Goal: Task Accomplishment & Management: Use online tool/utility

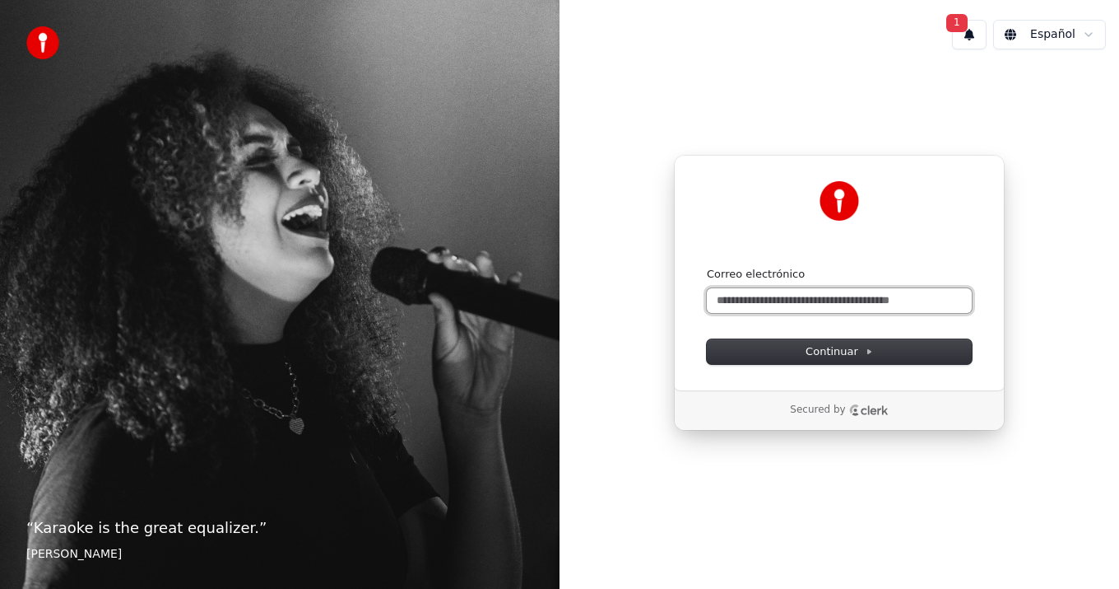
click at [778, 302] on input "Correo electrónico" at bounding box center [839, 300] width 265 height 25
type input "*"
type input "**********"
click at [957, 25] on span "1" at bounding box center [957, 23] width 21 height 18
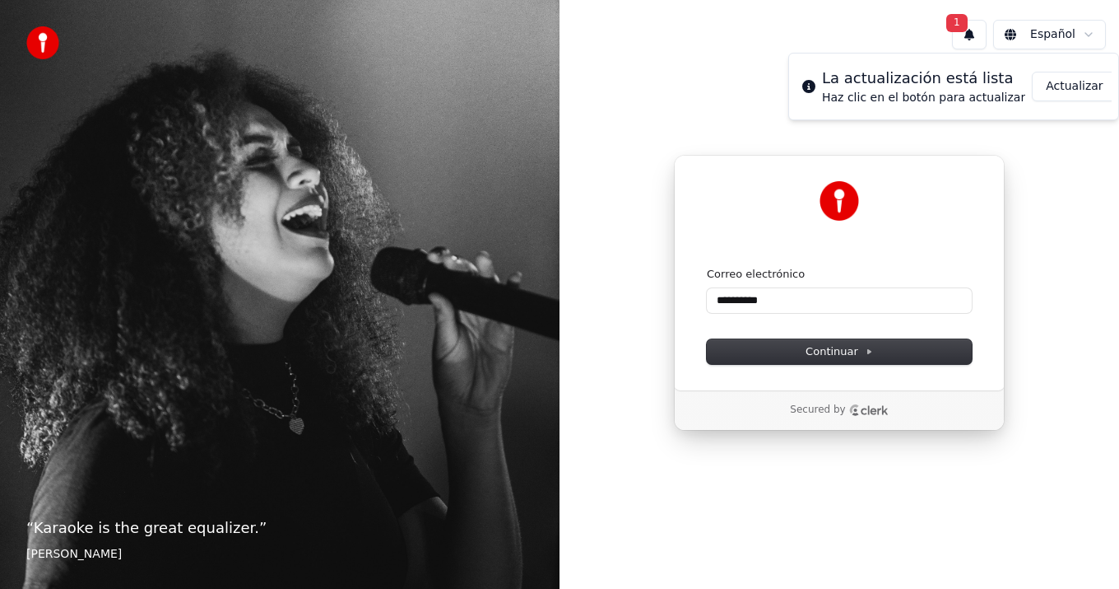
click at [1068, 84] on button "Actualizar" at bounding box center [1074, 87] width 85 height 30
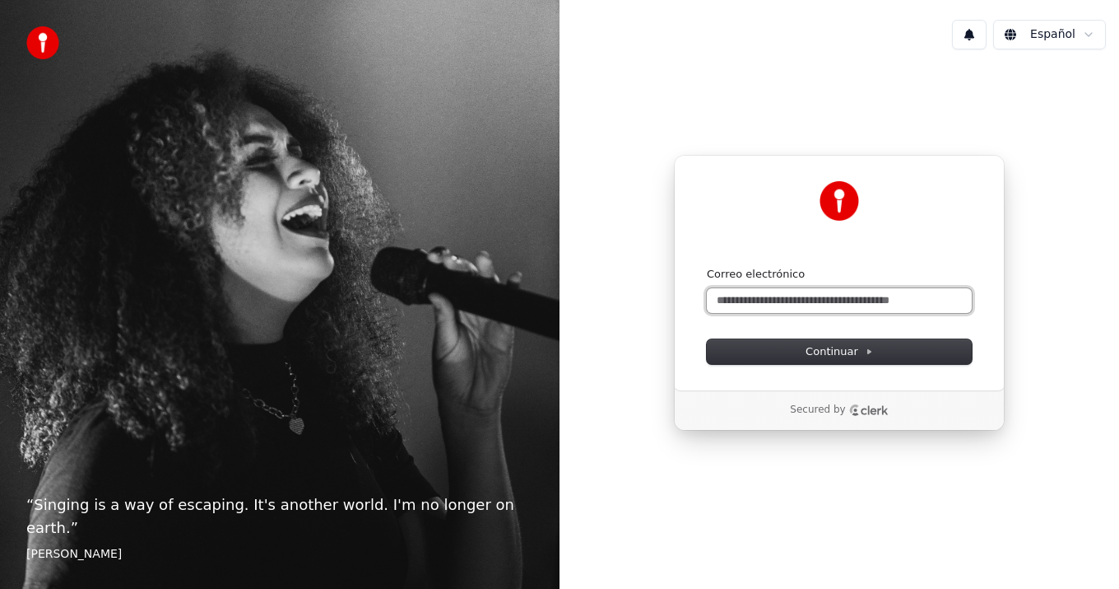
click at [752, 300] on input "Correo electrónico" at bounding box center [839, 300] width 265 height 25
click at [707, 267] on button "submit" at bounding box center [707, 267] width 0 height 0
type input "**********"
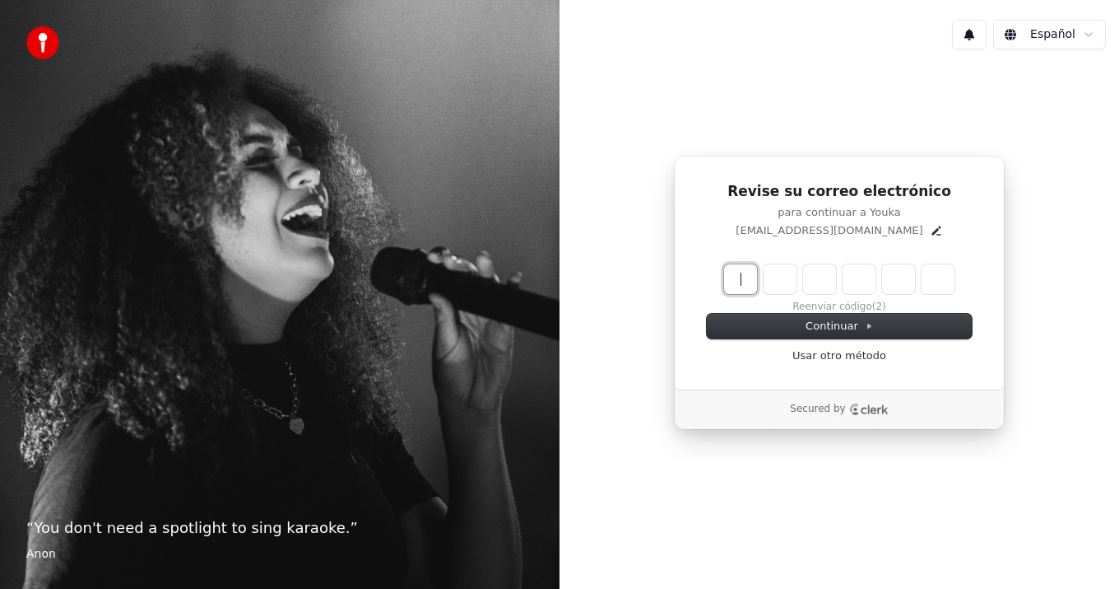
click at [733, 276] on input "Enter verification code" at bounding box center [855, 279] width 263 height 30
type input "******"
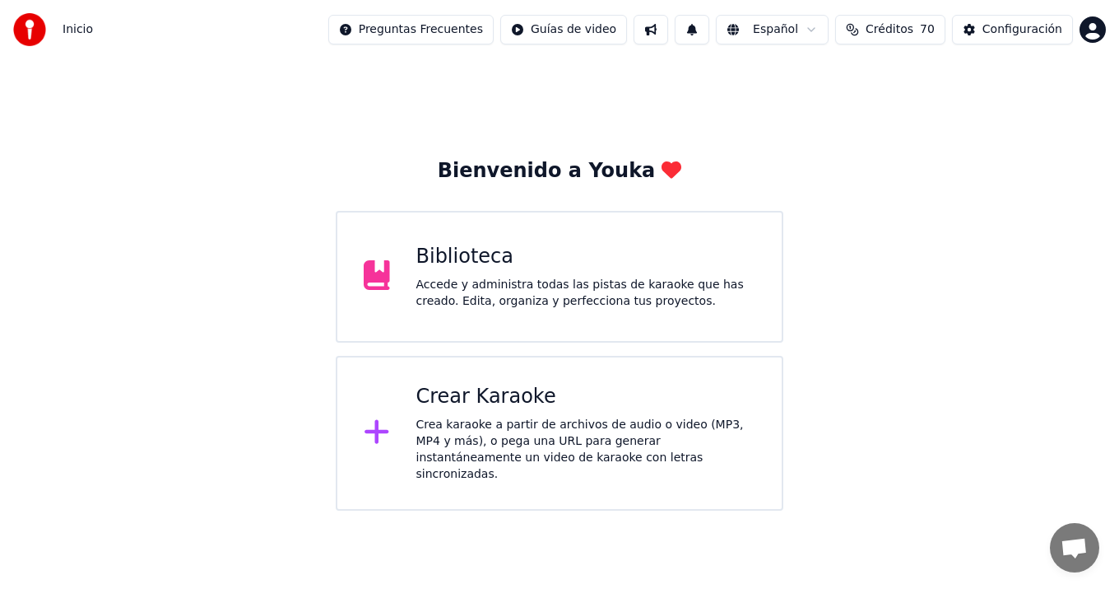
click at [569, 420] on div "Crea karaoke a partir de archivos de audio o video (MP3, MP4 y más), o pega una…" at bounding box center [587, 450] width 340 height 66
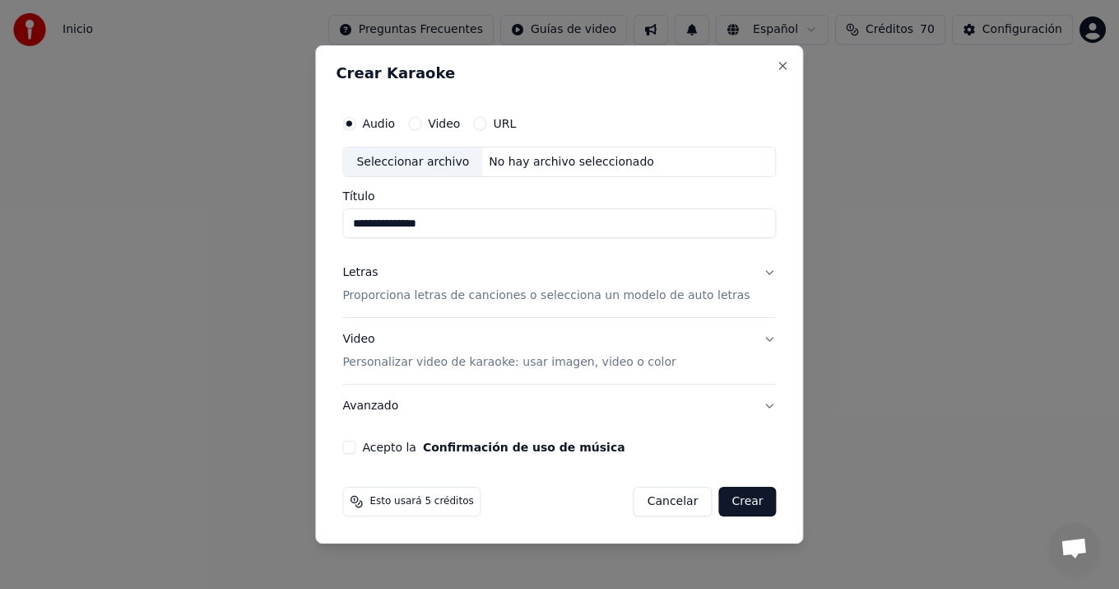
type input "**********"
click at [759, 269] on button "Letras Proporciona letras de canciones o selecciona un modelo de auto letras" at bounding box center [559, 285] width 434 height 66
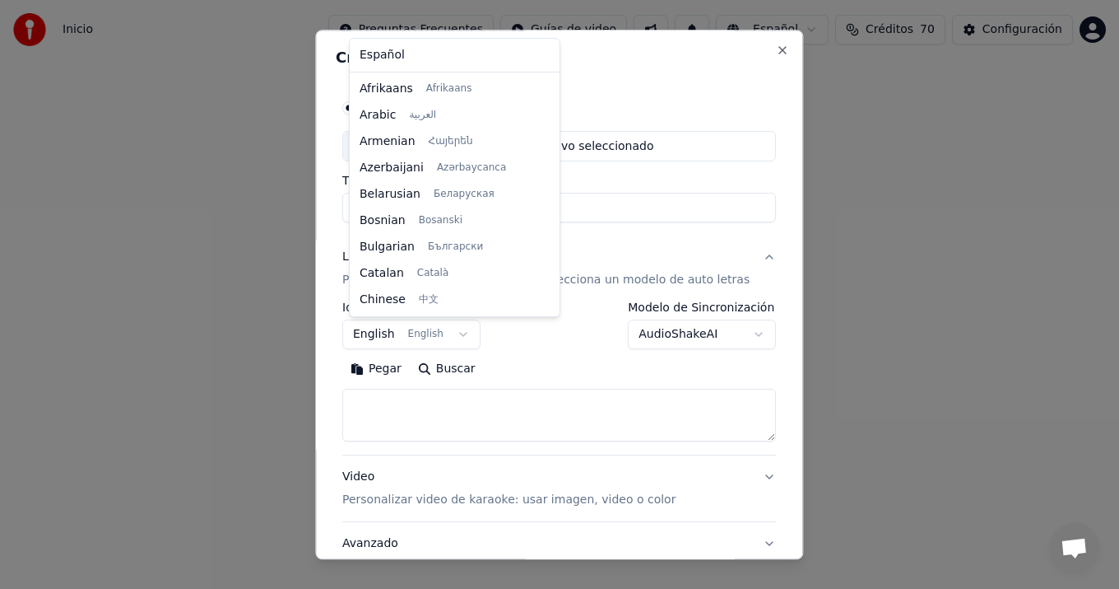
click at [463, 333] on body "**********" at bounding box center [559, 255] width 1119 height 510
select select "**"
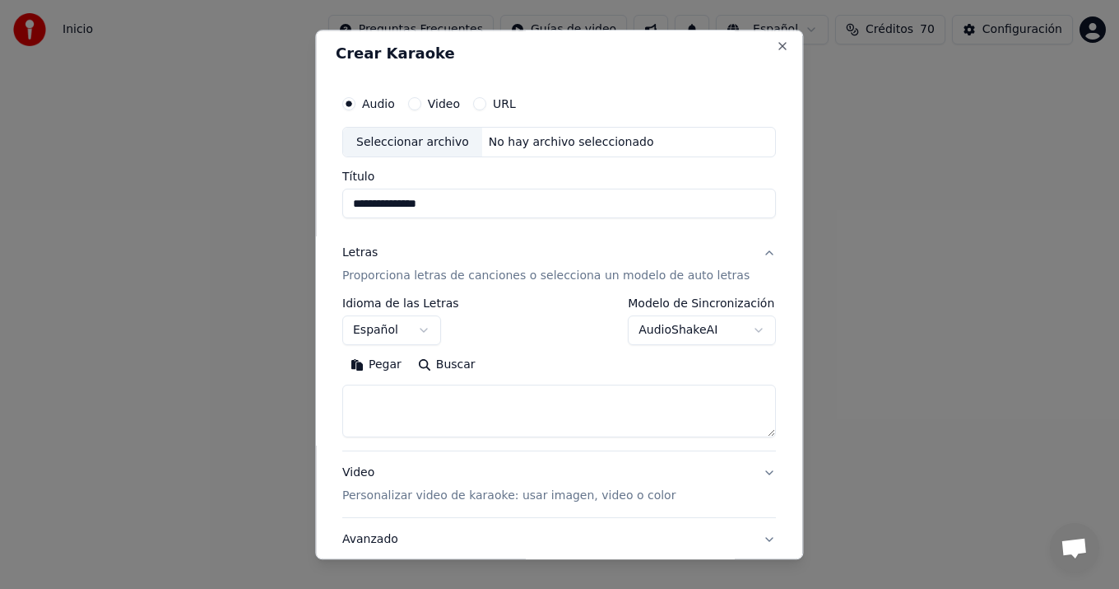
scroll to position [0, 0]
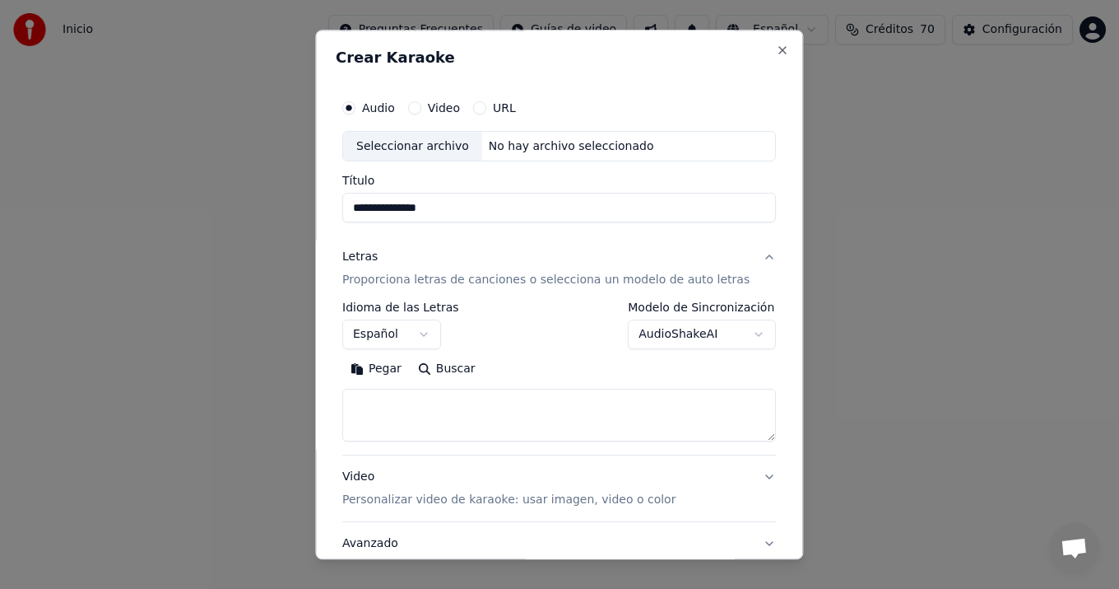
click at [422, 147] on div "Seleccionar archivo" at bounding box center [412, 147] width 139 height 30
click at [391, 106] on label "Audio" at bounding box center [378, 108] width 33 height 12
click at [356, 106] on button "Audio" at bounding box center [348, 107] width 13 height 13
type button "audio"
click at [410, 142] on div "Seleccionar archivo" at bounding box center [412, 147] width 139 height 30
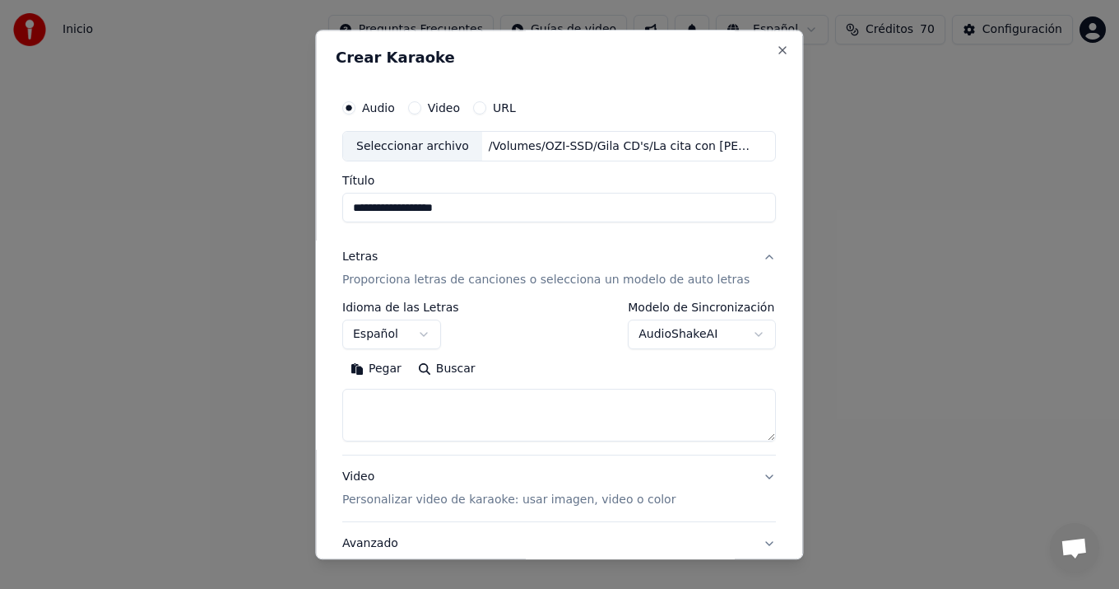
click at [406, 142] on div "Seleccionar archivo" at bounding box center [412, 147] width 139 height 30
click at [373, 209] on input "**********" at bounding box center [559, 208] width 434 height 30
drag, startPoint x: 474, startPoint y: 208, endPoint x: 349, endPoint y: 211, distance: 125.1
click at [349, 211] on input "**********" at bounding box center [559, 208] width 434 height 30
type input "*"
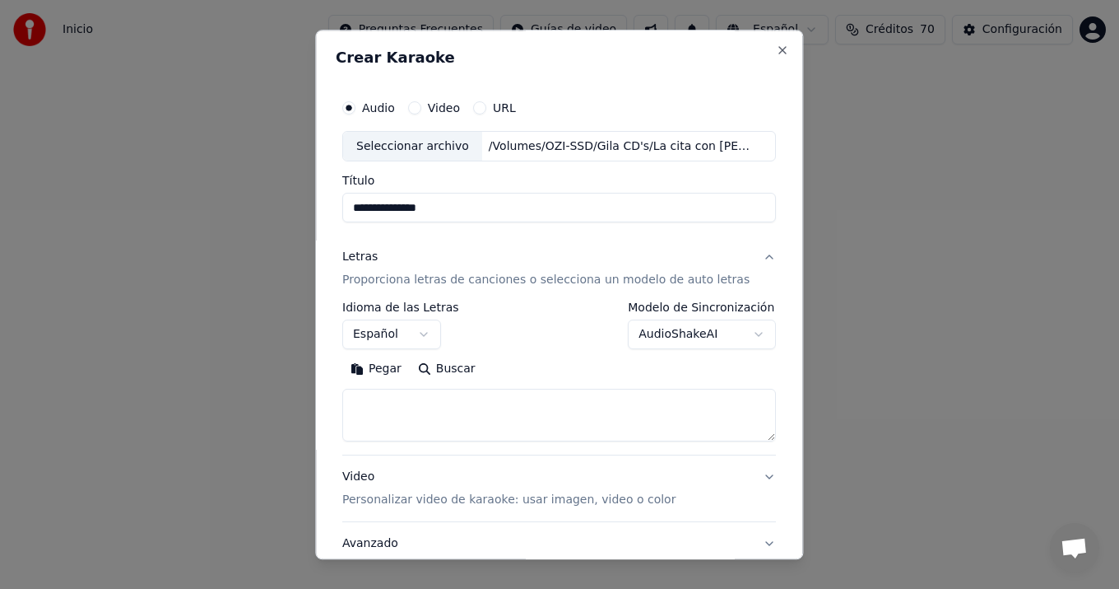
type input "**********"
click at [381, 369] on button "Pegar" at bounding box center [375, 369] width 67 height 26
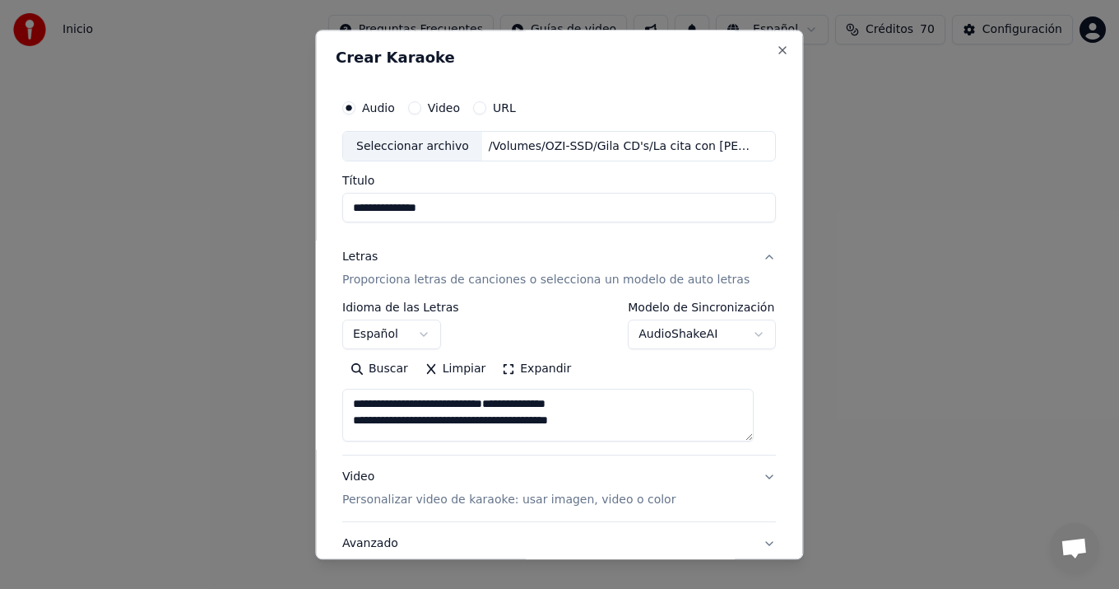
click at [469, 422] on textarea "**********" at bounding box center [548, 415] width 412 height 53
click at [496, 422] on textarea "**********" at bounding box center [548, 415] width 412 height 53
click at [388, 421] on textarea "**********" at bounding box center [548, 415] width 412 height 53
click at [508, 369] on button "Expandir" at bounding box center [538, 369] width 86 height 26
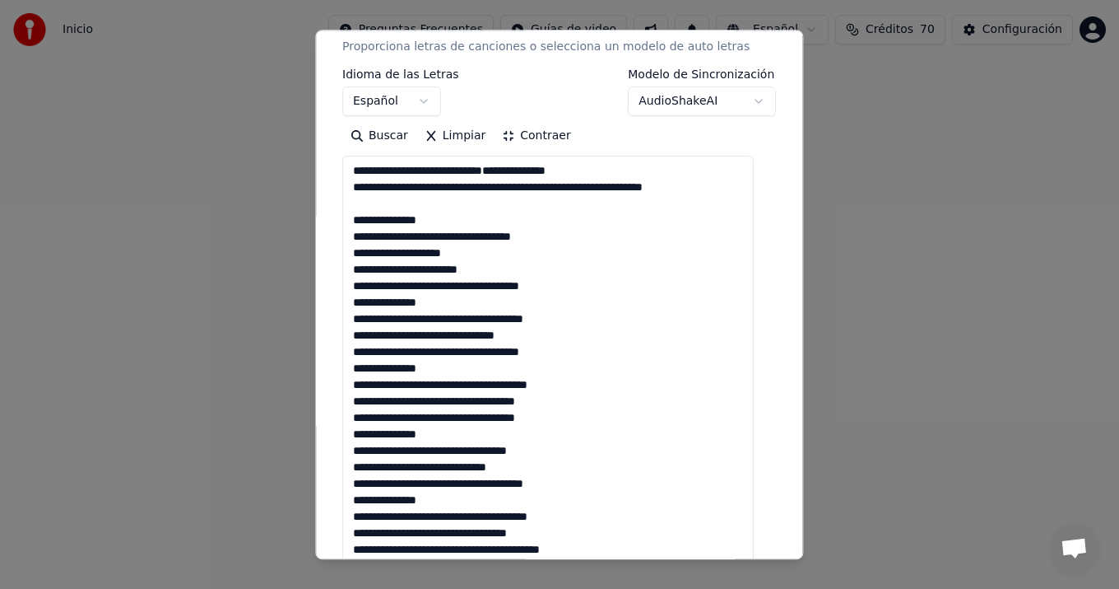
scroll to position [553, 0]
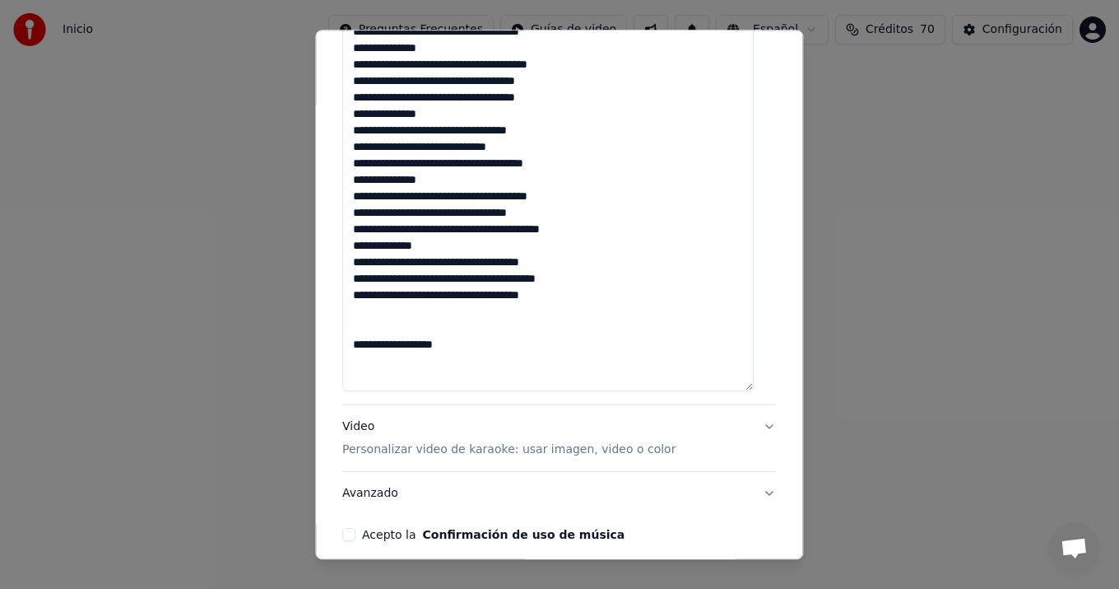
type textarea "**********"
click at [751, 424] on button "Video Personalizar video de karaoke: usar imagen, video o color" at bounding box center [559, 439] width 434 height 66
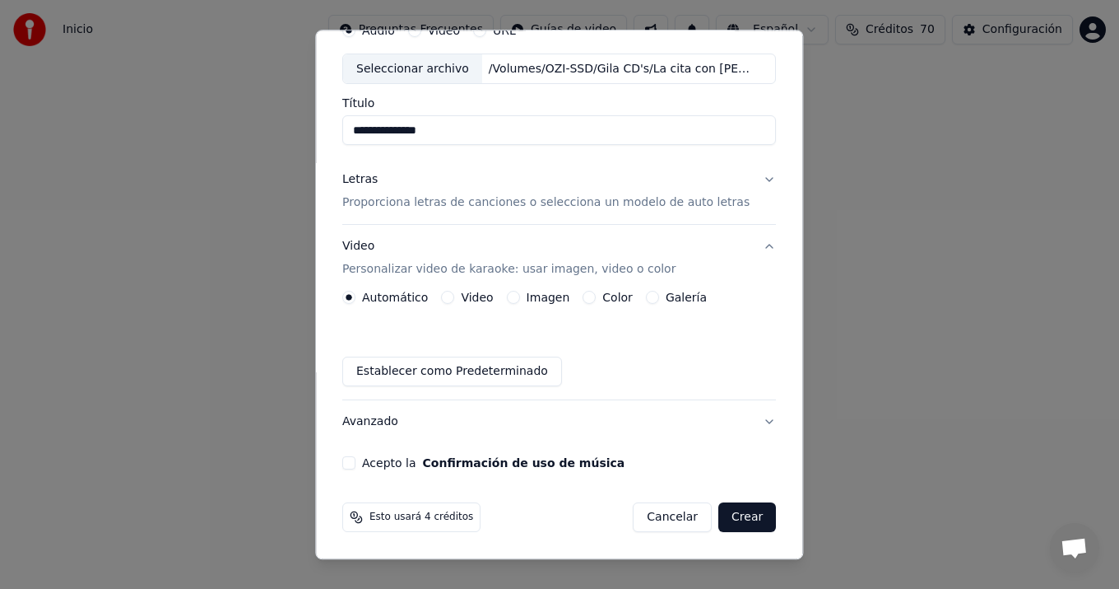
scroll to position [0, 0]
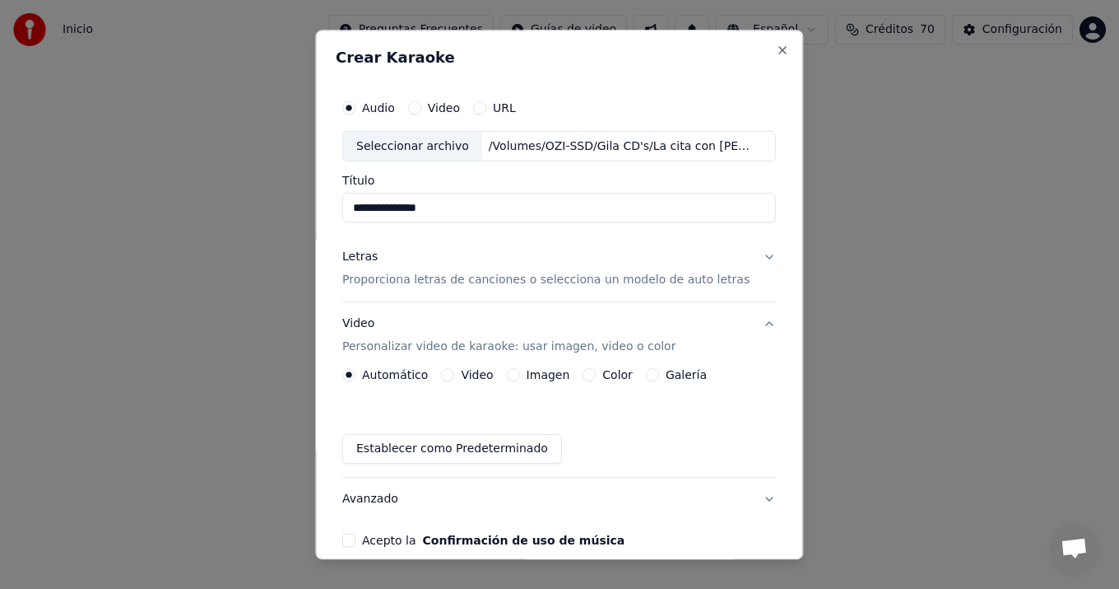
click at [752, 322] on button "Video Personalizar video de karaoke: usar imagen, video o color" at bounding box center [559, 336] width 434 height 66
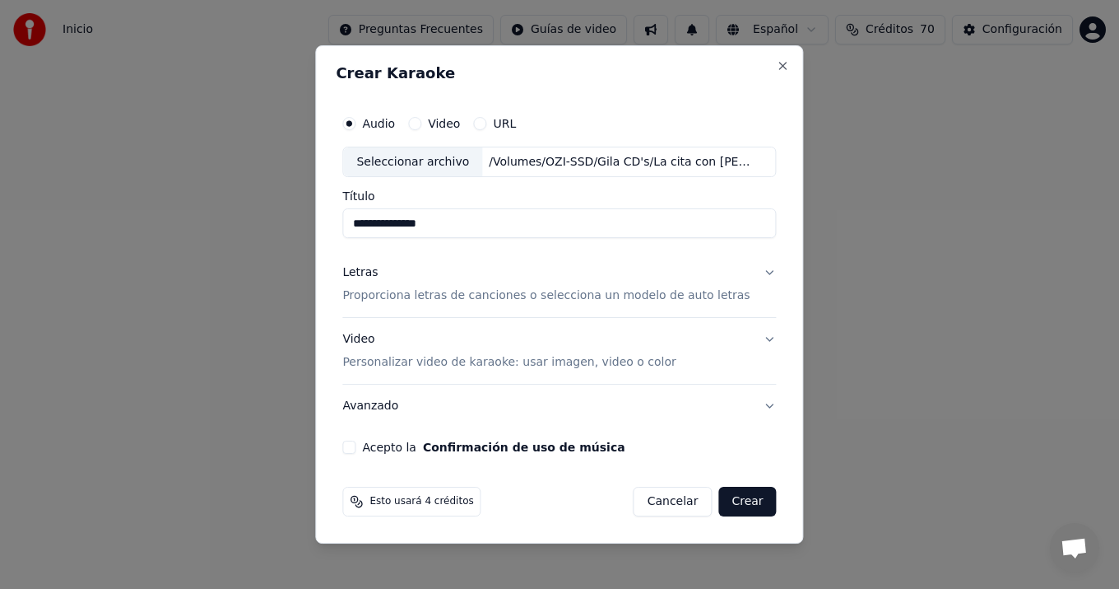
click at [757, 272] on button "Letras Proporciona letras de canciones o selecciona un modelo de auto letras" at bounding box center [559, 285] width 434 height 66
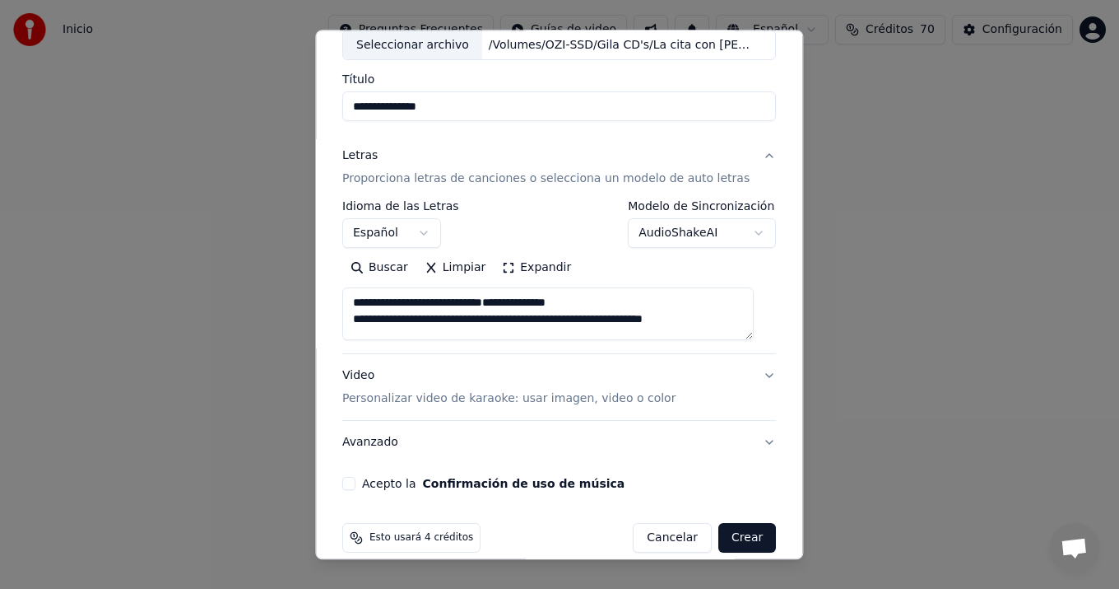
scroll to position [122, 0]
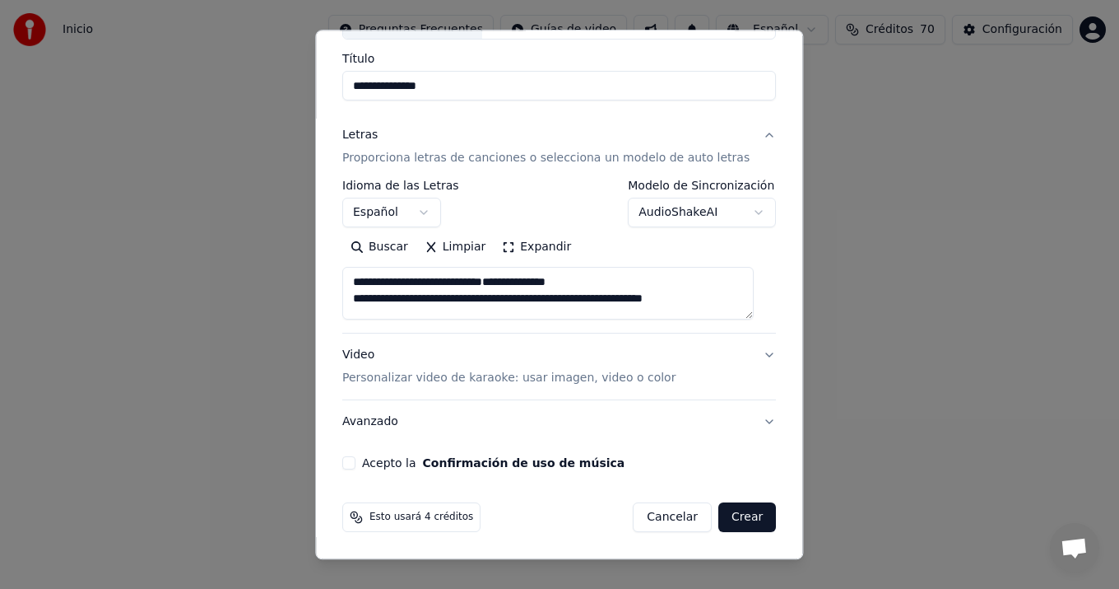
click at [732, 519] on button "Crear" at bounding box center [748, 518] width 58 height 30
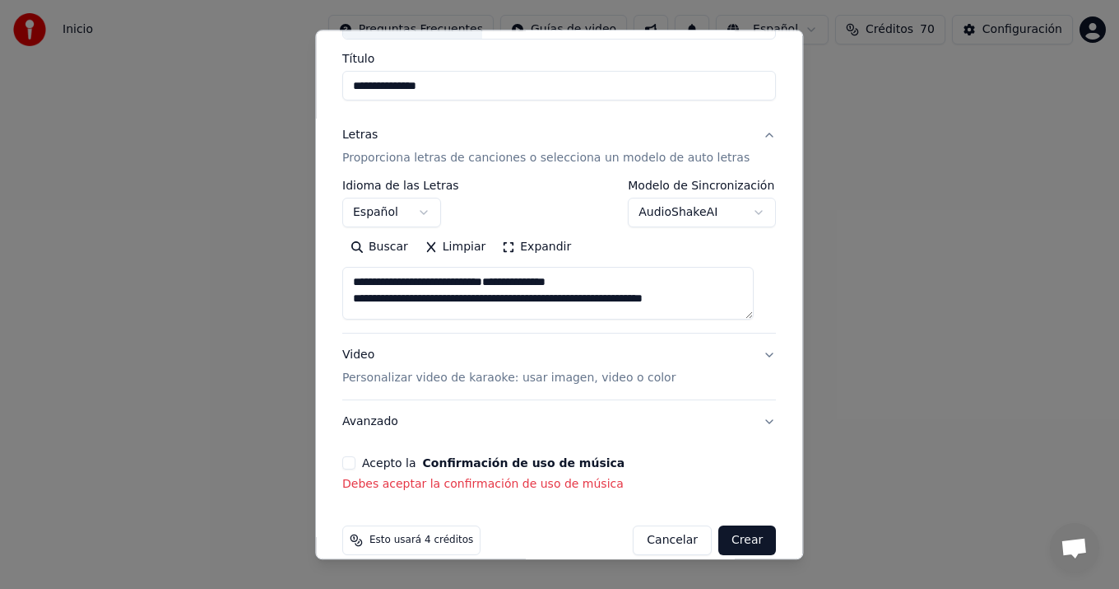
click at [351, 458] on button "Acepto la Confirmación de uso de música" at bounding box center [348, 463] width 13 height 13
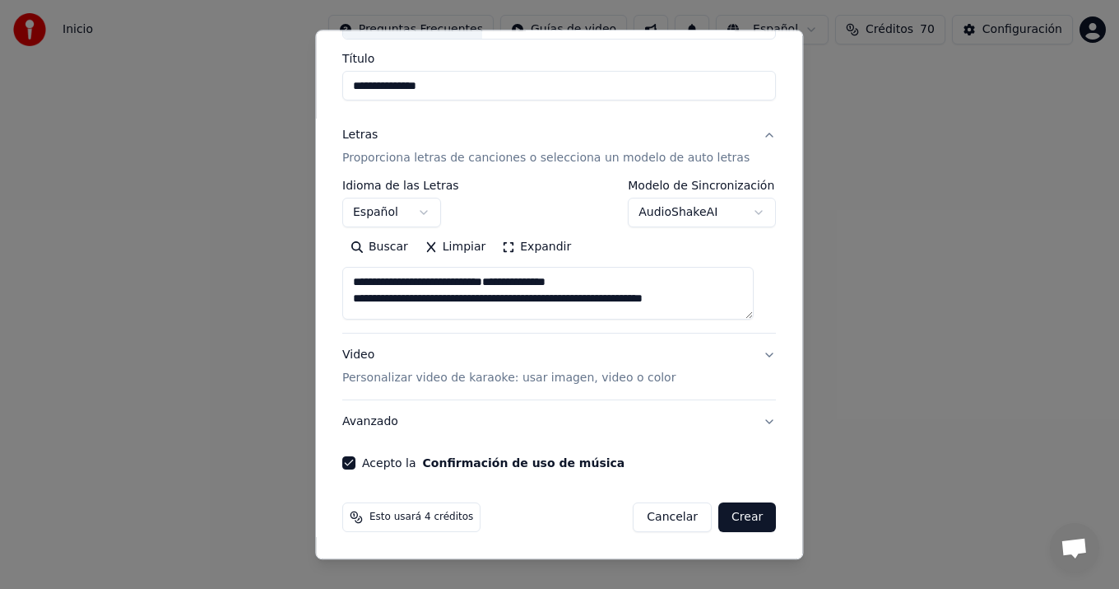
click at [734, 515] on button "Crear" at bounding box center [748, 518] width 58 height 30
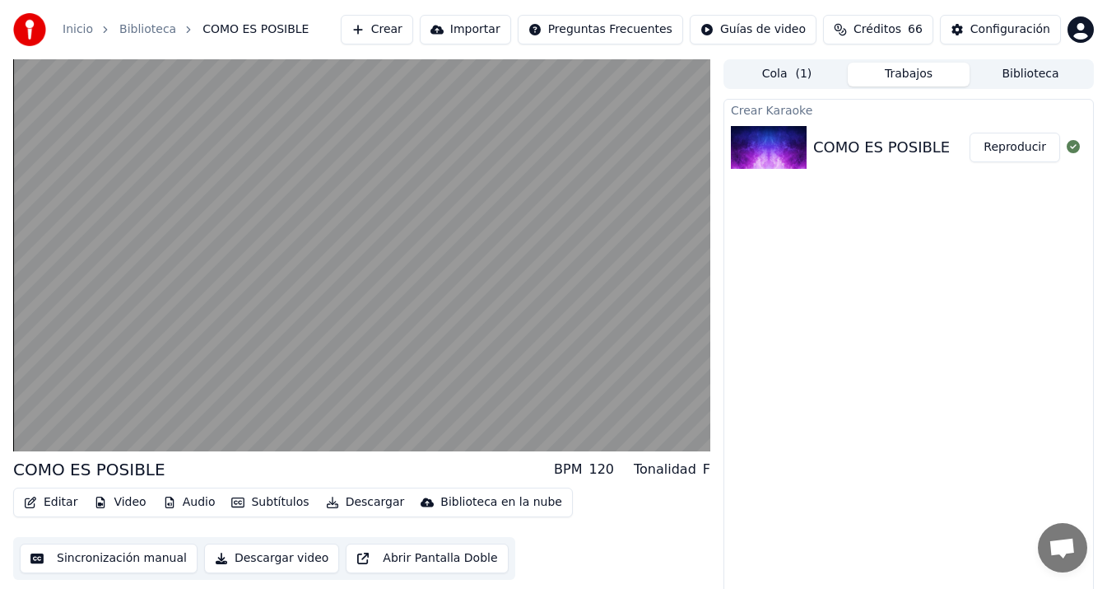
click at [248, 500] on button "Subtítulos" at bounding box center [270, 502] width 91 height 23
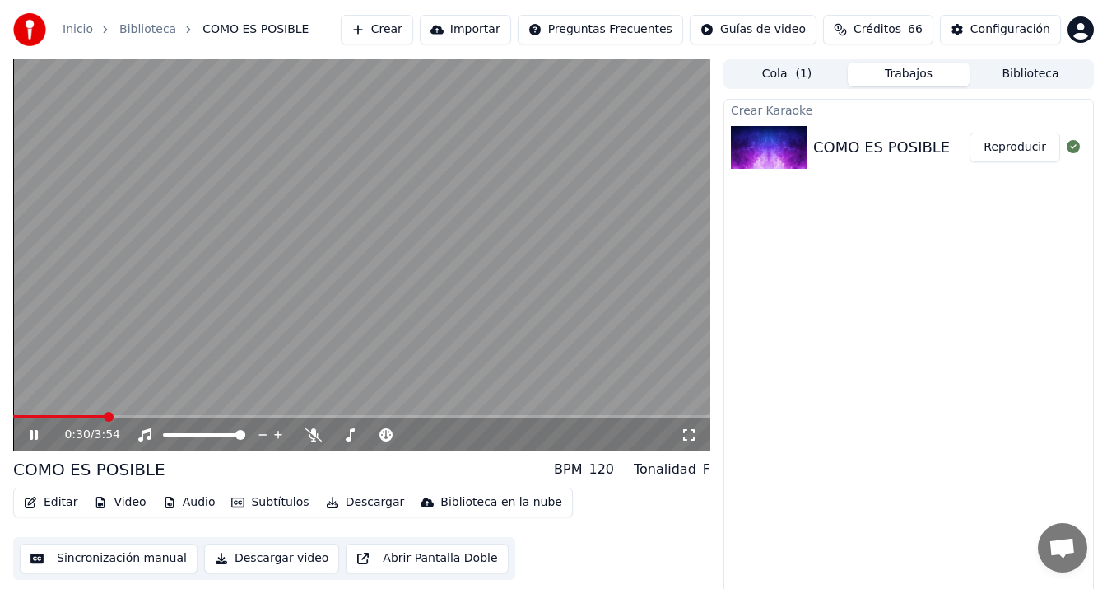
click at [560, 315] on video at bounding box center [361, 255] width 697 height 392
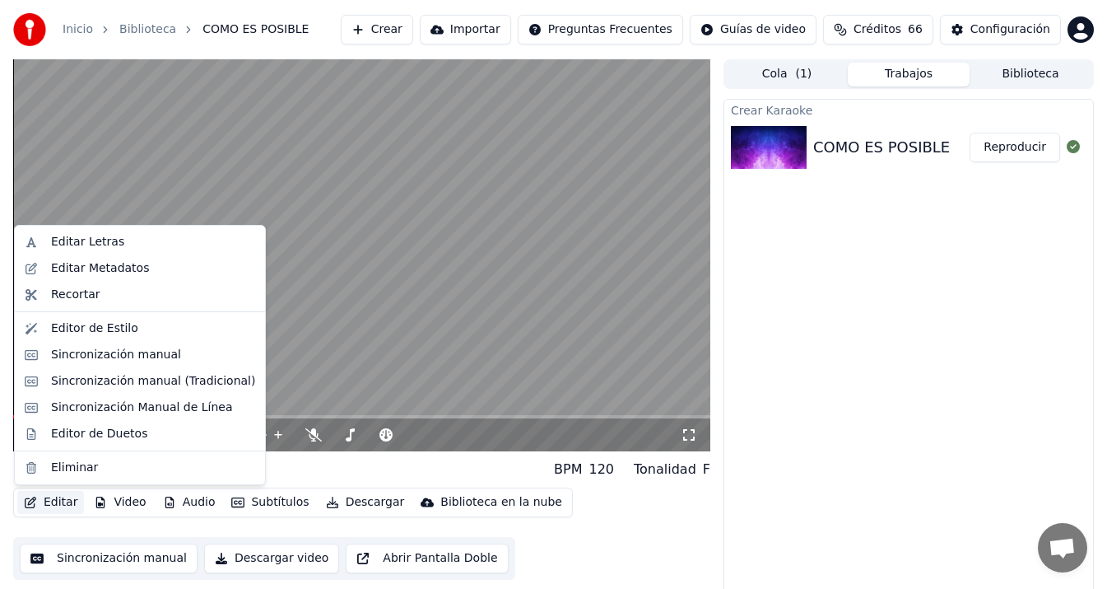
click at [51, 496] on button "Editar" at bounding box center [50, 502] width 67 height 23
click at [153, 384] on div "Sincronización manual (Tradicional)" at bounding box center [153, 381] width 204 height 16
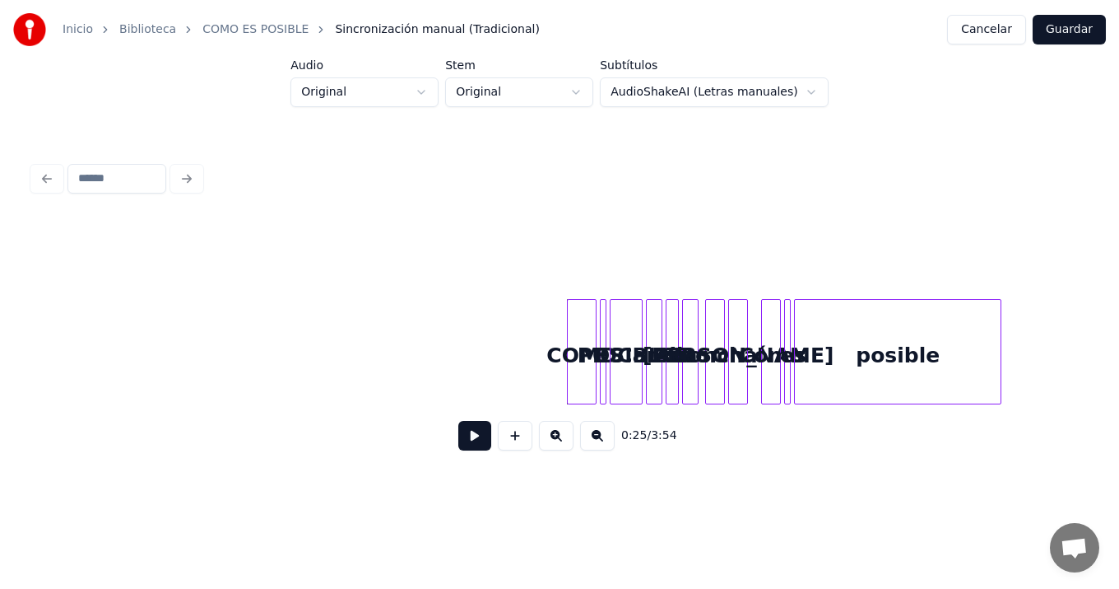
scroll to position [0, 3619]
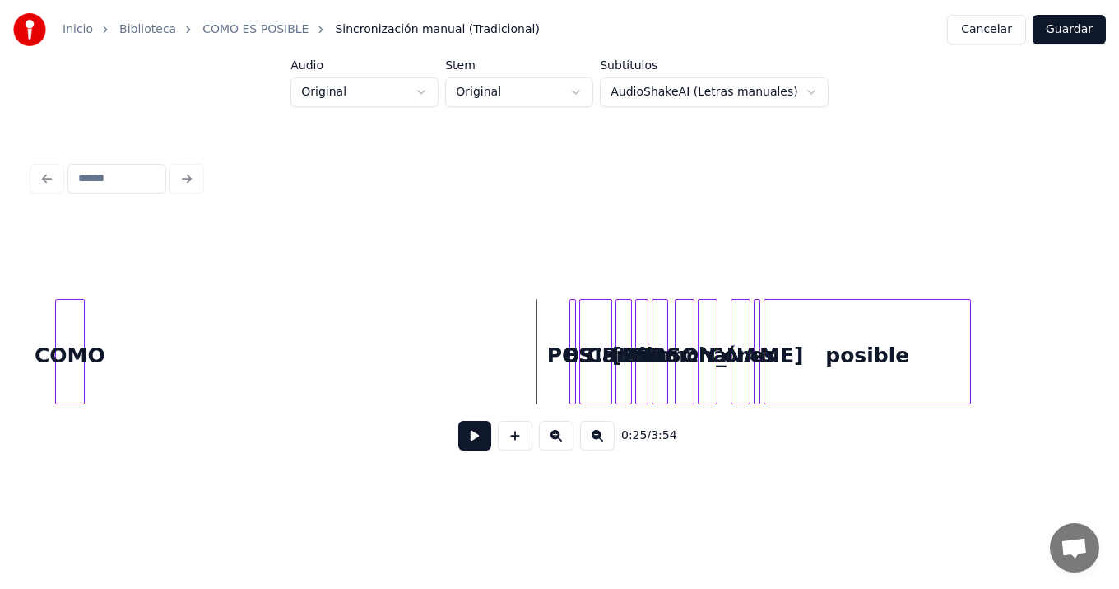
click at [64, 271] on div "0:25 / 3:54" at bounding box center [560, 341] width 1054 height 250
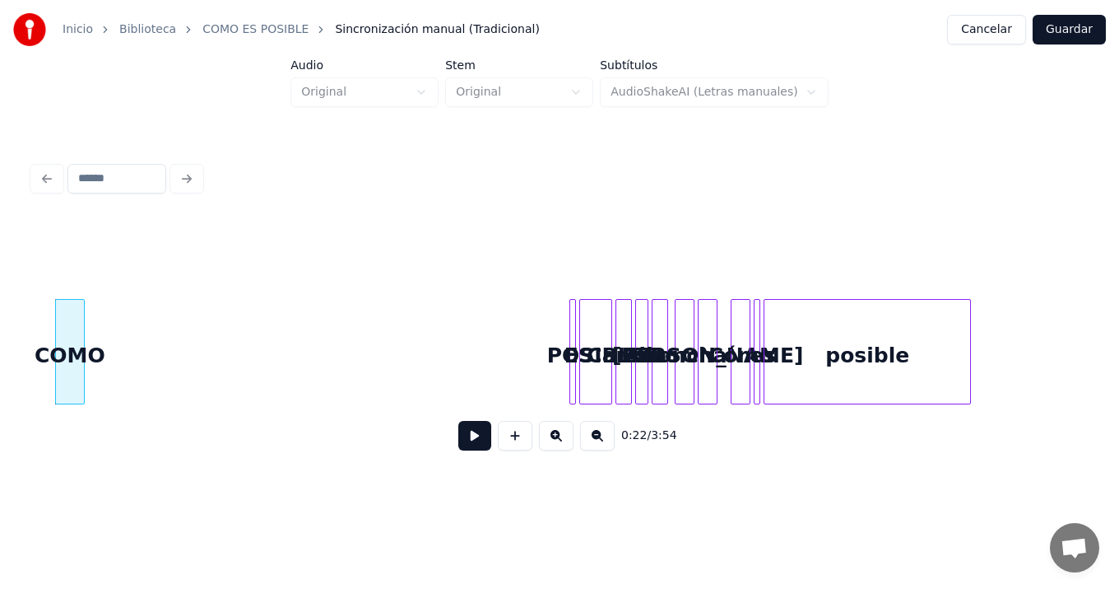
click at [557, 440] on button at bounding box center [556, 436] width 35 height 30
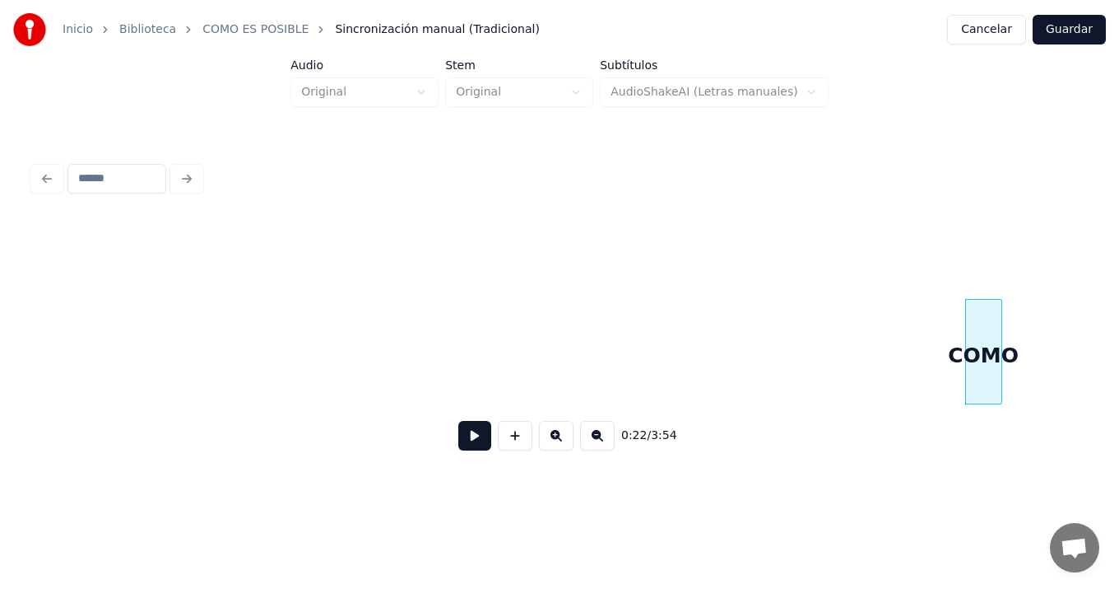
scroll to position [0, 4529]
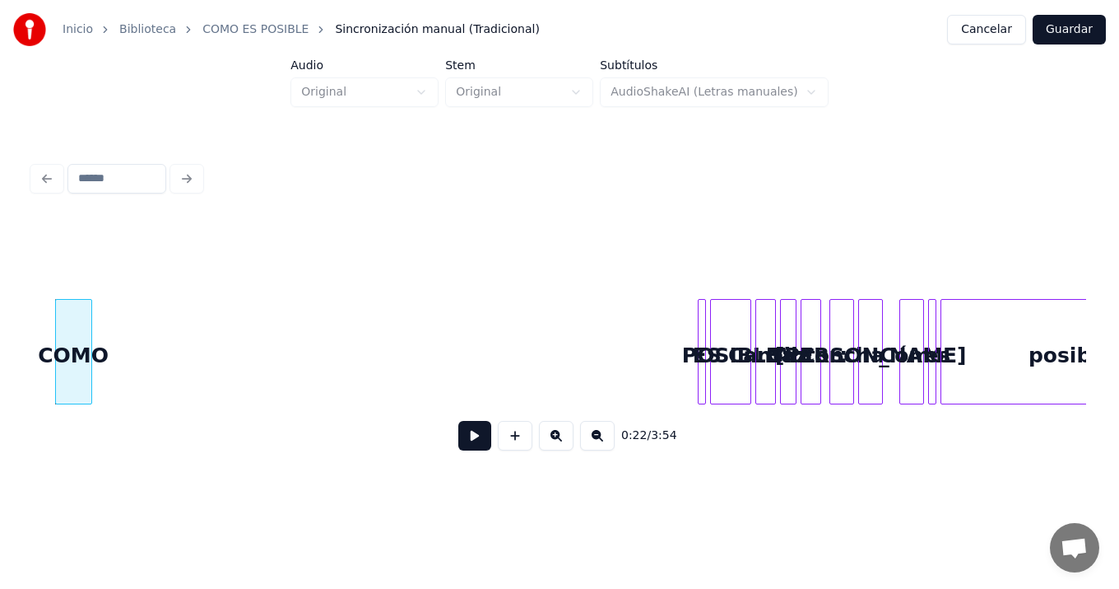
click at [555, 437] on button at bounding box center [556, 436] width 35 height 30
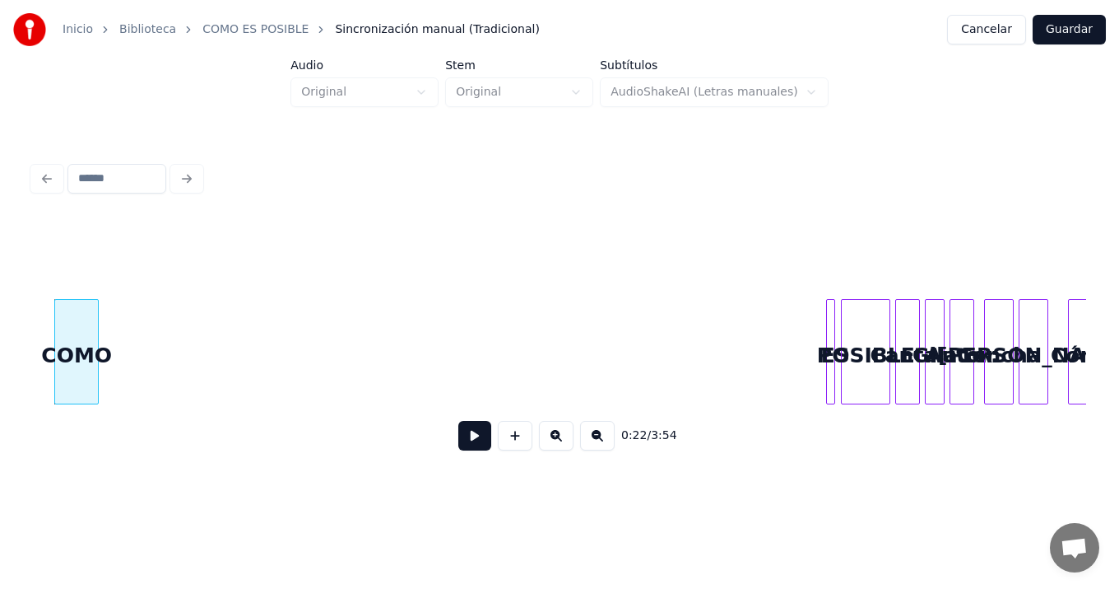
click at [836, 384] on div at bounding box center [836, 352] width 5 height 104
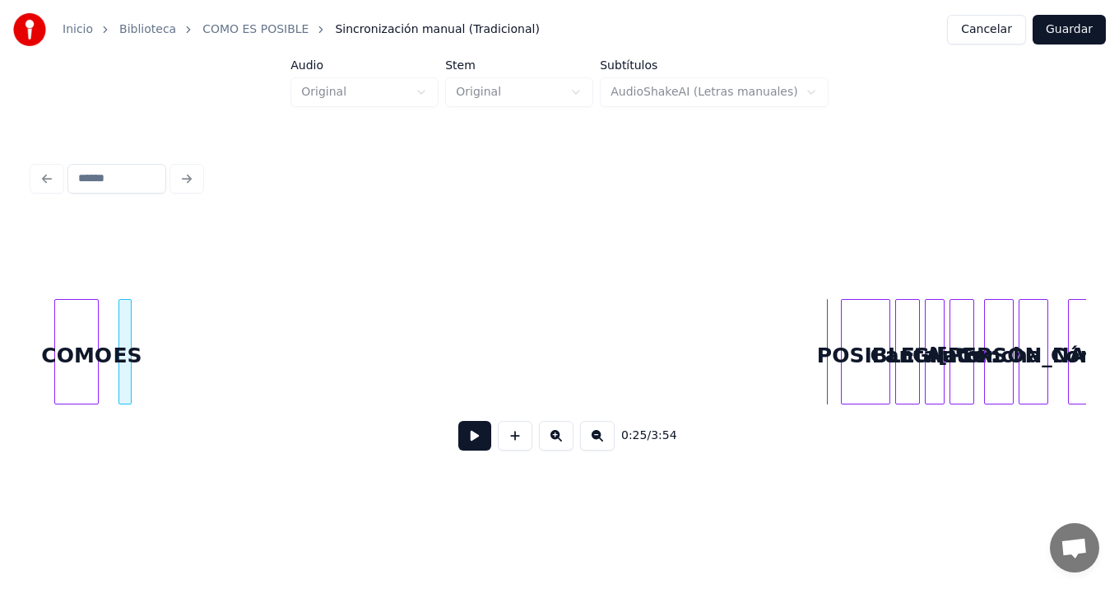
click at [124, 348] on div "ES" at bounding box center [127, 356] width 16 height 112
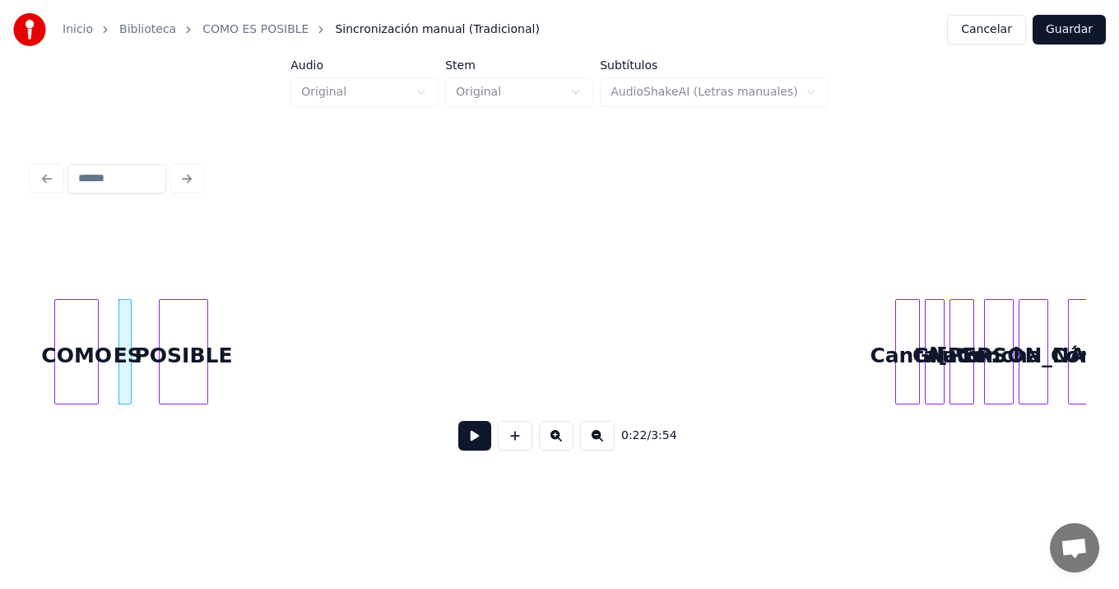
click at [179, 310] on div "POSIBLE" at bounding box center [184, 356] width 48 height 112
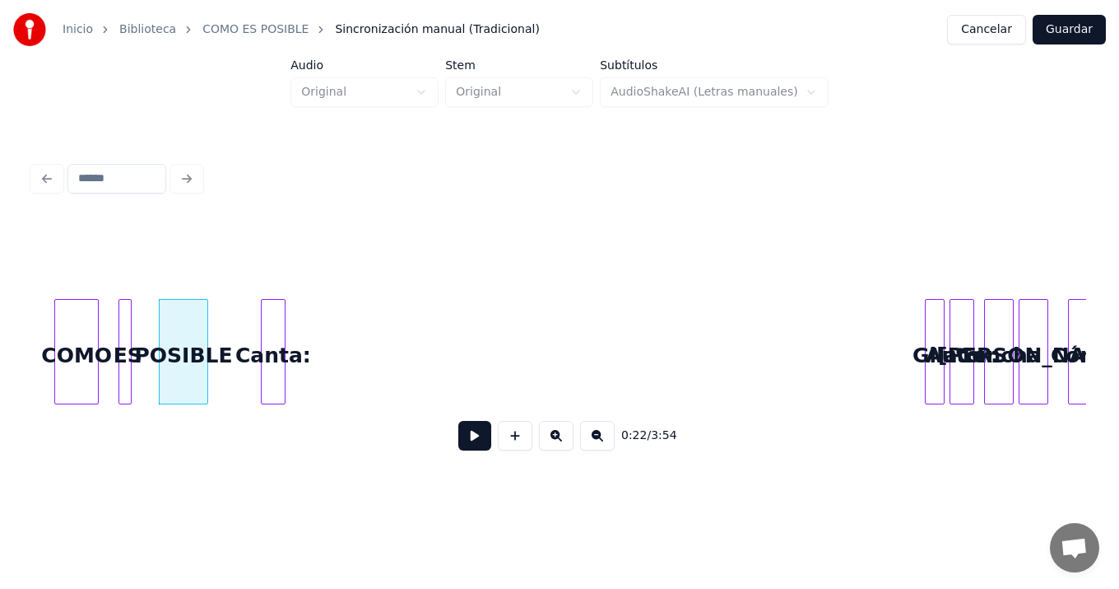
click at [268, 342] on div "Canta:" at bounding box center [273, 356] width 23 height 112
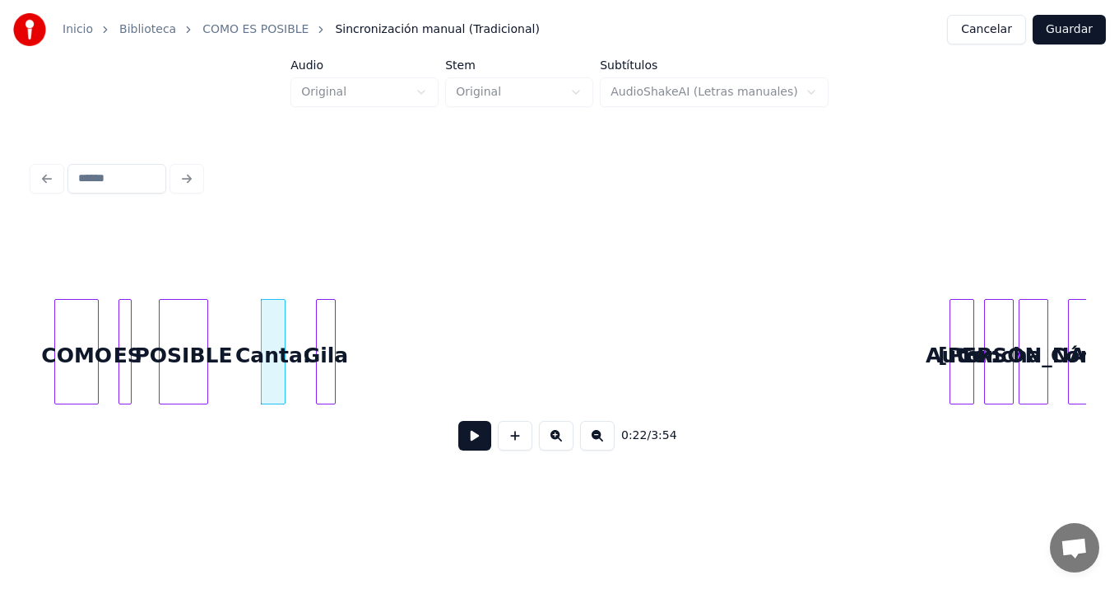
click at [324, 337] on div "Gila" at bounding box center [326, 356] width 18 height 112
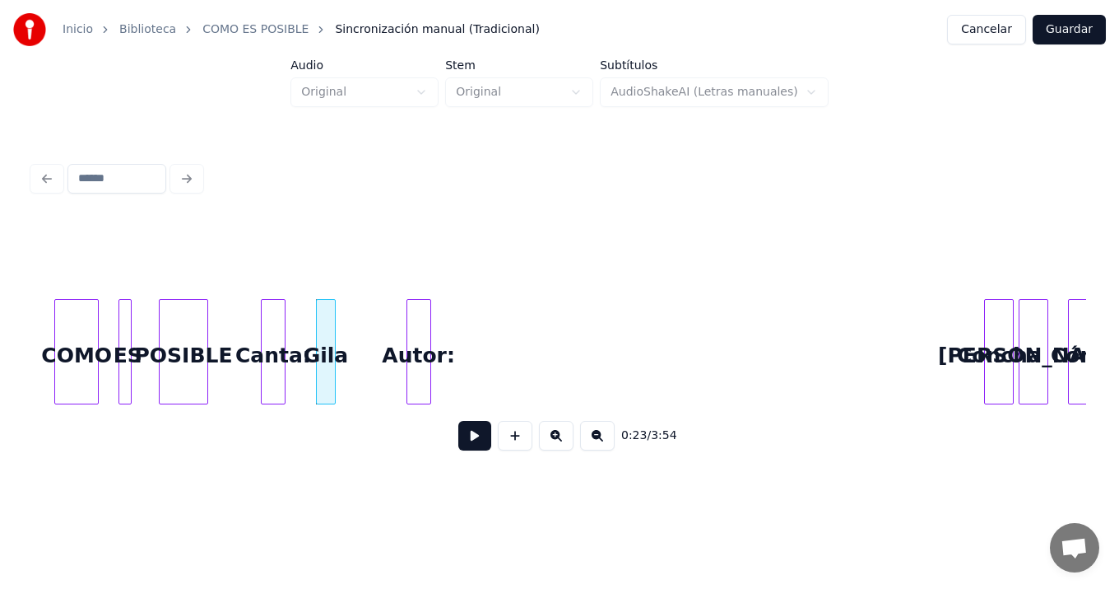
click at [415, 384] on div "Autor:" at bounding box center [418, 356] width 23 height 112
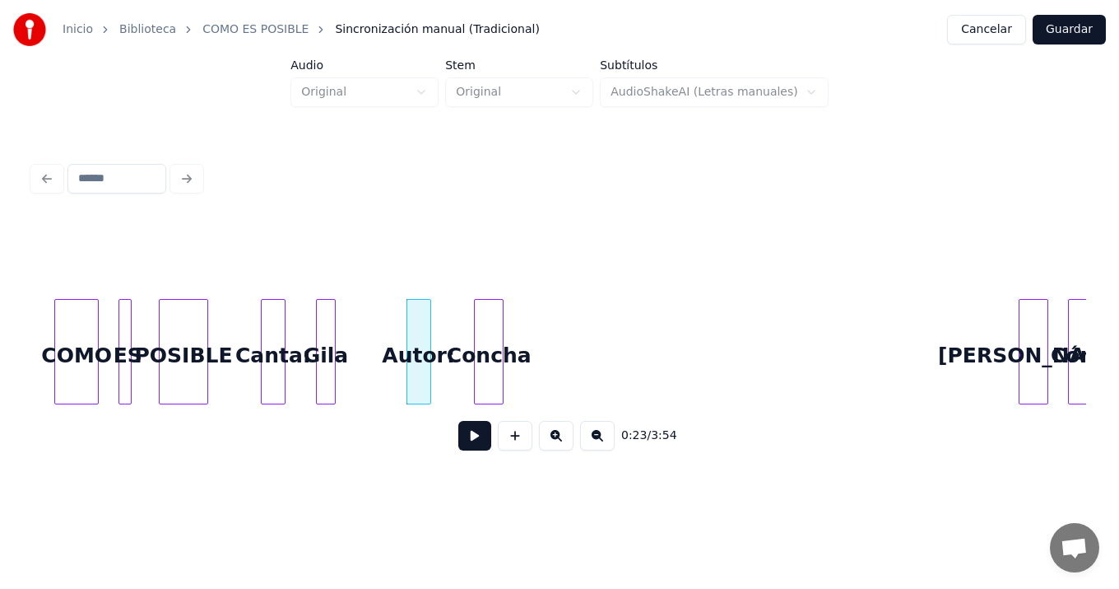
click at [494, 366] on div "Concha" at bounding box center [489, 356] width 28 height 112
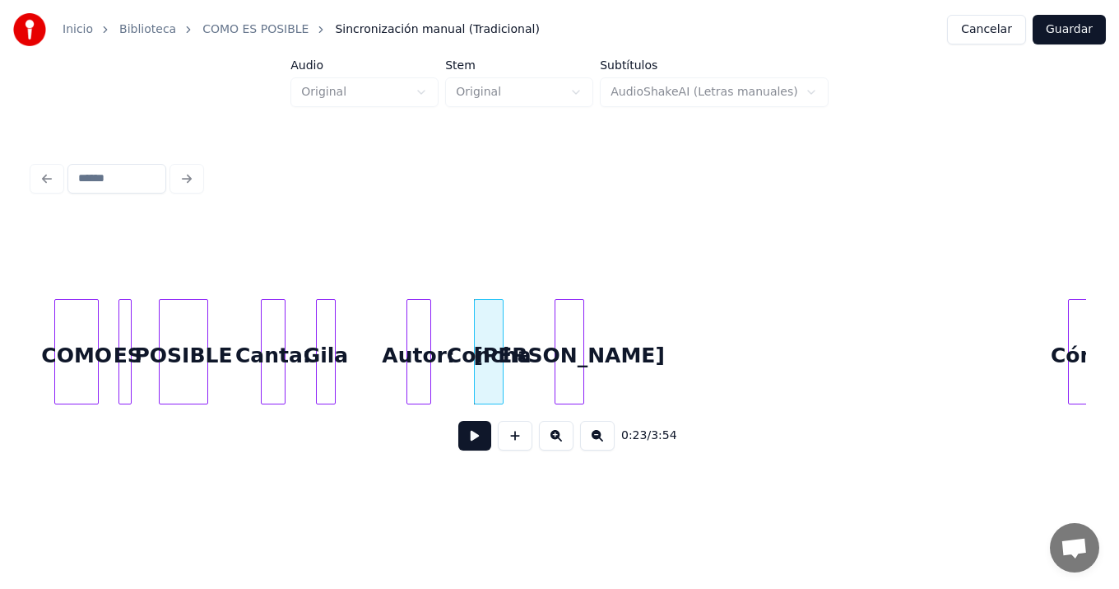
click at [573, 375] on div "Valdés" at bounding box center [570, 356] width 28 height 112
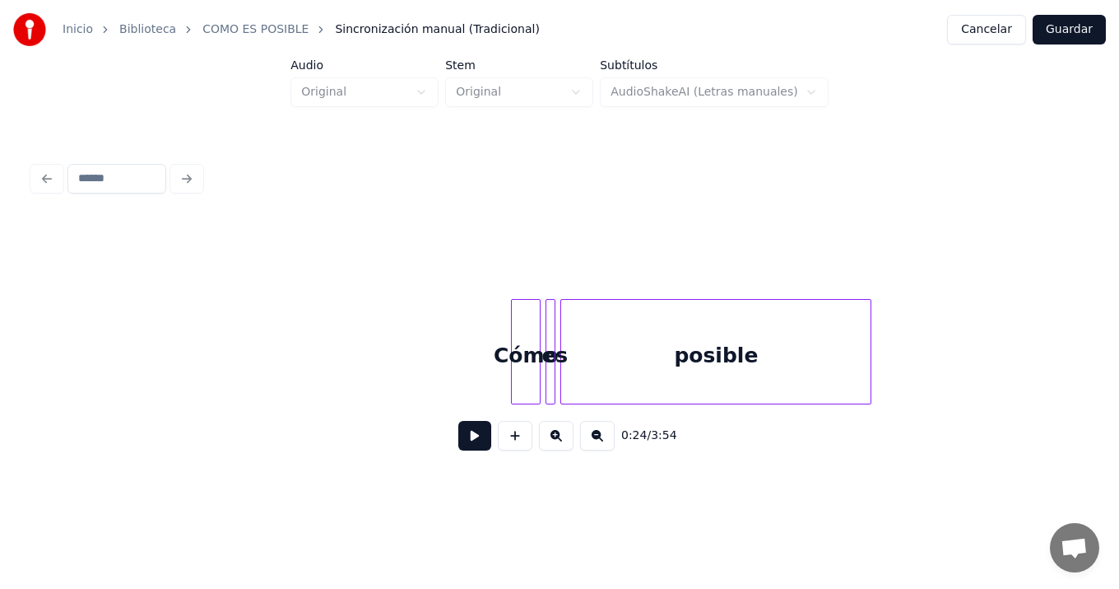
scroll to position [0, 5951]
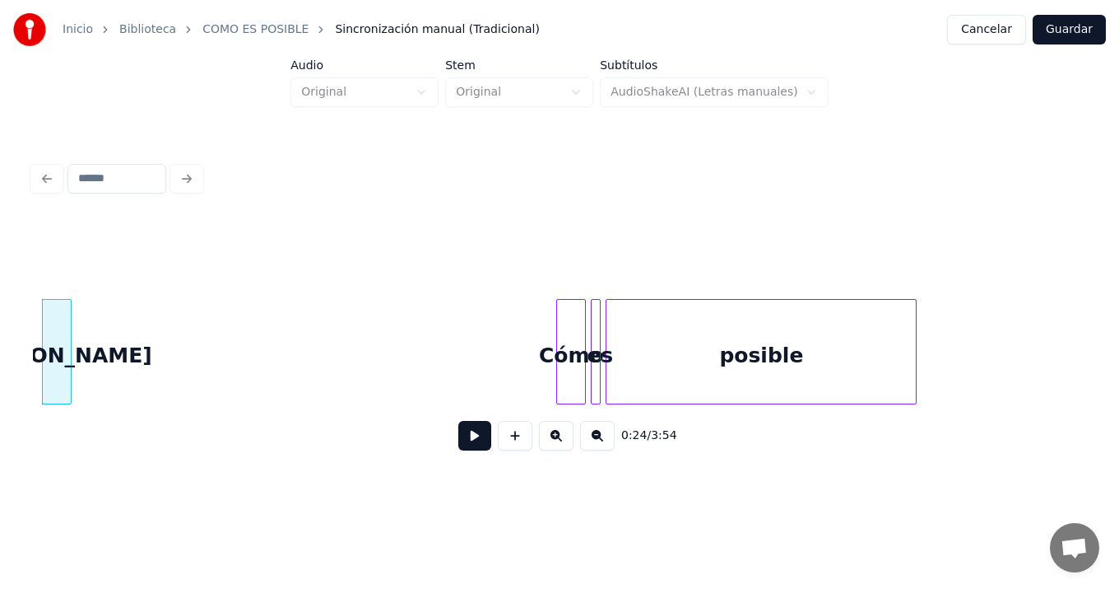
click at [473, 445] on button at bounding box center [474, 436] width 33 height 30
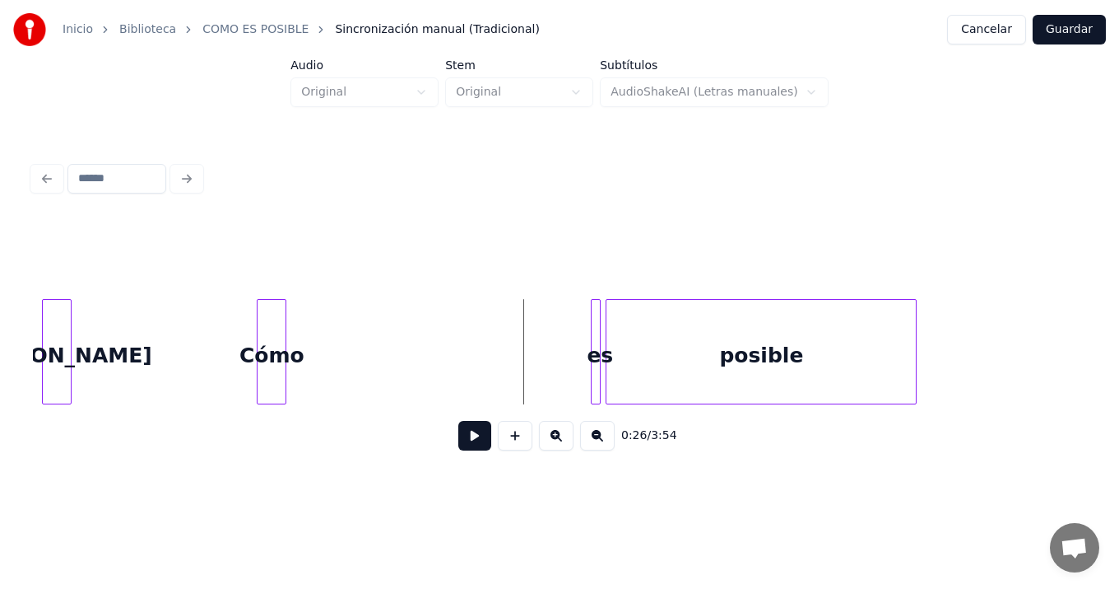
click at [274, 362] on div "Cómo" at bounding box center [272, 356] width 28 height 112
click at [600, 389] on div at bounding box center [600, 352] width 5 height 104
click at [315, 349] on div "es" at bounding box center [318, 356] width 16 height 112
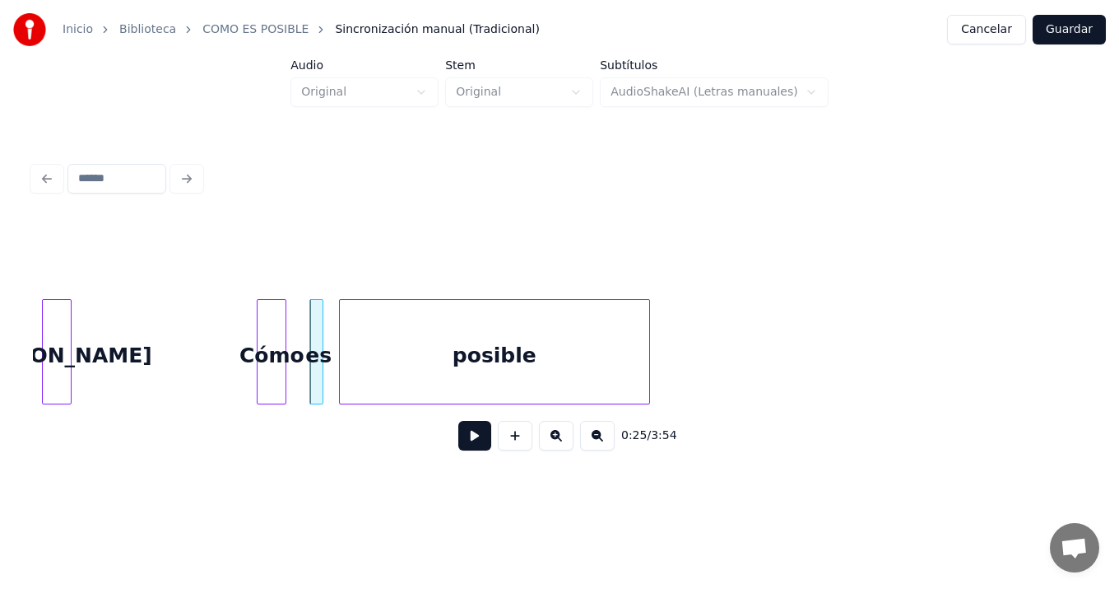
click at [407, 352] on div "posible" at bounding box center [495, 356] width 310 height 112
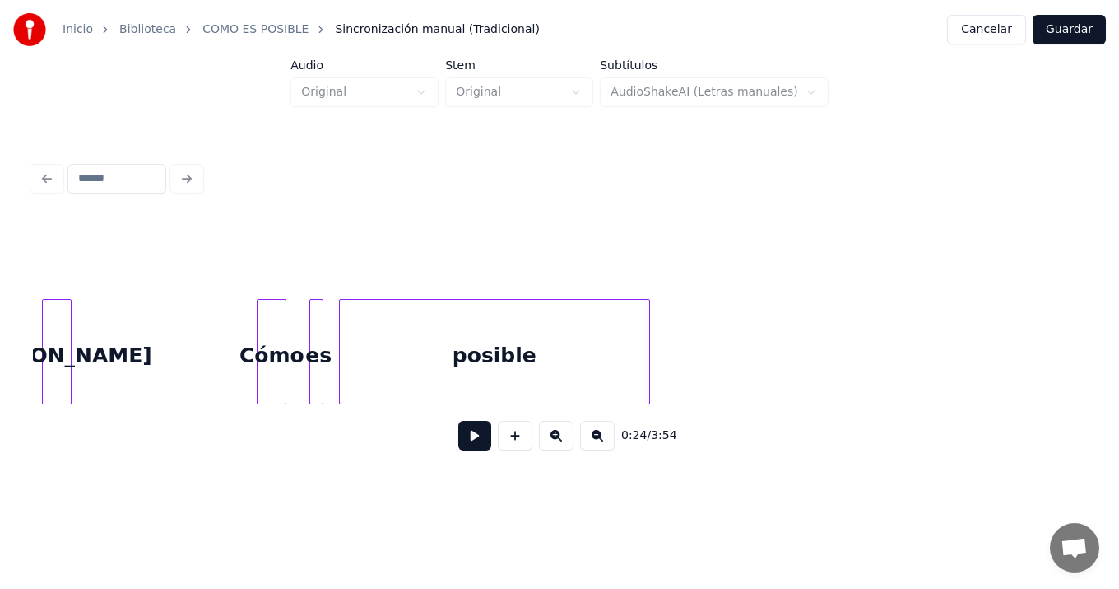
click at [470, 442] on button at bounding box center [474, 436] width 33 height 30
click at [458, 421] on button at bounding box center [474, 436] width 33 height 30
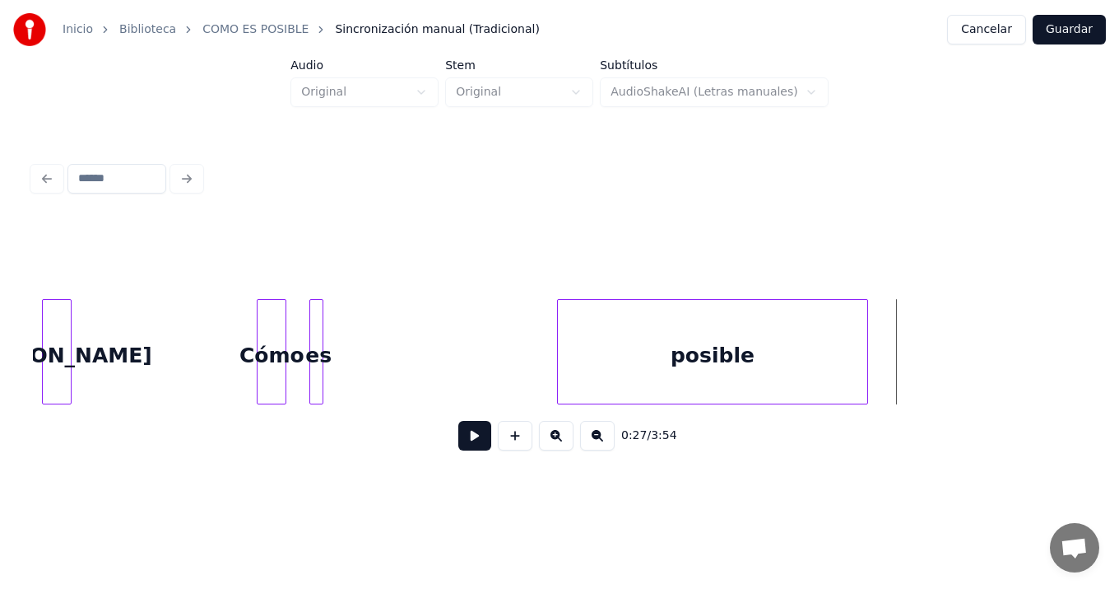
click at [756, 344] on div "posible" at bounding box center [713, 356] width 310 height 112
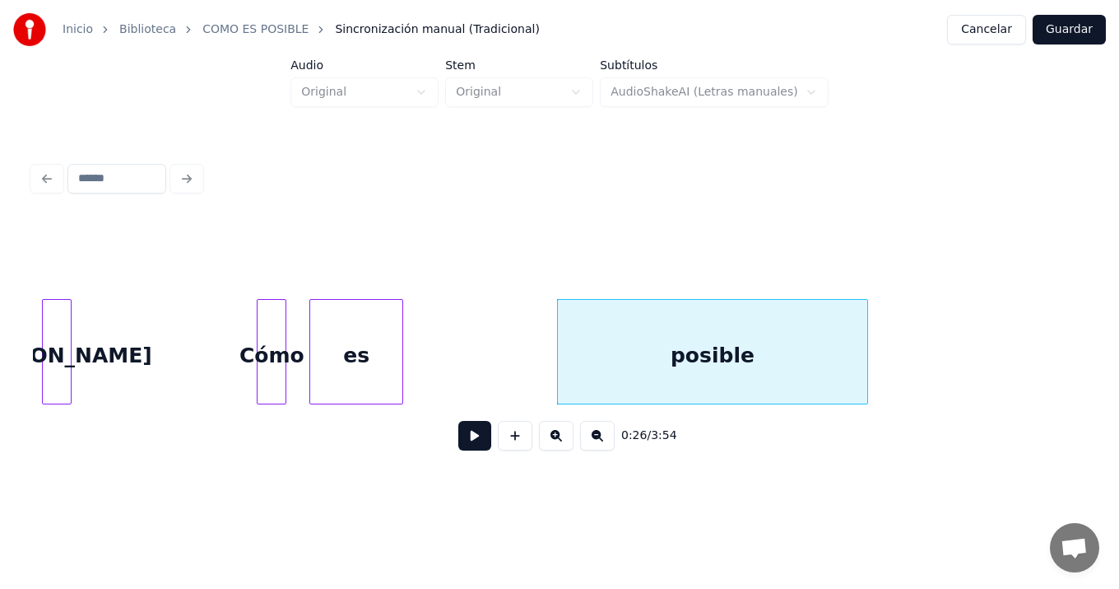
click at [386, 324] on div "es" at bounding box center [357, 351] width 94 height 105
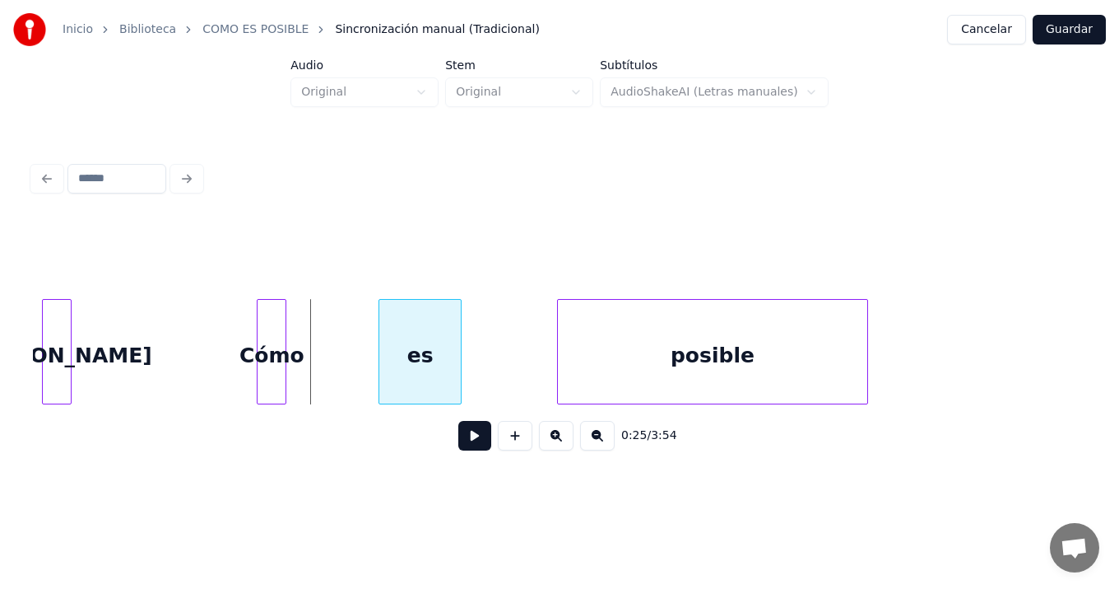
click at [406, 327] on div "es" at bounding box center [419, 356] width 81 height 112
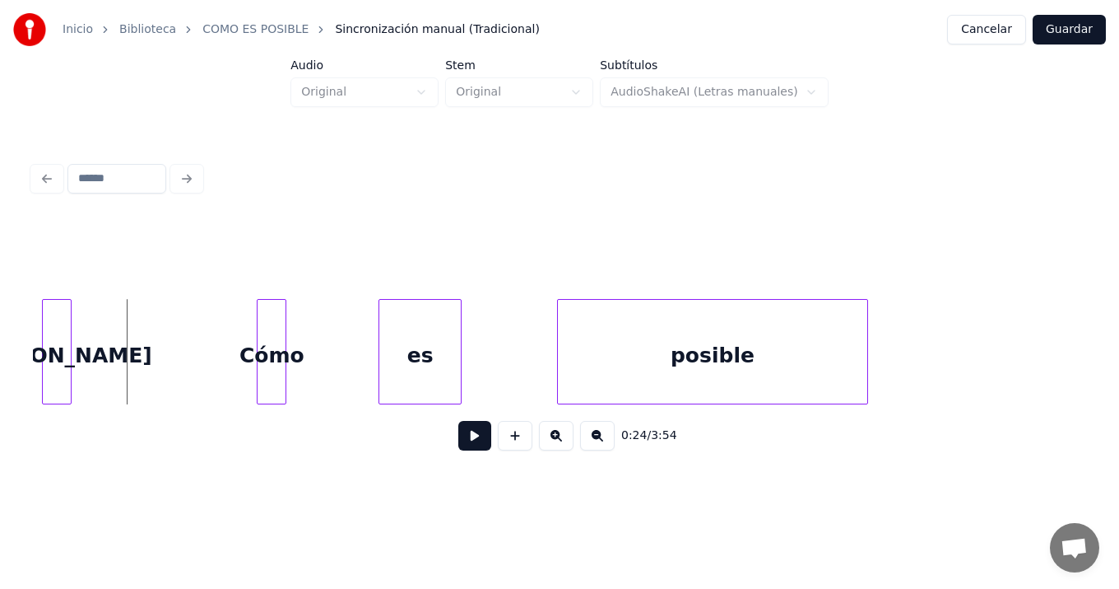
click at [469, 440] on button at bounding box center [474, 436] width 33 height 30
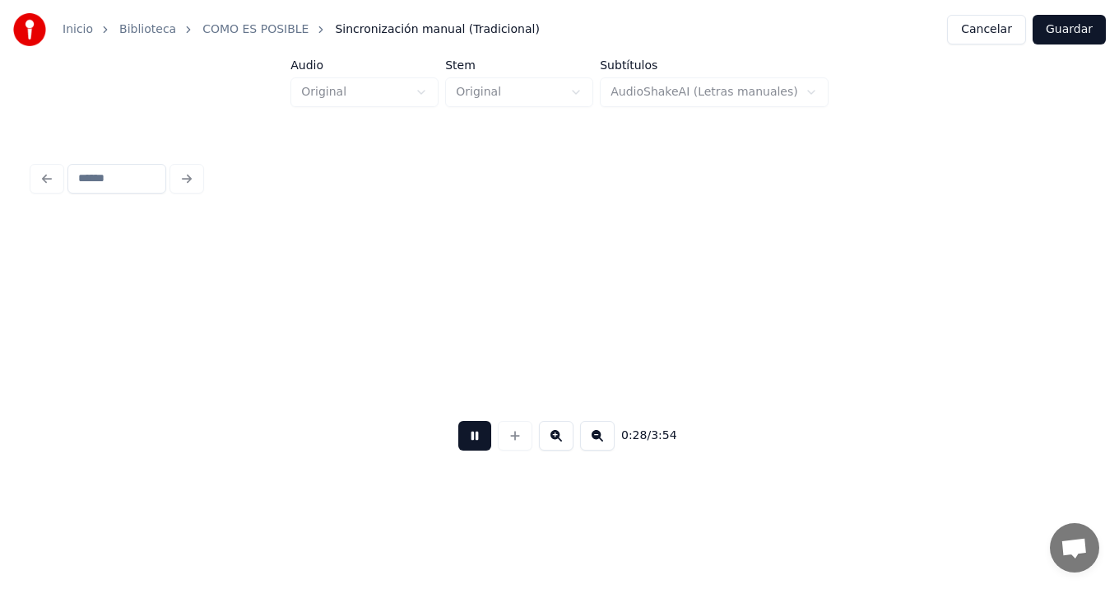
scroll to position [0, 7005]
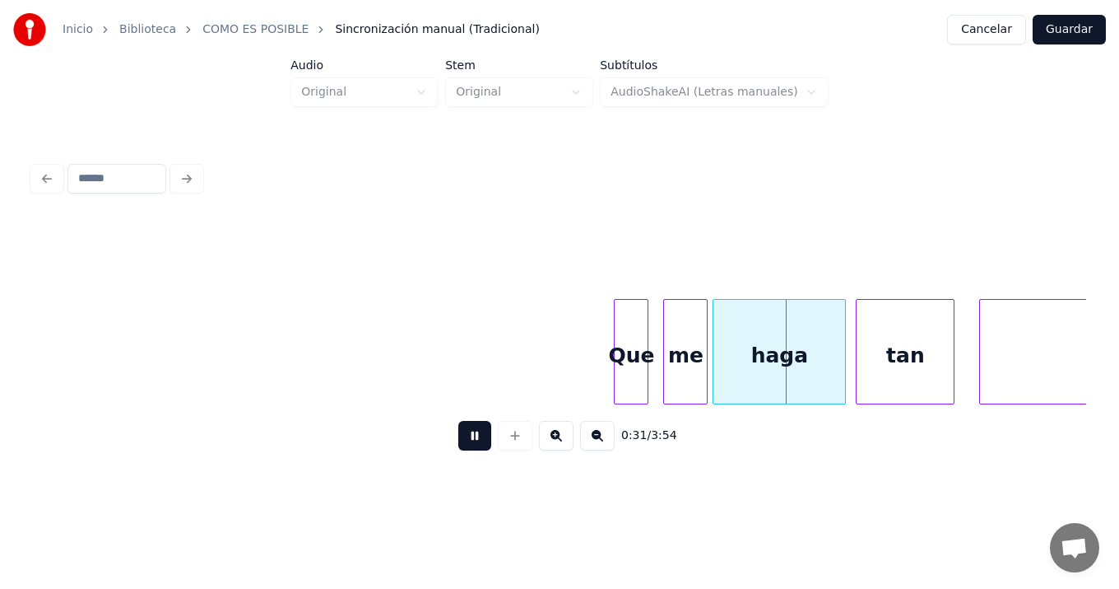
click at [458, 421] on button at bounding box center [474, 436] width 33 height 30
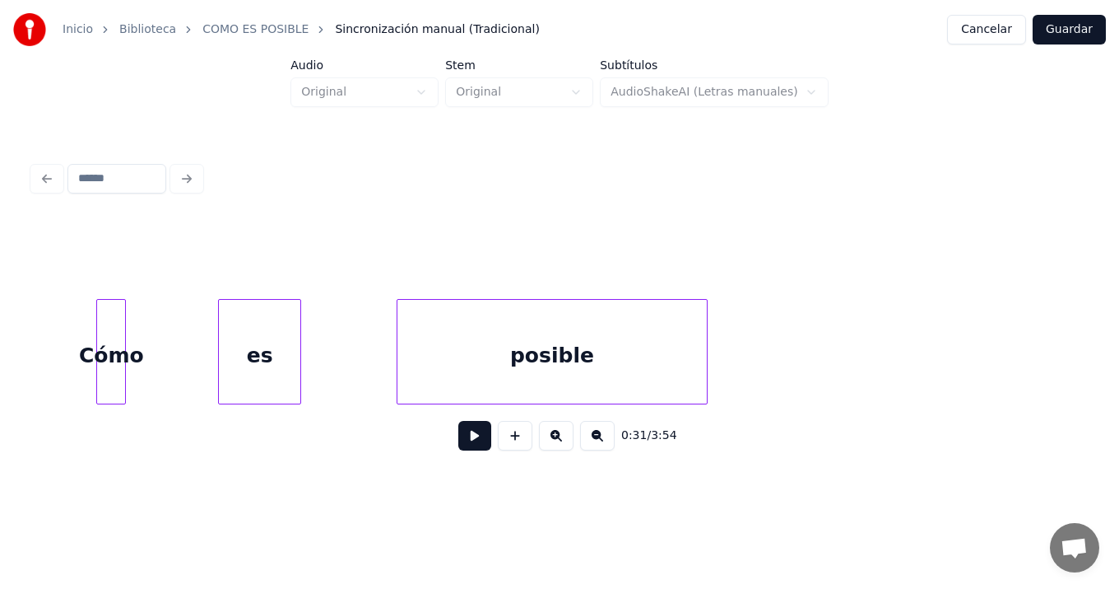
scroll to position [0, 6067]
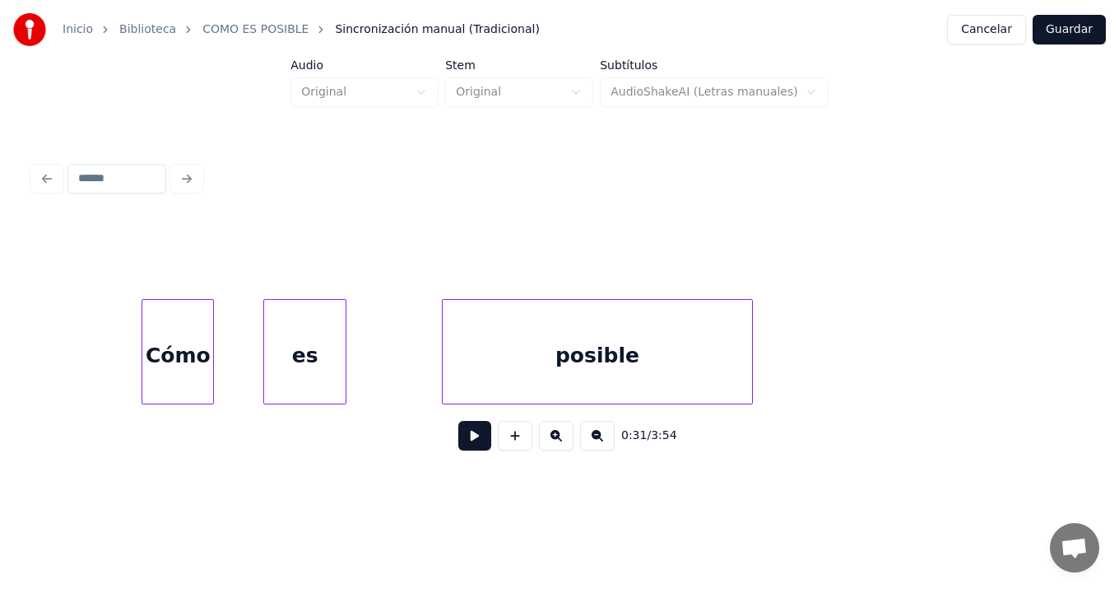
click at [212, 330] on div at bounding box center [210, 352] width 5 height 104
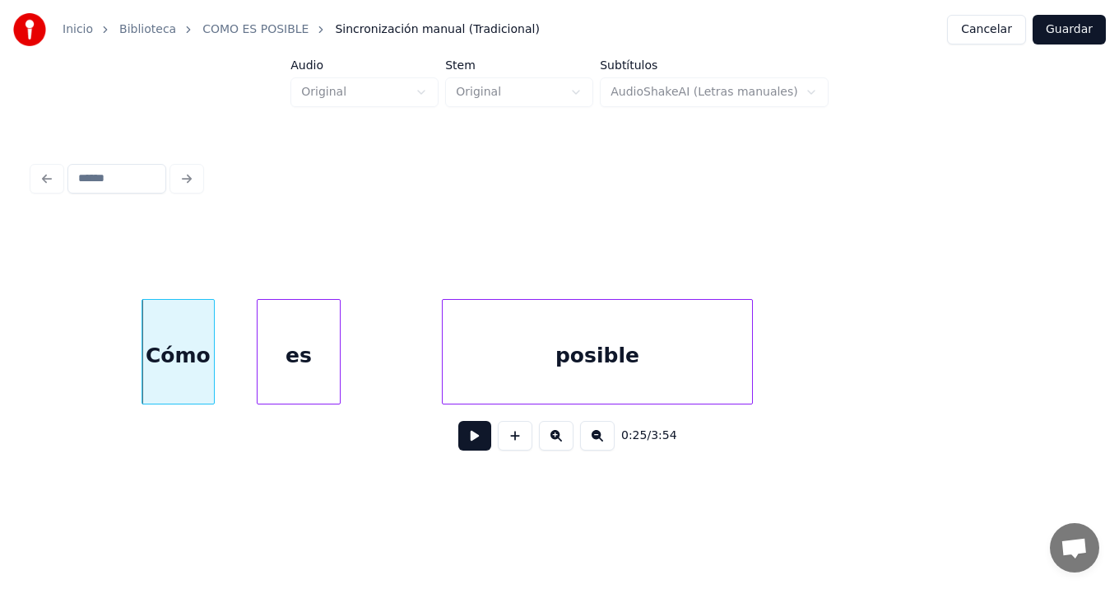
click at [278, 330] on div "es" at bounding box center [298, 356] width 81 height 112
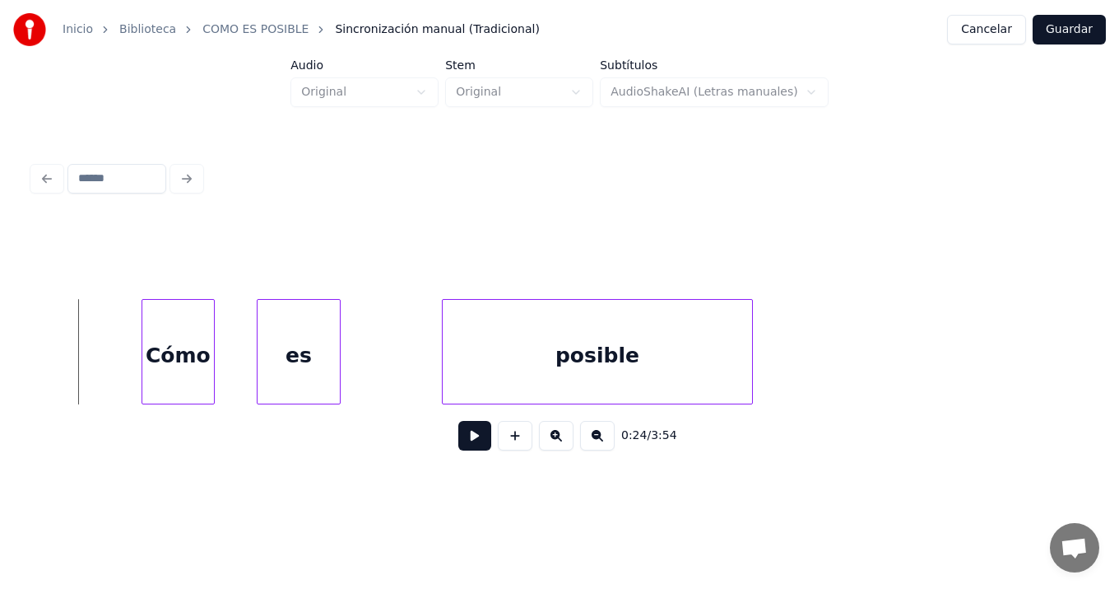
click at [472, 445] on button at bounding box center [474, 436] width 33 height 30
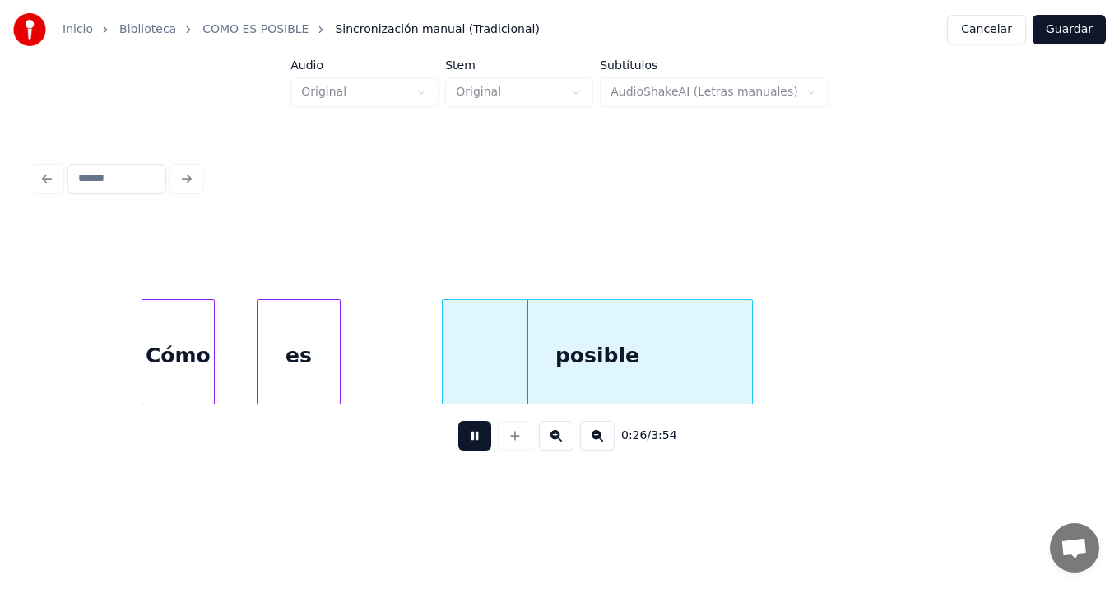
click at [458, 421] on button at bounding box center [474, 436] width 33 height 30
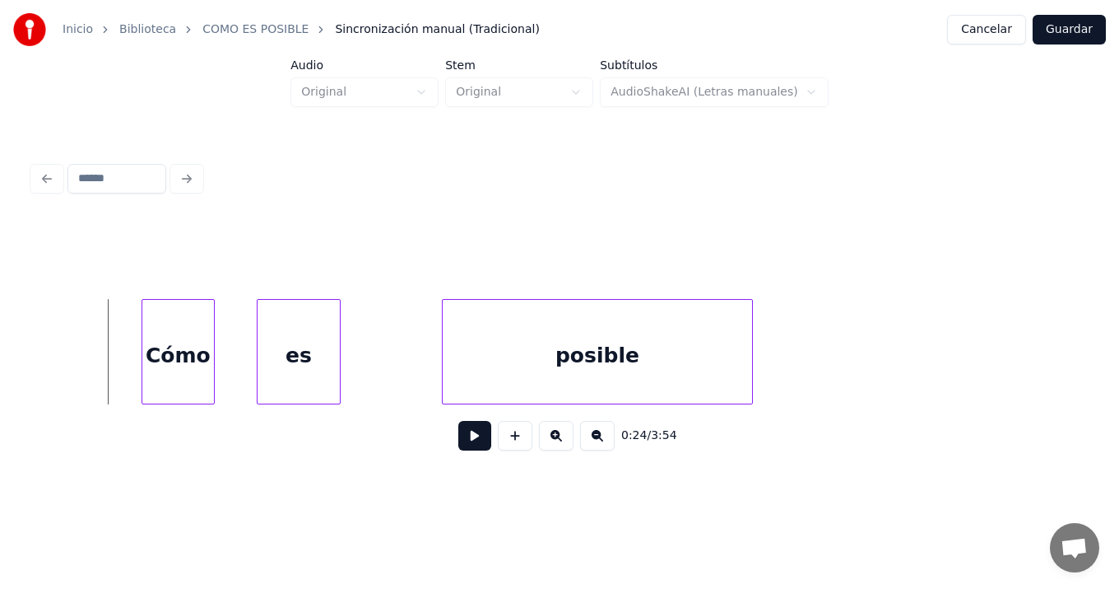
click at [475, 439] on button at bounding box center [474, 436] width 33 height 30
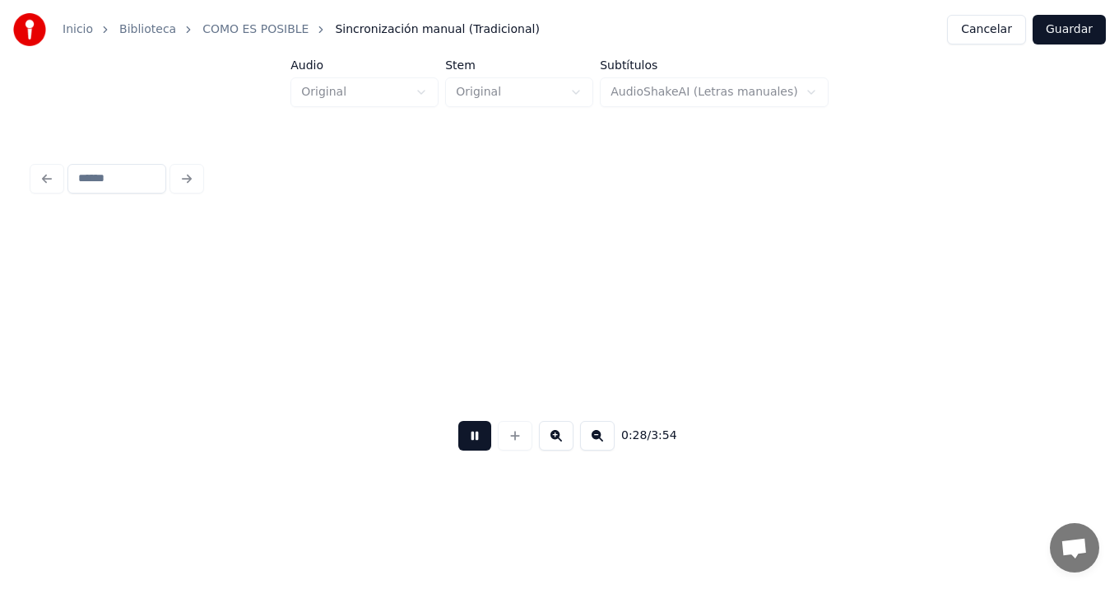
scroll to position [0, 7124]
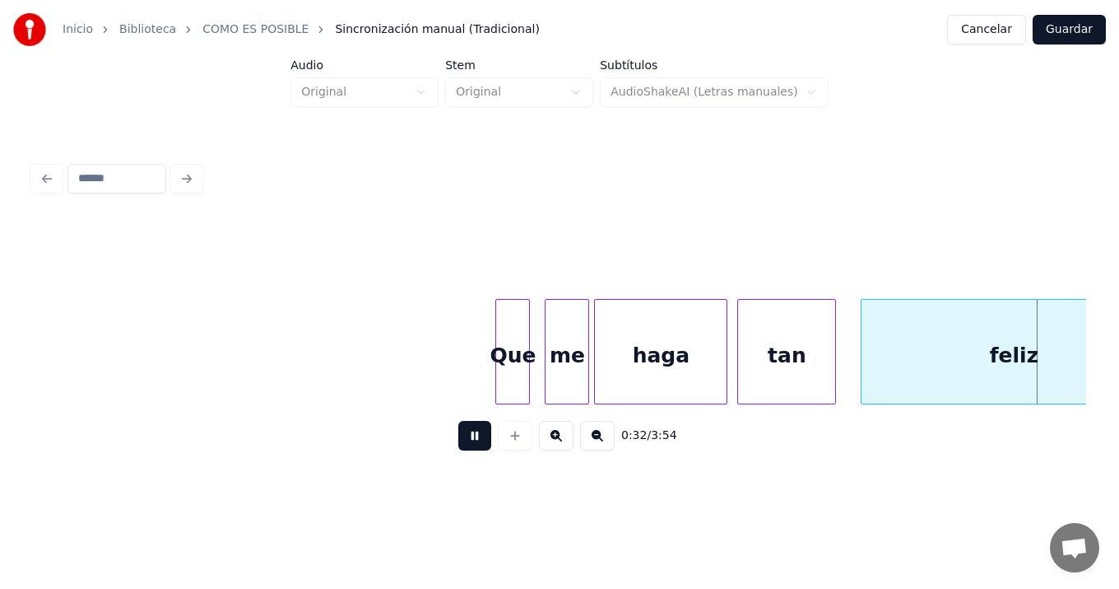
click at [458, 421] on button at bounding box center [474, 436] width 33 height 30
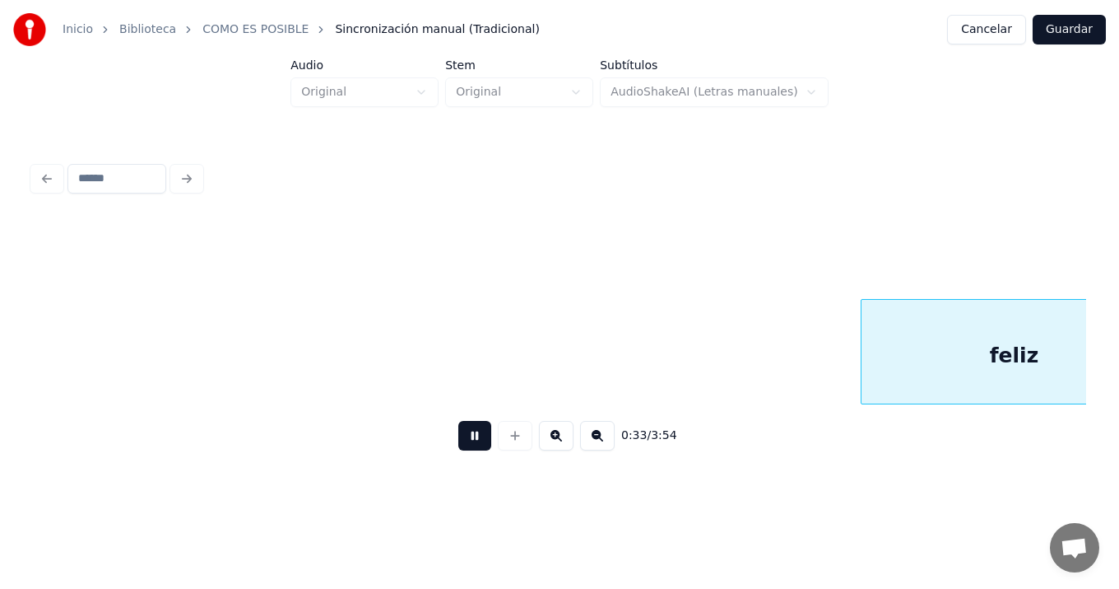
scroll to position [0, 8177]
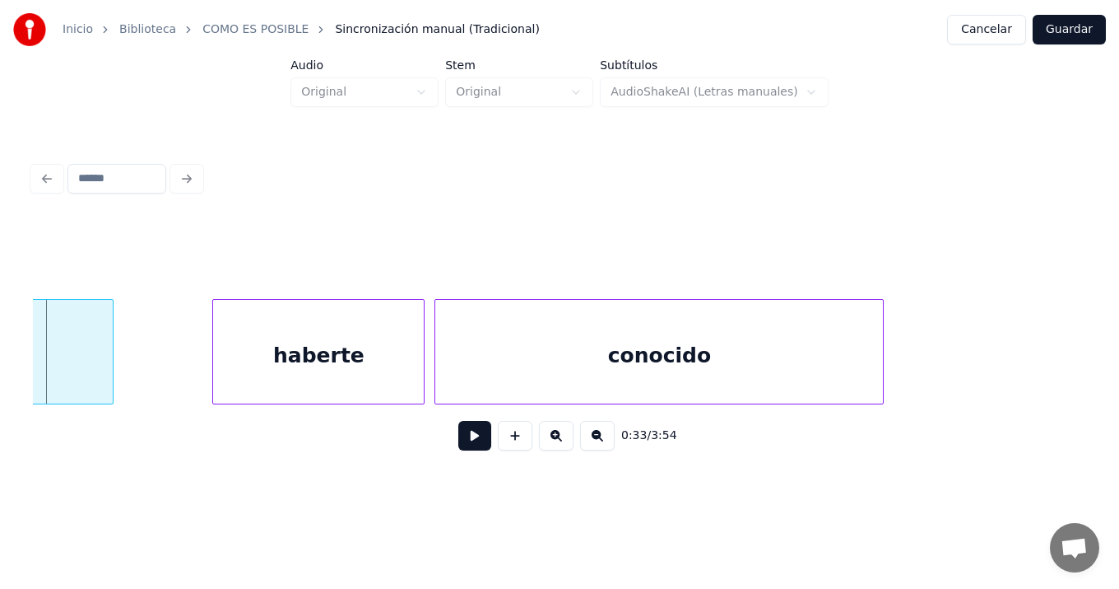
click at [596, 438] on button at bounding box center [597, 436] width 35 height 30
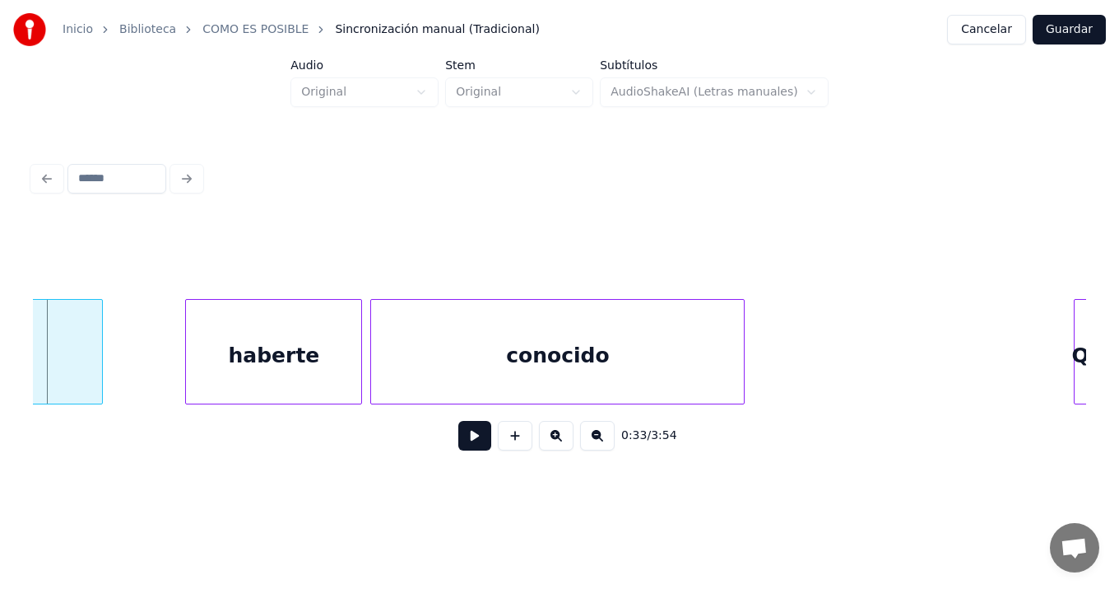
click at [596, 438] on button at bounding box center [597, 436] width 35 height 30
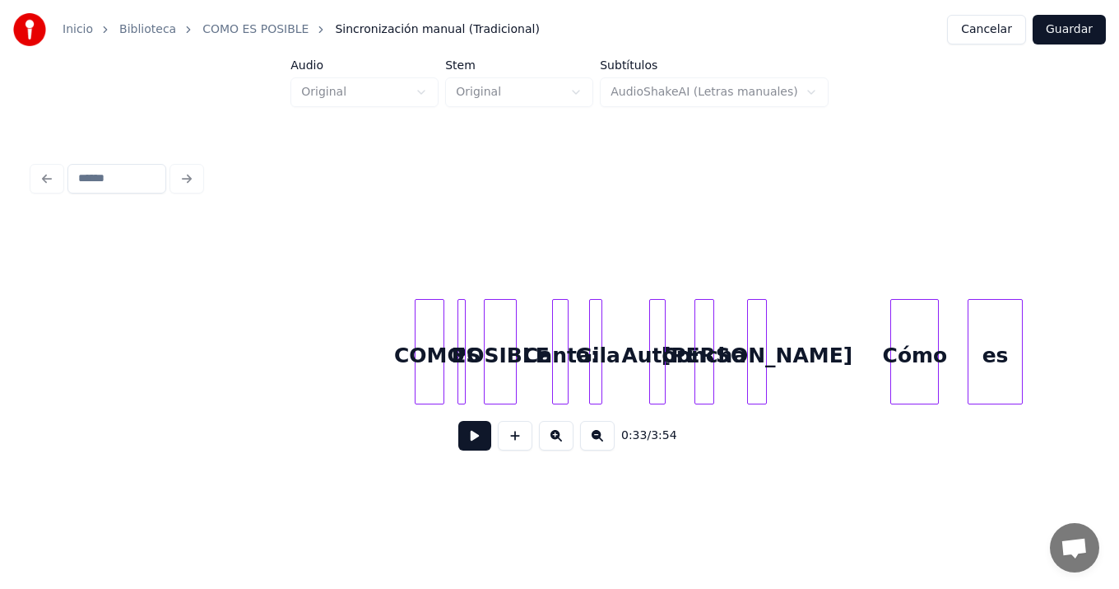
scroll to position [0, 3229]
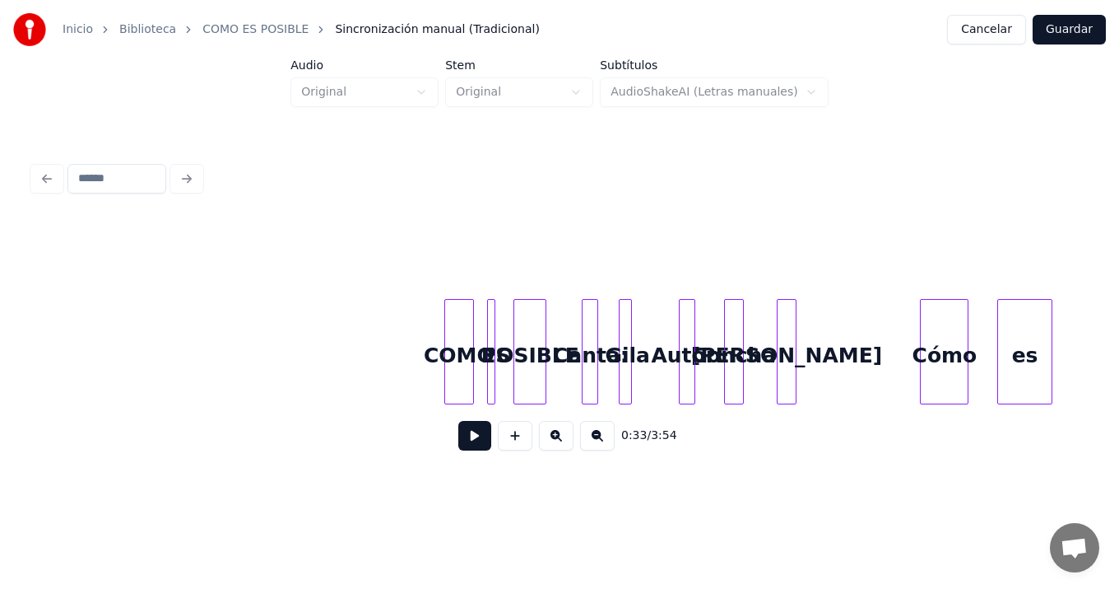
click at [556, 439] on button at bounding box center [556, 436] width 35 height 30
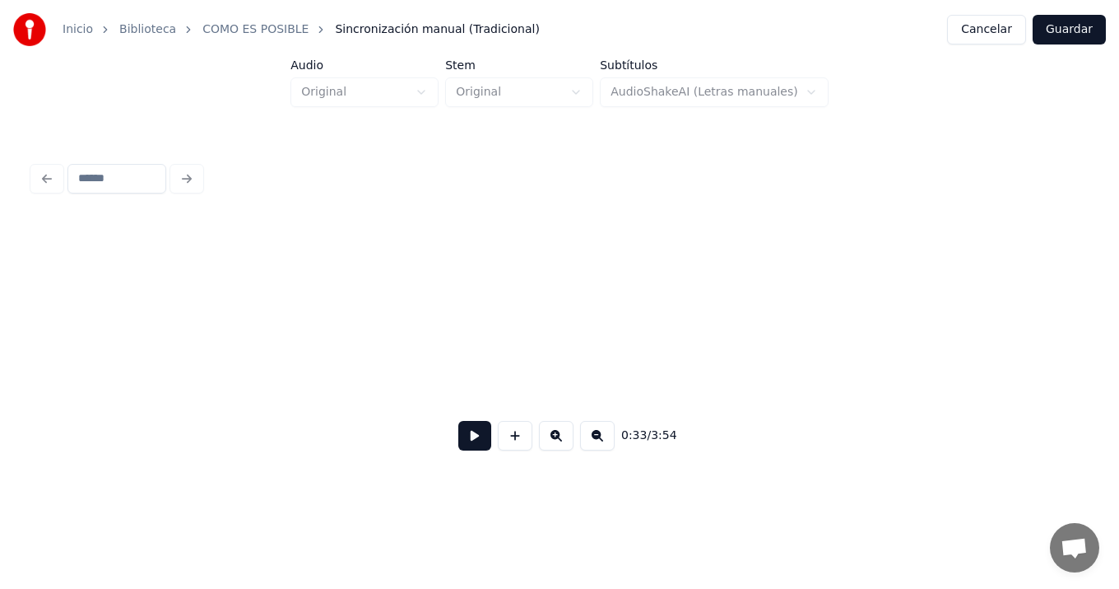
scroll to position [0, 0]
click at [539, 421] on button at bounding box center [556, 436] width 35 height 30
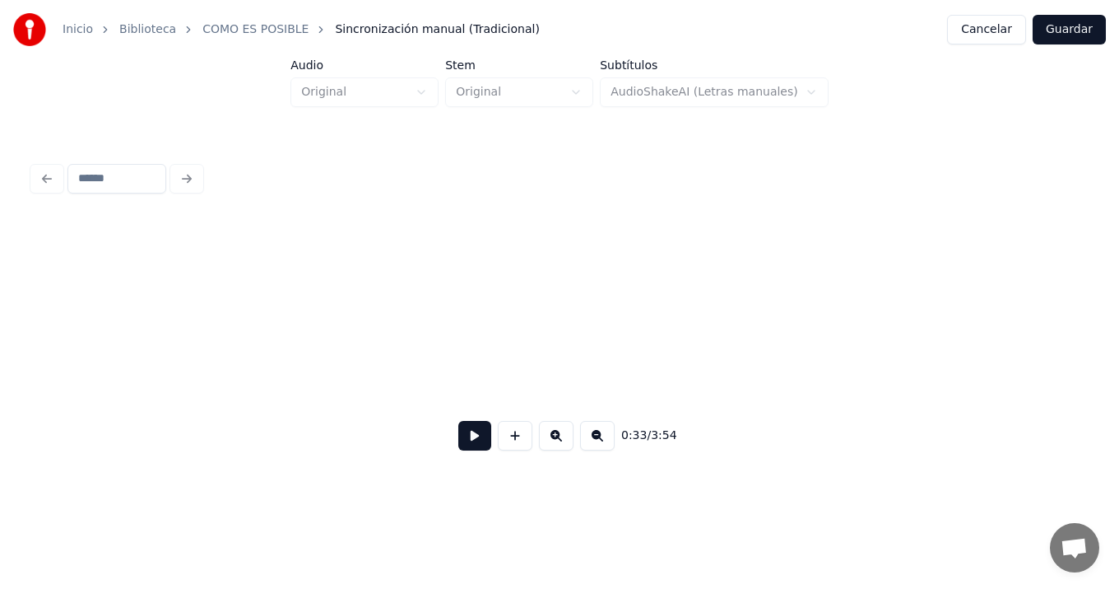
click at [472, 445] on button at bounding box center [474, 436] width 33 height 30
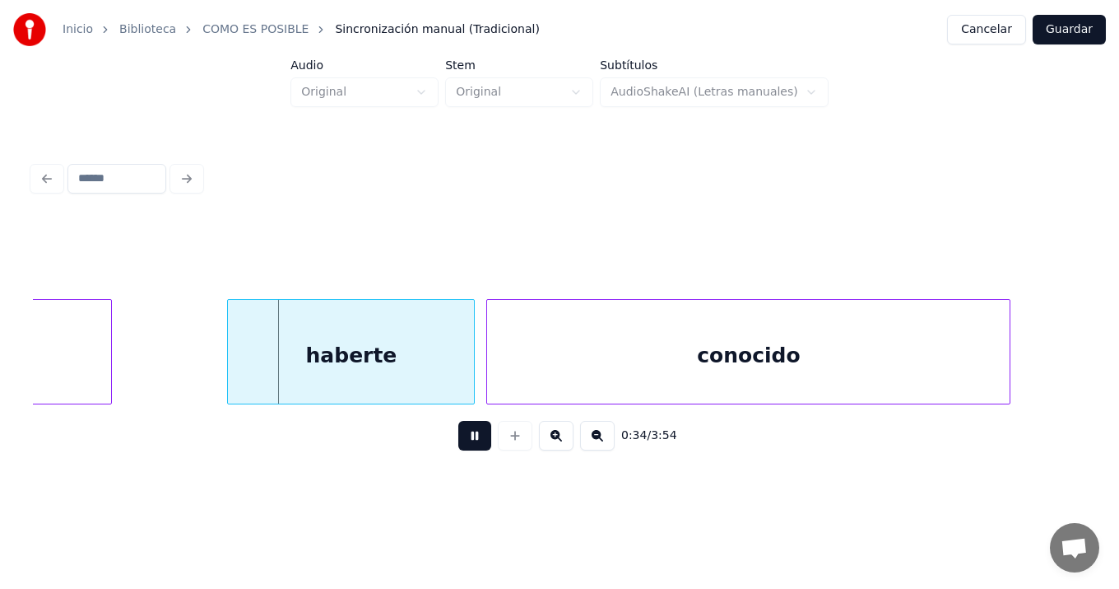
click at [458, 421] on button at bounding box center [474, 436] width 33 height 30
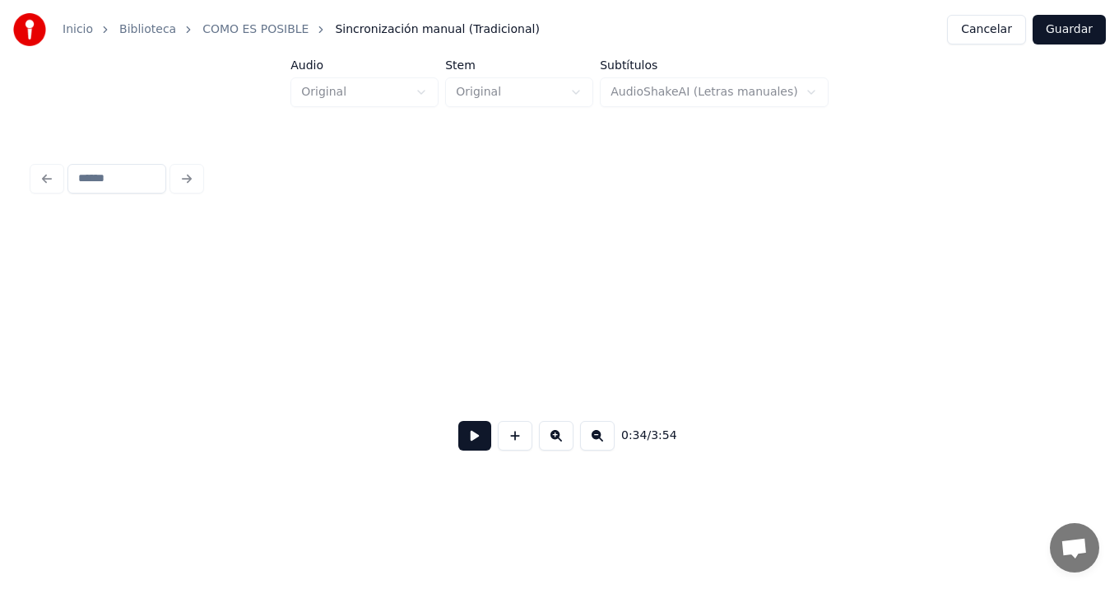
scroll to position [0, 0]
click at [39, 288] on div at bounding box center [560, 257] width 1054 height 82
click at [471, 440] on button at bounding box center [474, 436] width 33 height 30
click at [458, 421] on button at bounding box center [474, 436] width 33 height 30
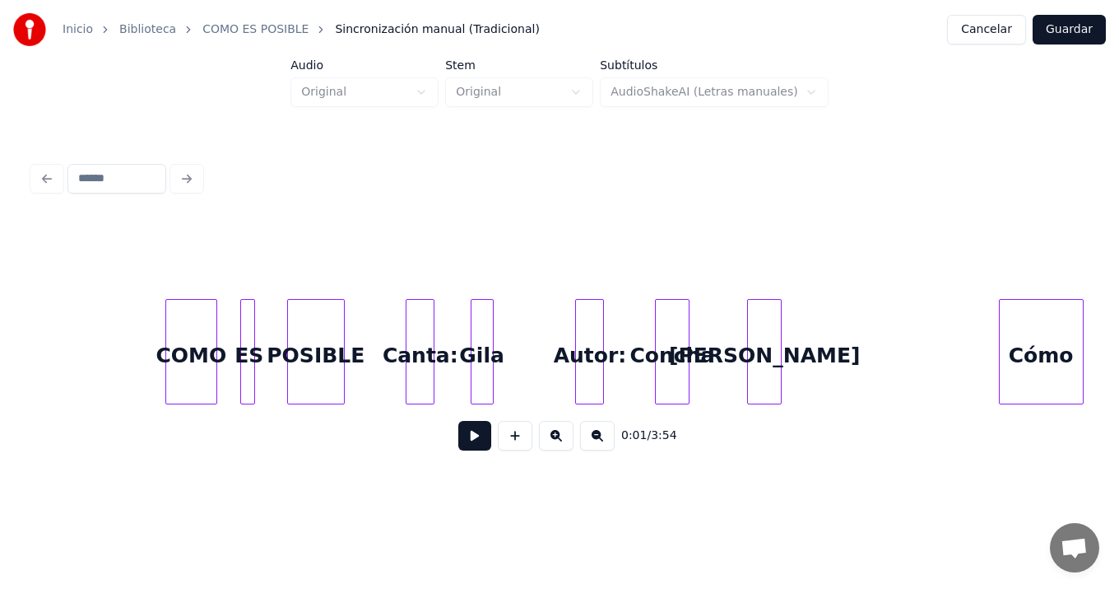
scroll to position [0, 6291]
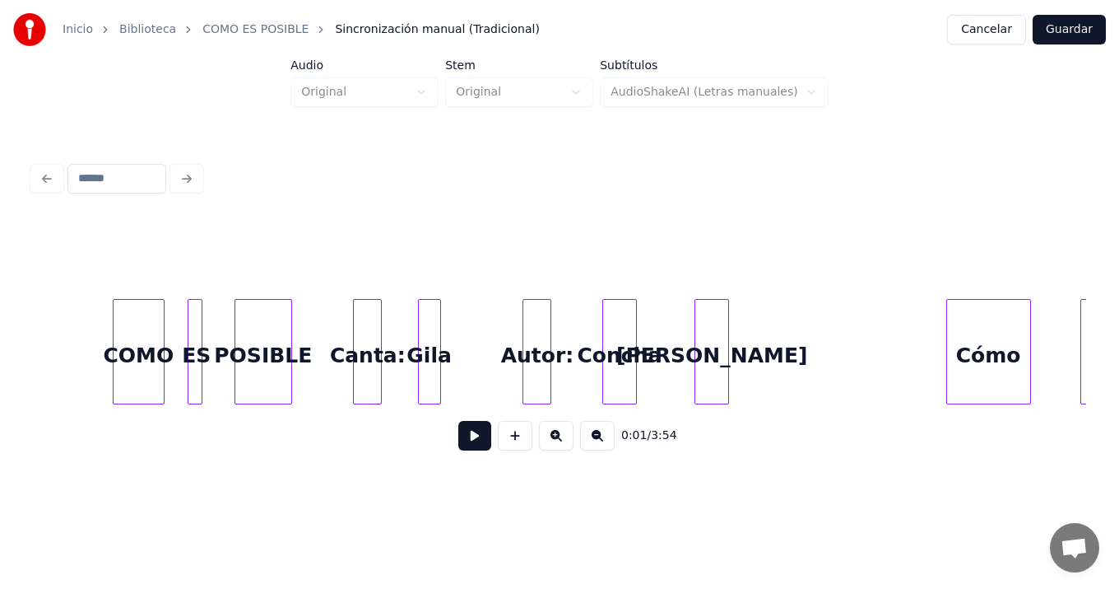
click at [312, 448] on div "0:01 / 3:54" at bounding box center [560, 341] width 1054 height 250
click at [139, 366] on div "COMO" at bounding box center [139, 356] width 50 height 112
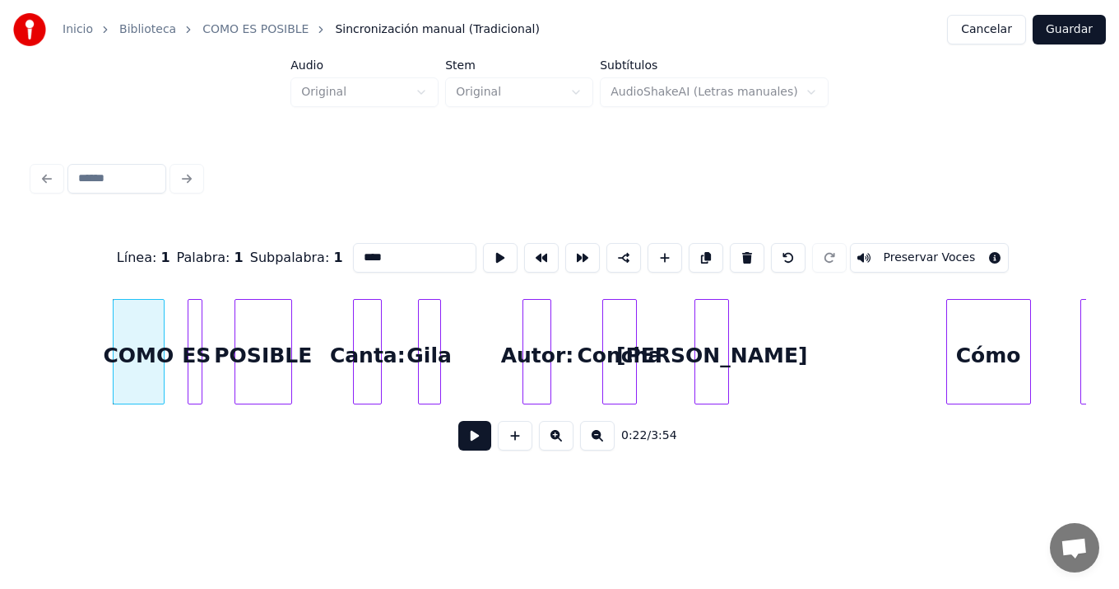
click at [194, 379] on div "ES" at bounding box center [197, 356] width 16 height 112
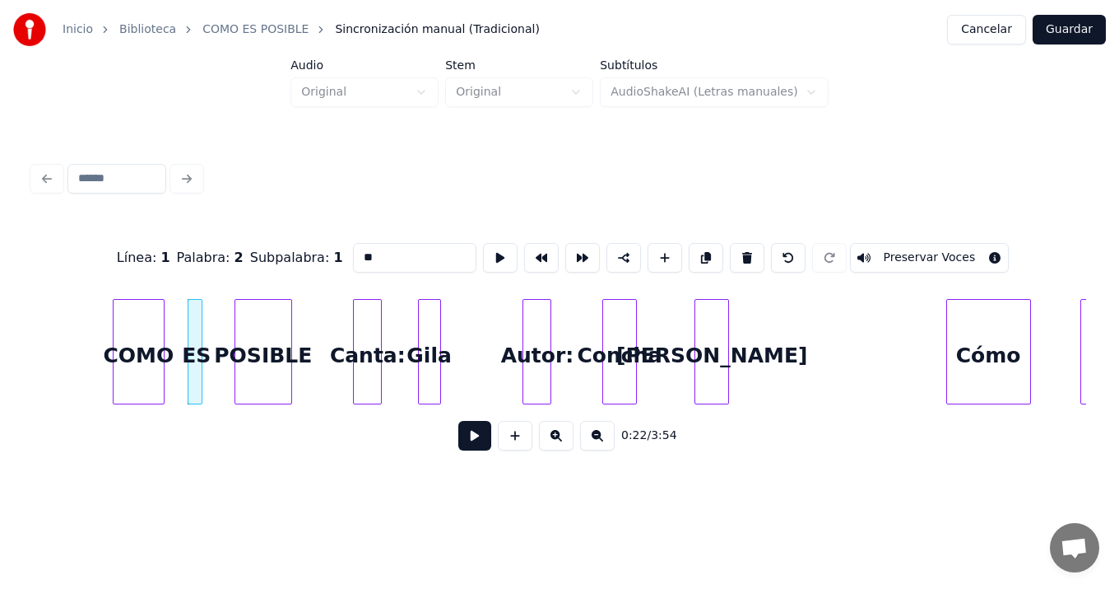
click at [144, 373] on div "COMO" at bounding box center [139, 356] width 50 height 112
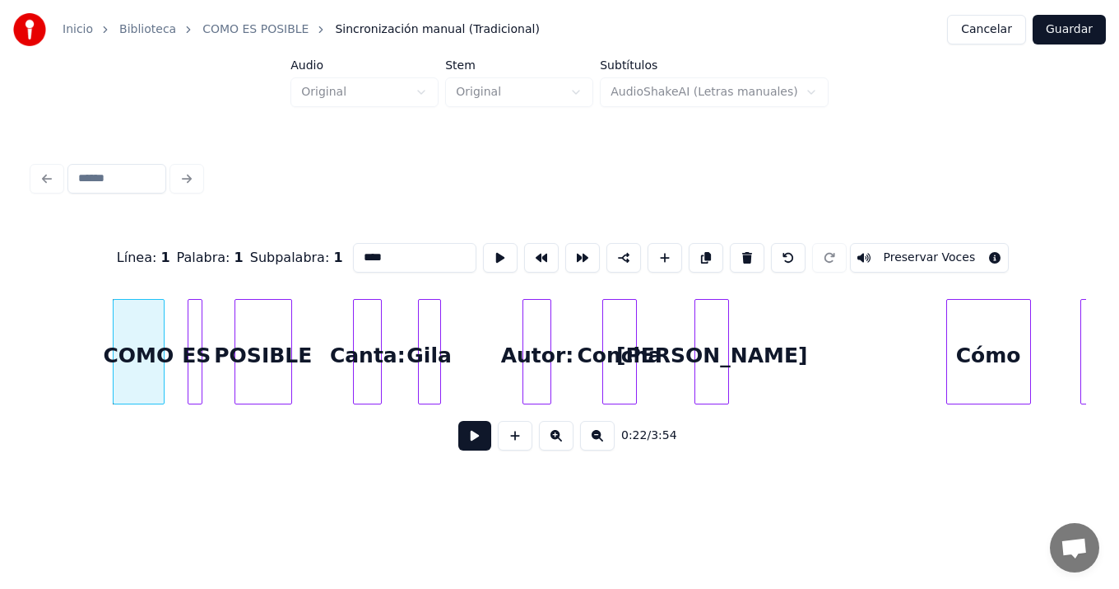
click at [195, 374] on div "ES" at bounding box center [197, 356] width 16 height 112
type input "**"
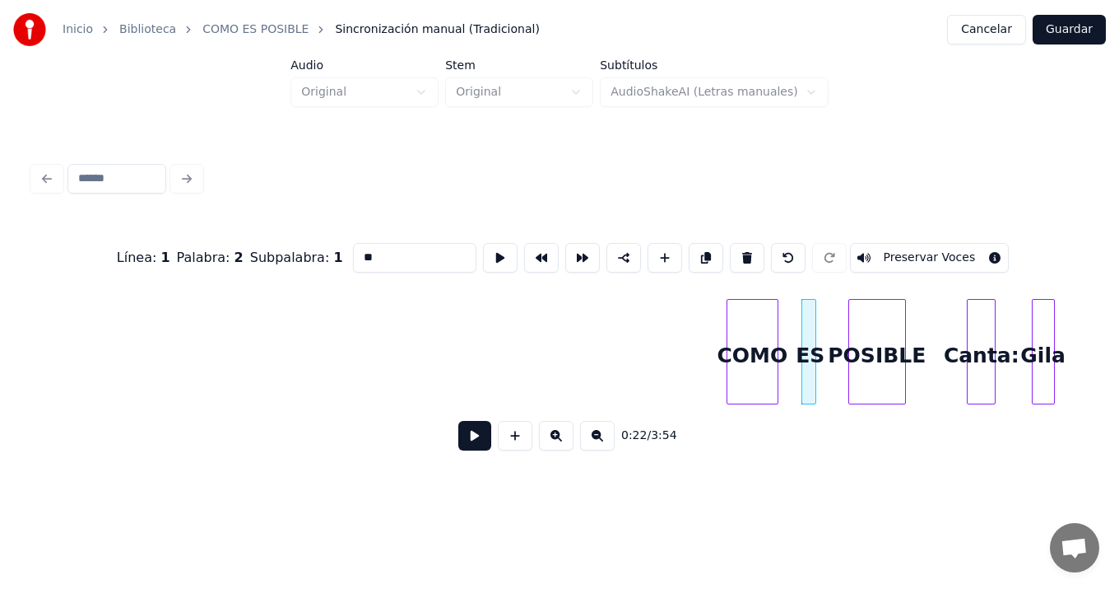
scroll to position [0, 5625]
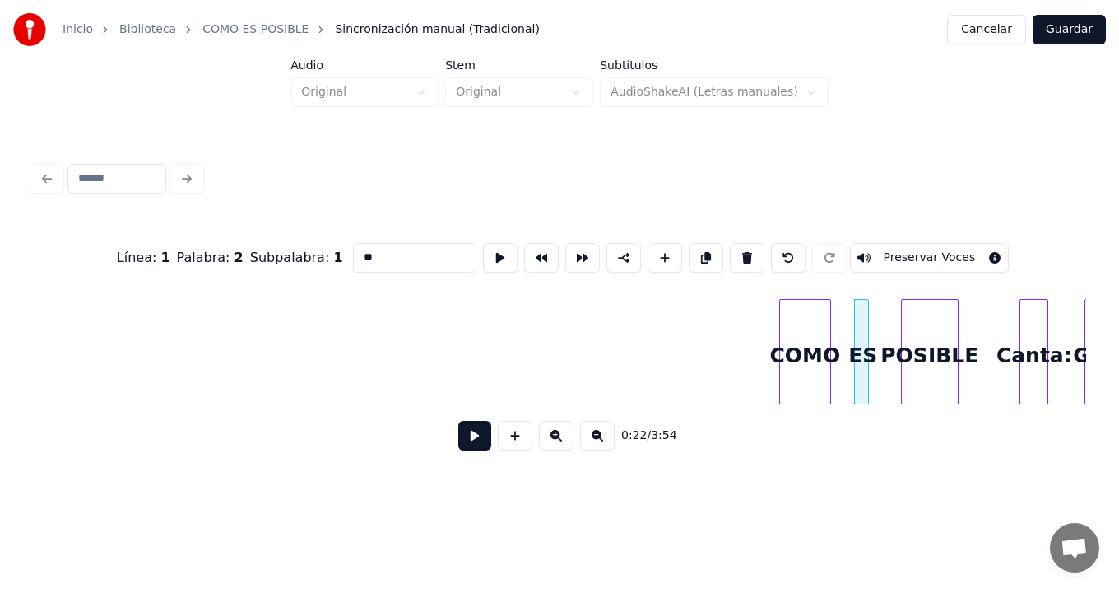
click at [598, 439] on button at bounding box center [597, 436] width 35 height 30
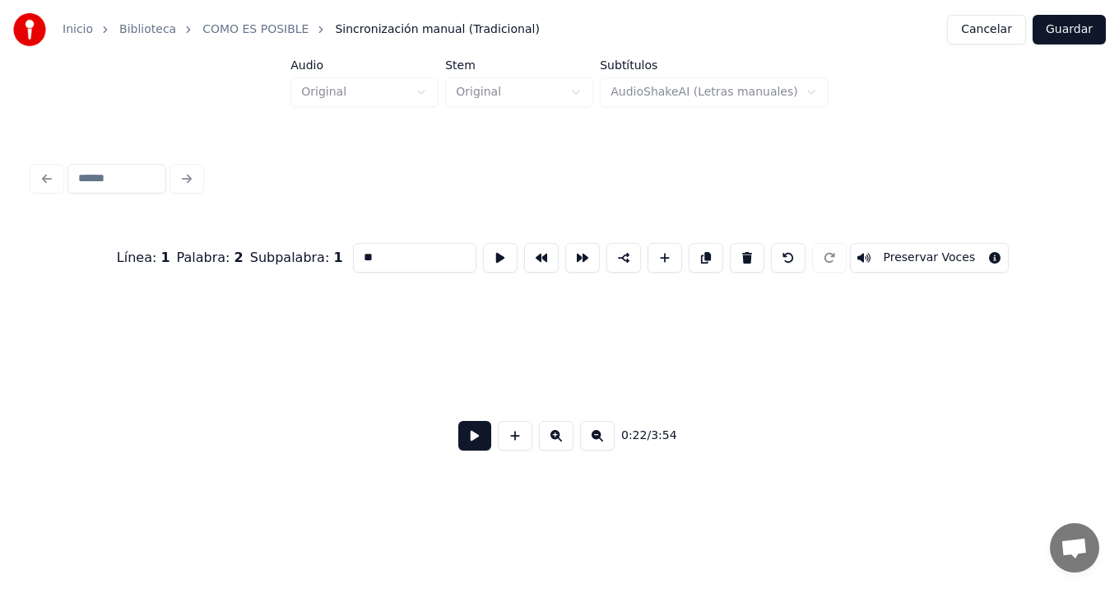
scroll to position [0, 279]
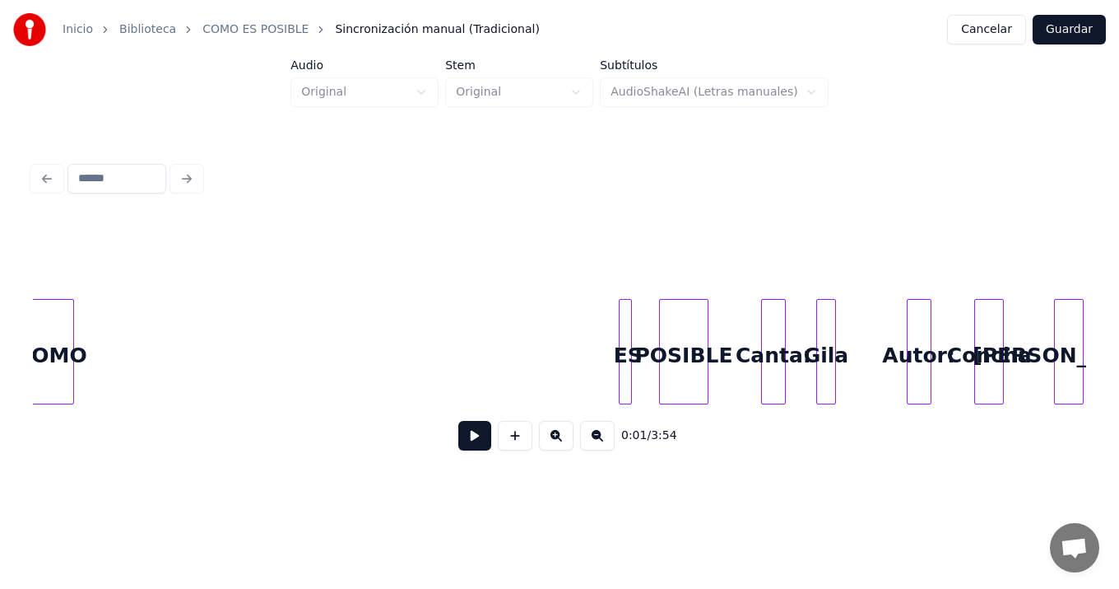
scroll to position [0, 4932]
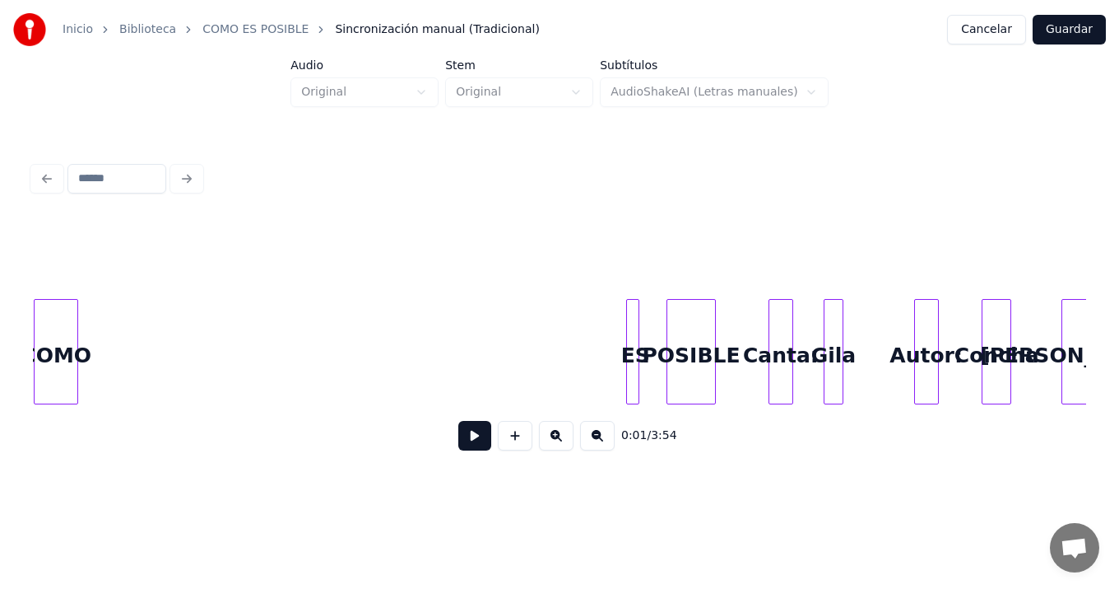
click at [42, 276] on div "0:01 / 3:54" at bounding box center [560, 341] width 1054 height 250
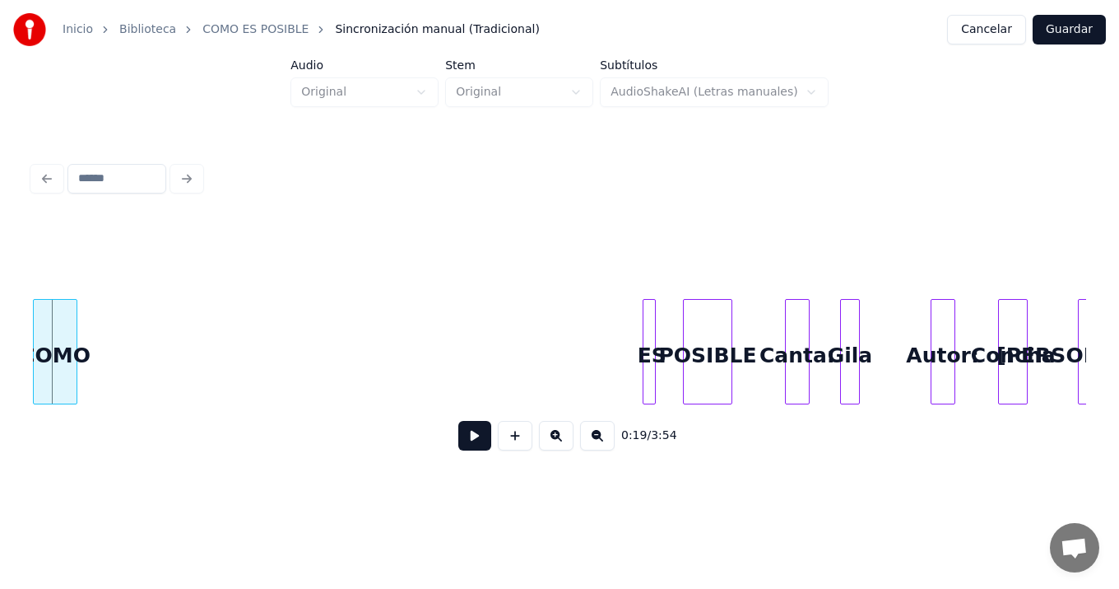
scroll to position [0, 4913]
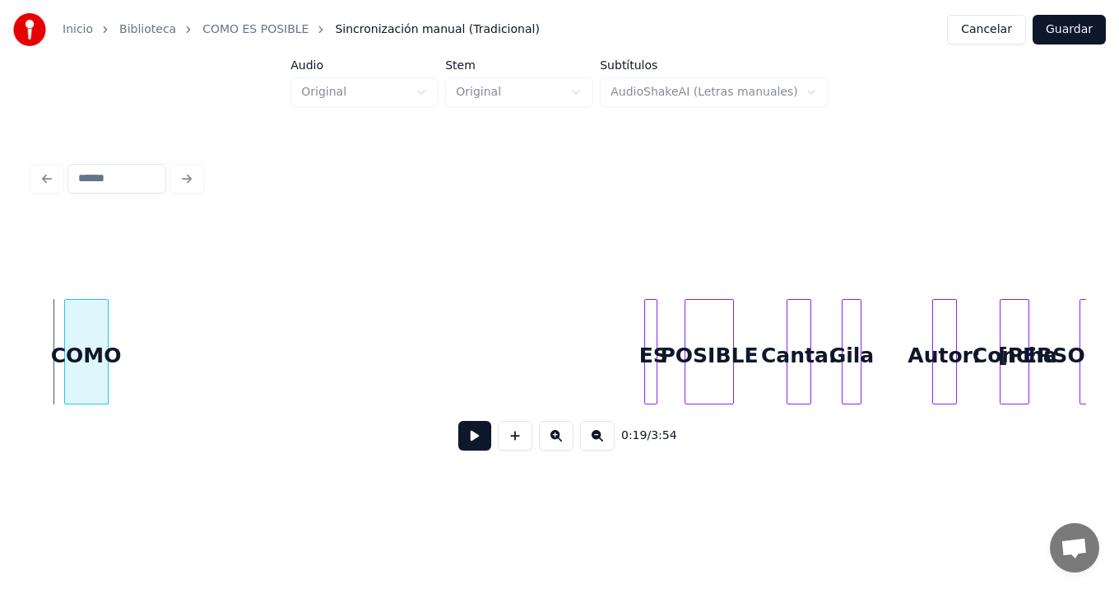
click at [64, 309] on div "COMO" at bounding box center [86, 351] width 44 height 105
click at [129, 267] on div "0:20 / 3:54" at bounding box center [560, 341] width 1054 height 250
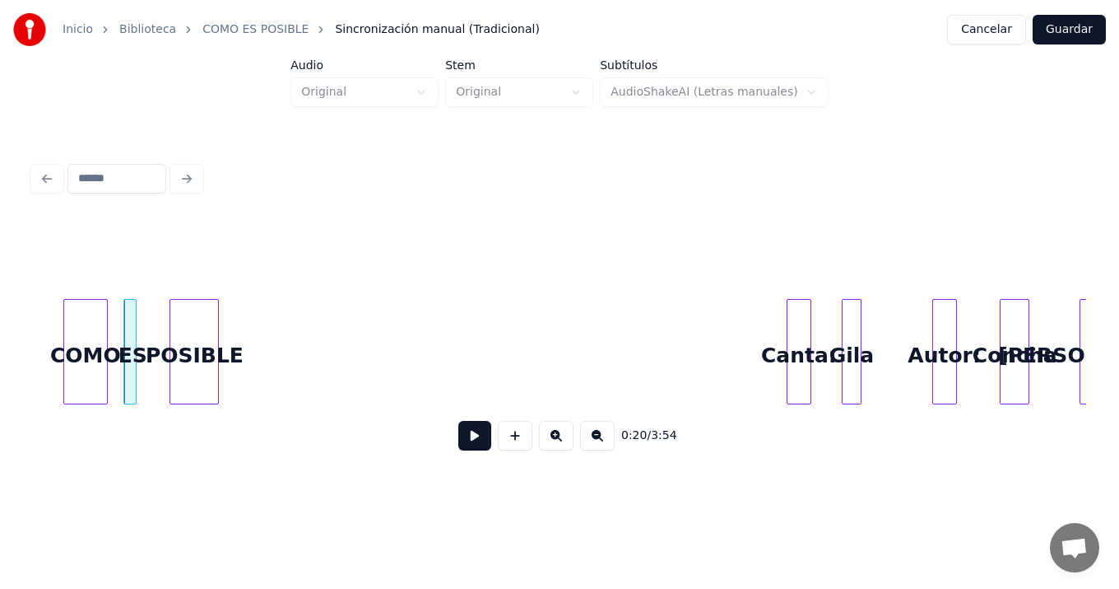
click at [200, 310] on div "POSIBLE" at bounding box center [194, 356] width 48 height 112
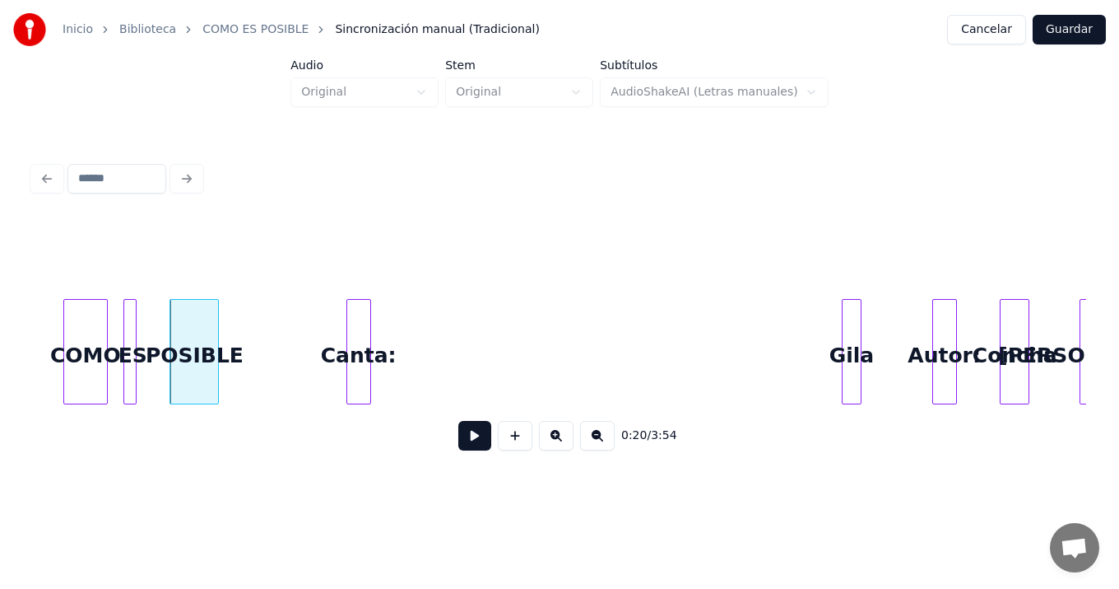
click at [361, 347] on div "Canta:" at bounding box center [358, 356] width 23 height 112
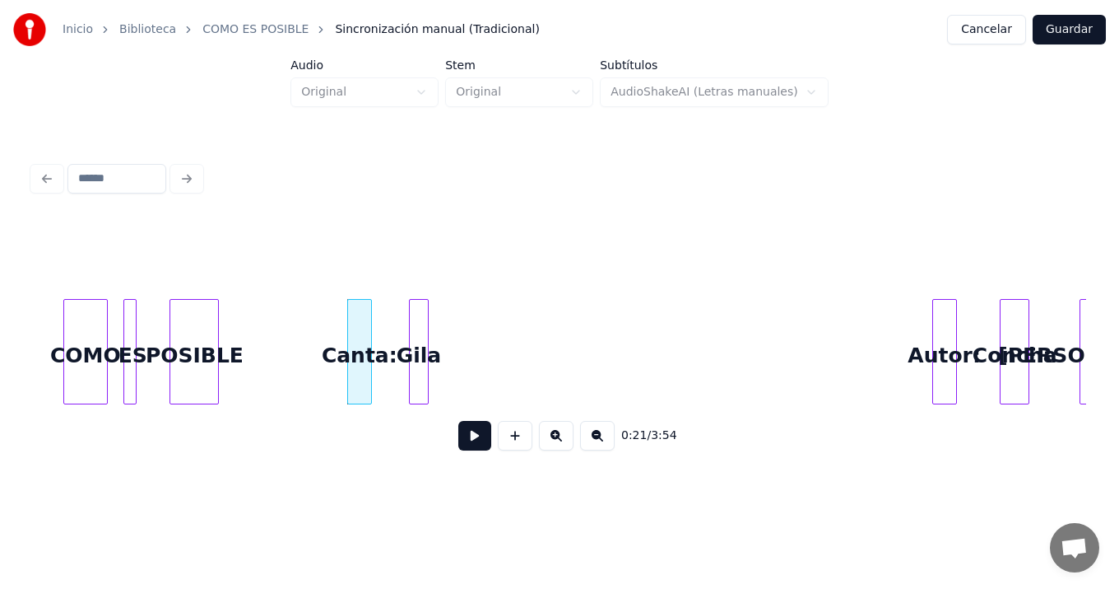
click at [420, 378] on div "Gila" at bounding box center [419, 356] width 18 height 112
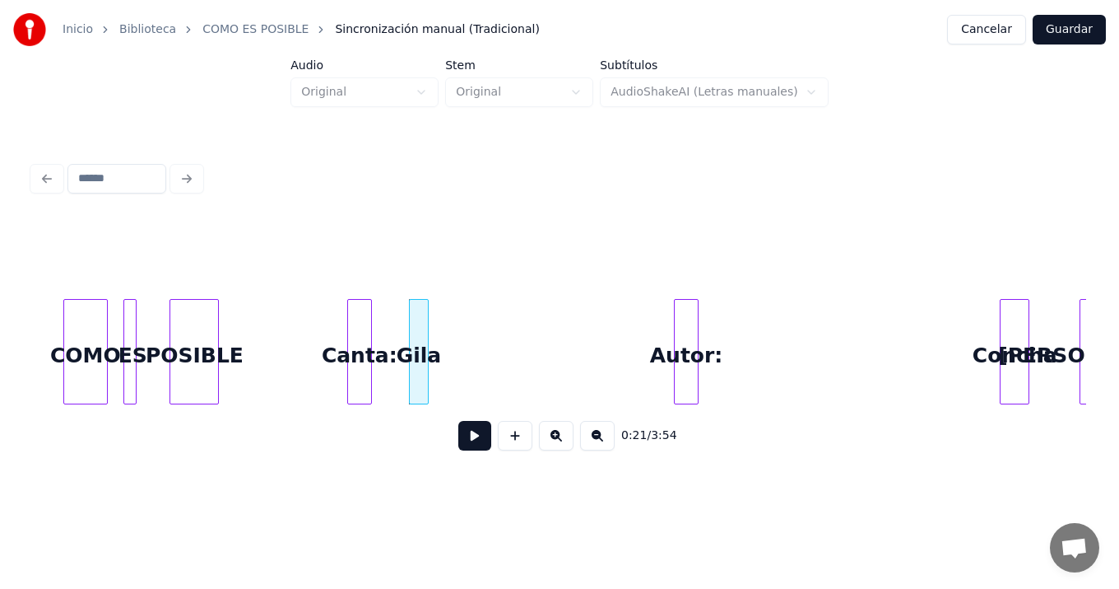
click at [686, 398] on div "Canta: Gila Autor: Concha Valdés POSIBLE ES COMO" at bounding box center [560, 351] width 1054 height 105
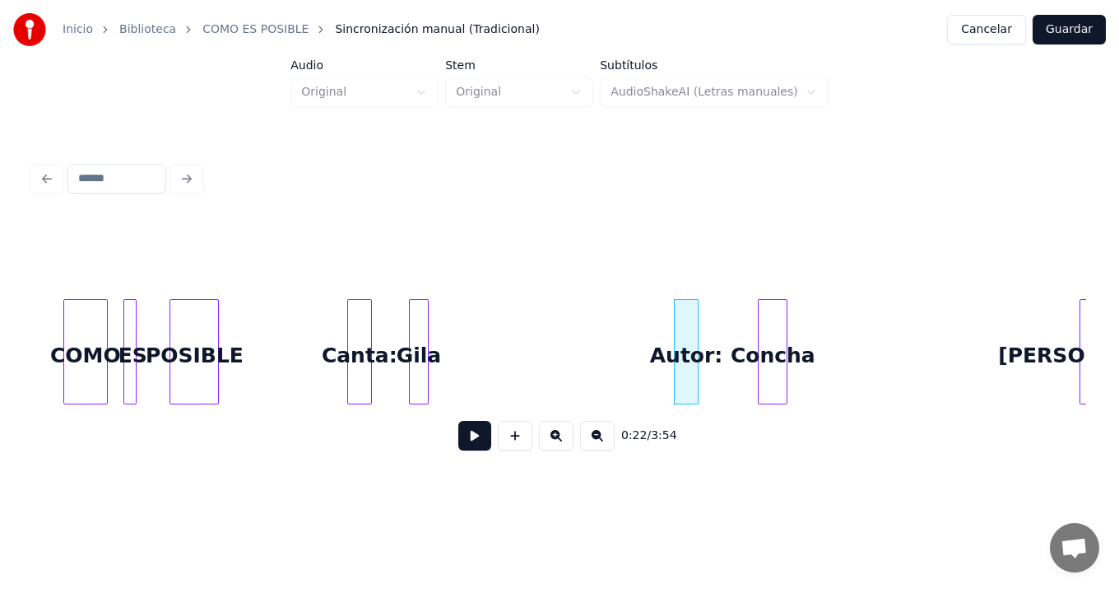
click at [766, 412] on div "0:22 / 3:54" at bounding box center [560, 341] width 1054 height 250
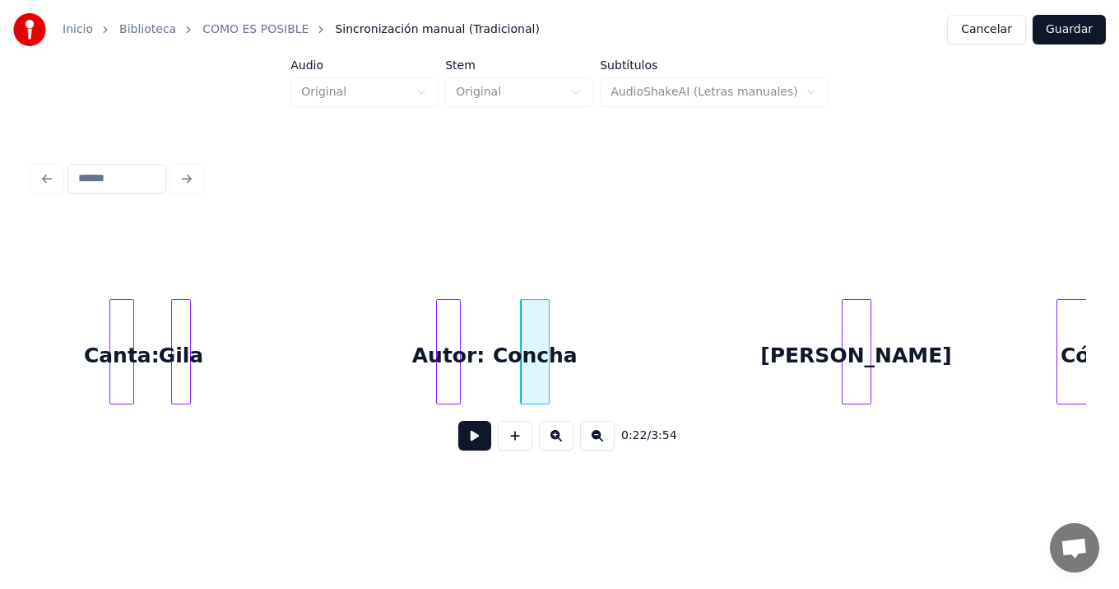
scroll to position [0, 5197]
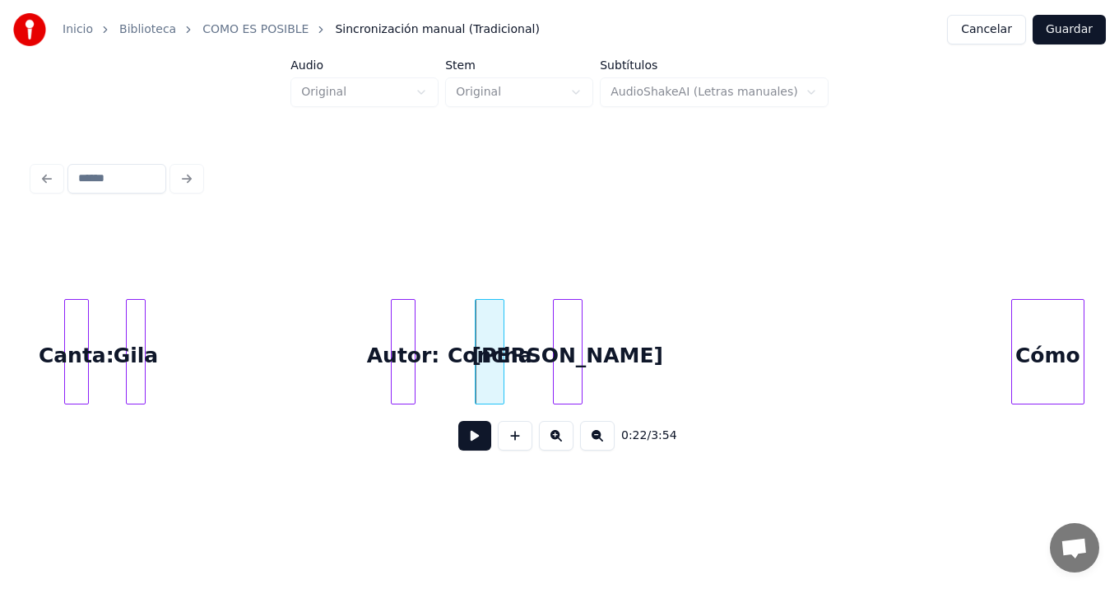
click at [566, 382] on div "Valdés" at bounding box center [568, 356] width 28 height 112
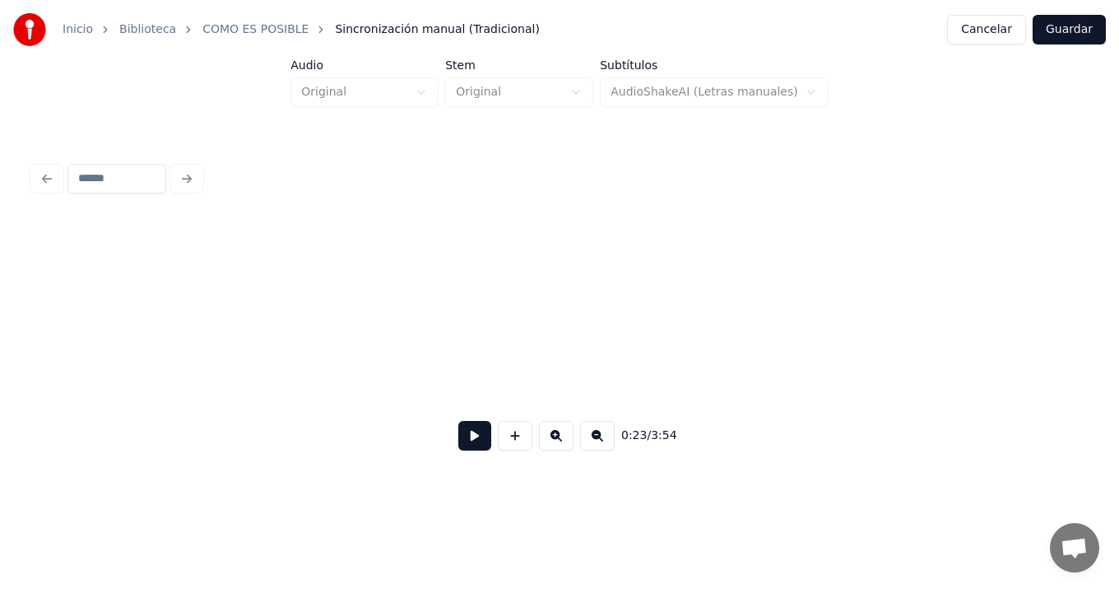
scroll to position [0, 0]
click at [477, 440] on button at bounding box center [474, 436] width 33 height 30
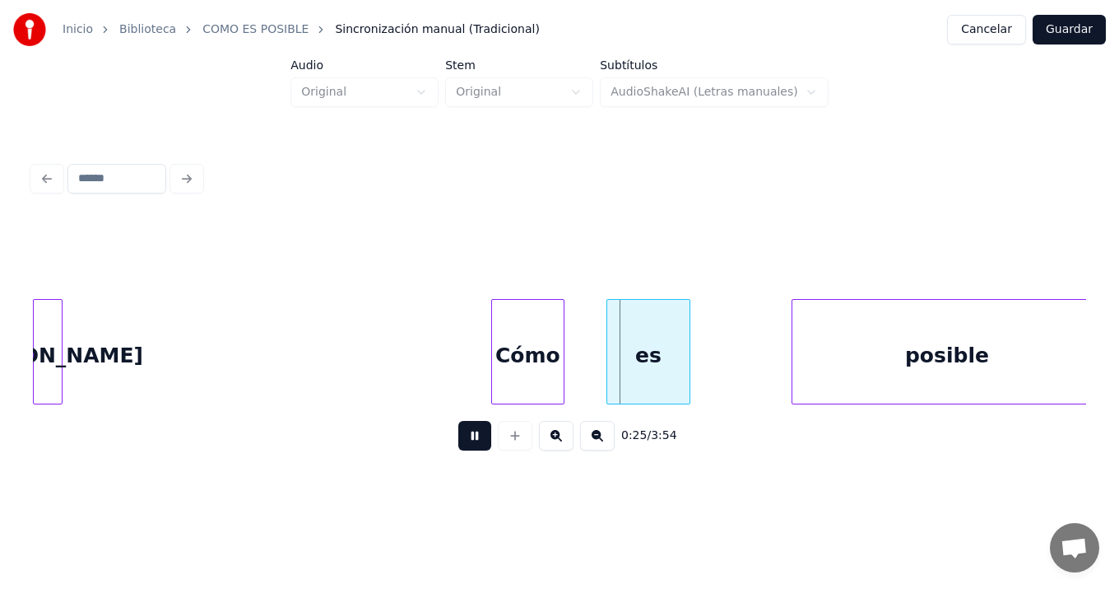
click at [475, 440] on button at bounding box center [474, 436] width 33 height 30
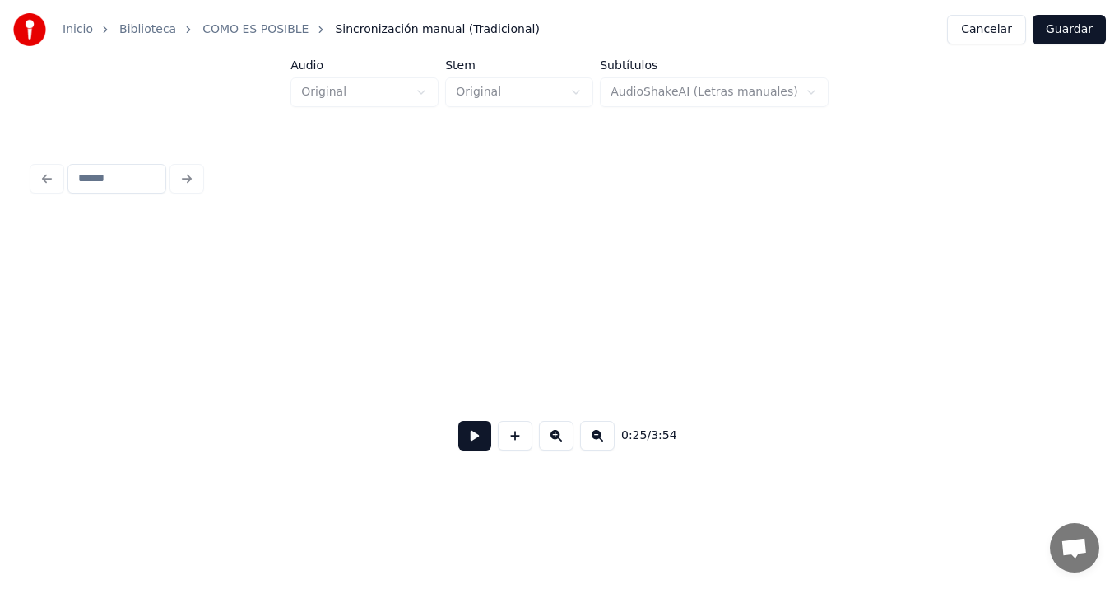
scroll to position [0, 0]
click at [472, 444] on button at bounding box center [474, 436] width 33 height 30
click at [458, 421] on button at bounding box center [474, 436] width 33 height 30
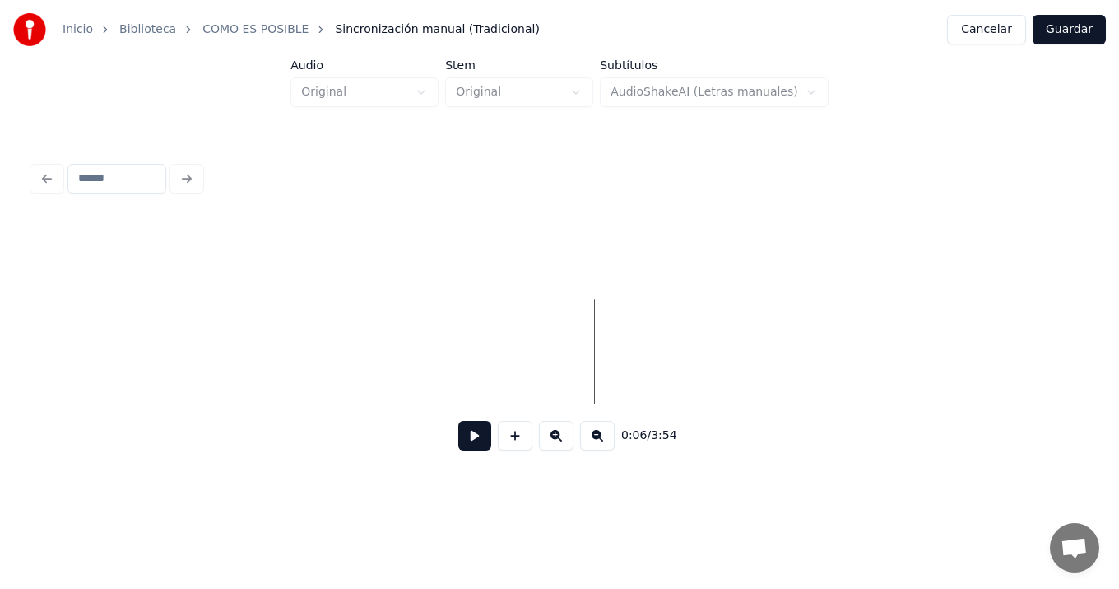
scroll to position [0, 0]
click at [470, 438] on button at bounding box center [474, 436] width 33 height 30
click at [458, 421] on button at bounding box center [474, 436] width 33 height 30
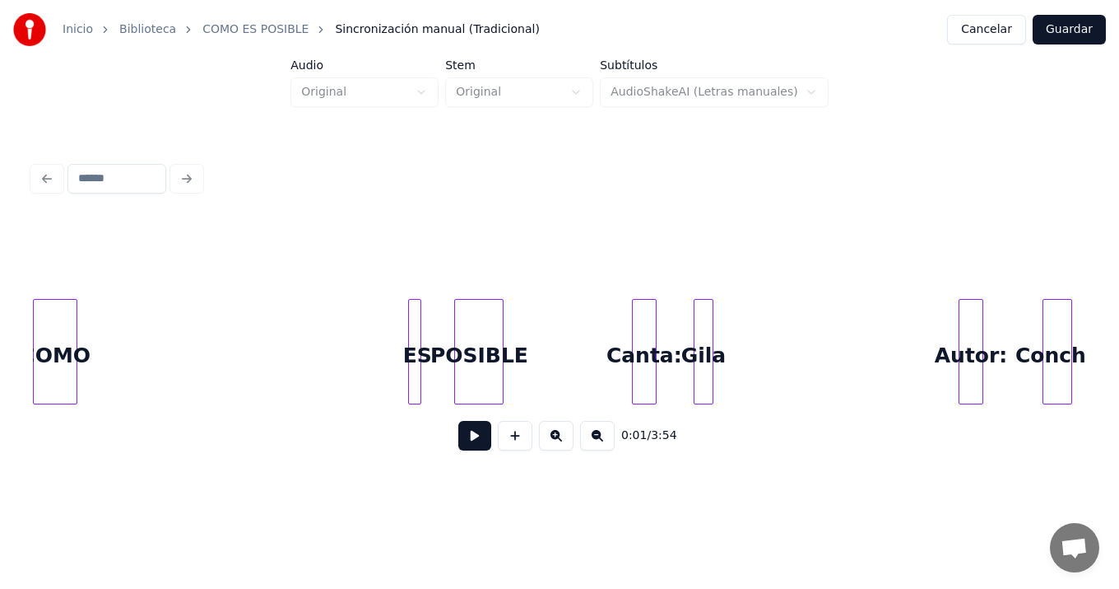
scroll to position [0, 4628]
click at [12, 327] on div "Inicio Biblioteca COMO ES POSIBLE Sincronización manual (Tradicional) Cancelar …" at bounding box center [559, 243] width 1119 height 486
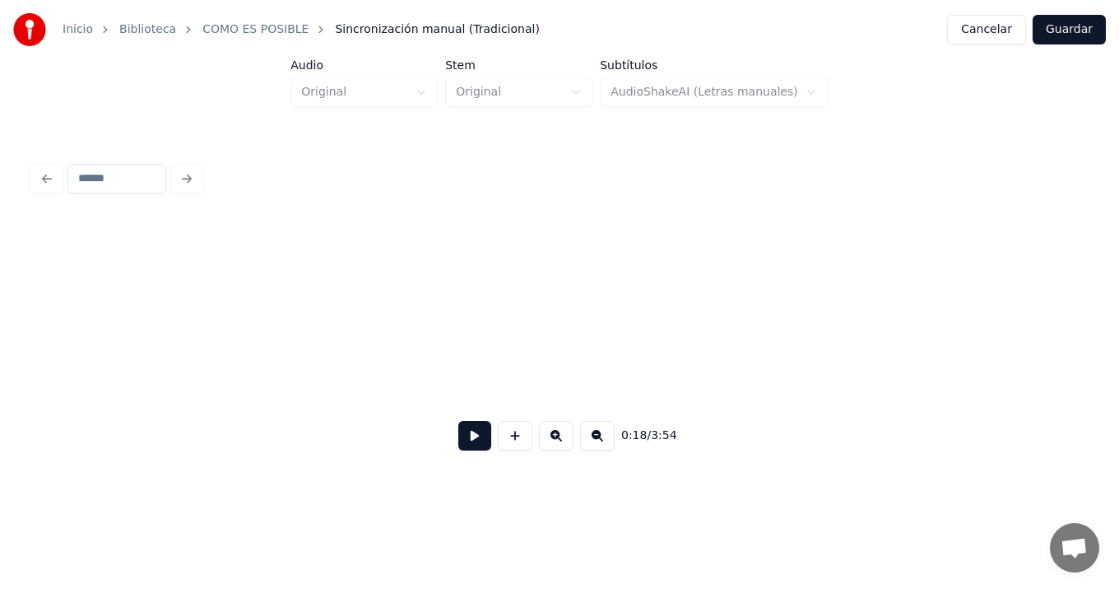
scroll to position [0, 0]
click at [595, 441] on button at bounding box center [597, 436] width 35 height 30
click at [580, 421] on button at bounding box center [597, 436] width 35 height 30
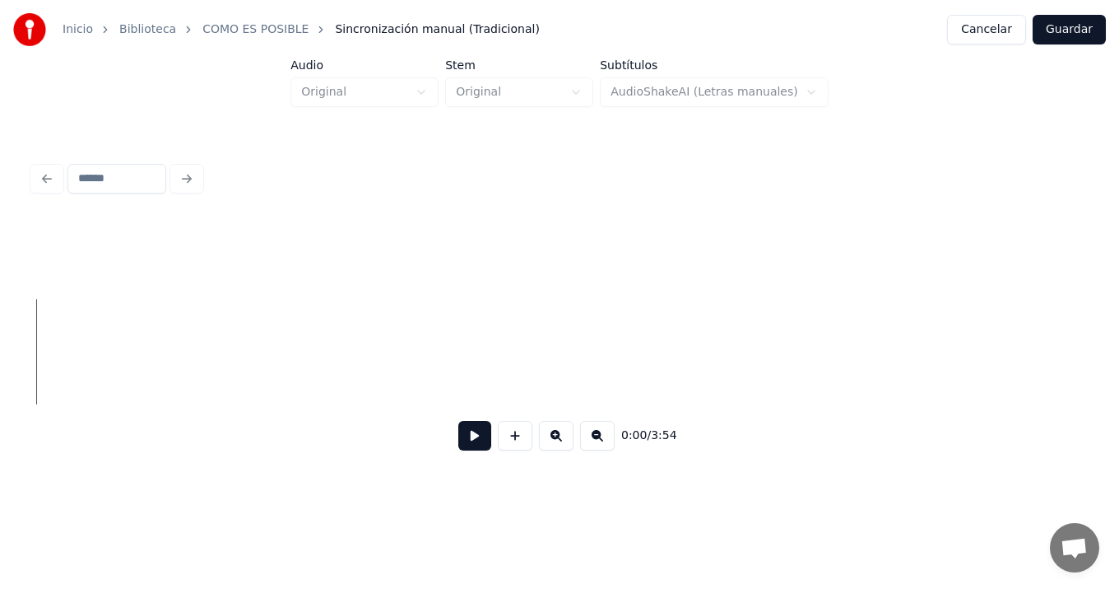
click at [472, 438] on button at bounding box center [474, 436] width 33 height 30
click at [458, 421] on button at bounding box center [474, 436] width 33 height 30
click at [598, 439] on button at bounding box center [597, 436] width 35 height 30
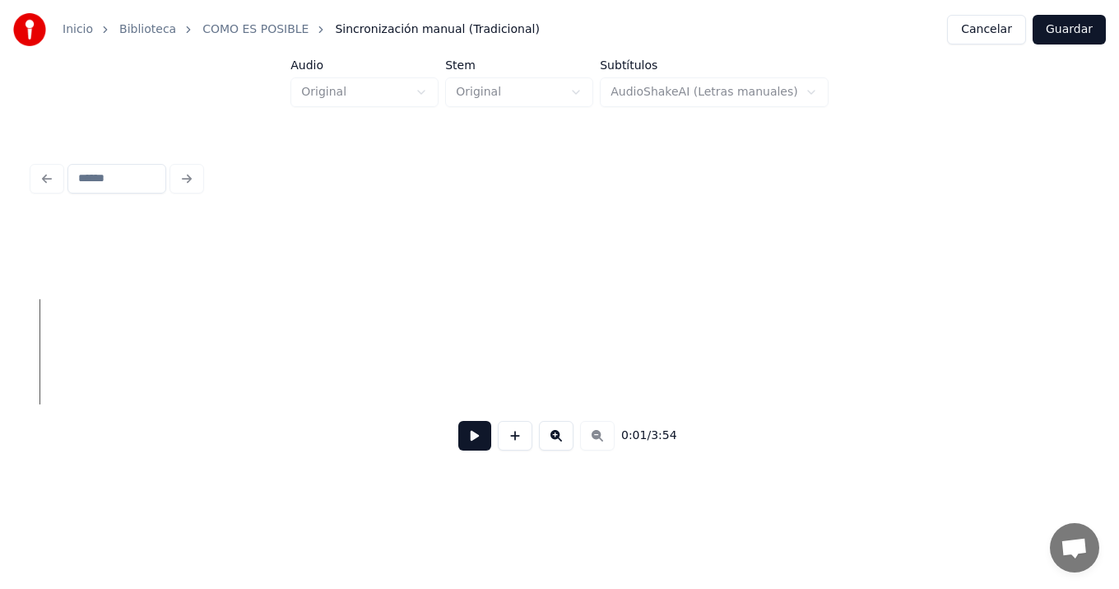
click at [556, 431] on button at bounding box center [556, 436] width 35 height 30
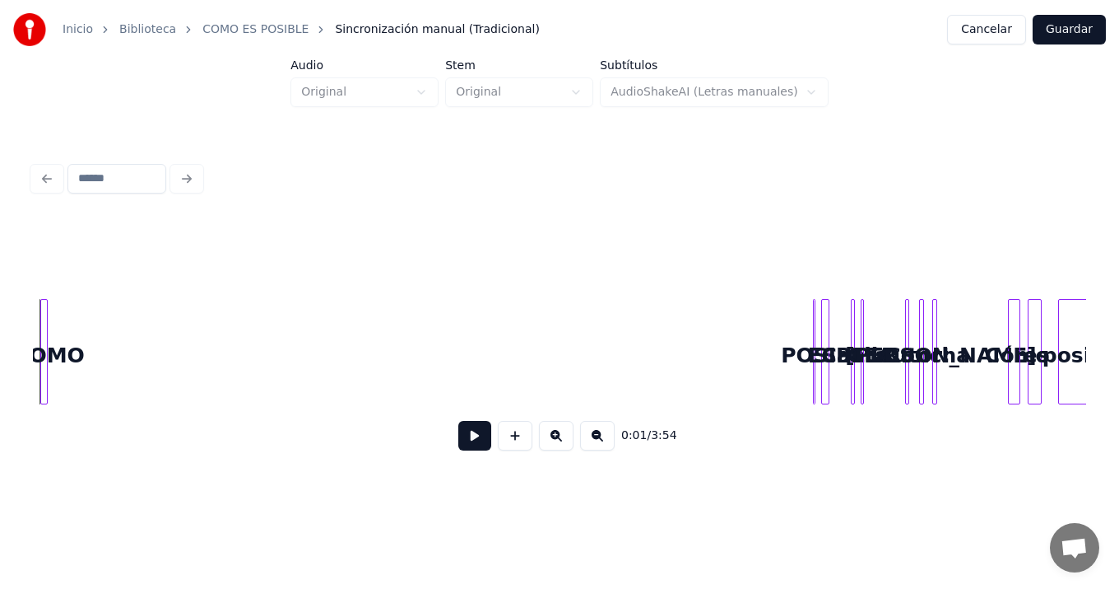
click at [47, 219] on div "0:01 / 3:54" at bounding box center [560, 341] width 1054 height 250
click at [554, 438] on button at bounding box center [556, 436] width 35 height 30
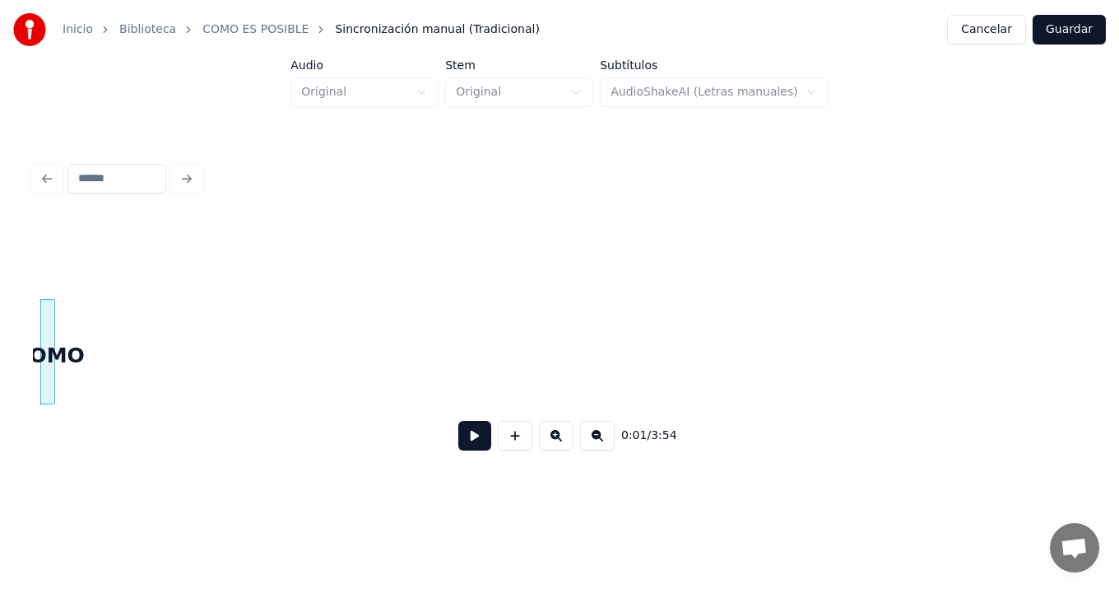
scroll to position [0, 0]
click at [474, 441] on button at bounding box center [474, 436] width 33 height 30
click at [458, 421] on button at bounding box center [474, 436] width 33 height 30
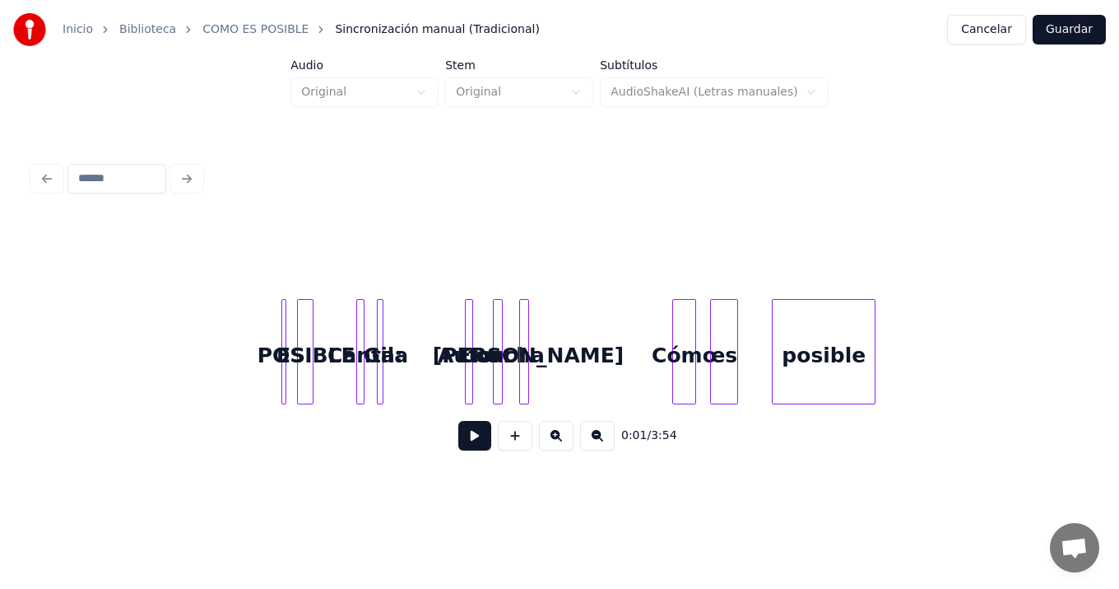
scroll to position [0, 1435]
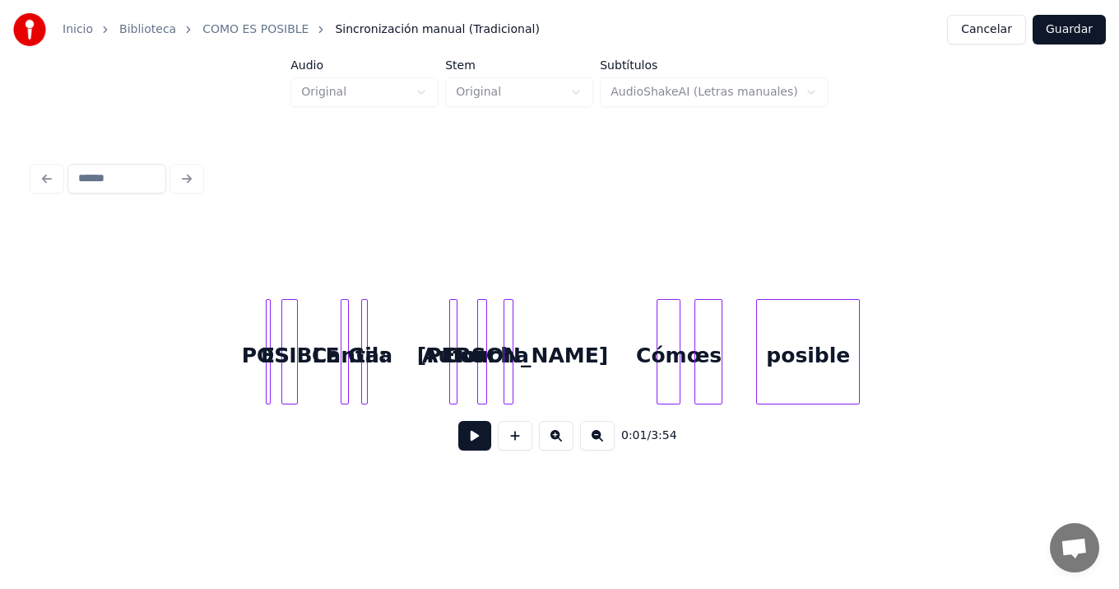
click at [556, 440] on button at bounding box center [556, 436] width 35 height 30
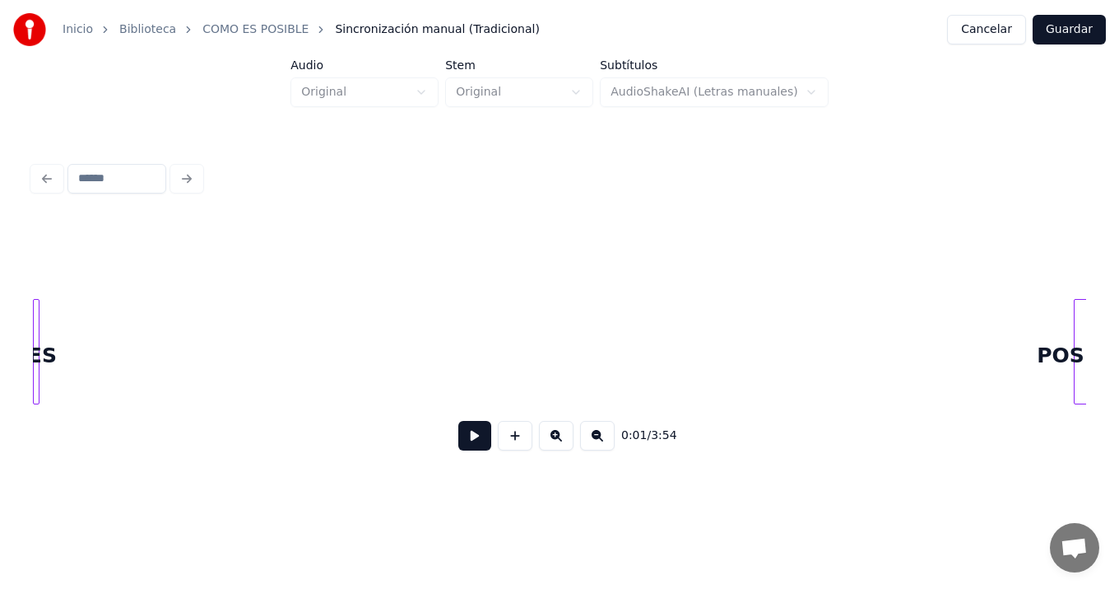
scroll to position [0, 1483]
click at [19, 372] on div "Inicio Biblioteca COMO ES POSIBLE Sincronización manual (Tradicional) Cancelar …" at bounding box center [559, 243] width 1119 height 486
click at [44, 270] on div "0:12 / 3:54" at bounding box center [560, 341] width 1054 height 250
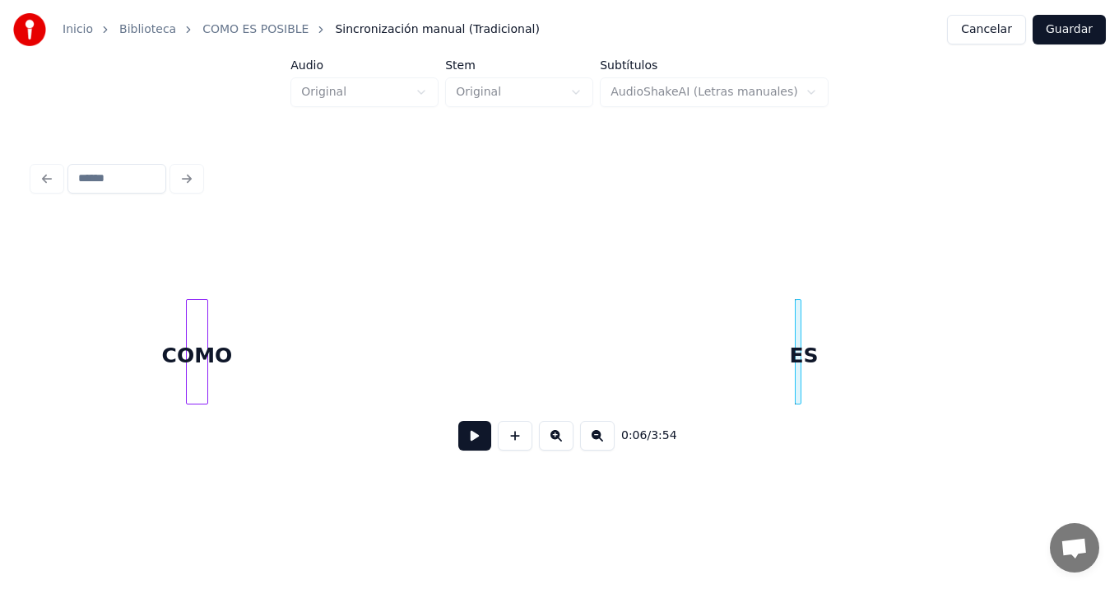
scroll to position [0, 75]
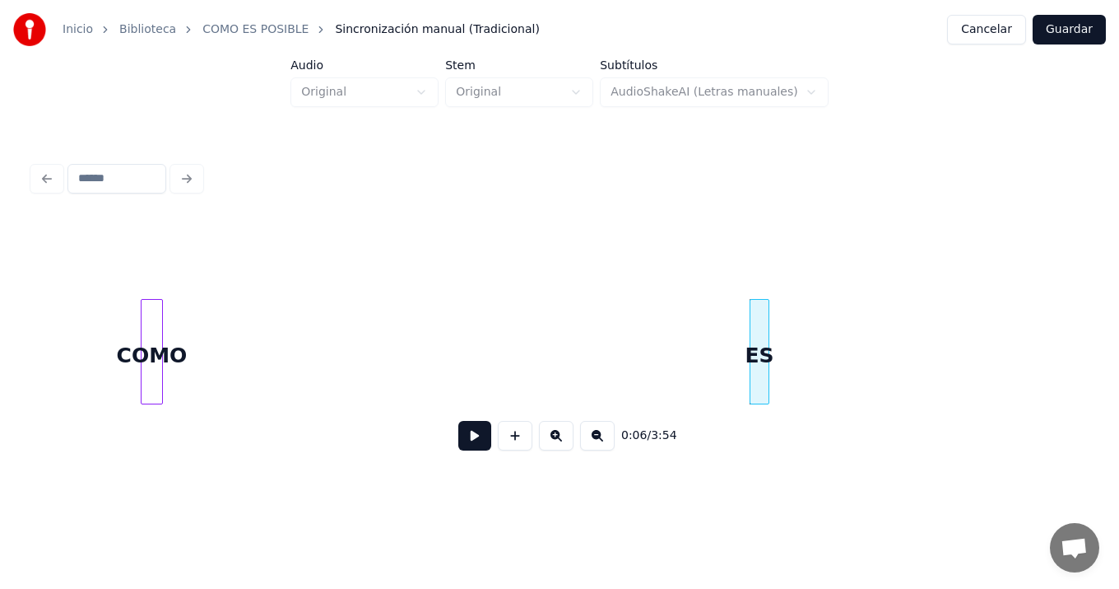
click at [766, 328] on div at bounding box center [766, 352] width 5 height 104
click at [202, 287] on div "0:06 / 3:54" at bounding box center [560, 341] width 1054 height 250
click at [147, 310] on div "COMO" at bounding box center [146, 356] width 21 height 112
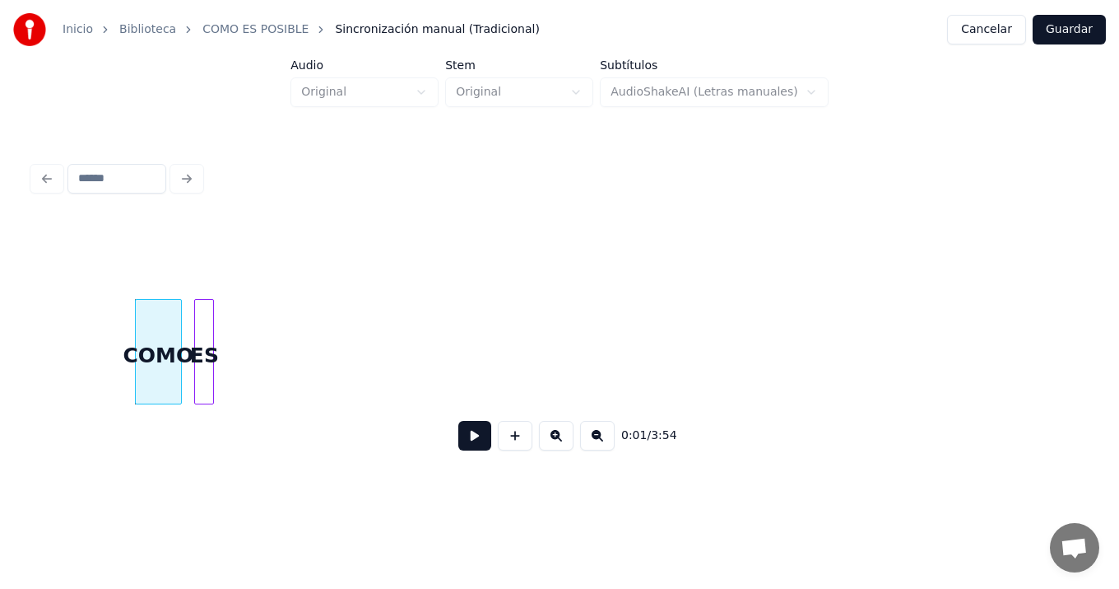
click at [179, 325] on div at bounding box center [178, 352] width 5 height 104
click at [151, 320] on div "COMO" at bounding box center [159, 356] width 45 height 112
click at [212, 324] on div "ES" at bounding box center [211, 356] width 18 height 112
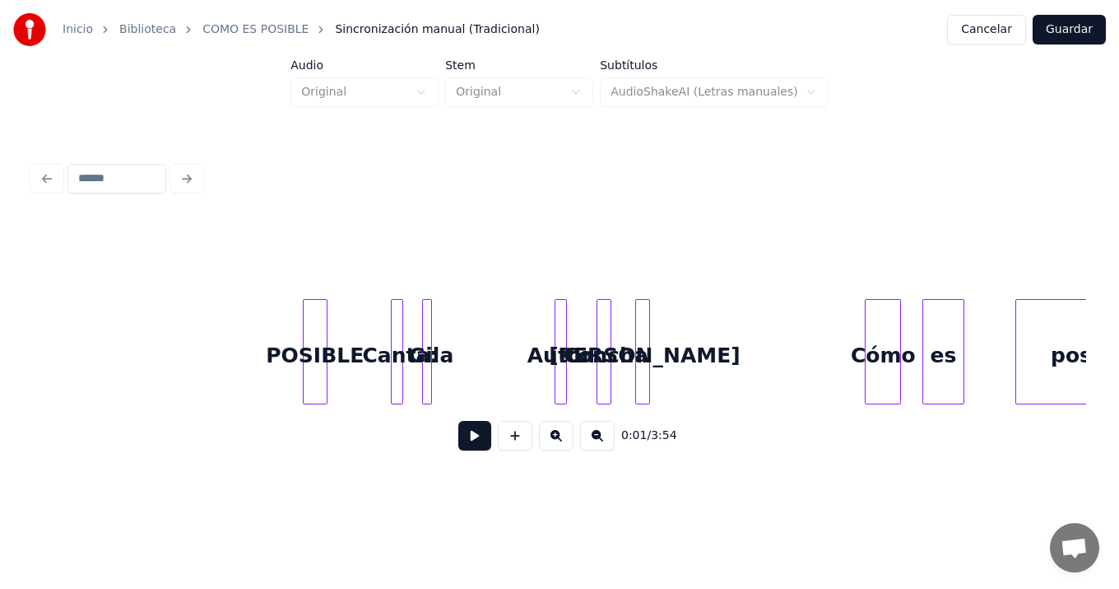
scroll to position [0, 2232]
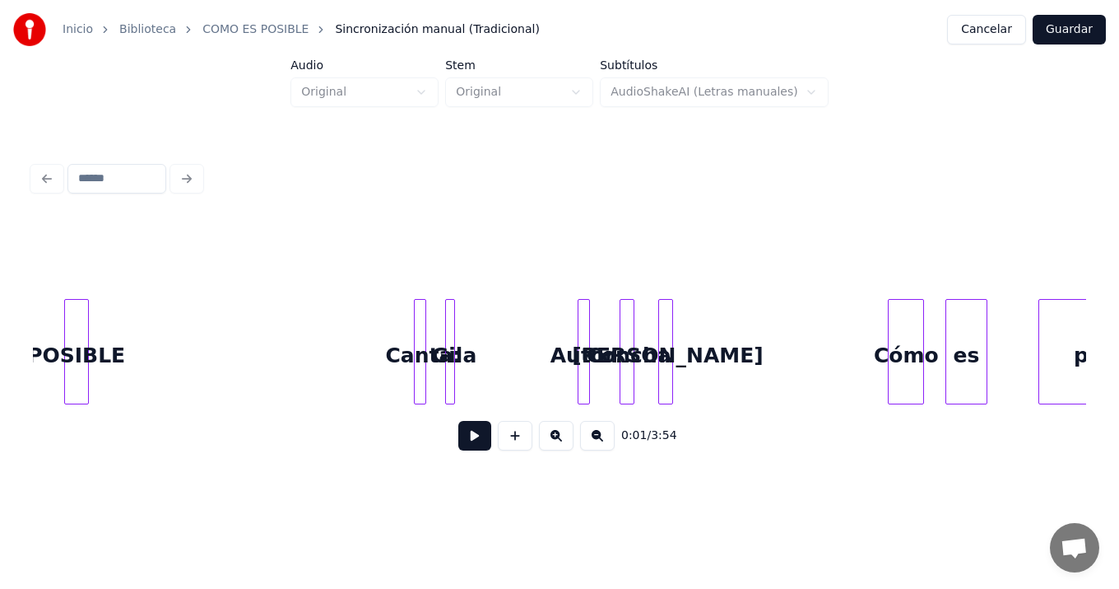
click at [70, 350] on div "POSIBLE" at bounding box center [76, 356] width 23 height 112
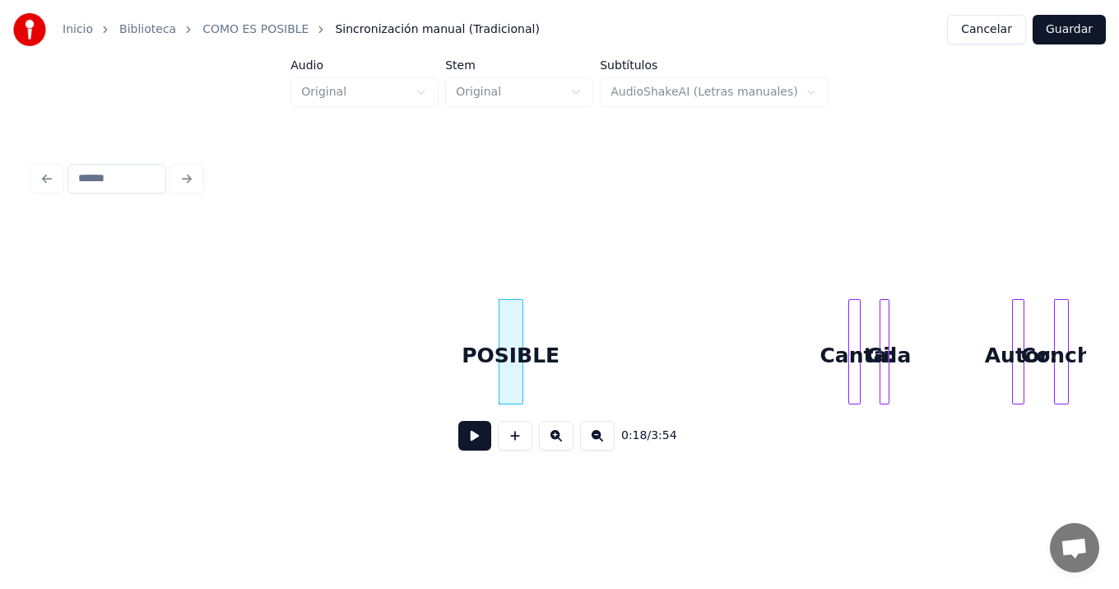
scroll to position [0, 1729]
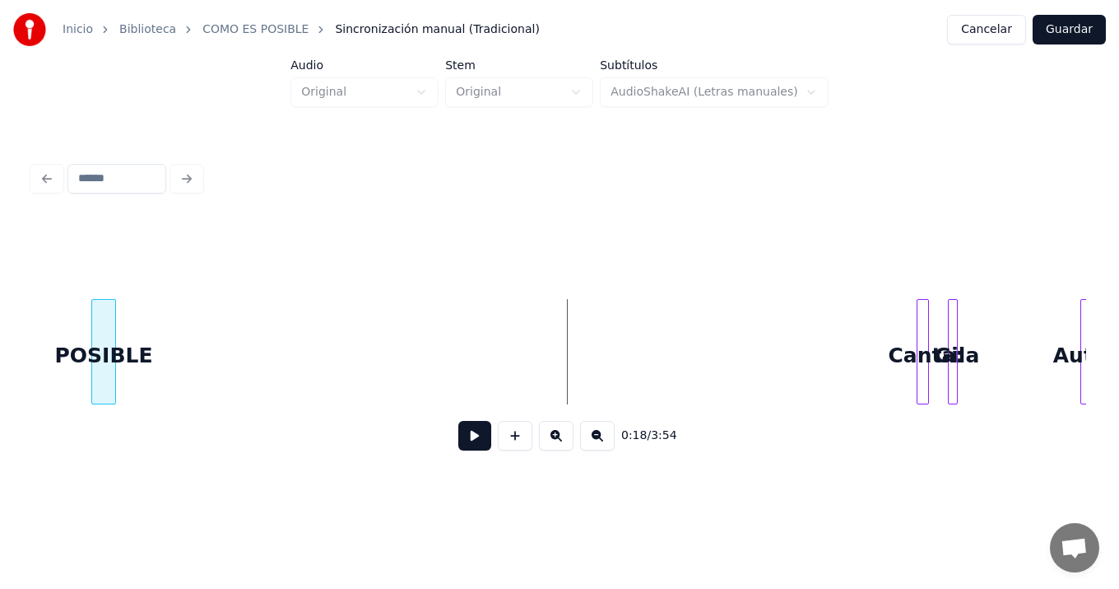
click at [102, 322] on div "POSIBLE" at bounding box center [103, 356] width 23 height 112
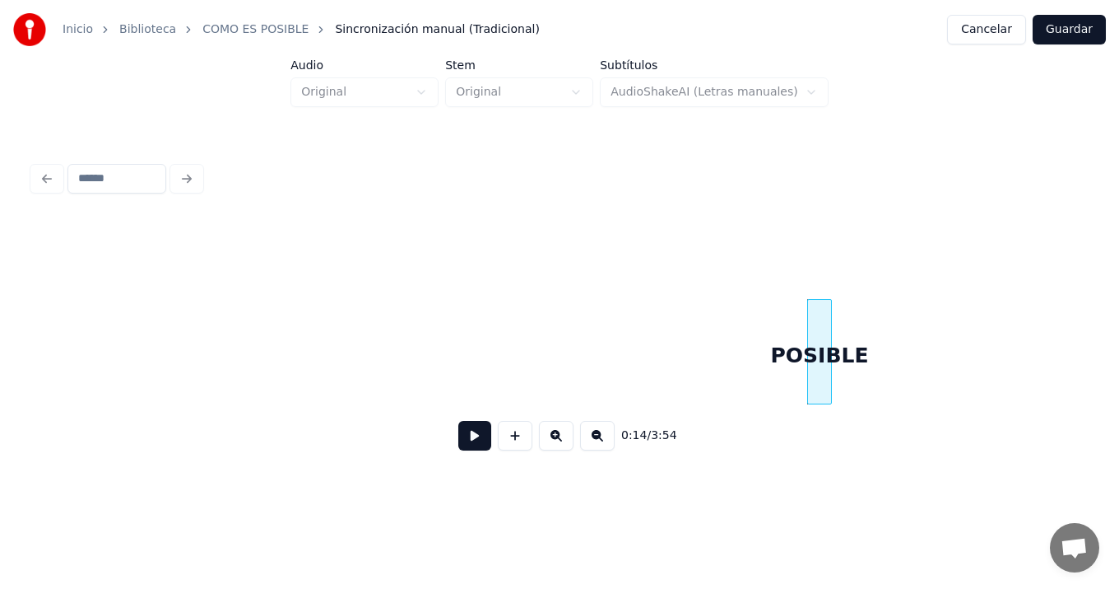
scroll to position [0, 854]
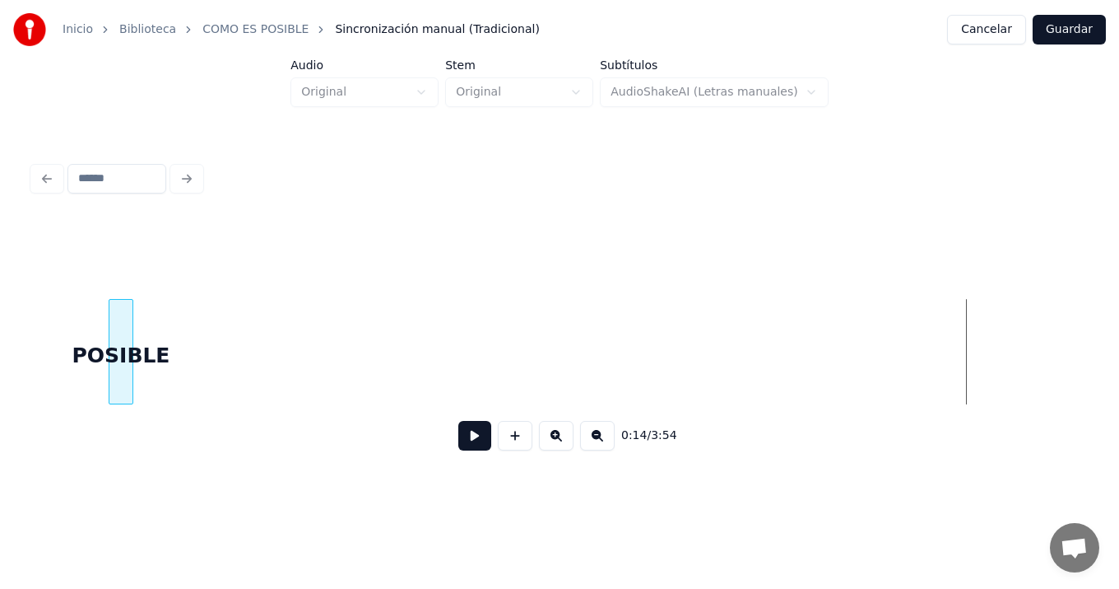
click at [123, 334] on div "POSIBLE" at bounding box center [120, 356] width 23 height 112
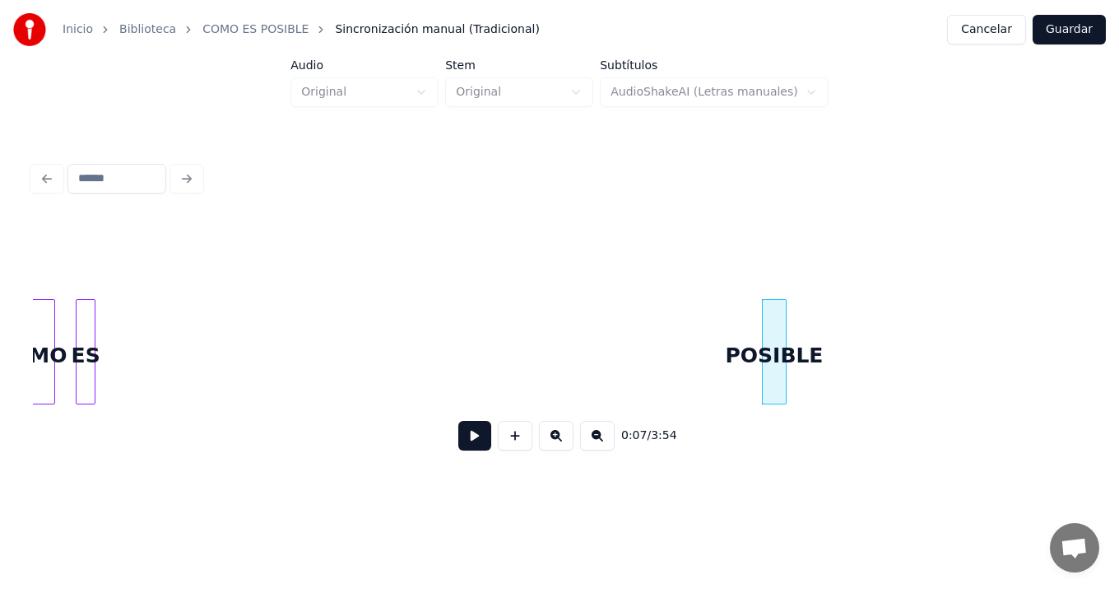
scroll to position [0, 110]
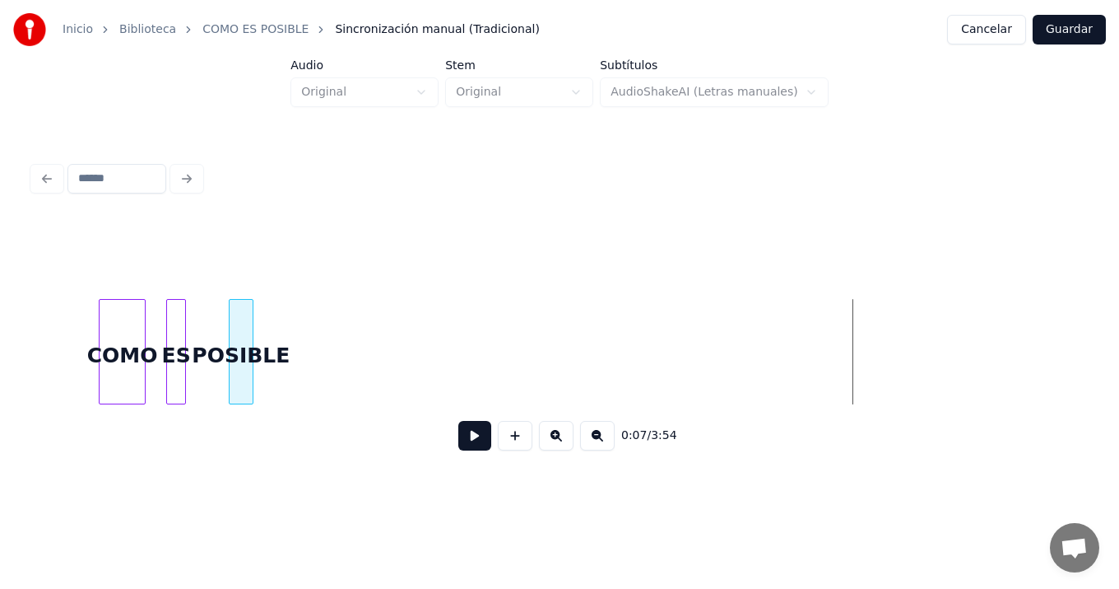
click at [240, 346] on div "POSIBLE" at bounding box center [241, 356] width 23 height 112
click at [473, 442] on button at bounding box center [474, 436] width 33 height 30
click at [458, 421] on button at bounding box center [474, 436] width 33 height 30
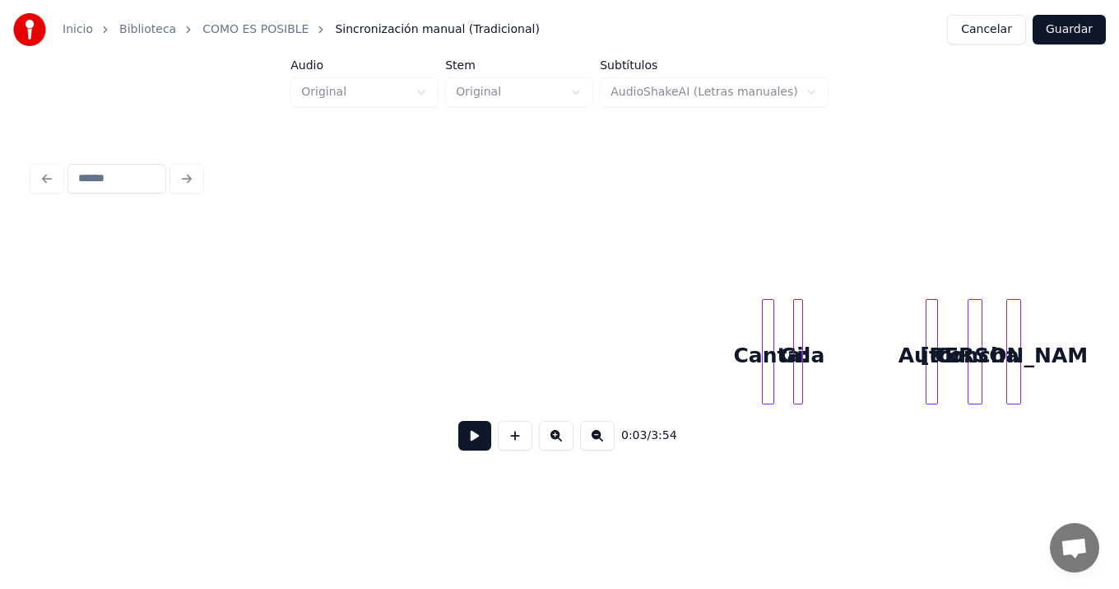
scroll to position [0, 1907]
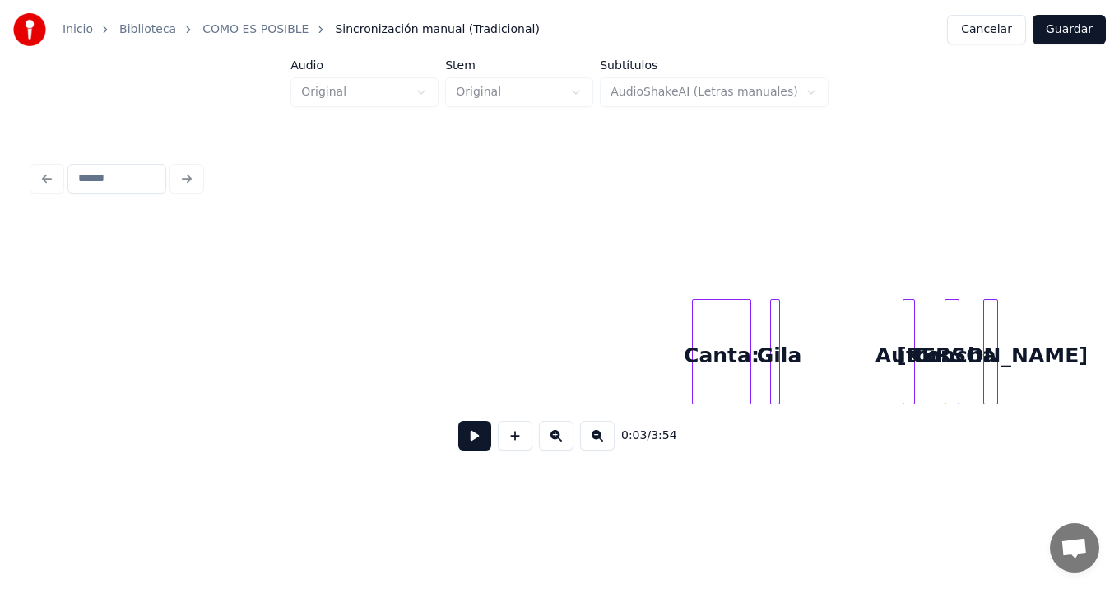
click at [692, 375] on div "Canta:" at bounding box center [722, 351] width 60 height 105
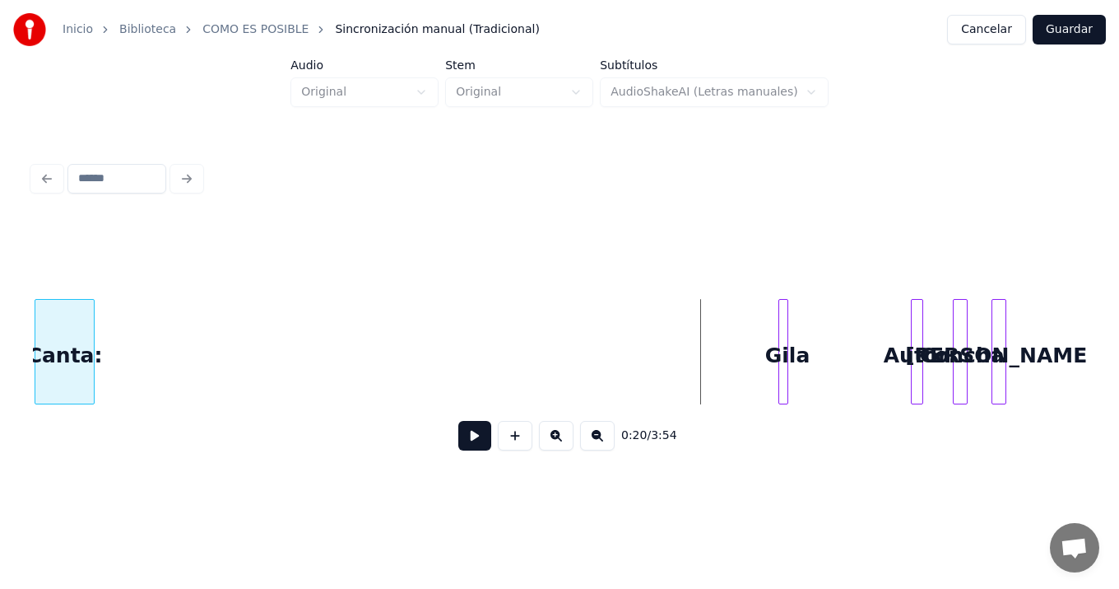
scroll to position [0, 1897]
click at [50, 352] on div "Canta:" at bounding box center [66, 356] width 58 height 112
click at [830, 377] on div at bounding box center [829, 352] width 5 height 104
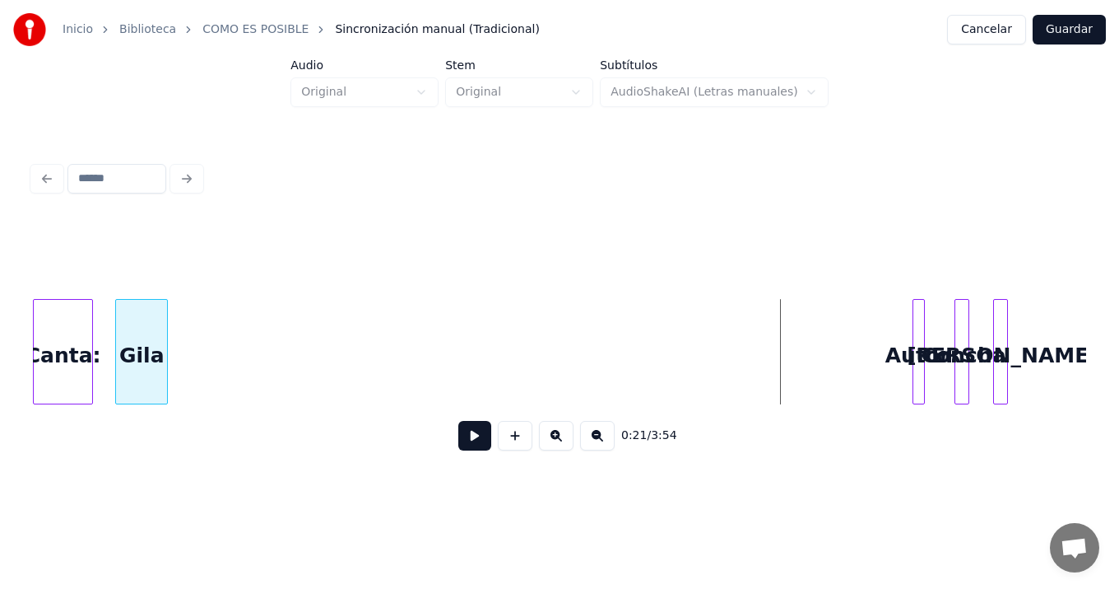
click at [144, 375] on div "Gila" at bounding box center [141, 356] width 51 height 112
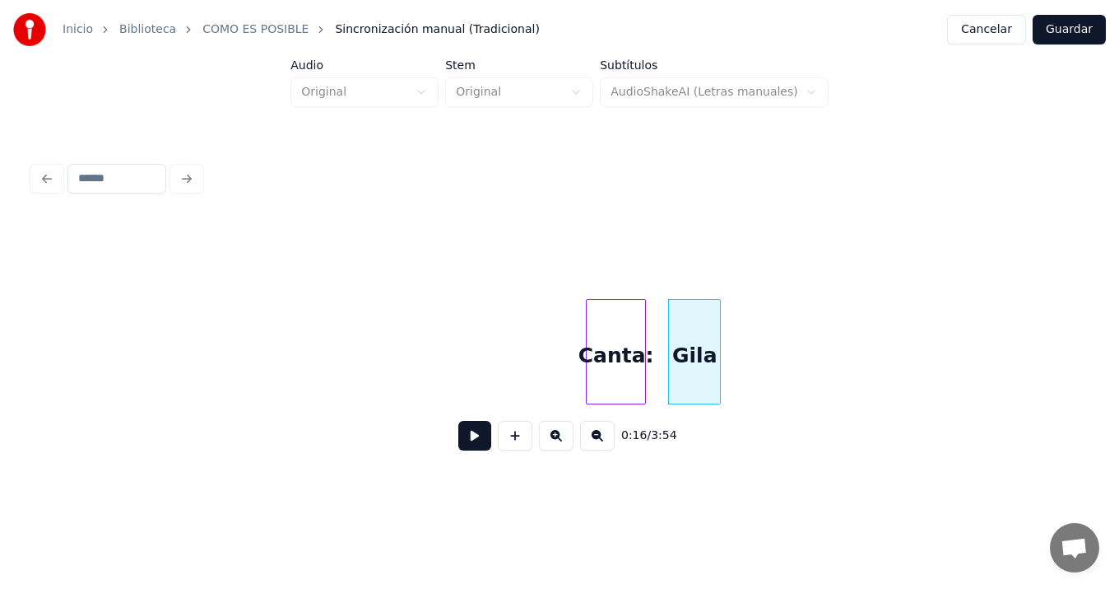
scroll to position [0, 1389]
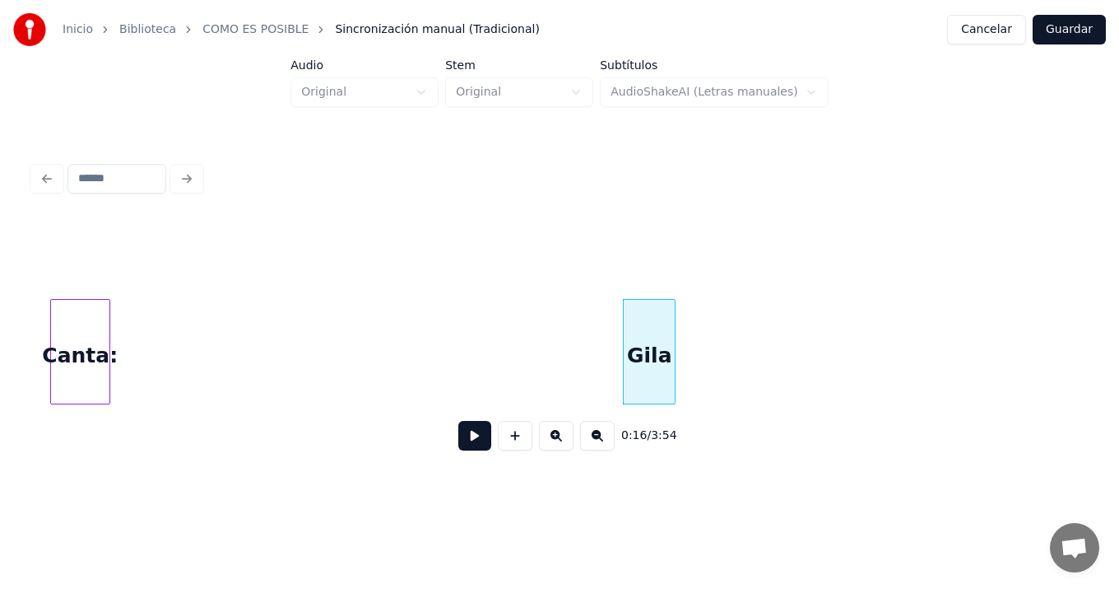
click at [72, 300] on div "Canta:" at bounding box center [80, 356] width 58 height 112
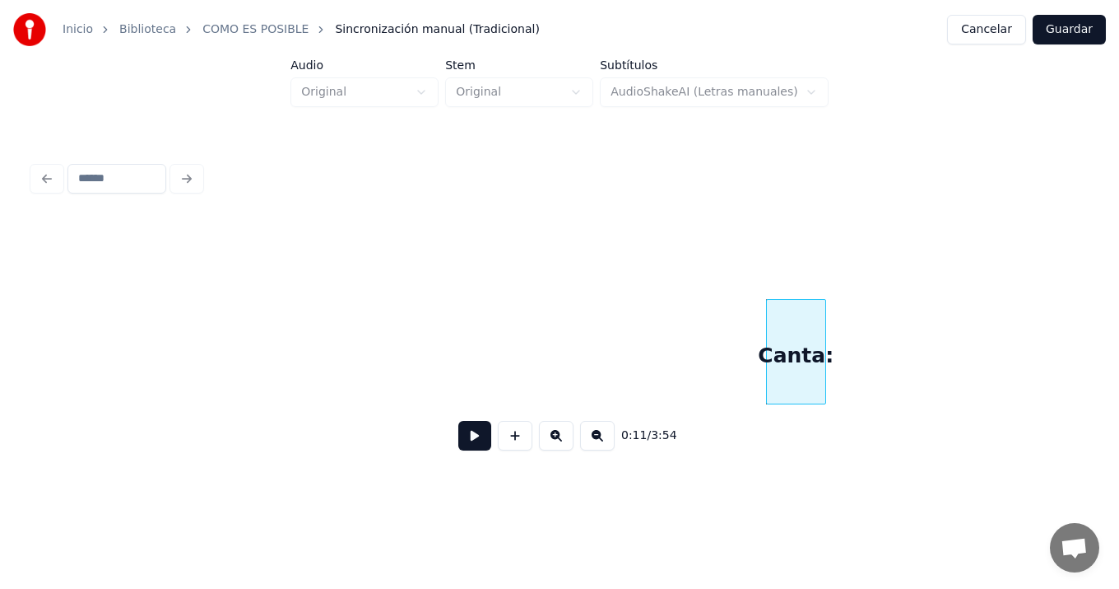
scroll to position [0, 651]
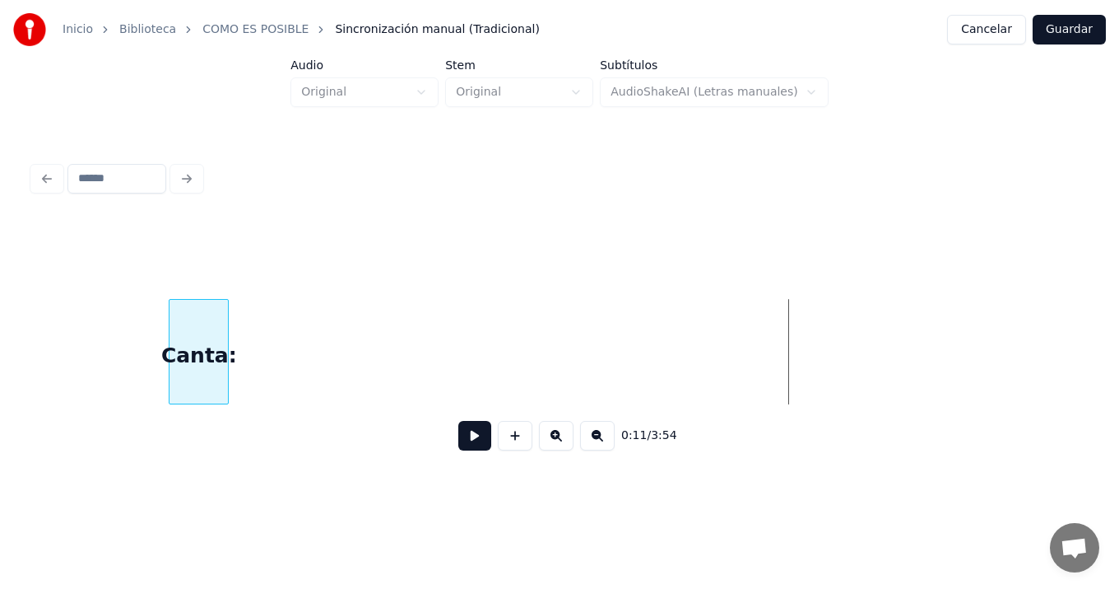
click at [193, 323] on div "Canta:" at bounding box center [199, 356] width 58 height 112
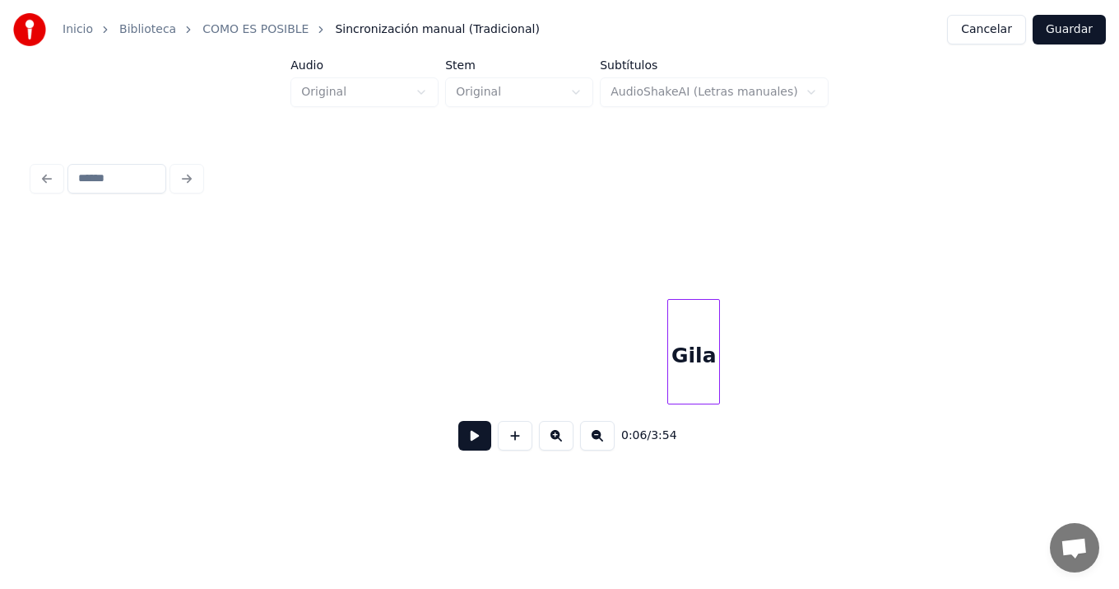
scroll to position [0, 1368]
click at [84, 322] on div "Gila" at bounding box center [80, 356] width 51 height 112
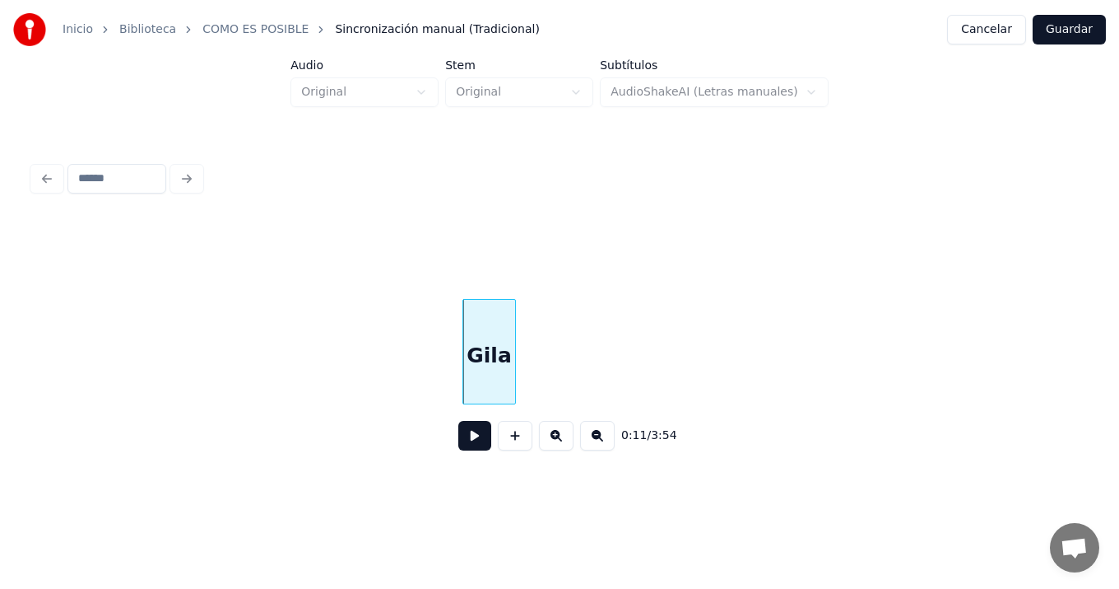
scroll to position [0, 801]
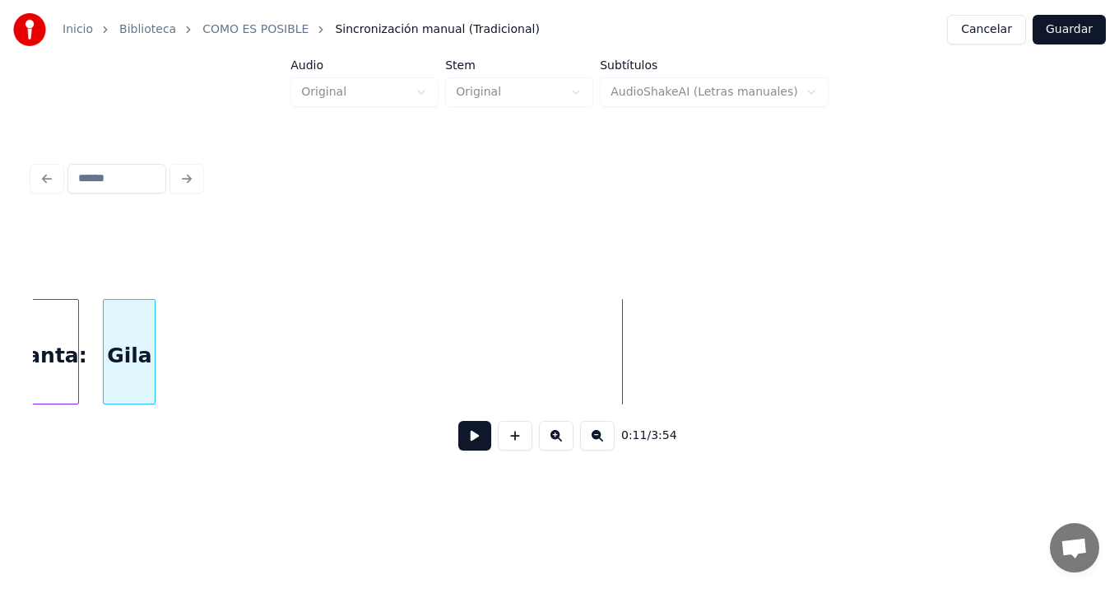
click at [130, 303] on div "Gila" at bounding box center [129, 356] width 51 height 112
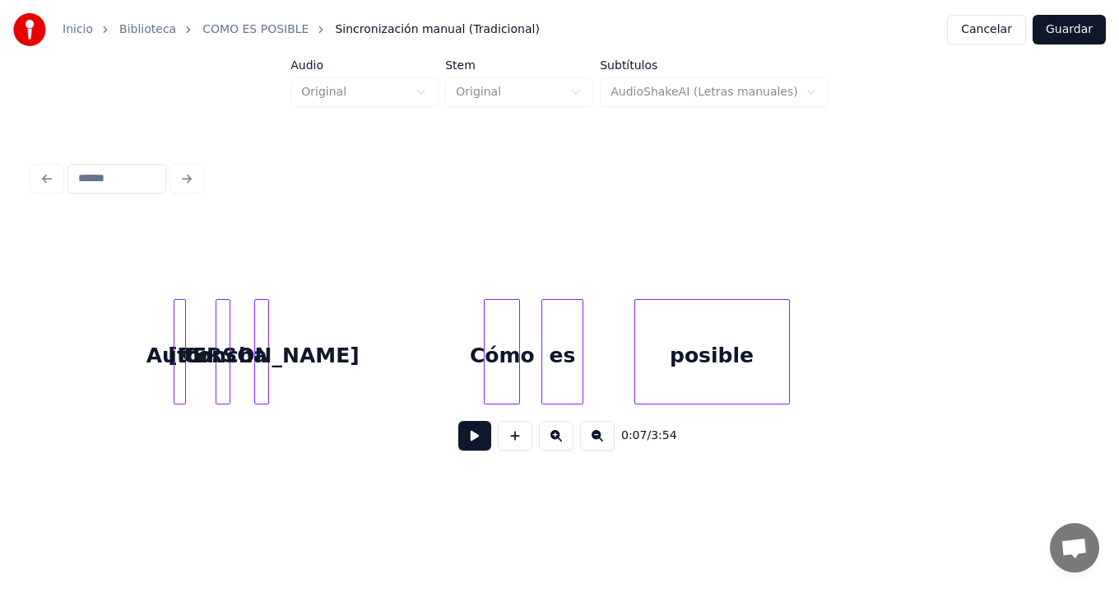
scroll to position [0, 2614]
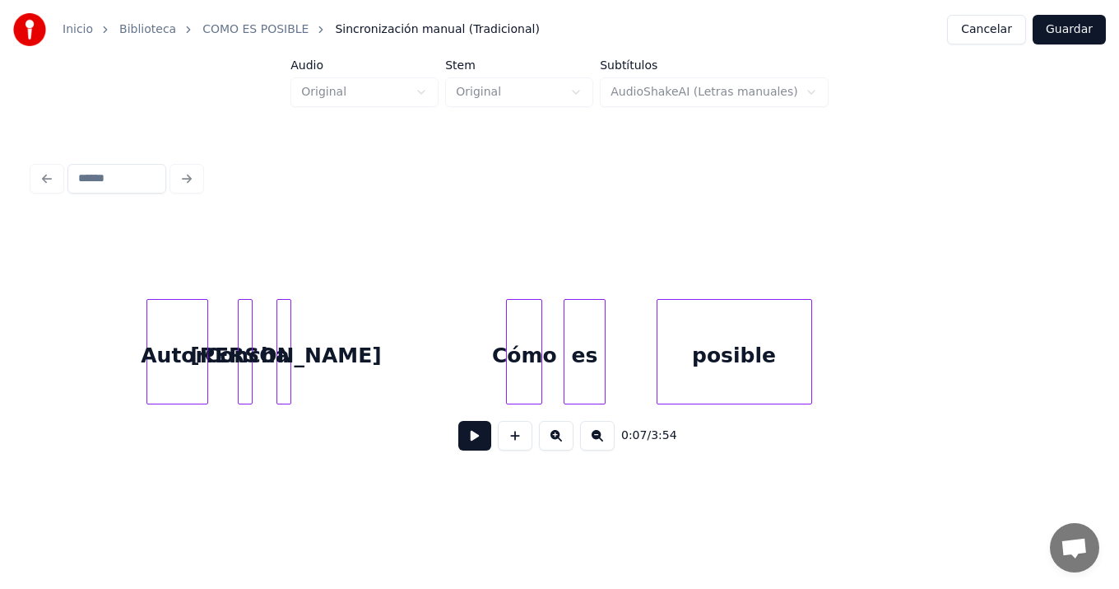
click at [149, 361] on div at bounding box center [149, 352] width 5 height 104
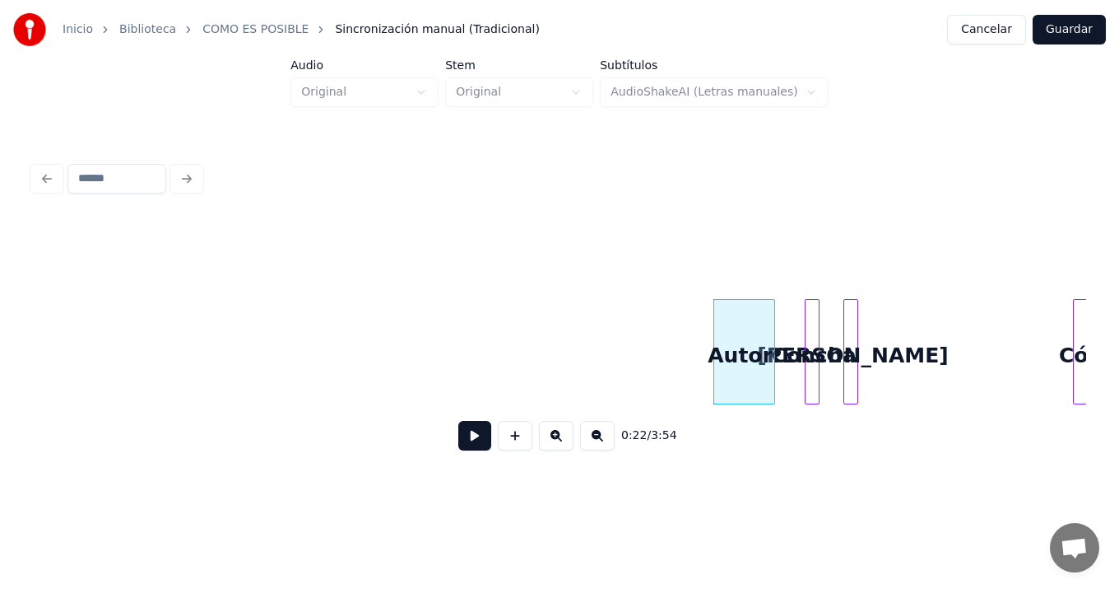
scroll to position [0, 2024]
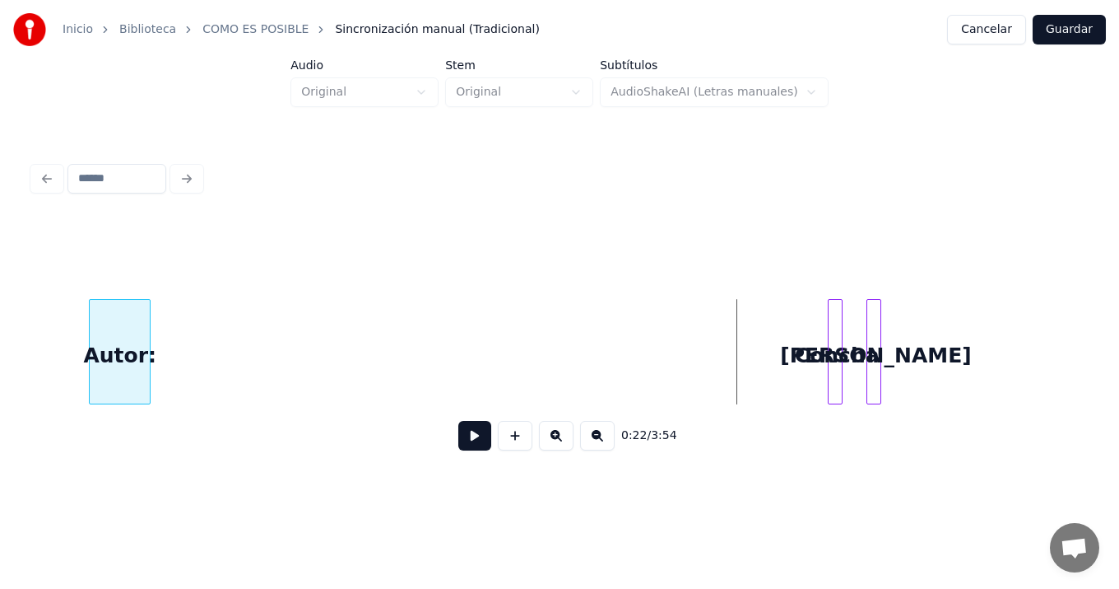
click at [118, 305] on div "Autor:" at bounding box center [120, 356] width 60 height 112
click at [764, 375] on div at bounding box center [766, 352] width 5 height 104
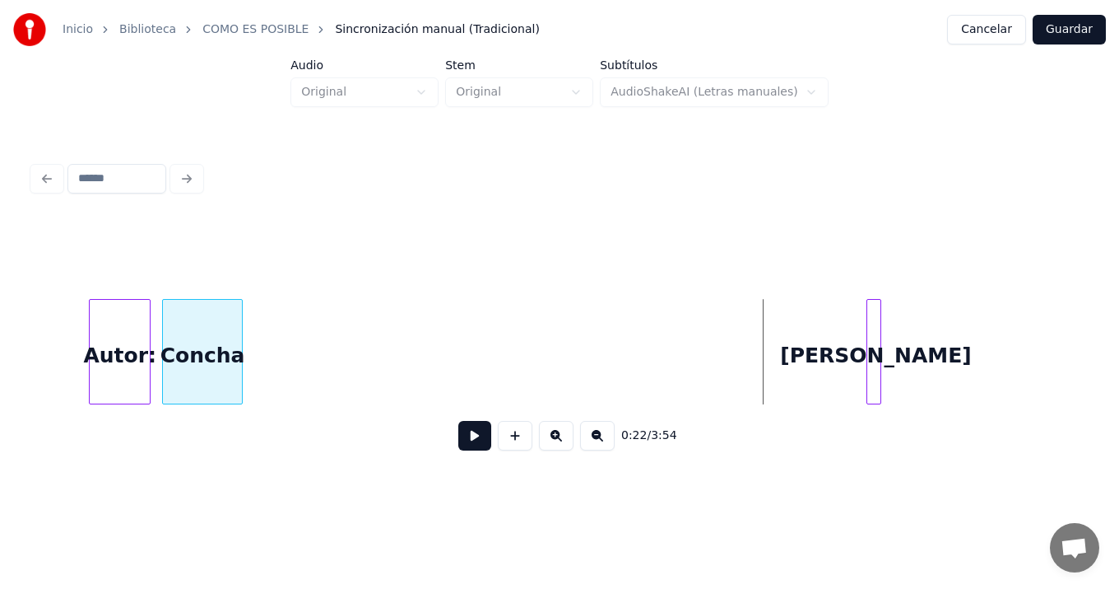
click at [216, 319] on div "Concha" at bounding box center [202, 356] width 78 height 112
click at [817, 375] on div at bounding box center [819, 352] width 5 height 104
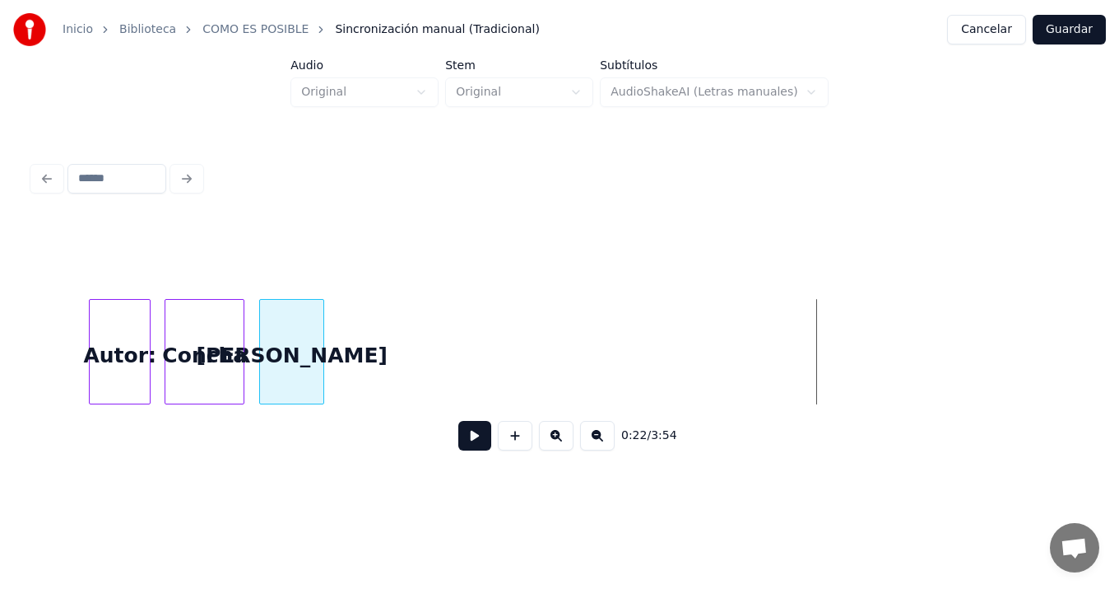
click at [277, 310] on div "Valdés" at bounding box center [291, 356] width 63 height 112
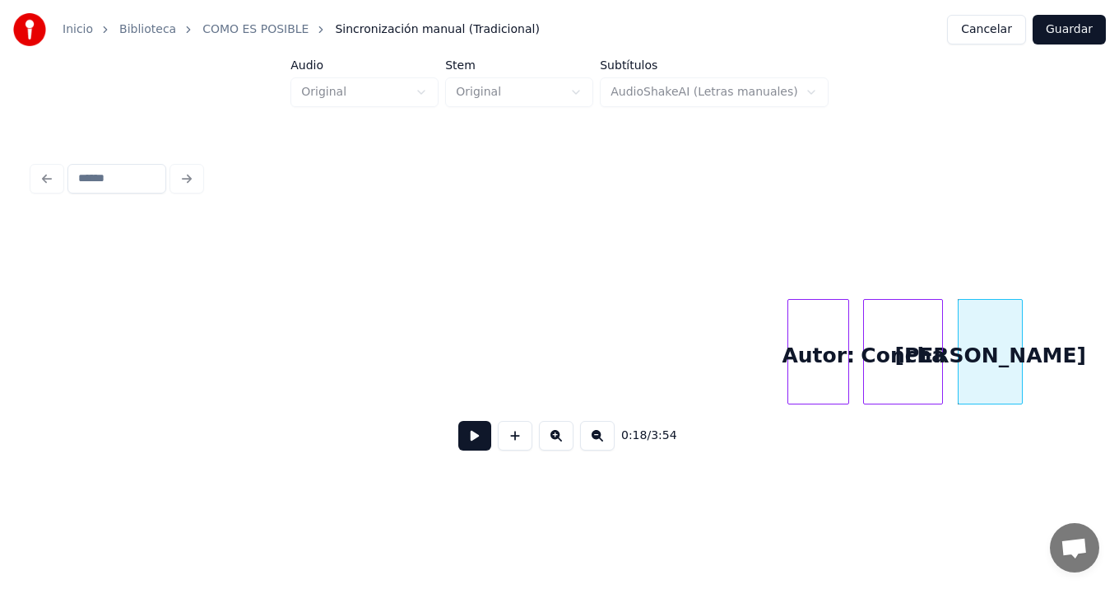
scroll to position [0, 1303]
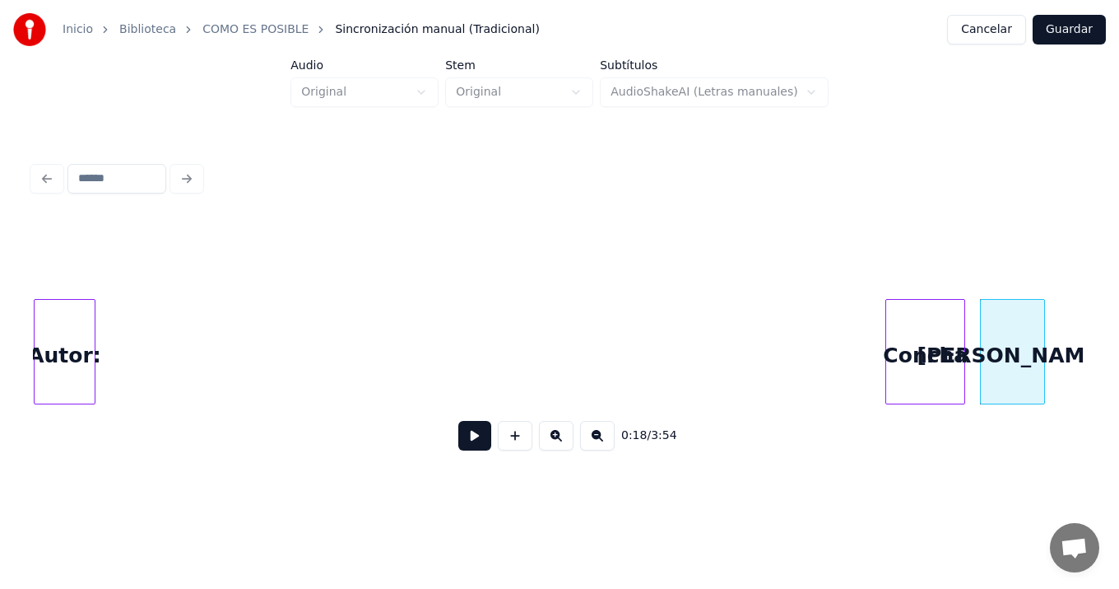
click at [53, 286] on div "0:18 / 3:54" at bounding box center [560, 341] width 1054 height 250
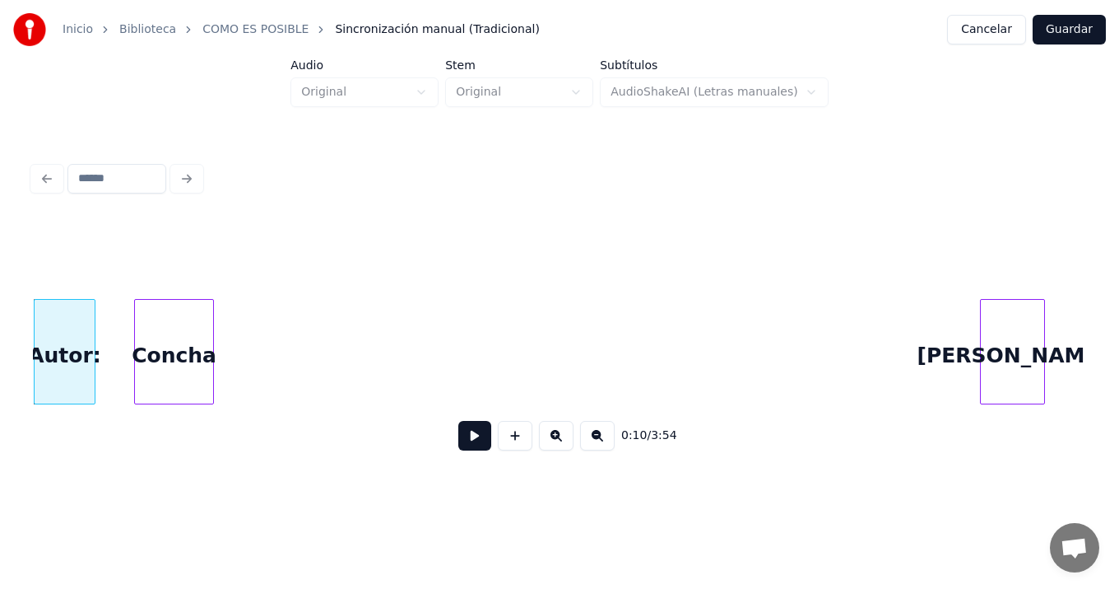
click at [183, 300] on div "Concha" at bounding box center [174, 356] width 78 height 112
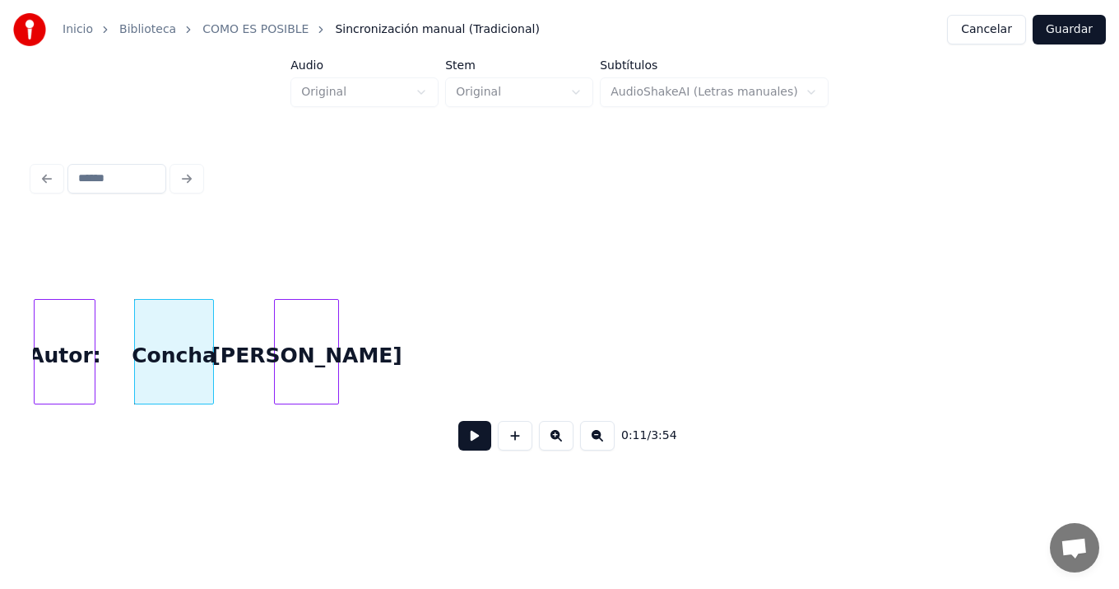
click at [312, 322] on div "Valdés" at bounding box center [306, 356] width 63 height 112
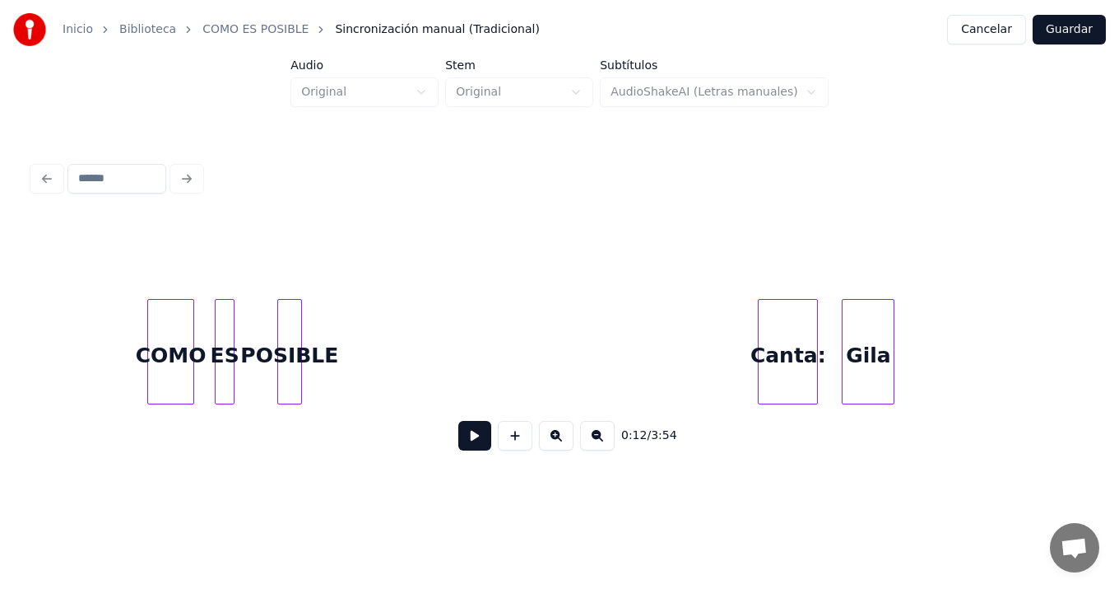
scroll to position [0, 0]
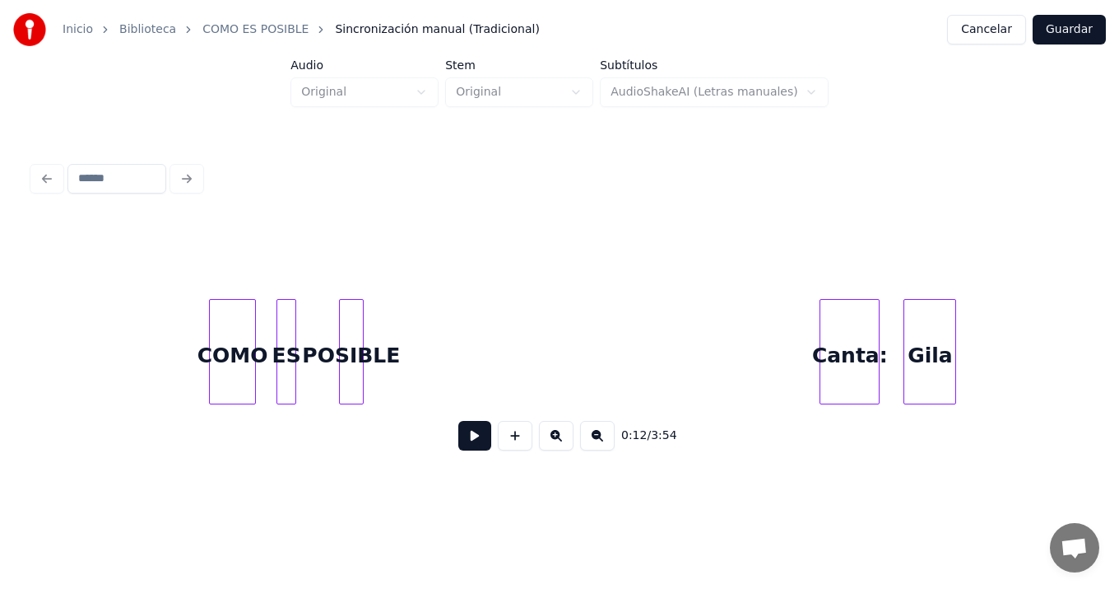
click at [469, 443] on button at bounding box center [474, 436] width 33 height 30
click at [458, 421] on button at bounding box center [474, 436] width 33 height 30
click at [198, 321] on div "COMO" at bounding box center [206, 356] width 45 height 112
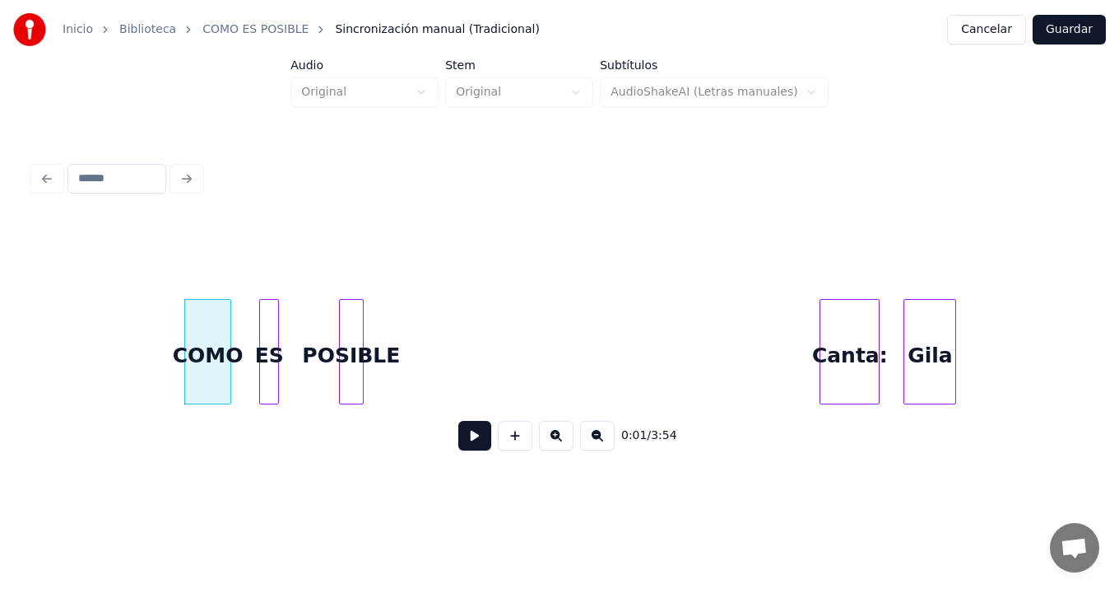
click at [270, 333] on div "ES" at bounding box center [269, 356] width 18 height 112
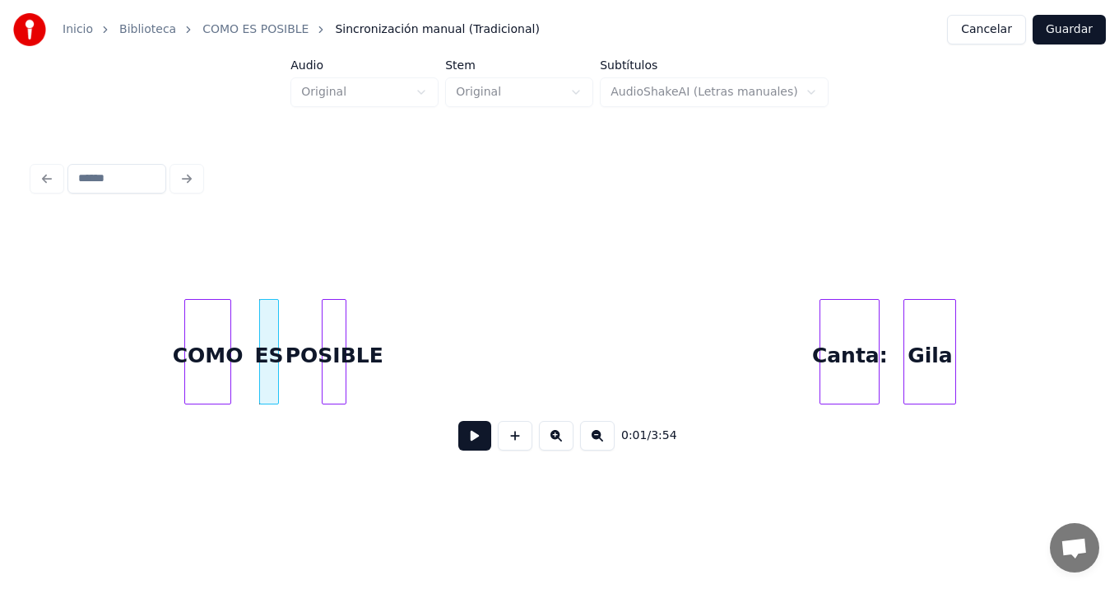
click at [336, 325] on div "POSIBLE" at bounding box center [334, 356] width 23 height 112
click at [458, 421] on button at bounding box center [474, 436] width 33 height 30
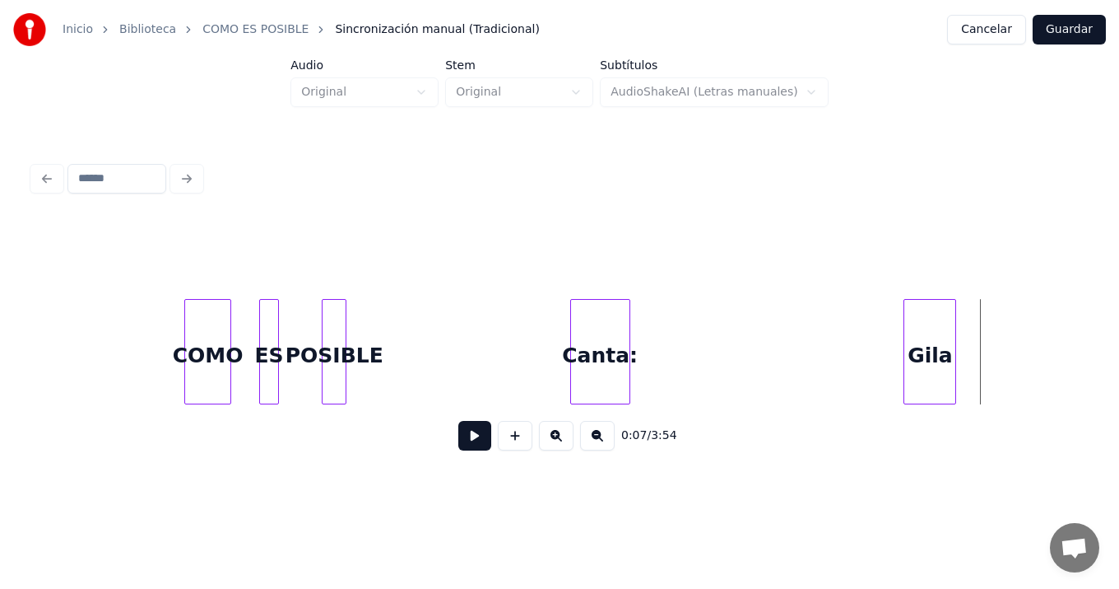
click at [594, 323] on div "Canta:" at bounding box center [600, 356] width 58 height 112
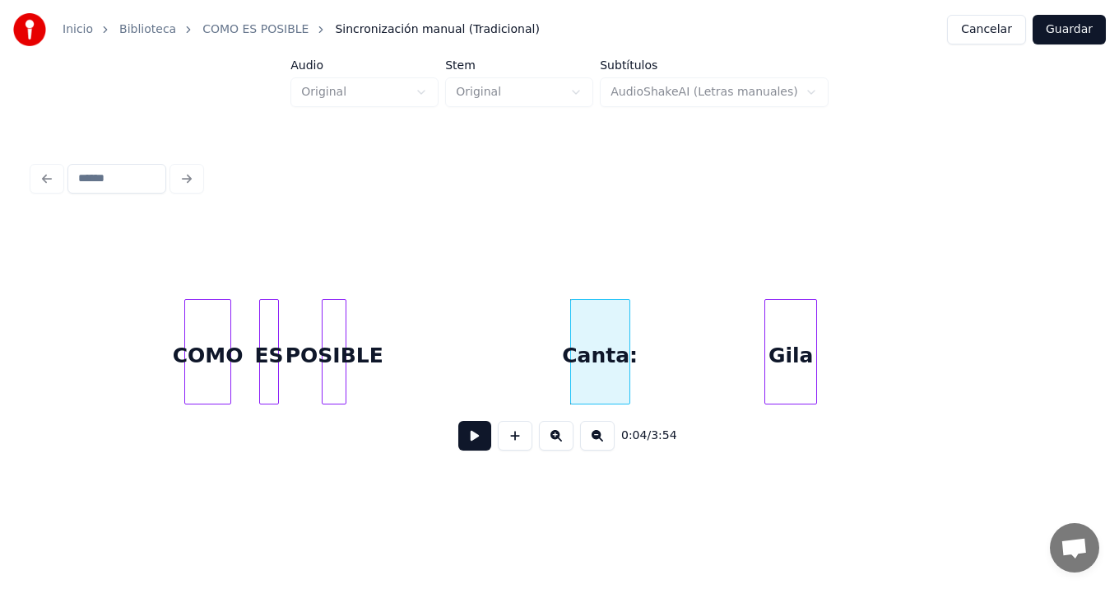
click at [791, 327] on div "Gila" at bounding box center [791, 356] width 51 height 112
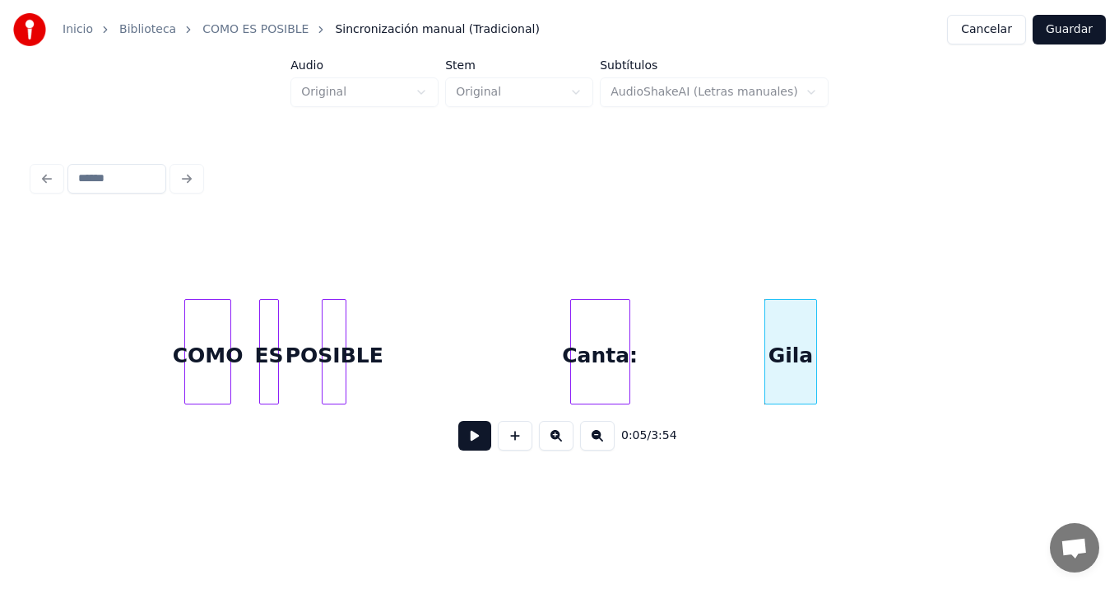
click at [472, 439] on button at bounding box center [474, 436] width 33 height 30
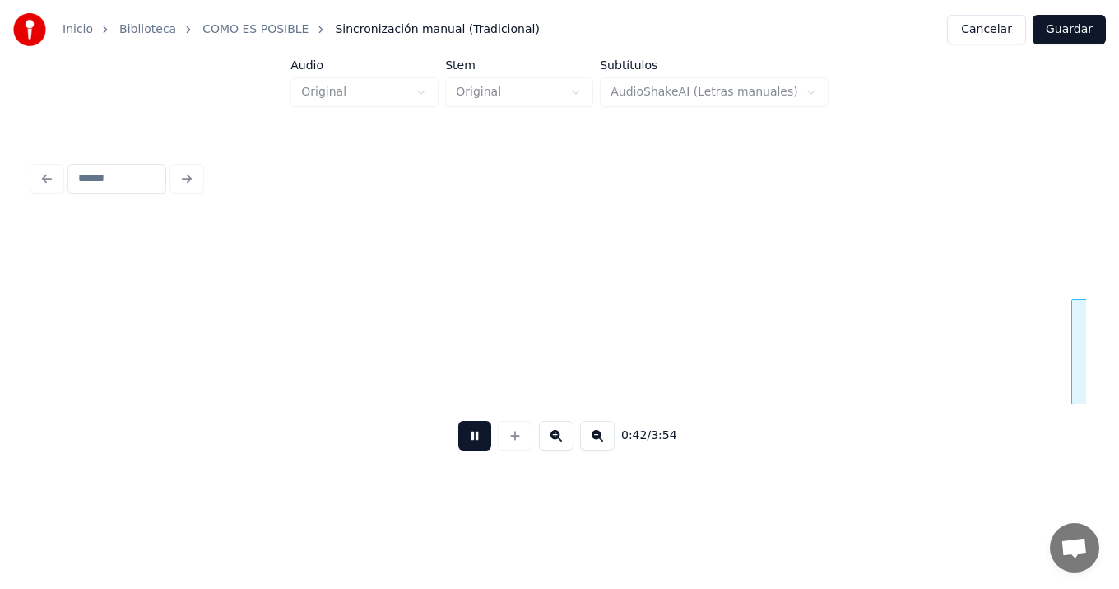
scroll to position [0, 5272]
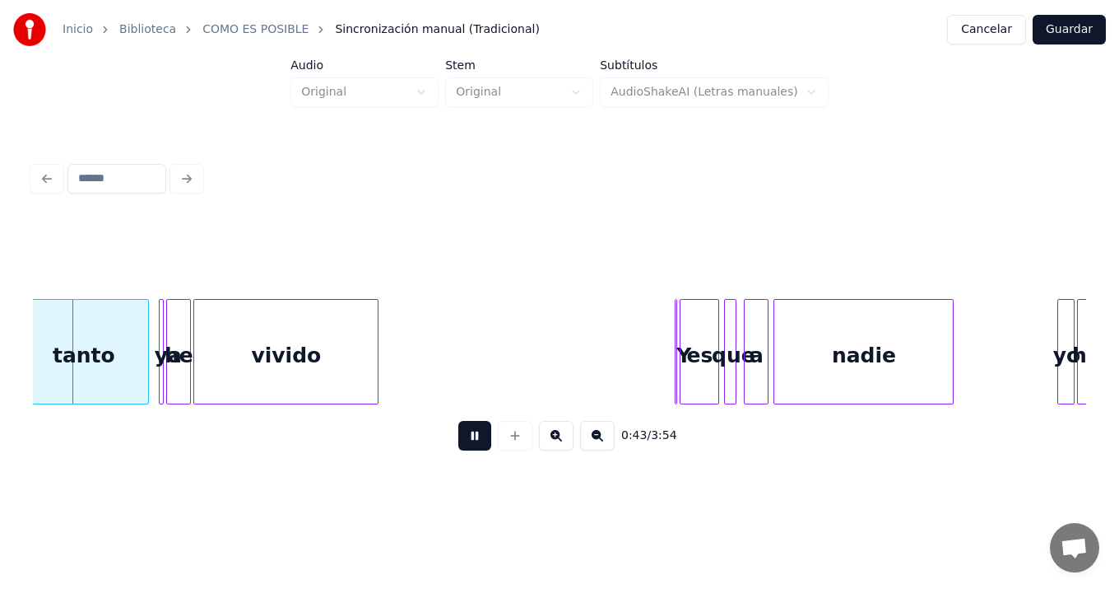
click at [458, 421] on button at bounding box center [474, 436] width 33 height 30
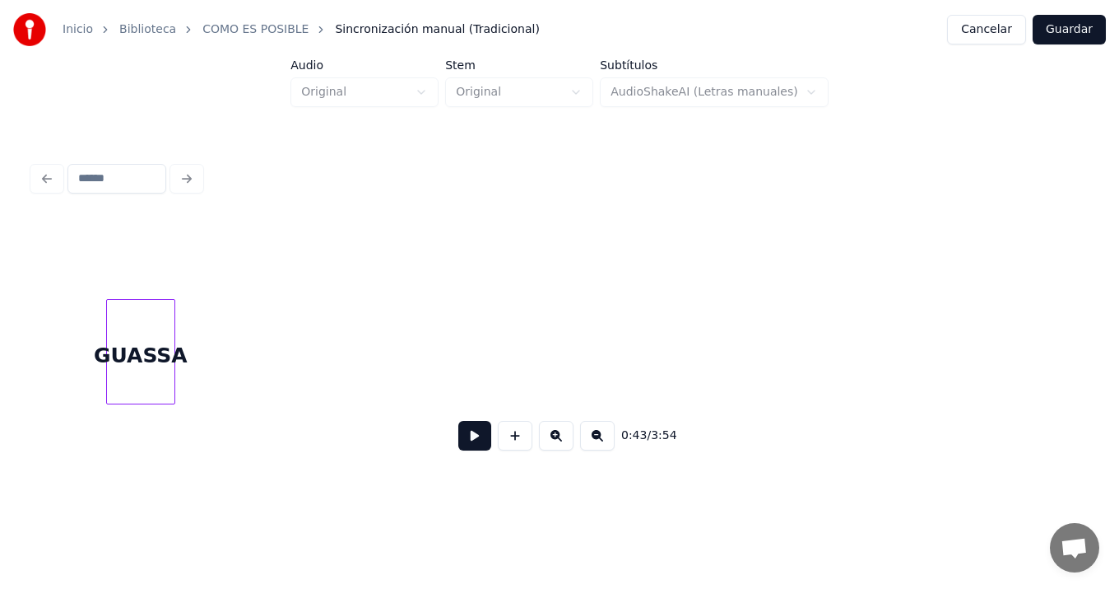
scroll to position [0, 26985]
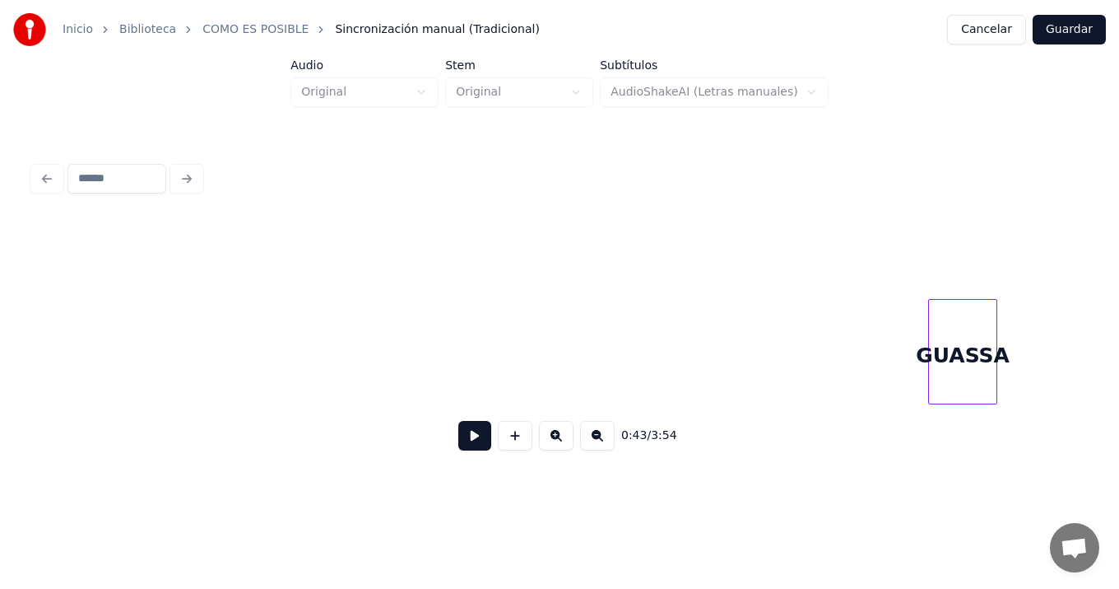
click at [980, 433] on div "0:43 / 3:54" at bounding box center [560, 341] width 1054 height 250
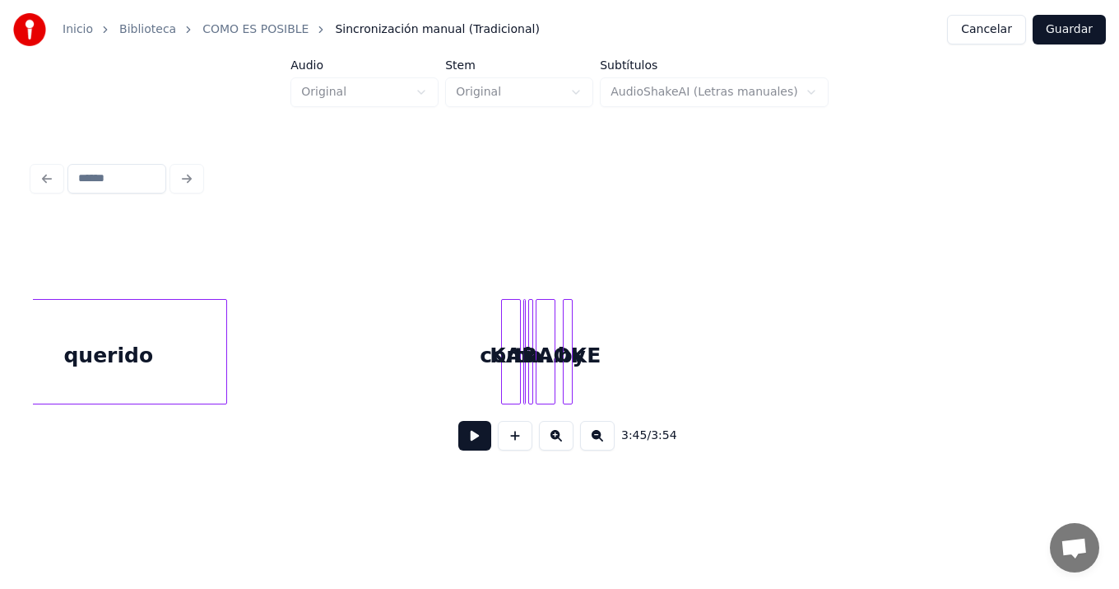
scroll to position [0, 25860]
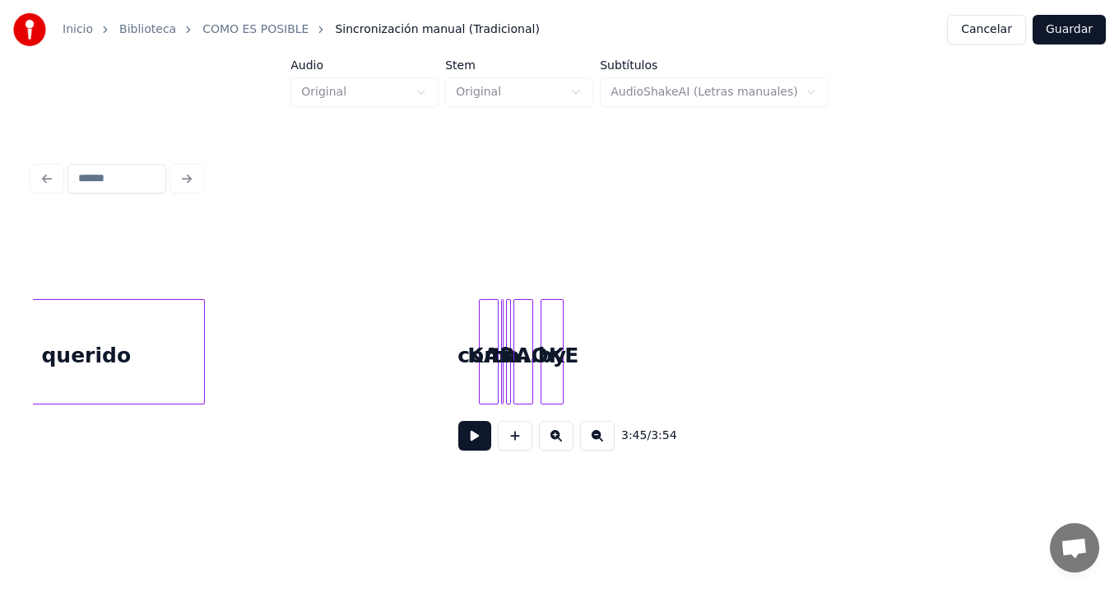
click at [558, 300] on div at bounding box center [560, 352] width 5 height 104
click at [1067, 371] on div "by" at bounding box center [1065, 356] width 21 height 112
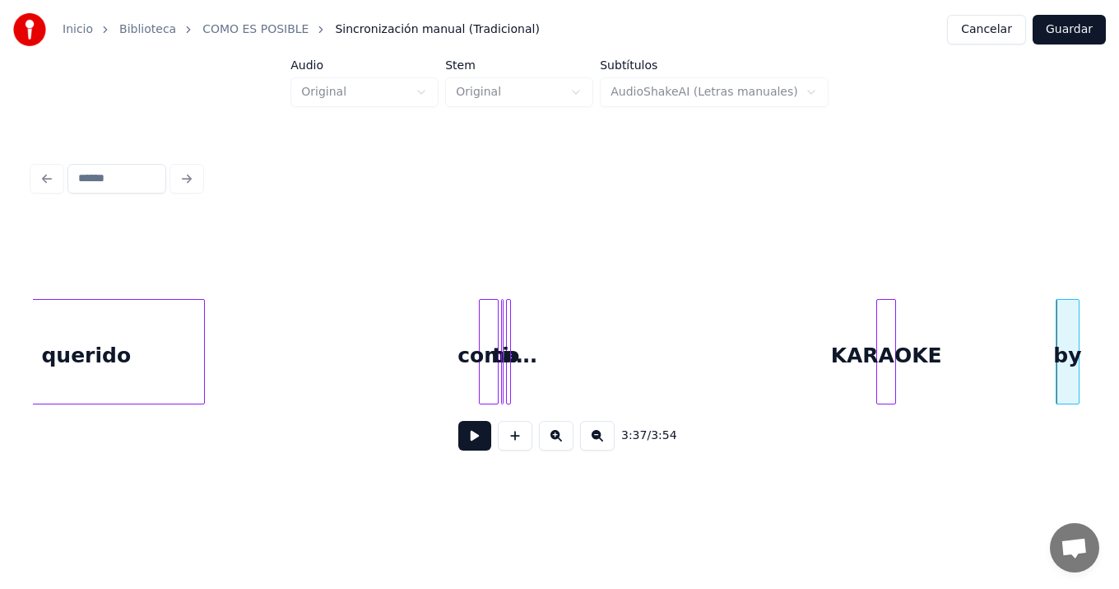
click at [890, 321] on div "KARAOKE" at bounding box center [887, 351] width 20 height 105
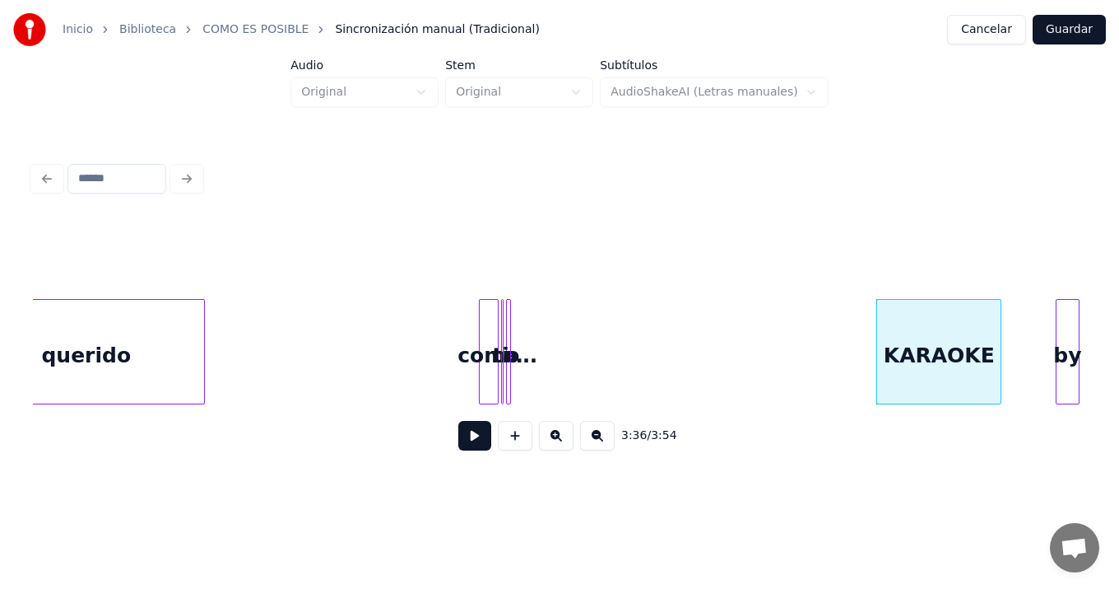
click at [999, 321] on div at bounding box center [998, 352] width 5 height 104
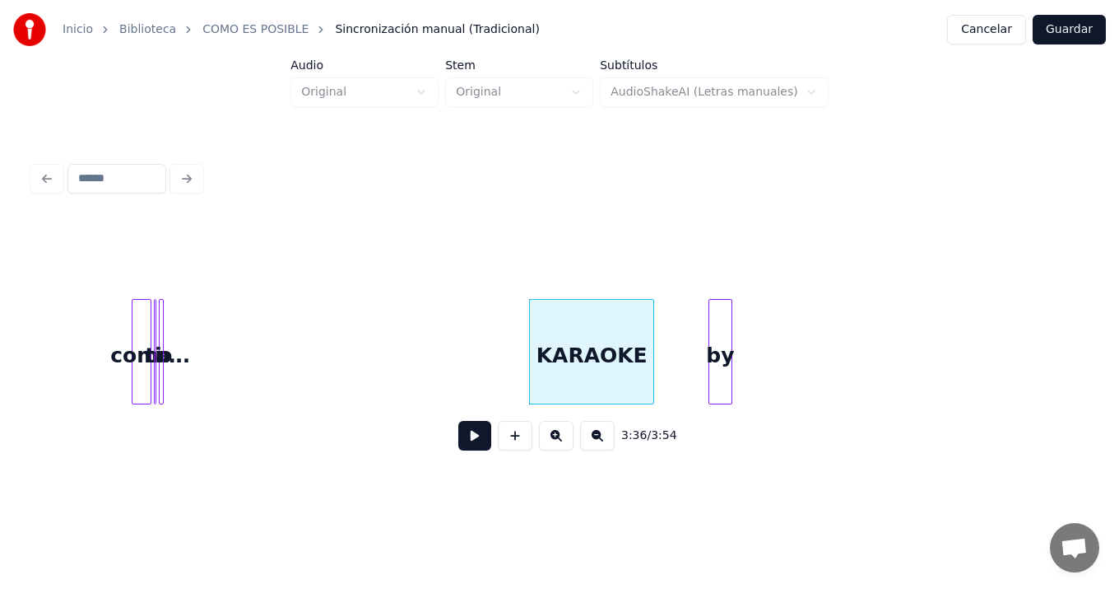
scroll to position [0, 26185]
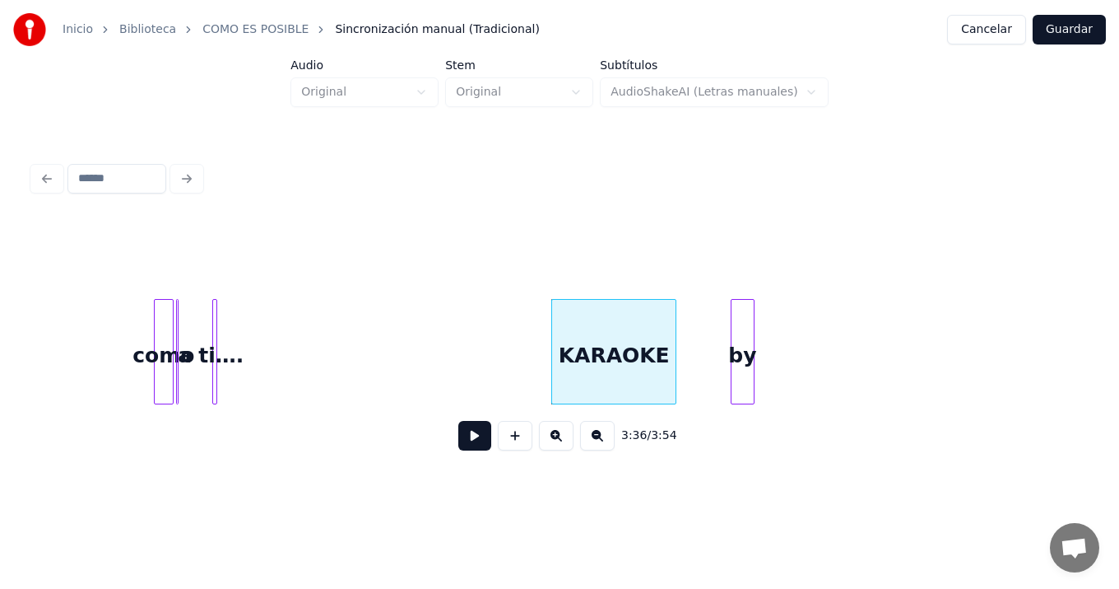
click at [218, 310] on div "ti…." at bounding box center [221, 356] width 16 height 112
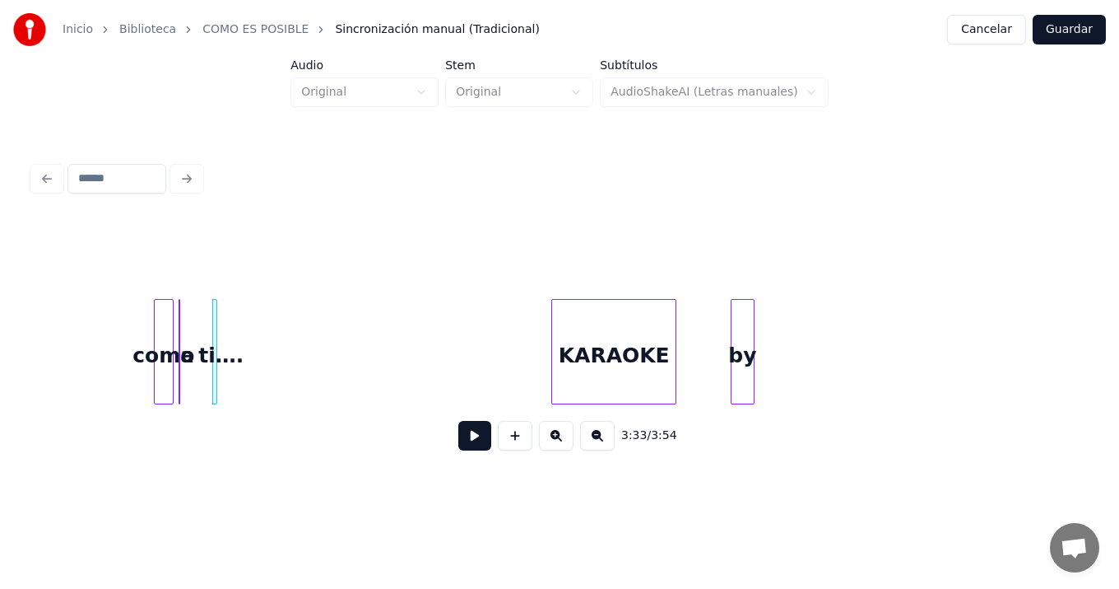
click at [180, 310] on div "a" at bounding box center [180, 351] width 2 height 105
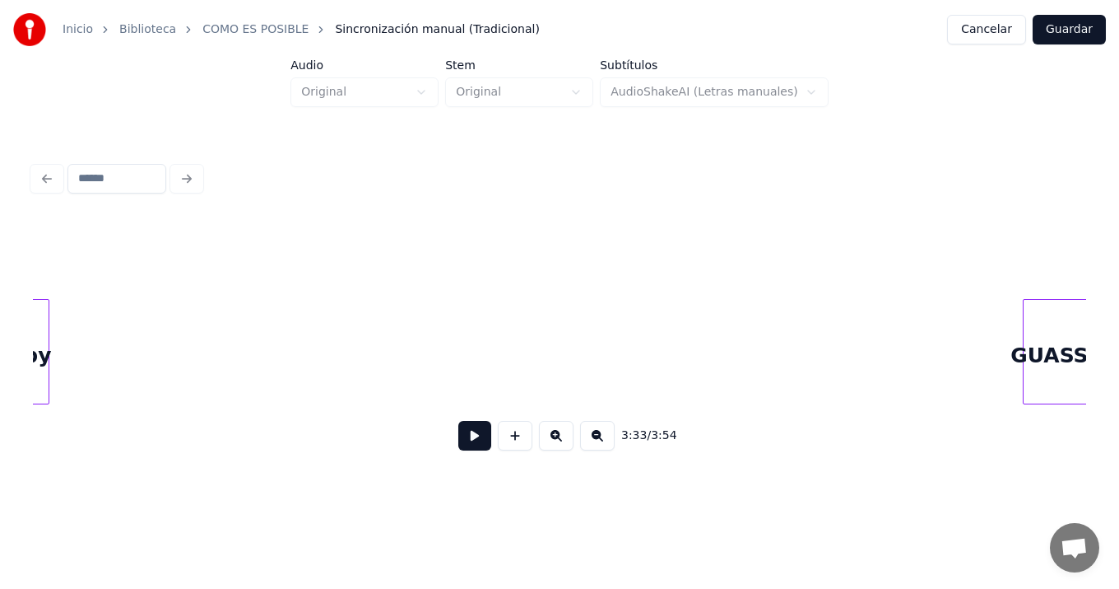
scroll to position [0, 26869]
click at [966, 416] on div "3:33 / 3:54" at bounding box center [560, 341] width 1054 height 250
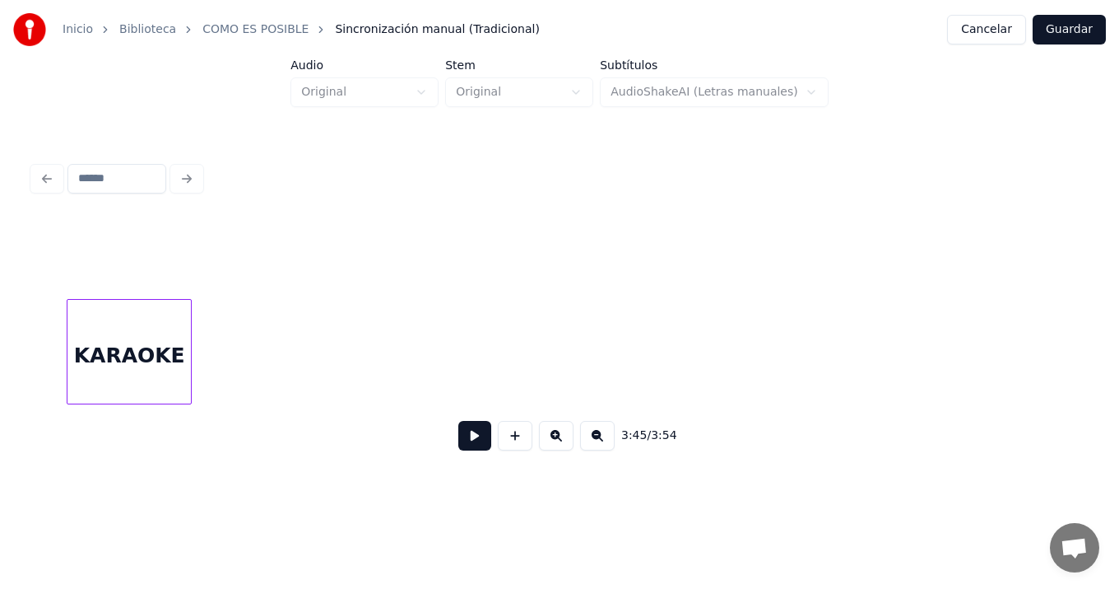
scroll to position [0, 26557]
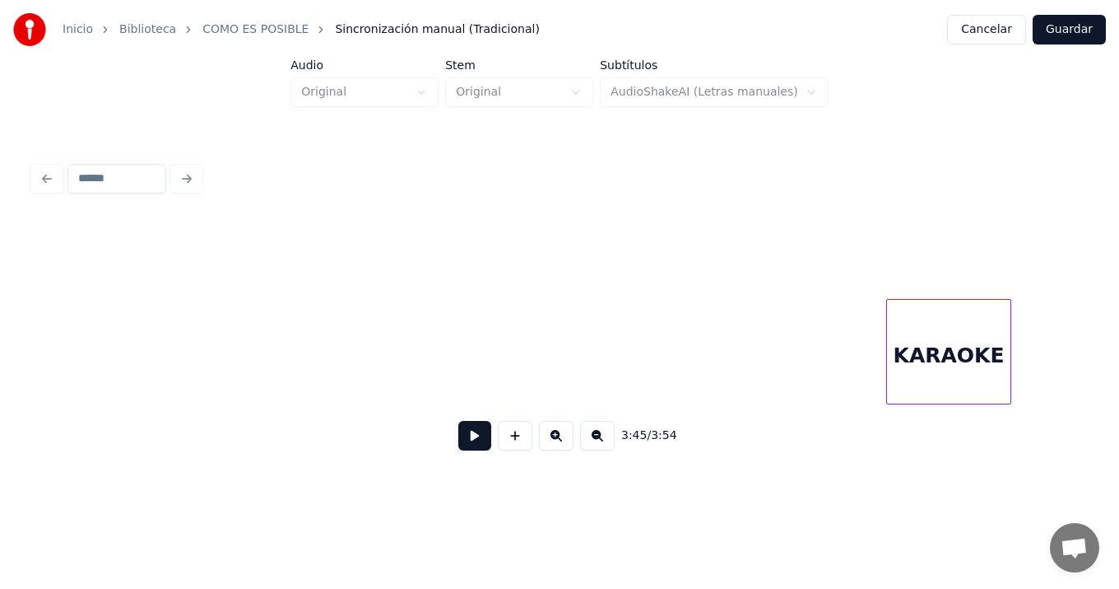
click at [932, 300] on div "KARAOKE" at bounding box center [948, 356] width 123 height 112
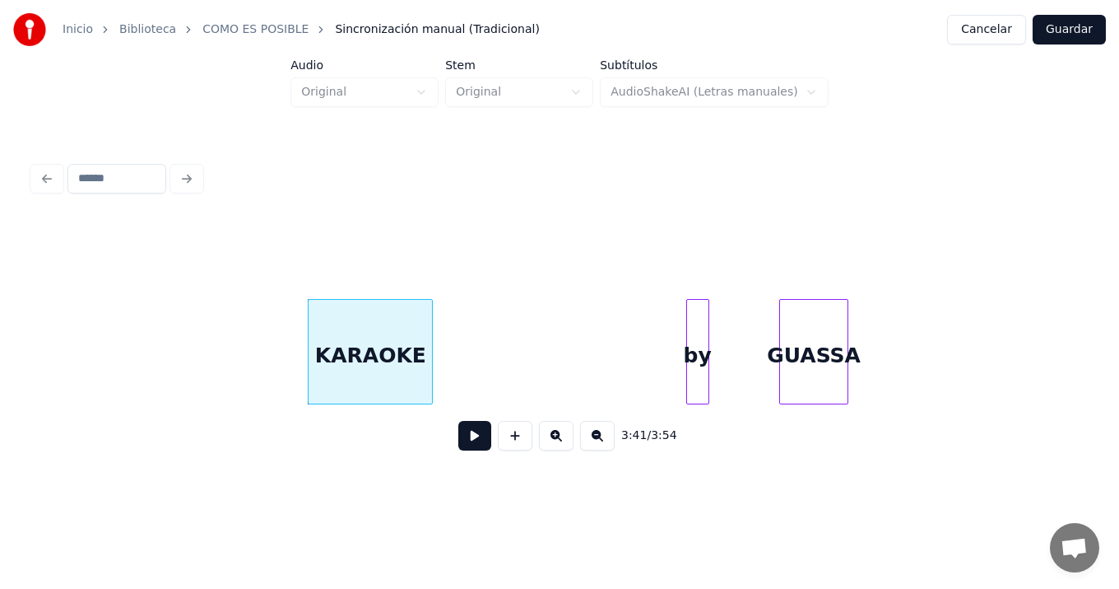
scroll to position [0, 27112]
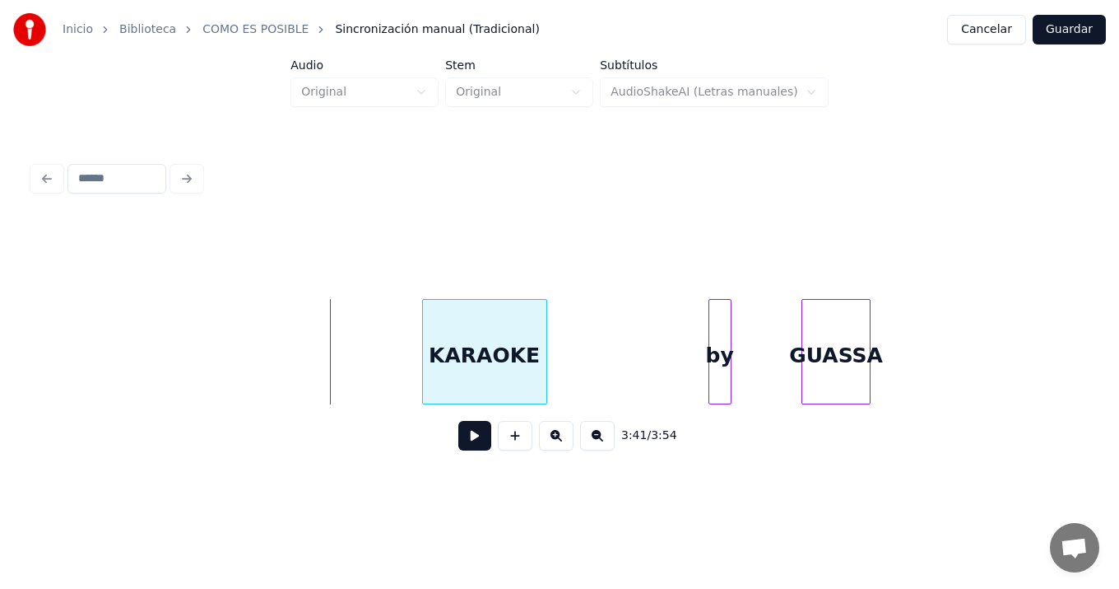
click at [533, 323] on div "KARAOKE" at bounding box center [484, 356] width 123 height 112
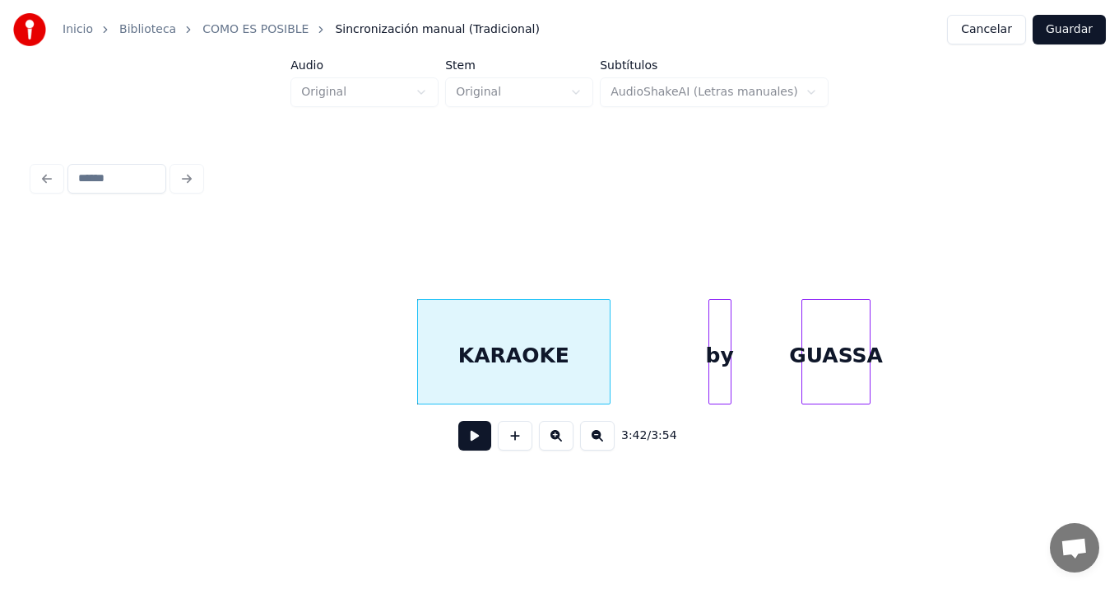
click at [609, 328] on div at bounding box center [607, 352] width 5 height 104
click at [700, 328] on div at bounding box center [700, 352] width 5 height 104
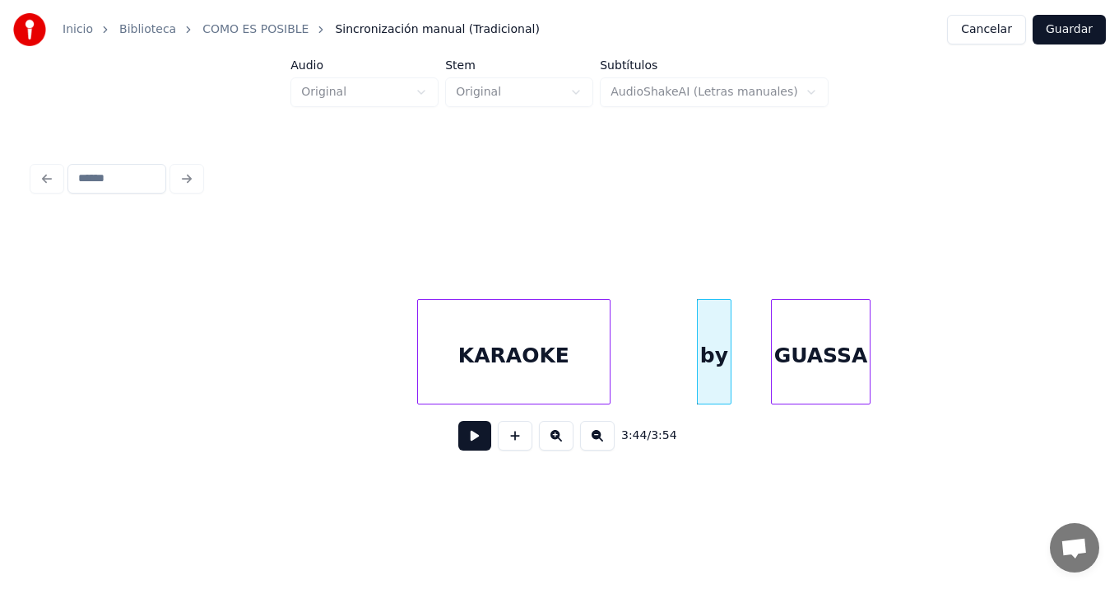
click at [773, 331] on div at bounding box center [774, 352] width 5 height 104
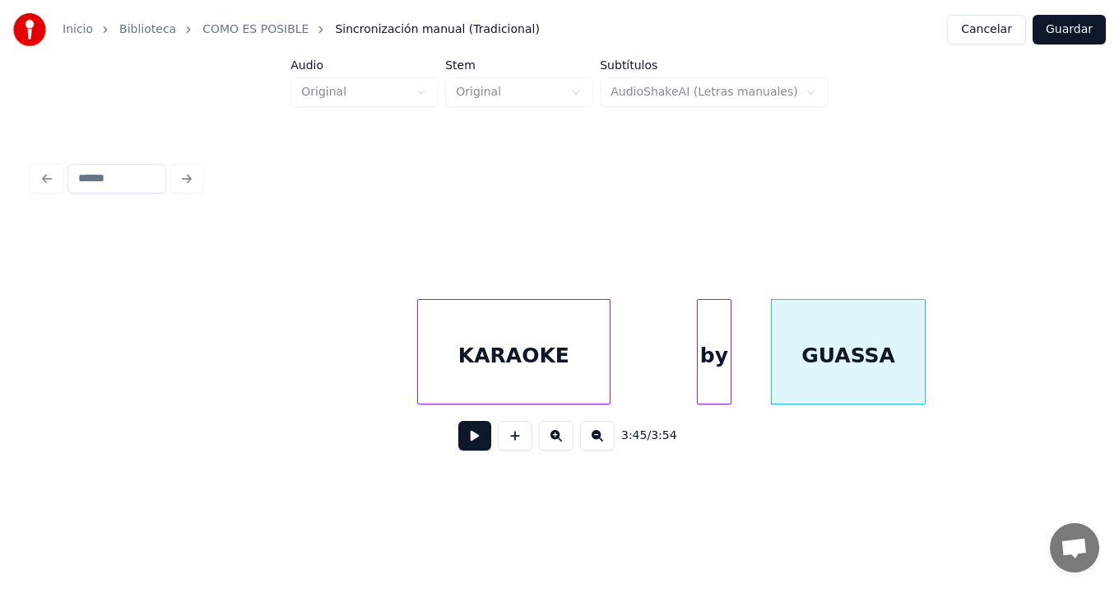
click at [925, 334] on div "GUASSA" at bounding box center [849, 351] width 156 height 105
click at [54, 284] on div at bounding box center [560, 257] width 1054 height 82
click at [56, 243] on div at bounding box center [560, 257] width 1054 height 82
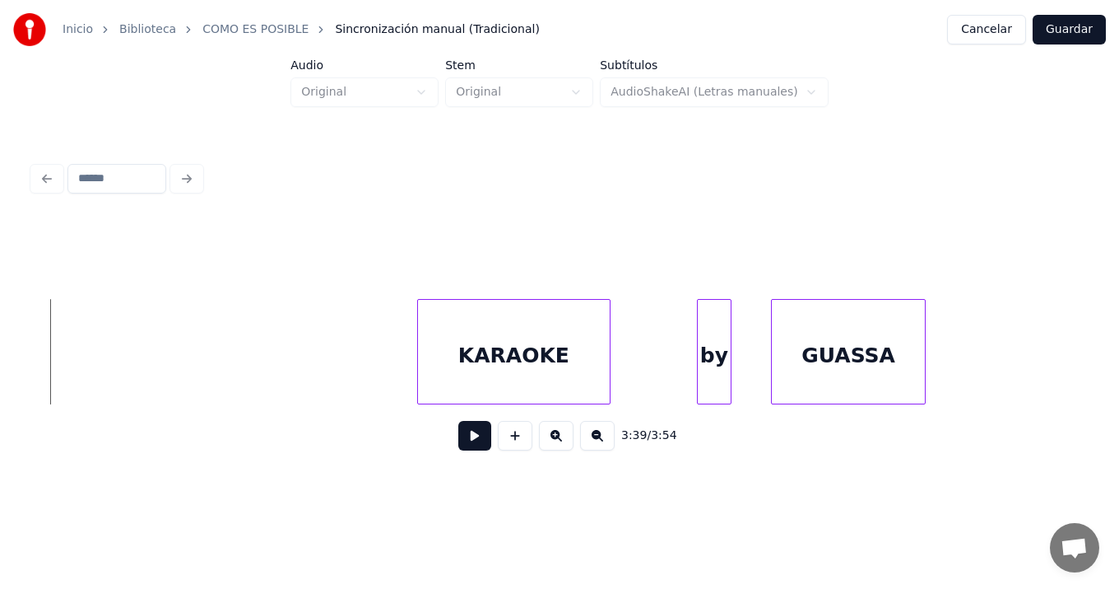
click at [475, 441] on button at bounding box center [474, 436] width 33 height 30
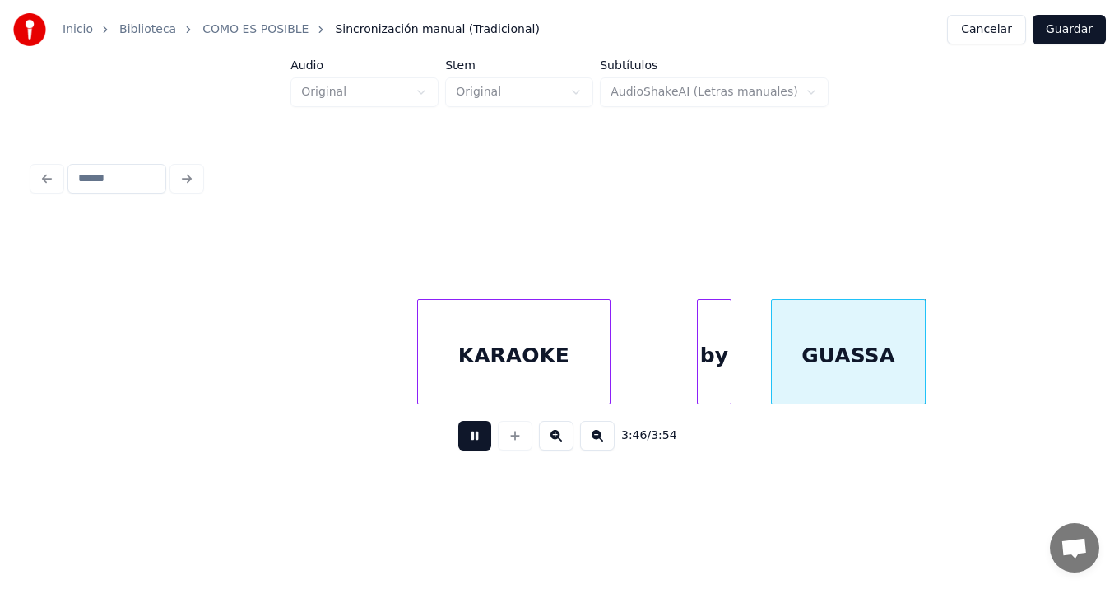
click at [458, 421] on button at bounding box center [474, 436] width 33 height 30
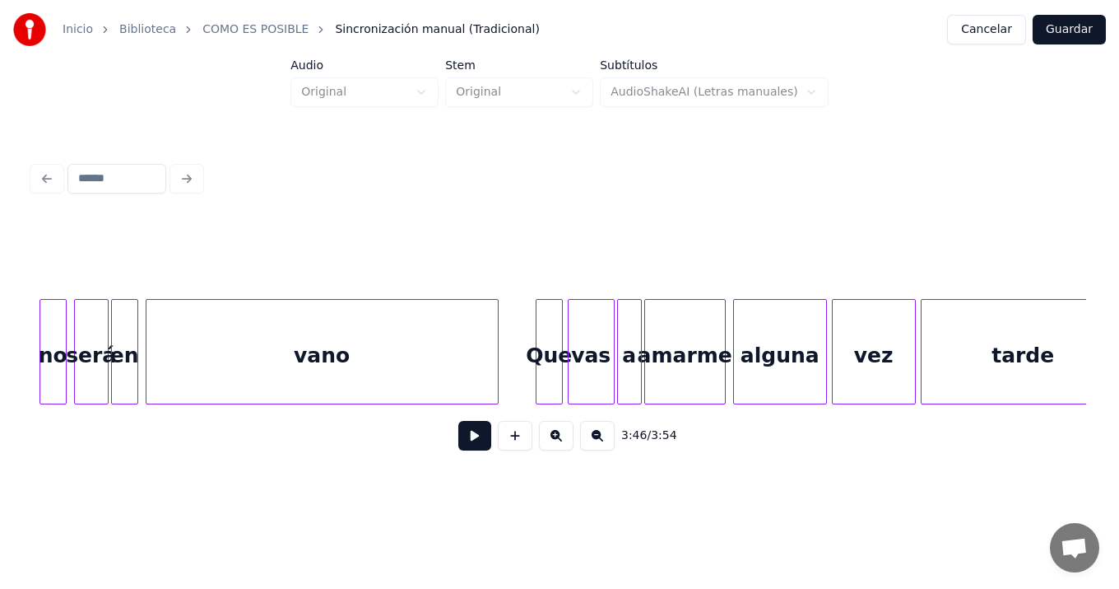
scroll to position [0, 23572]
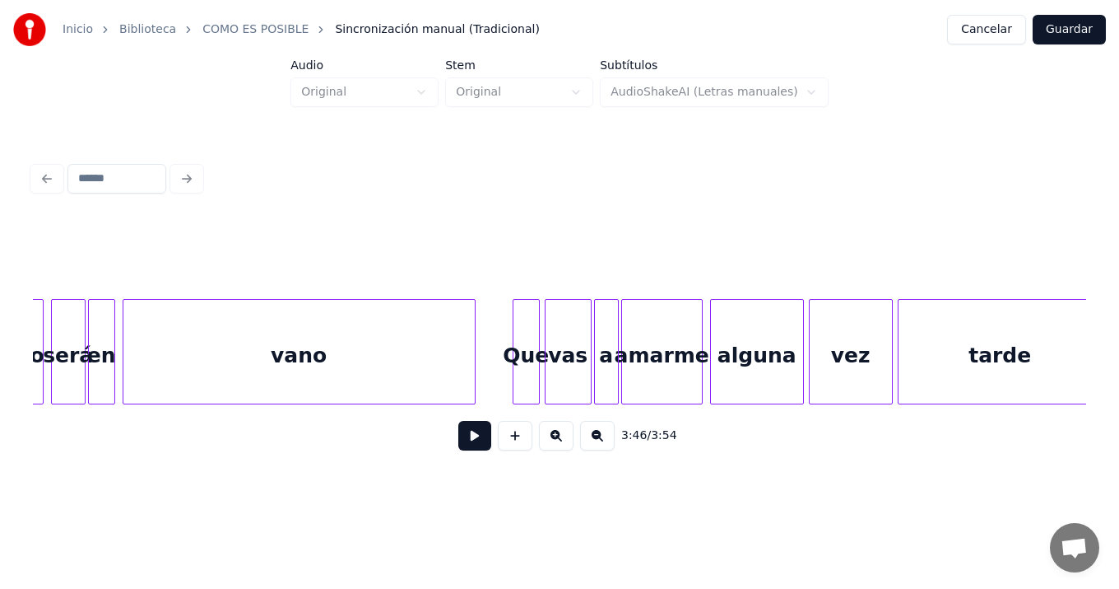
click at [882, 267] on div at bounding box center [560, 257] width 1054 height 82
click at [499, 441] on button at bounding box center [515, 436] width 35 height 30
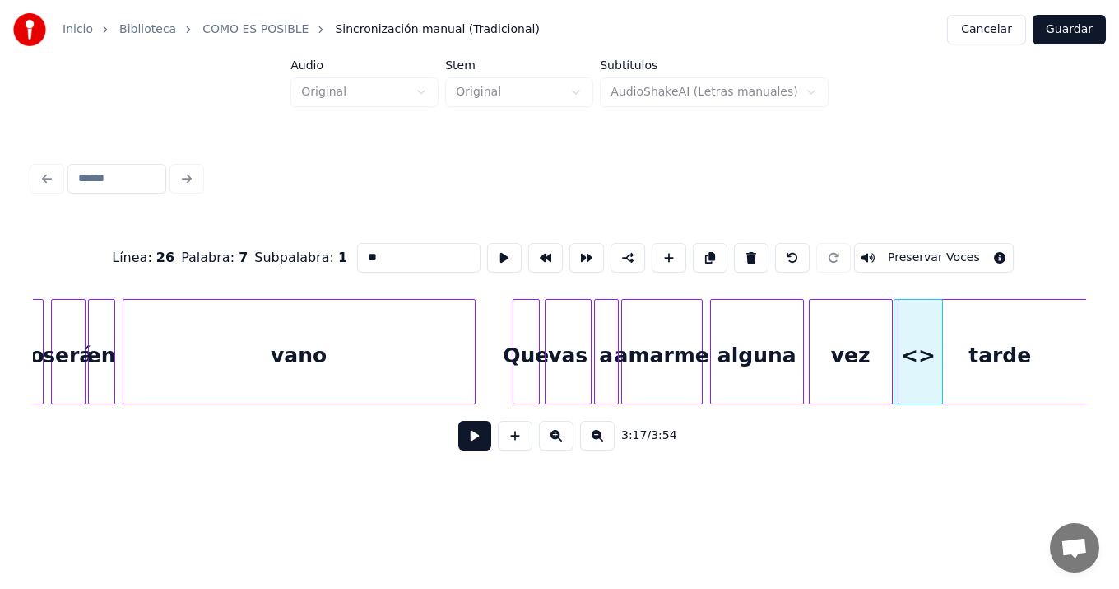
click at [468, 437] on button at bounding box center [474, 436] width 33 height 30
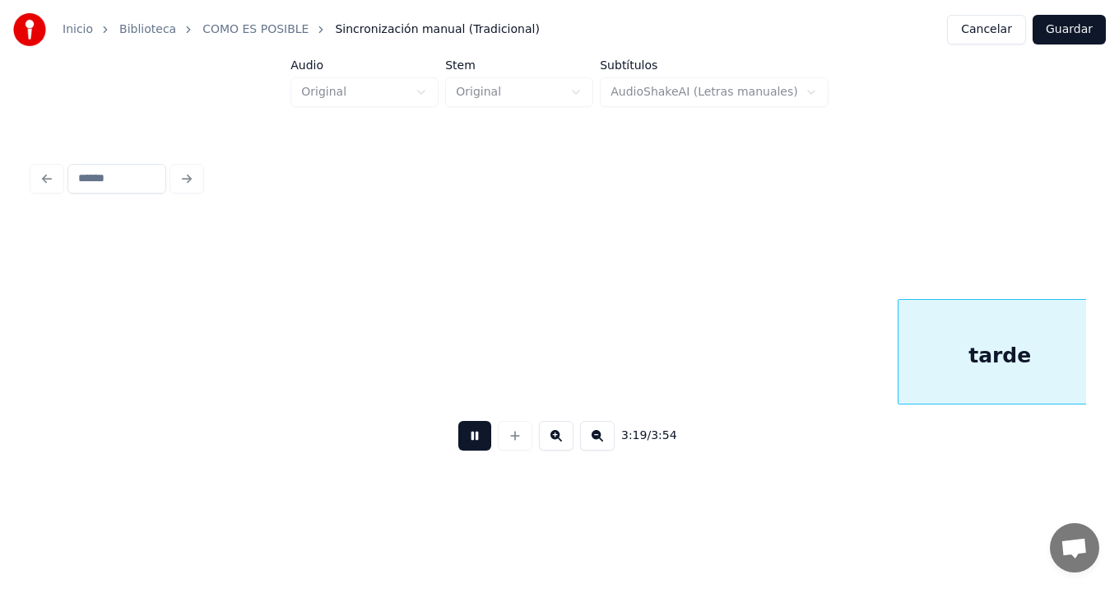
scroll to position [0, 24625]
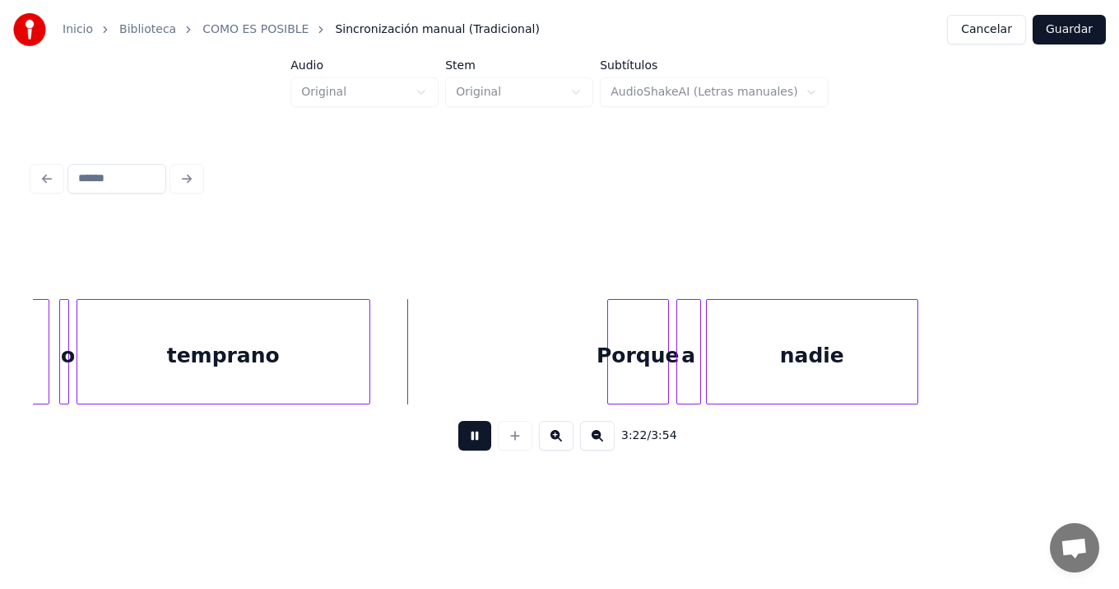
click at [412, 489] on html "Inicio Biblioteca COMO ES POSIBLE Sincronización manual (Tradicional) Cancelar …" at bounding box center [559, 256] width 1119 height 513
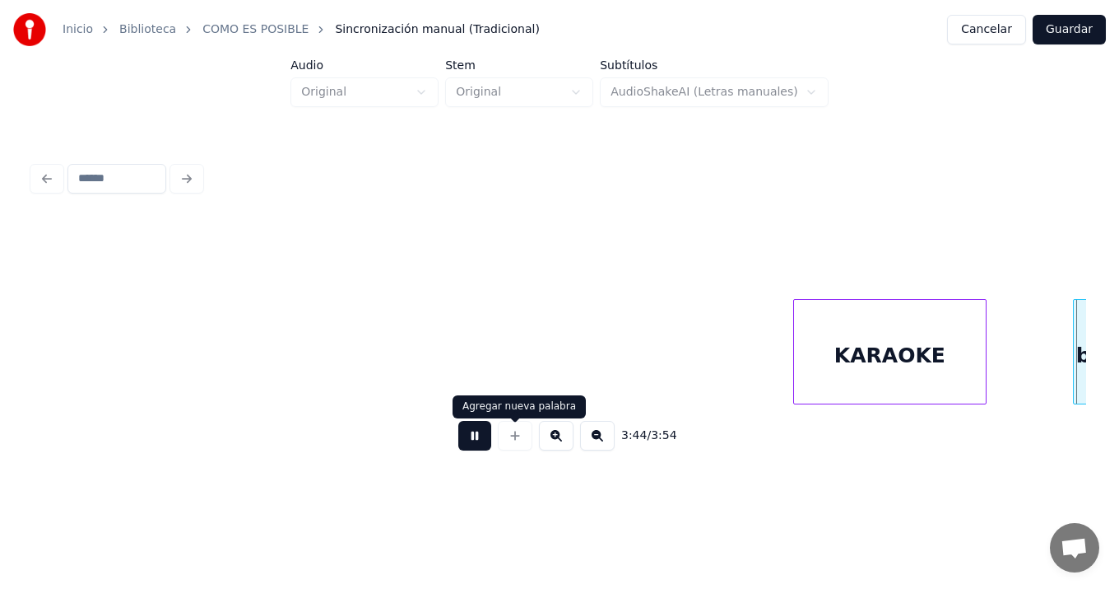
scroll to position [0, 27791]
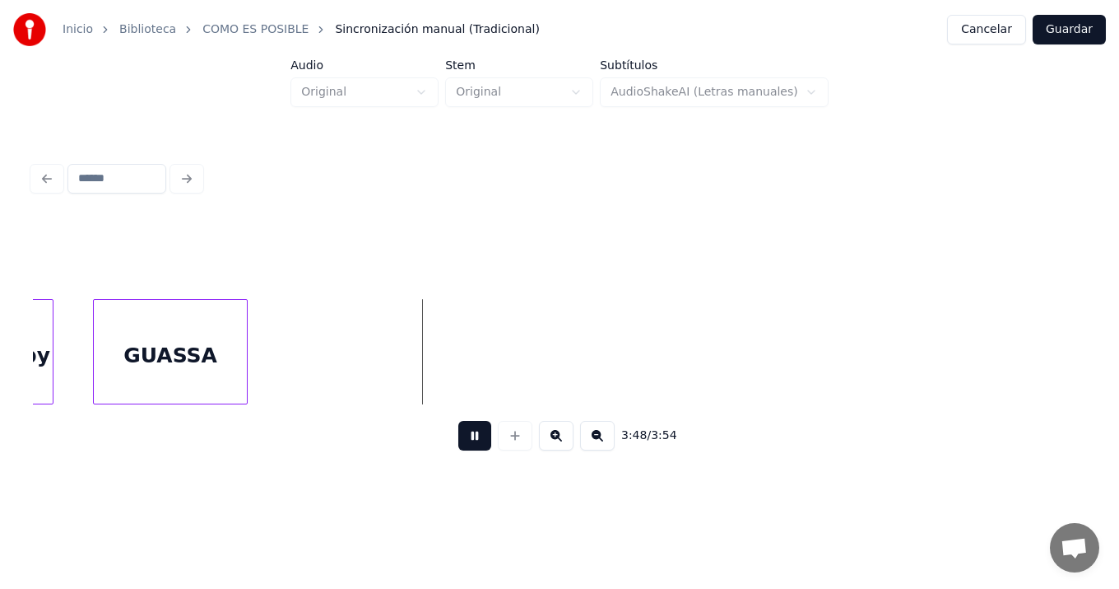
click at [477, 445] on button at bounding box center [474, 436] width 33 height 30
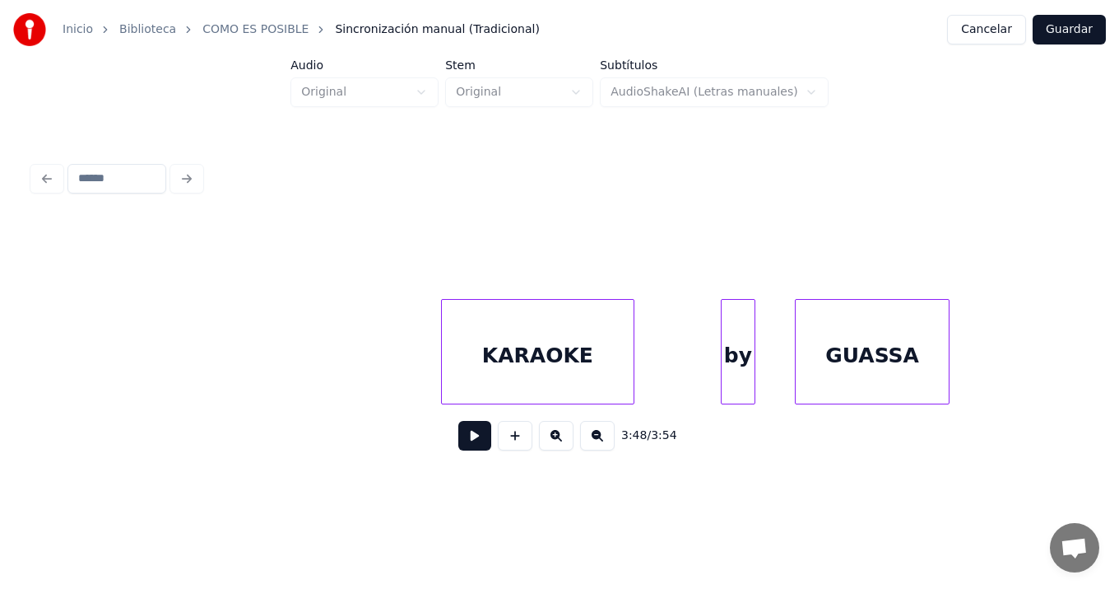
scroll to position [0, 27066]
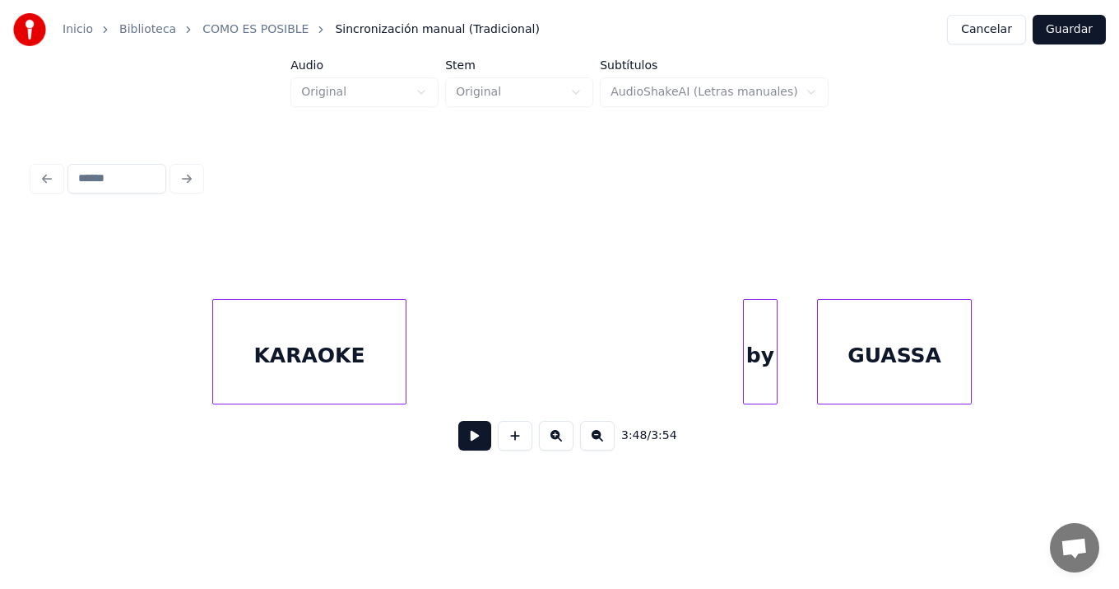
click at [259, 300] on div "KARAOKE" at bounding box center [309, 356] width 193 height 112
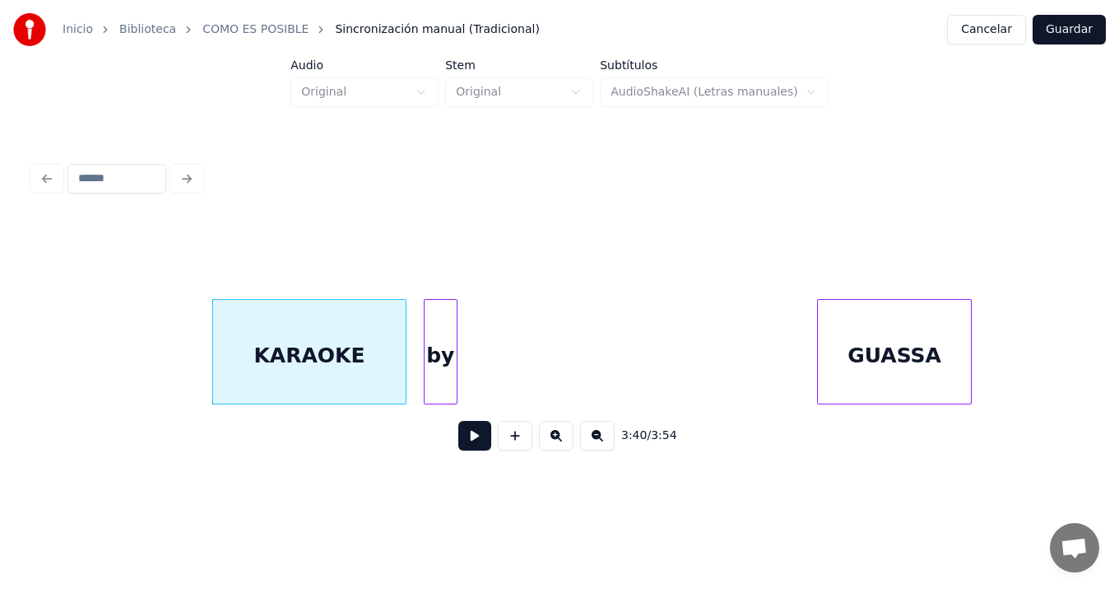
click at [437, 291] on div "3:40 / 3:54" at bounding box center [560, 341] width 1054 height 250
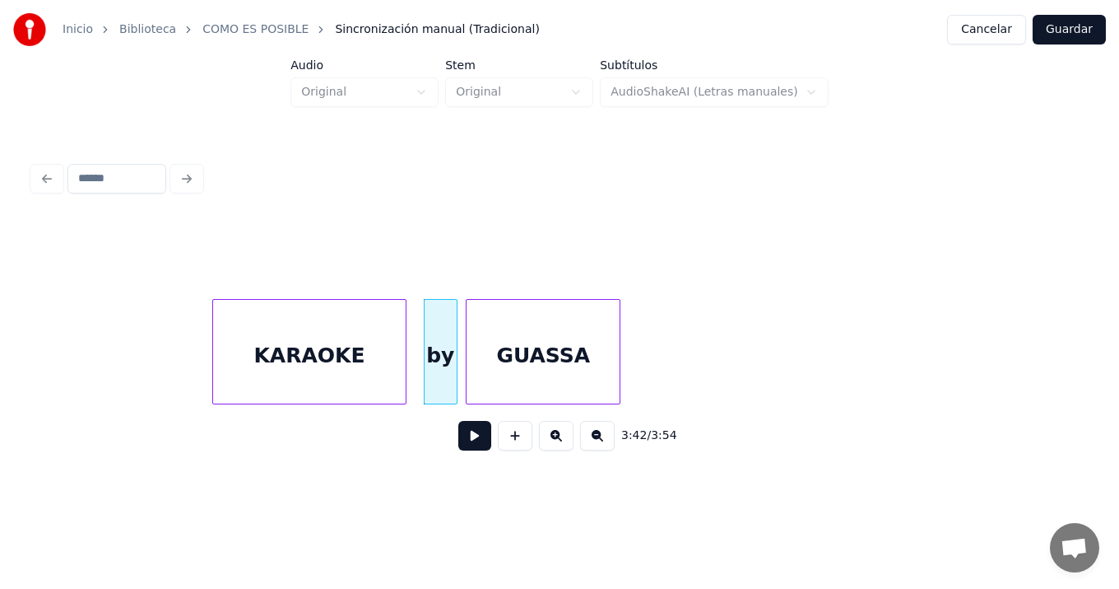
click at [511, 319] on div "GUASSA" at bounding box center [544, 356] width 154 height 112
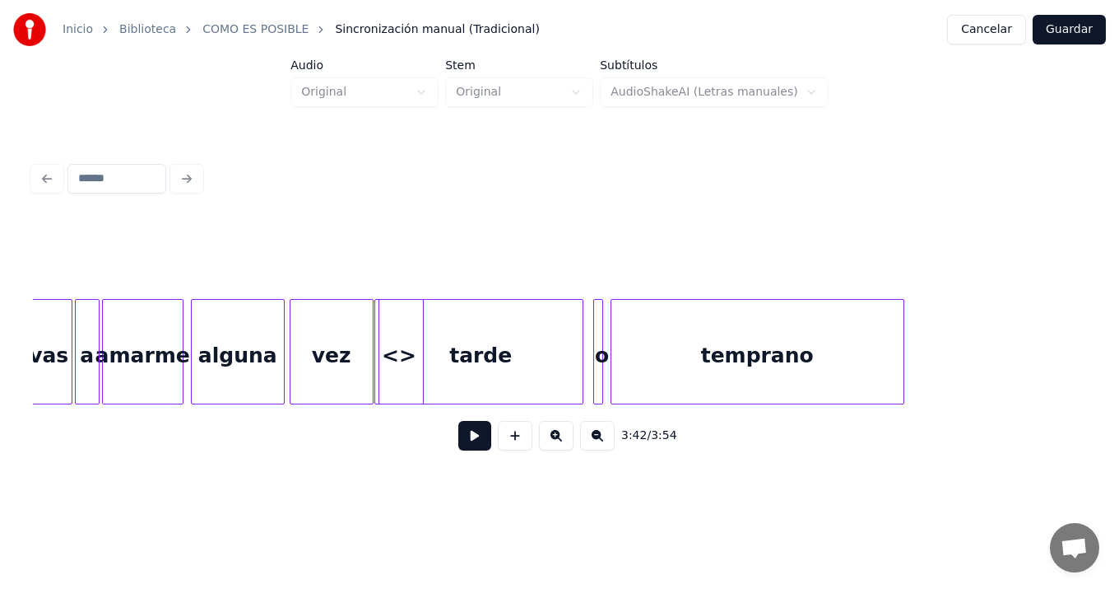
scroll to position [0, 24068]
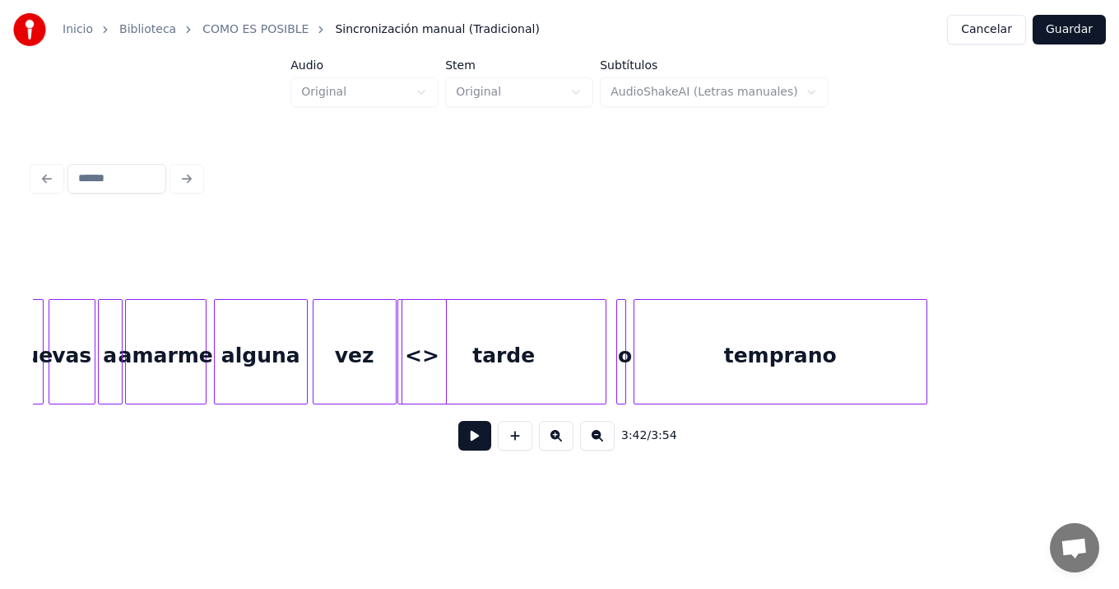
click at [37, 234] on div at bounding box center [560, 257] width 1054 height 82
click at [52, 248] on div at bounding box center [560, 257] width 1054 height 82
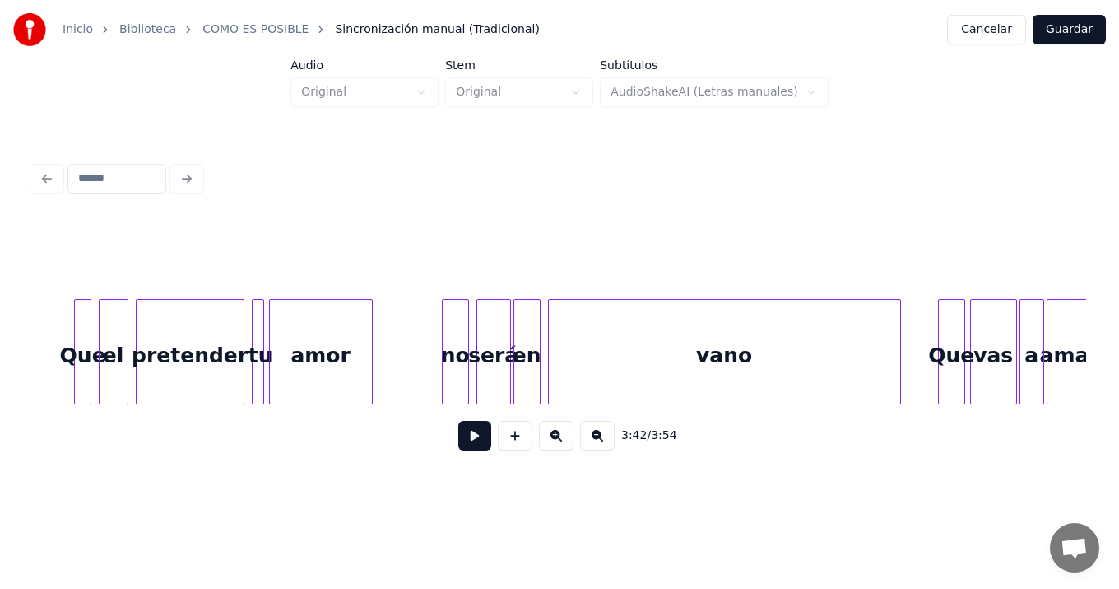
click at [127, 404] on div "amarme a vas Que vano será en pretender tu amor no Que el" at bounding box center [560, 351] width 1054 height 105
click at [470, 440] on button at bounding box center [474, 436] width 33 height 30
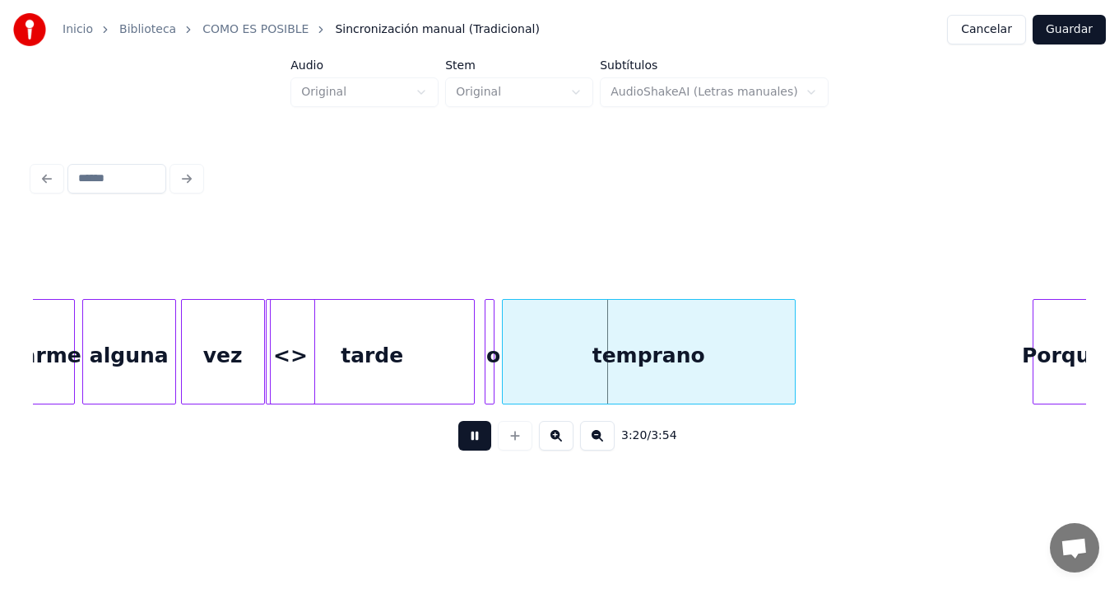
click at [458, 421] on button at bounding box center [474, 436] width 33 height 30
click at [273, 467] on div "3:20 / 3:54" at bounding box center [560, 435] width 1054 height 63
click at [291, 352] on div "<>" at bounding box center [291, 356] width 48 height 112
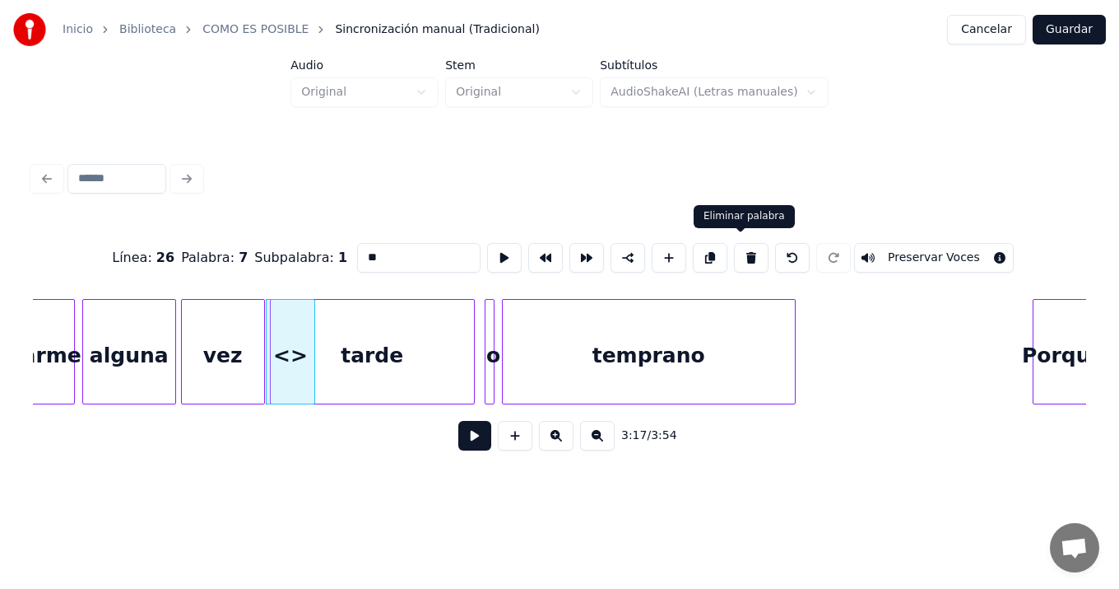
click at [738, 252] on button at bounding box center [751, 258] width 35 height 30
type input "***"
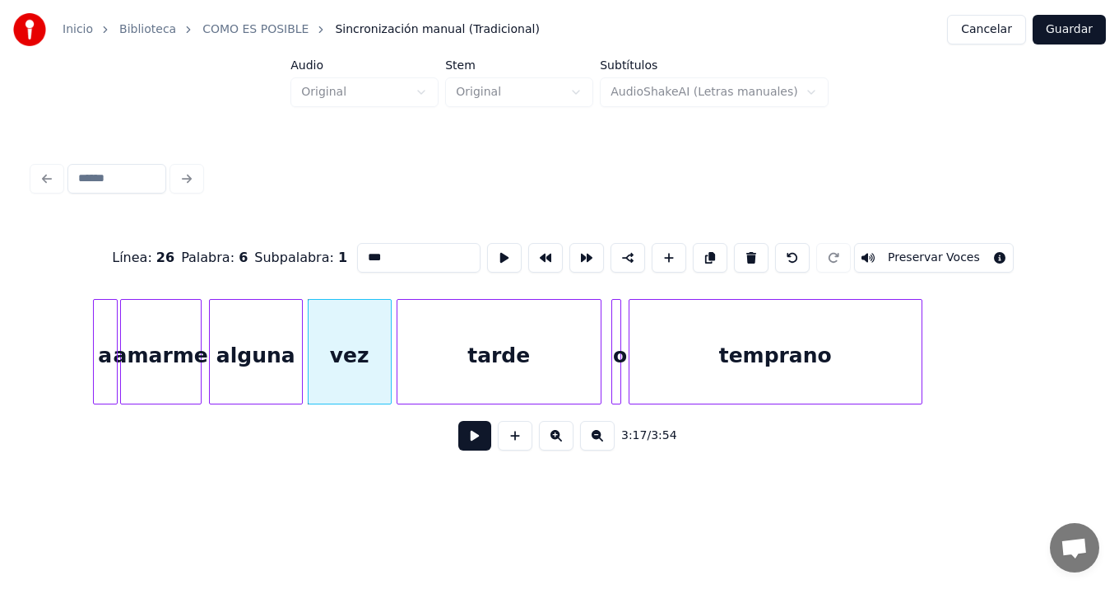
scroll to position [0, 24028]
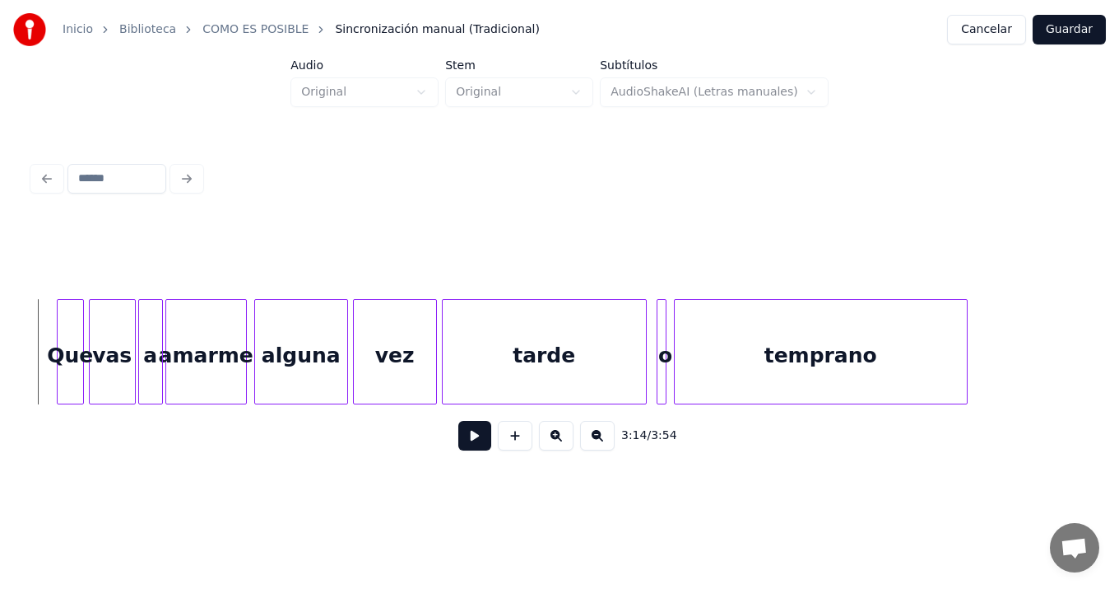
click at [473, 435] on button at bounding box center [474, 436] width 33 height 30
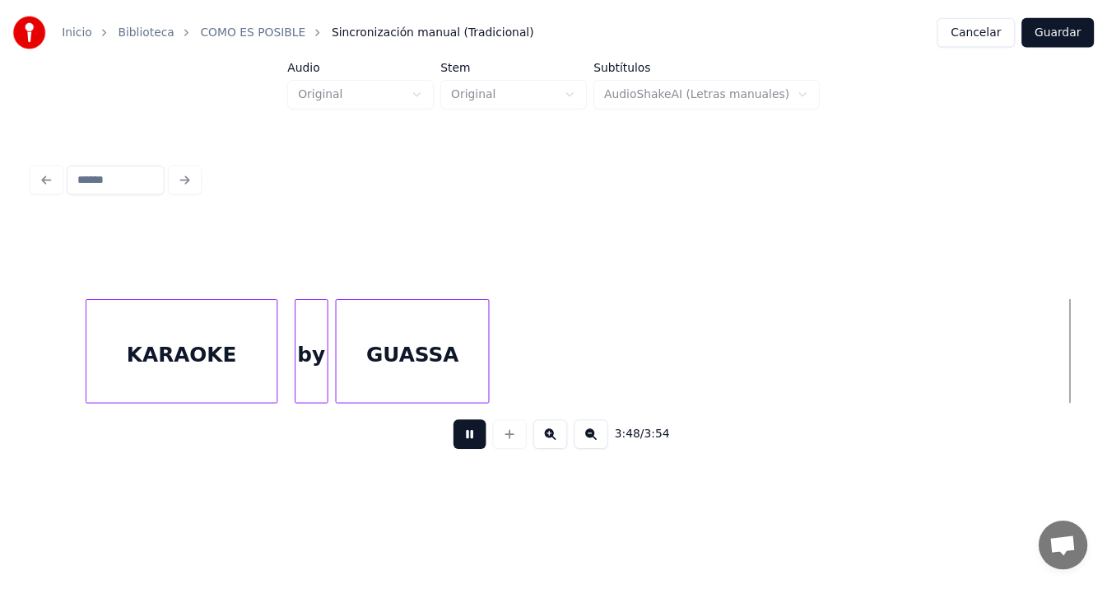
scroll to position [0, 27937]
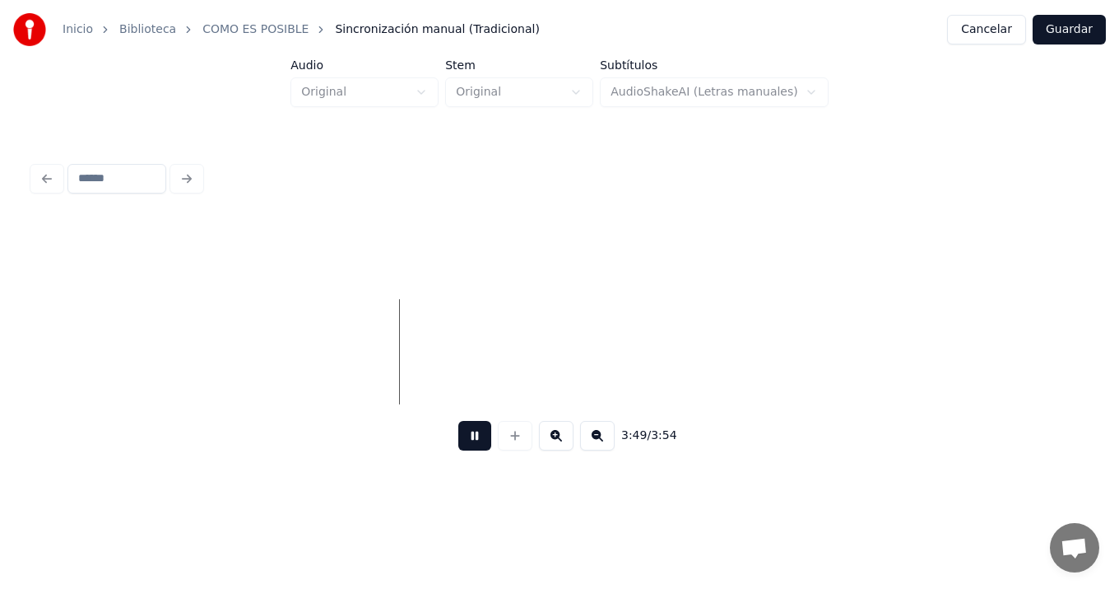
click at [1059, 29] on button "Guardar" at bounding box center [1069, 30] width 73 height 30
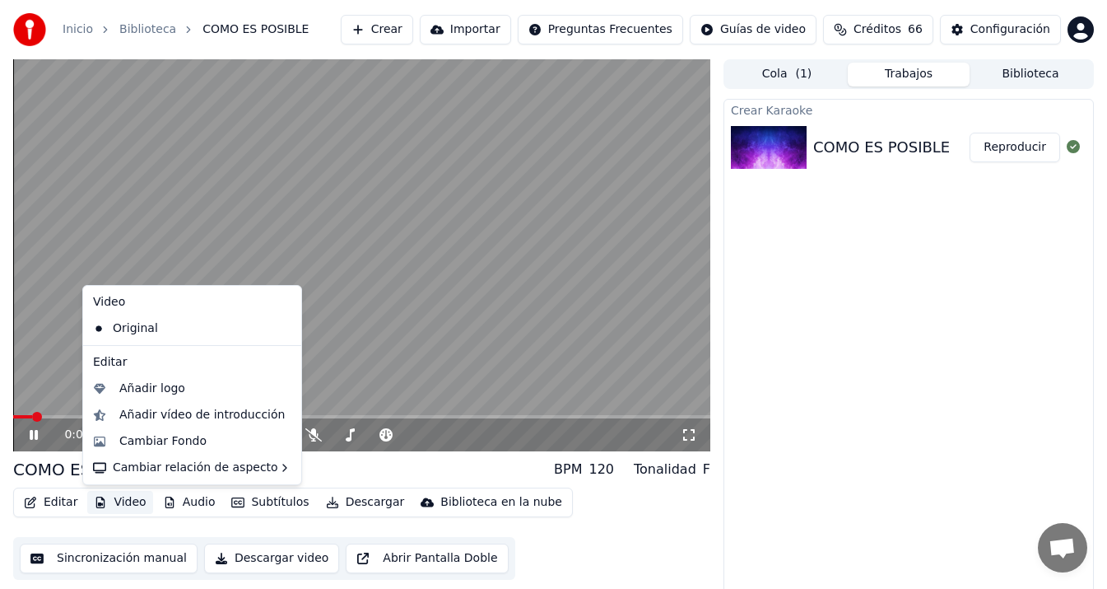
click at [102, 500] on icon "button" at bounding box center [100, 502] width 9 height 12
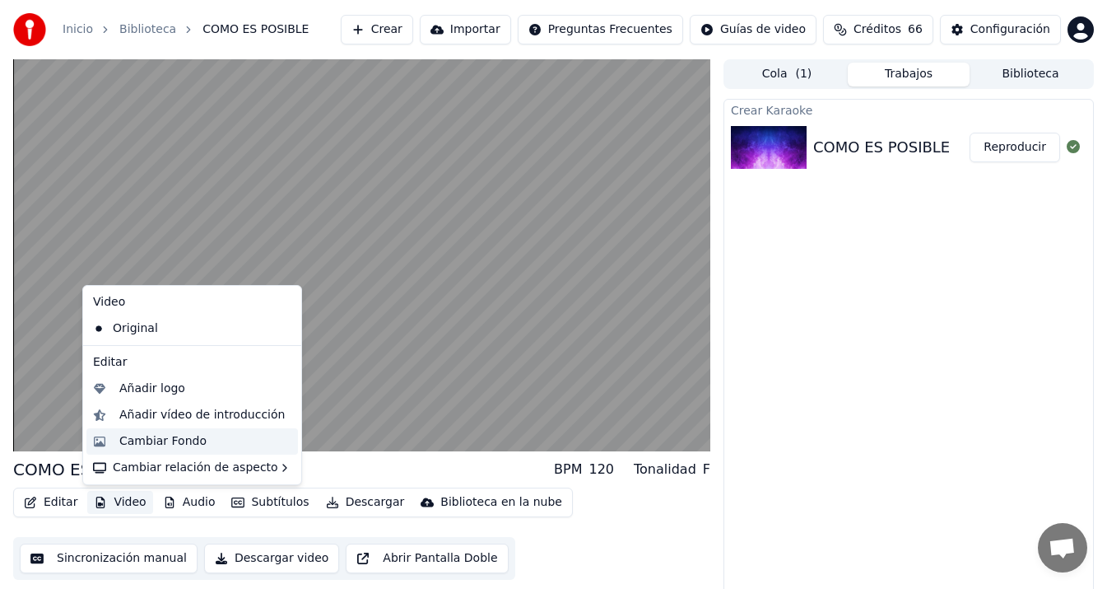
click at [165, 440] on div "Cambiar Fondo" at bounding box center [162, 441] width 87 height 16
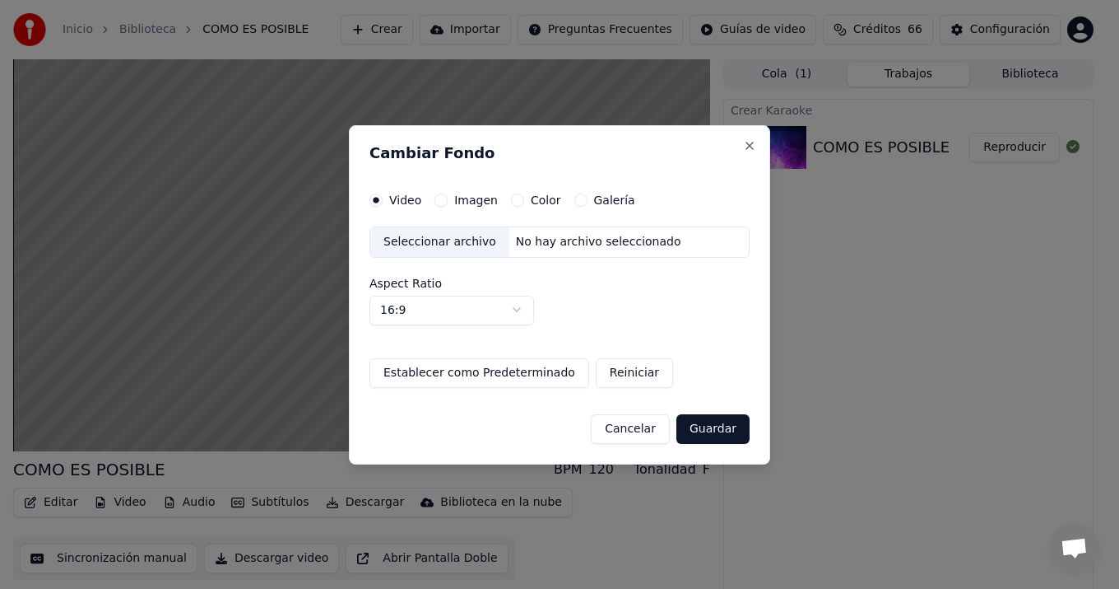
click at [540, 196] on label "Color" at bounding box center [546, 200] width 30 height 12
click at [524, 196] on button "Color" at bounding box center [517, 199] width 13 height 13
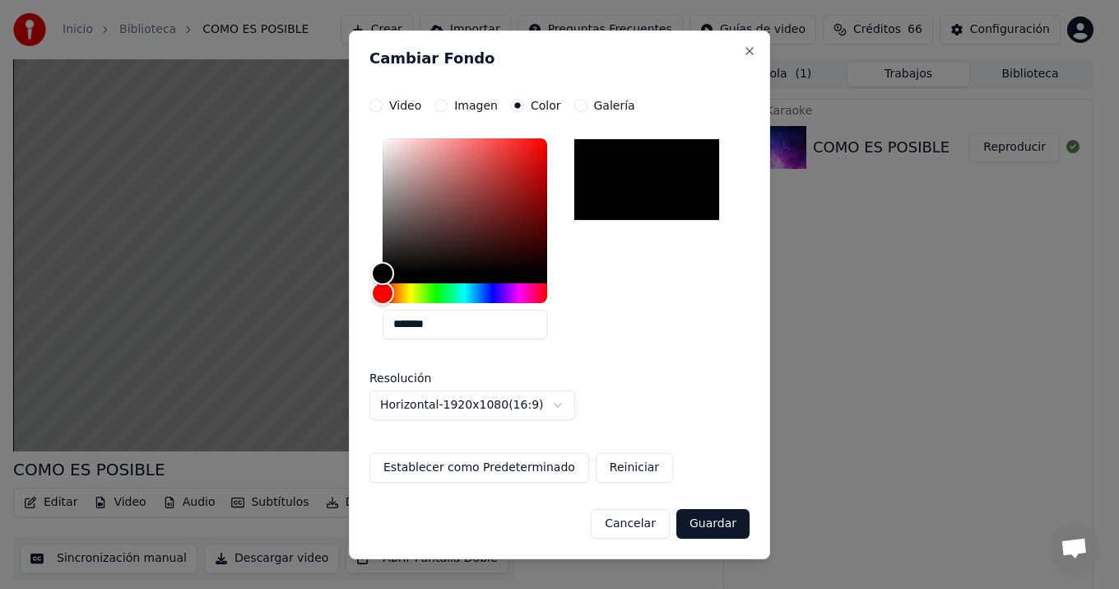
click at [636, 180] on div at bounding box center [647, 179] width 147 height 82
click at [533, 466] on button "Establecer como Predeterminado" at bounding box center [480, 468] width 220 height 30
click at [706, 525] on button "Guardar" at bounding box center [713, 524] width 73 height 30
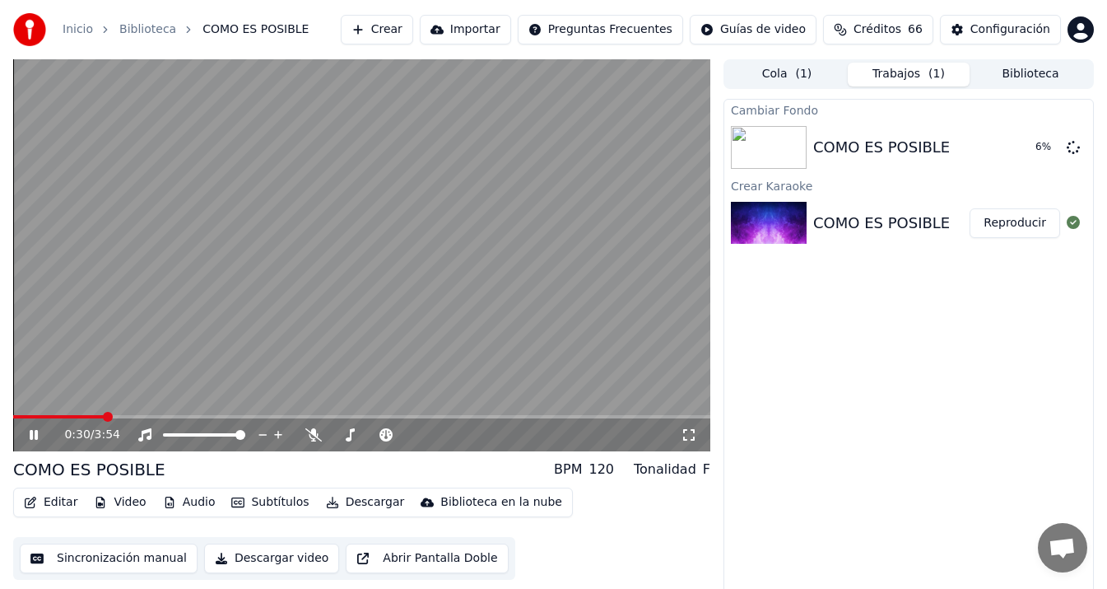
click at [34, 431] on icon at bounding box center [45, 434] width 38 height 13
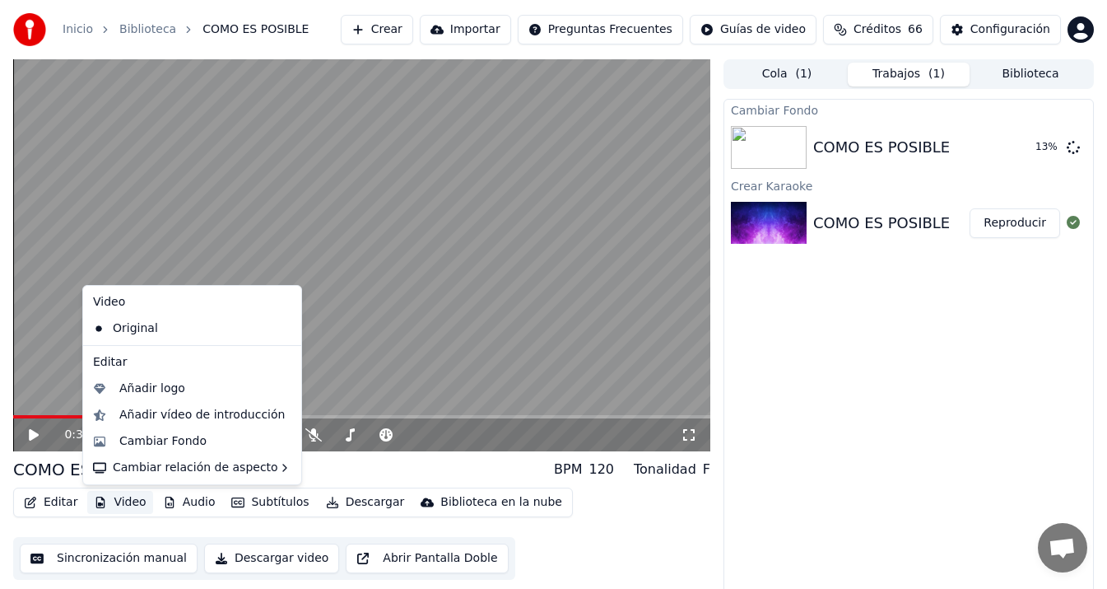
click at [123, 502] on button "Video" at bounding box center [119, 502] width 65 height 23
click at [178, 441] on div "Cambiar Fondo" at bounding box center [162, 441] width 87 height 16
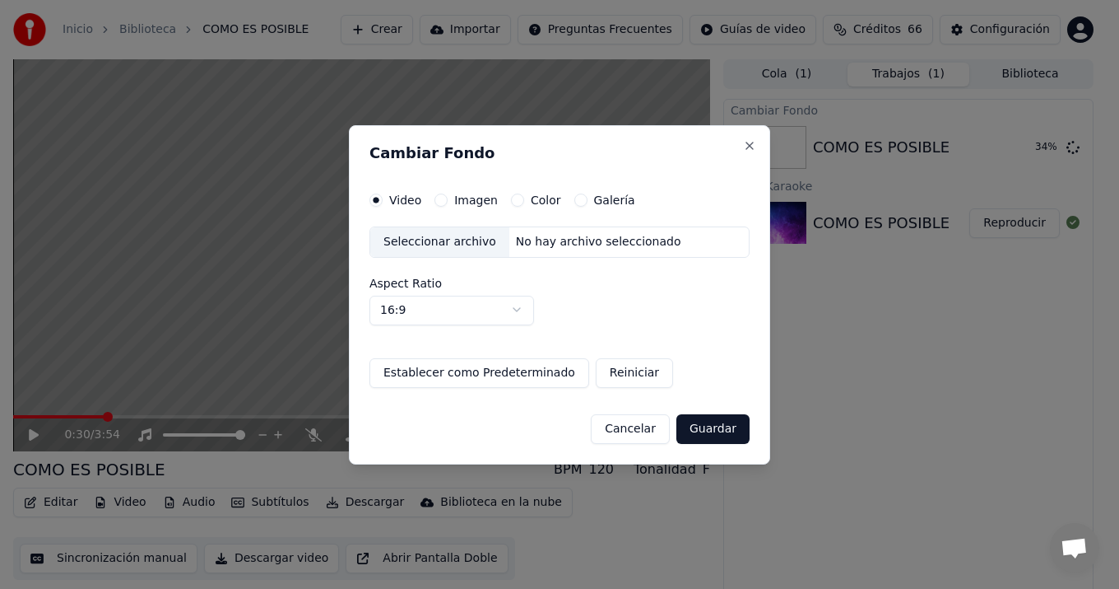
click at [538, 205] on label "Color" at bounding box center [546, 200] width 30 height 12
click at [524, 205] on button "Color" at bounding box center [517, 199] width 13 height 13
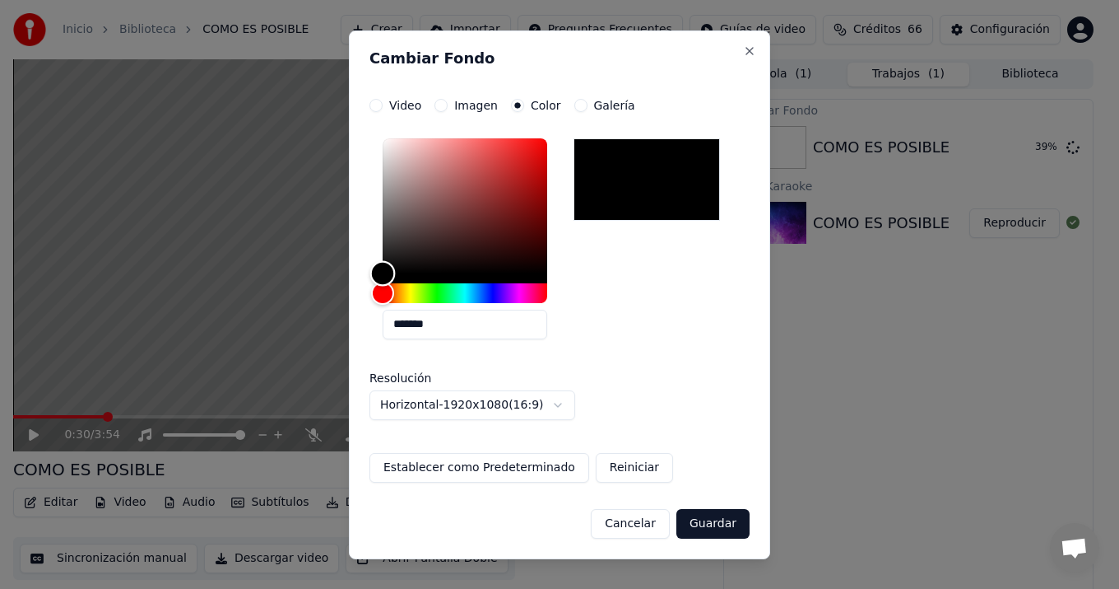
click at [379, 274] on div "Color" at bounding box center [383, 273] width 26 height 26
click at [598, 170] on div at bounding box center [647, 179] width 147 height 82
click at [557, 404] on button "Horizontal - 1920 x 1080 ( 16 : 9 )" at bounding box center [473, 405] width 206 height 30
click at [677, 352] on body "**********" at bounding box center [553, 294] width 1107 height 589
click at [382, 273] on div "Color" at bounding box center [383, 273] width 26 height 26
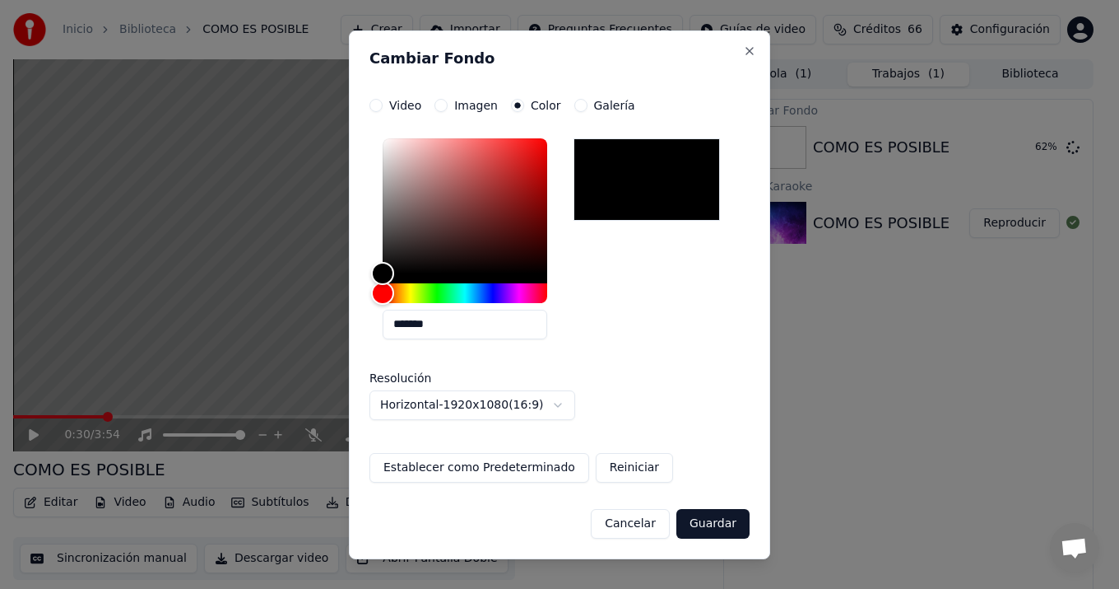
click at [642, 170] on div at bounding box center [647, 179] width 147 height 82
click at [710, 521] on button "Guardar" at bounding box center [713, 524] width 73 height 30
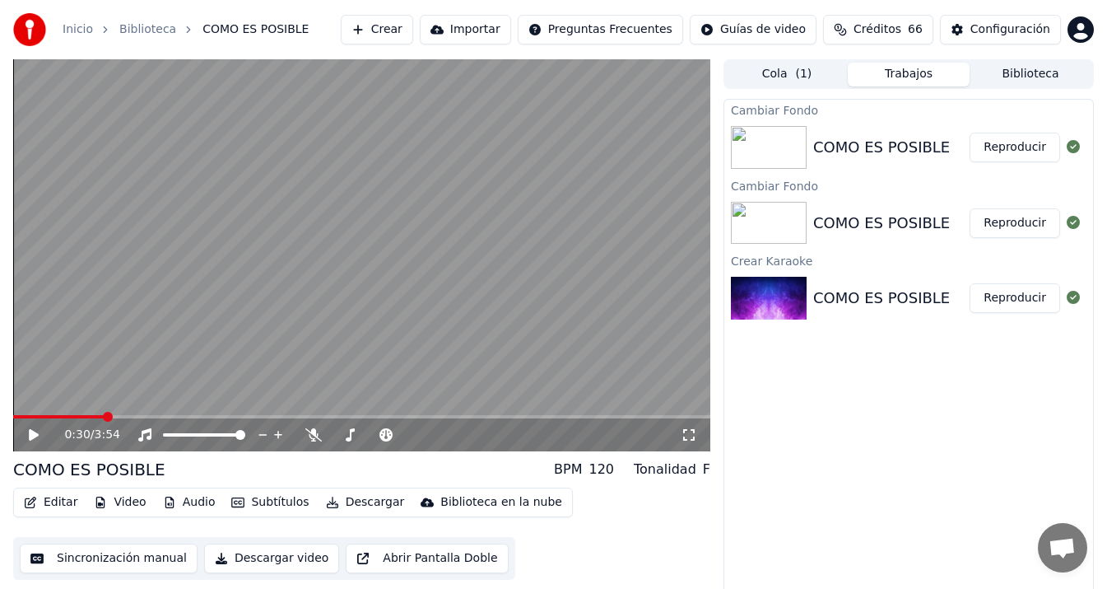
click at [761, 229] on img at bounding box center [769, 223] width 76 height 43
click at [991, 218] on button "Reproducir" at bounding box center [1015, 223] width 91 height 30
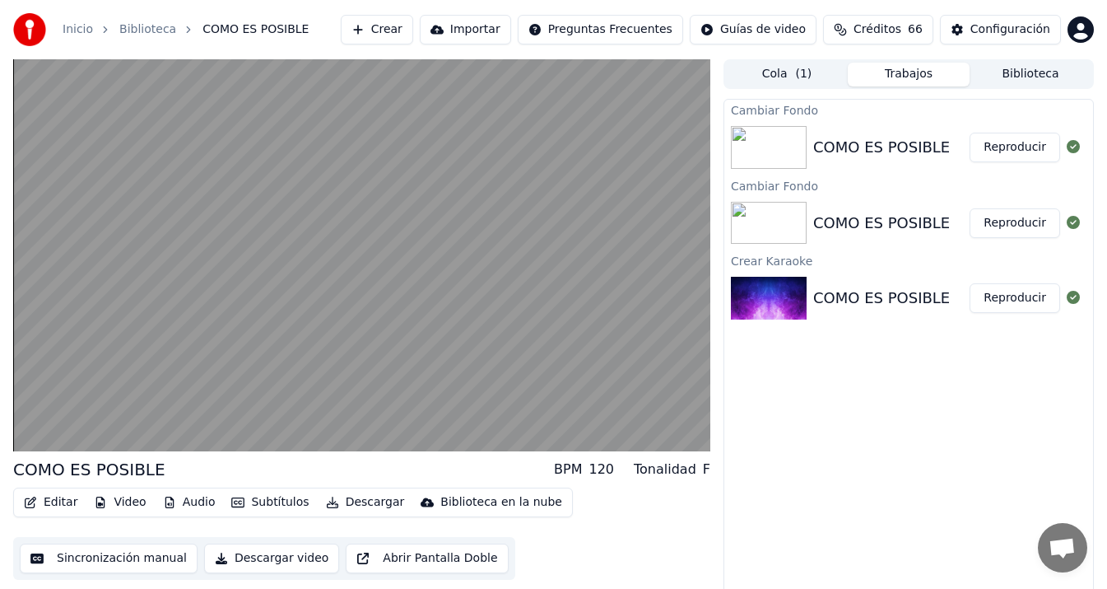
click at [970, 208] on button "Reproducir" at bounding box center [1015, 223] width 91 height 30
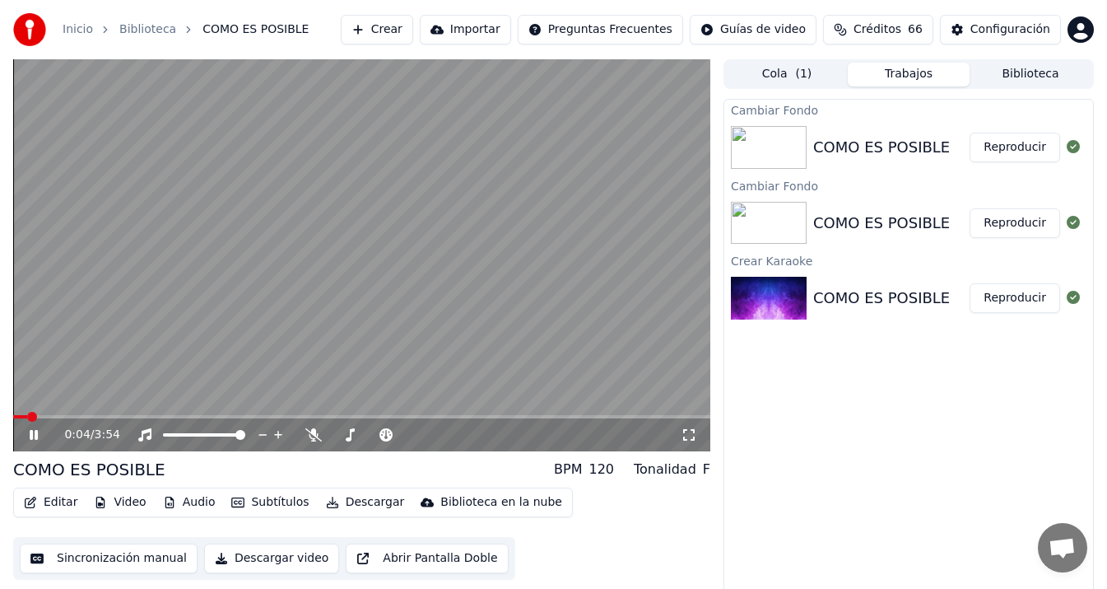
click at [970, 208] on button "Reproducir" at bounding box center [1015, 223] width 91 height 30
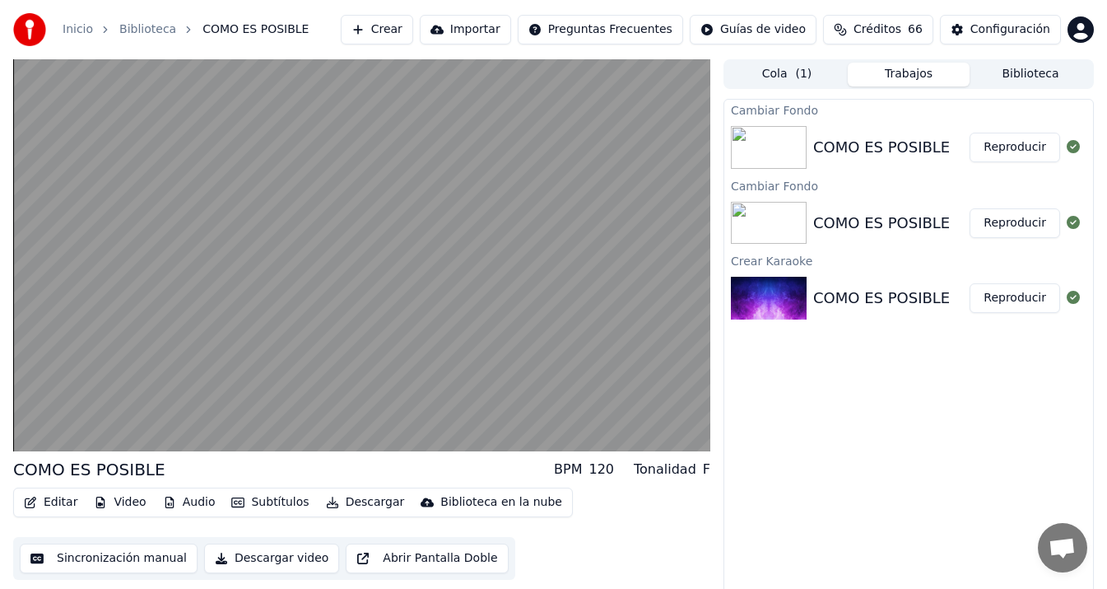
click at [970, 208] on button "Reproducir" at bounding box center [1015, 223] width 91 height 30
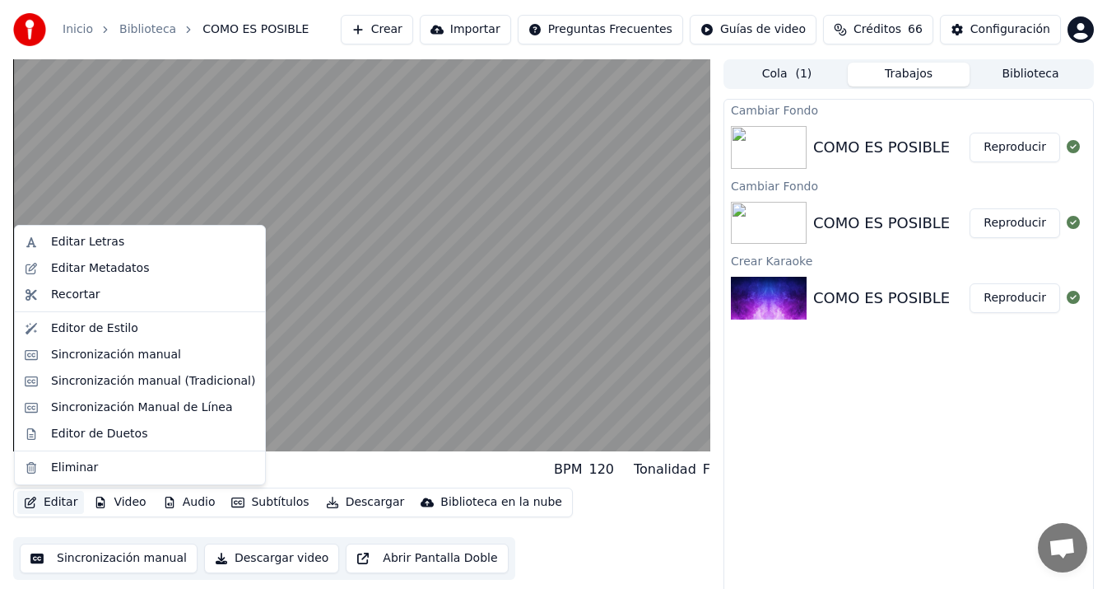
click at [48, 503] on button "Editar" at bounding box center [50, 502] width 67 height 23
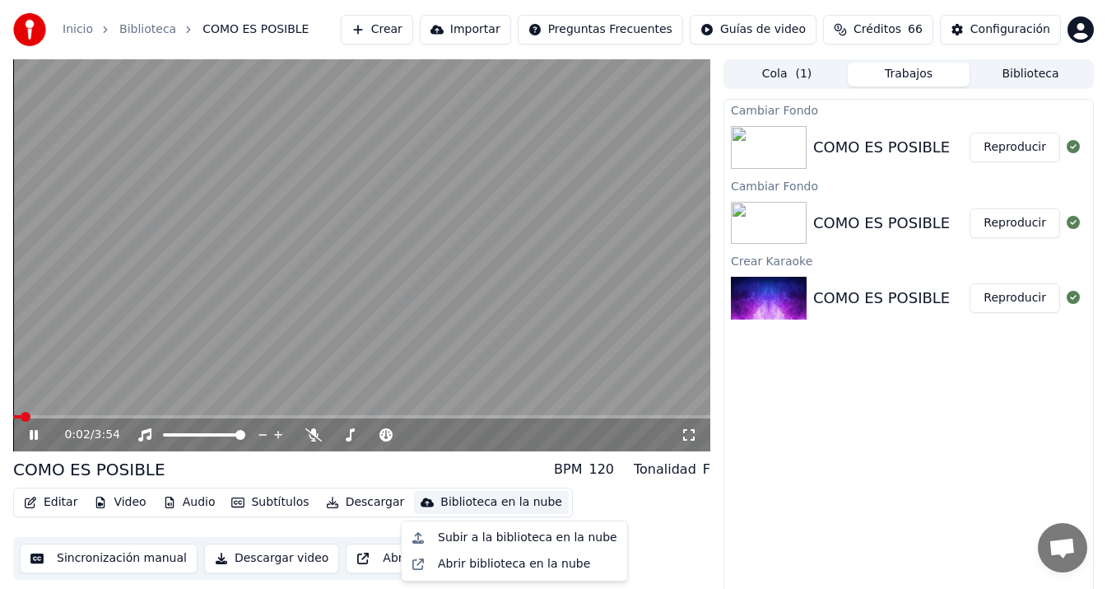
click at [464, 405] on video at bounding box center [361, 255] width 697 height 392
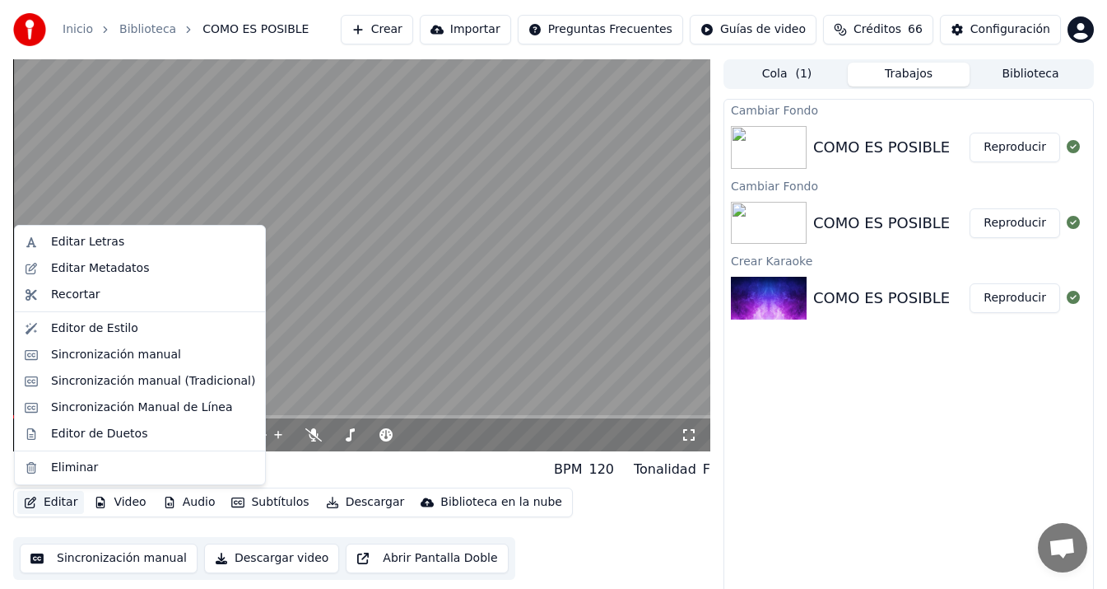
click at [42, 498] on button "Editar" at bounding box center [50, 502] width 67 height 23
click at [132, 380] on div "Sincronización manual (Tradicional)" at bounding box center [153, 381] width 204 height 16
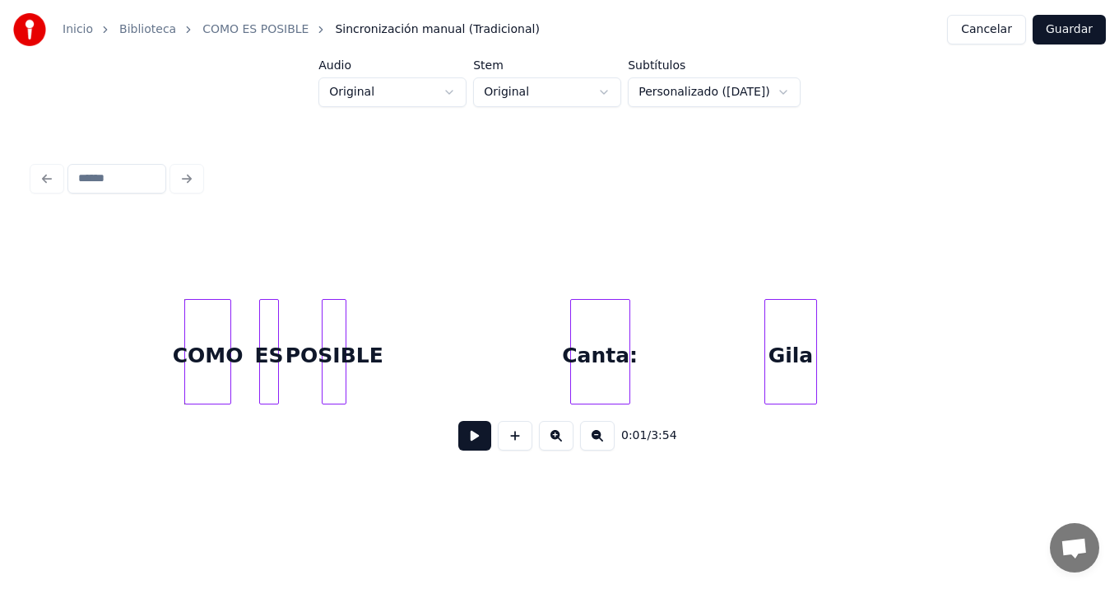
click at [212, 324] on div "COMO" at bounding box center [207, 356] width 45 height 112
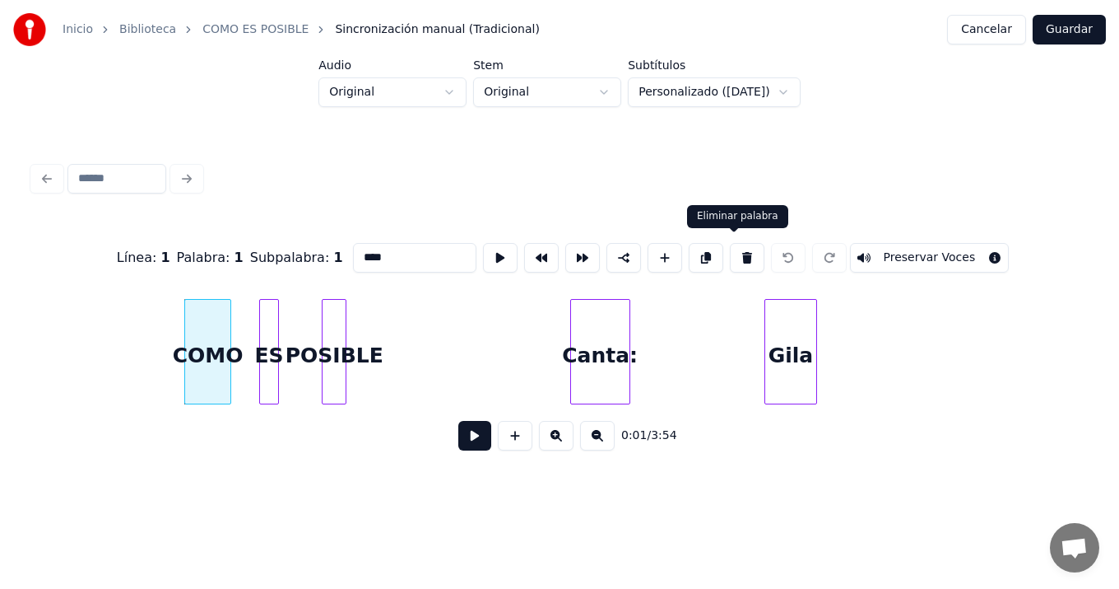
click at [730, 248] on button at bounding box center [747, 258] width 35 height 30
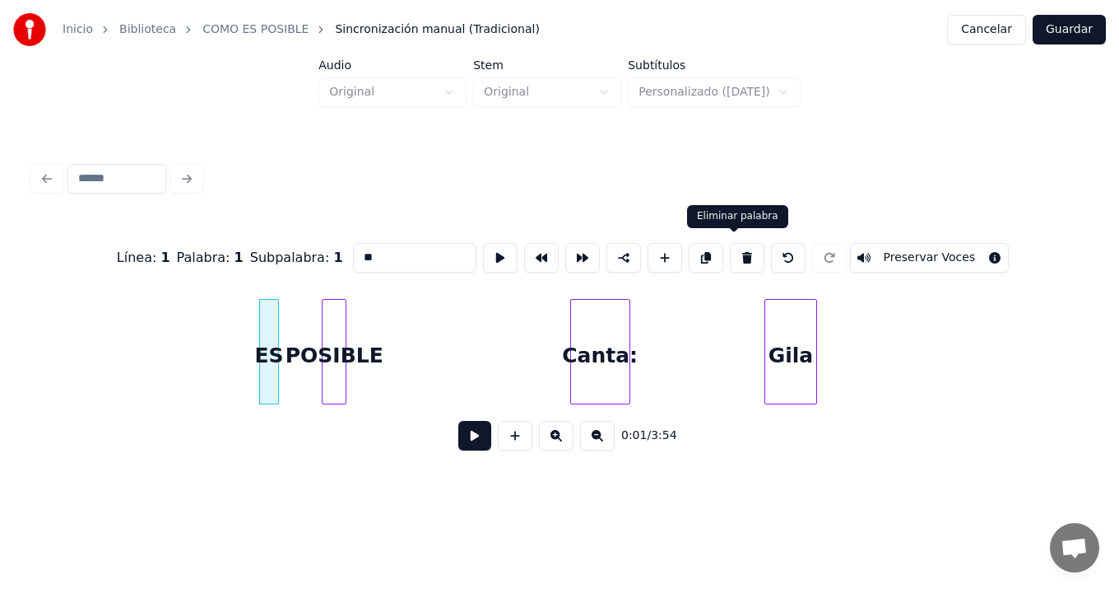
click at [733, 252] on button at bounding box center [747, 258] width 35 height 30
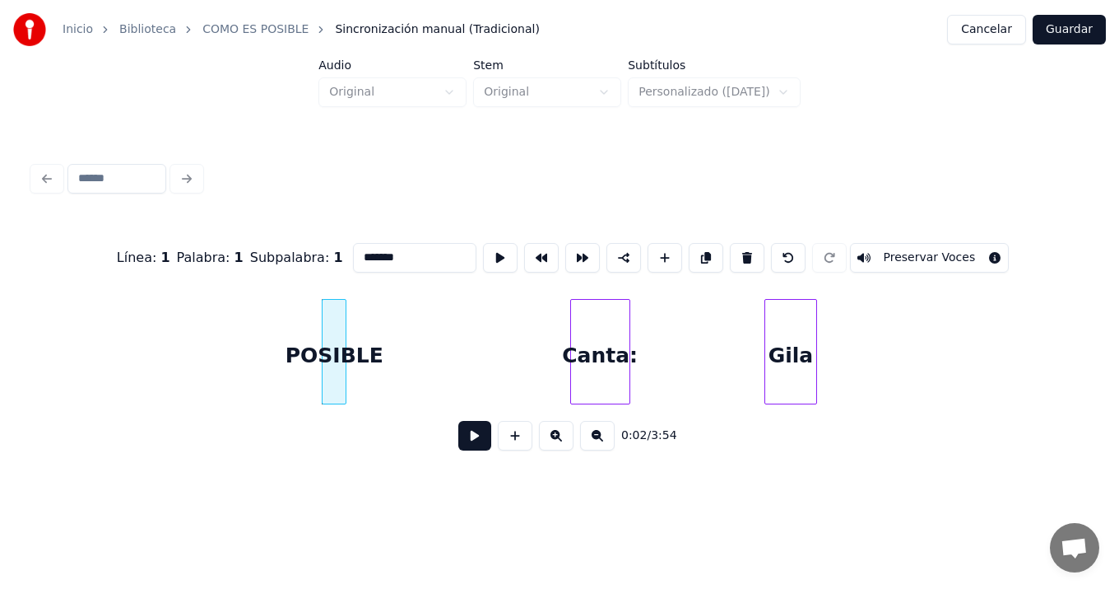
click at [733, 252] on button at bounding box center [747, 258] width 35 height 30
type input "******"
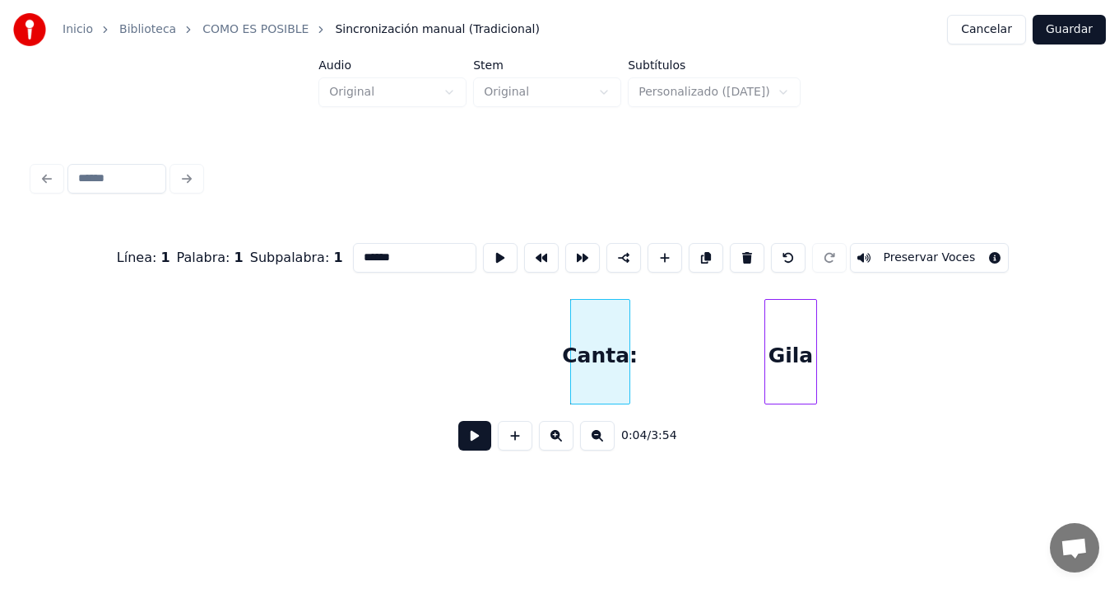
click at [1071, 31] on button "Guardar" at bounding box center [1069, 30] width 73 height 30
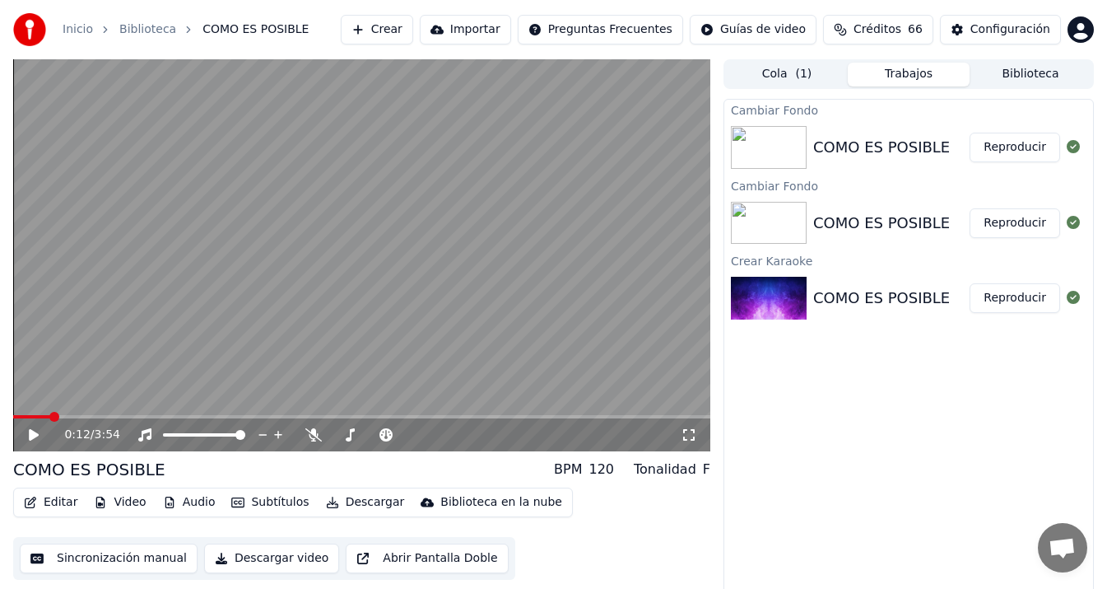
scroll to position [11, 0]
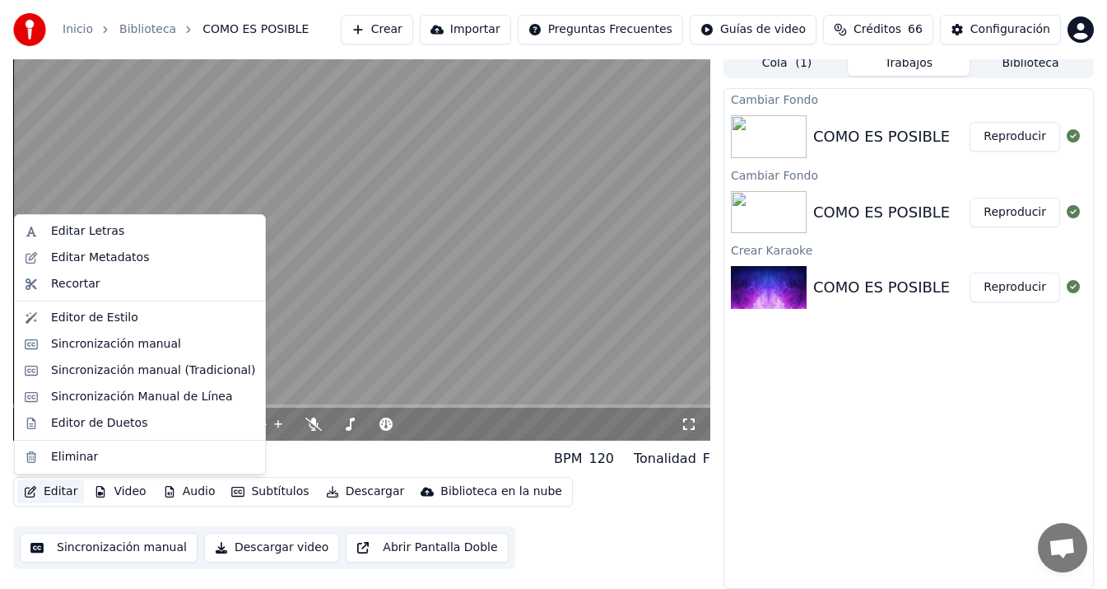
click at [27, 490] on icon "button" at bounding box center [30, 492] width 13 height 12
click at [198, 371] on div "Sincronización manual (Tradicional)" at bounding box center [153, 370] width 204 height 16
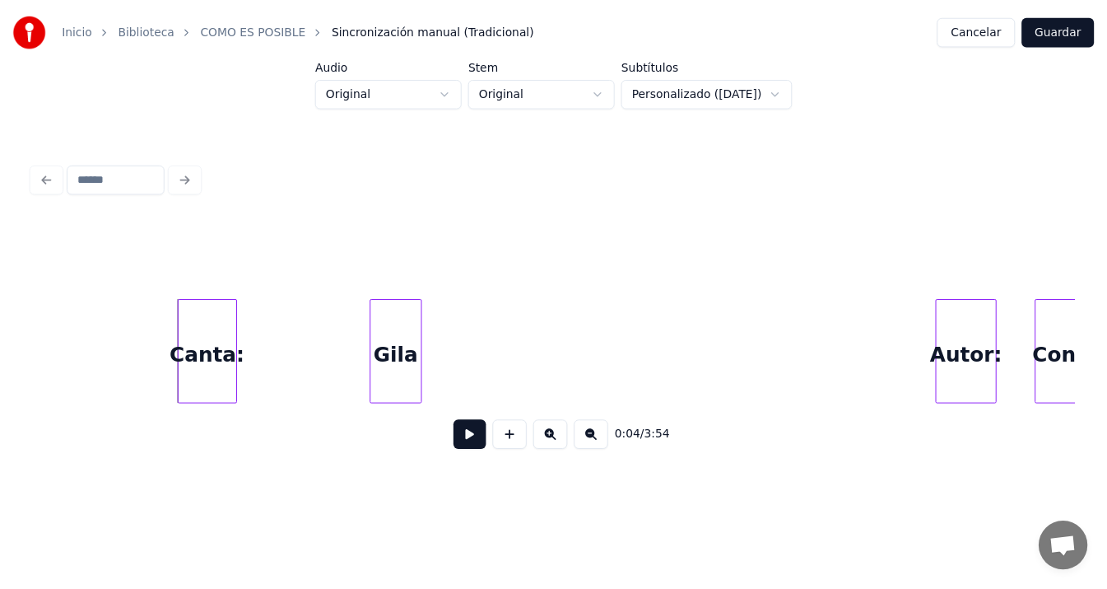
scroll to position [0, 413]
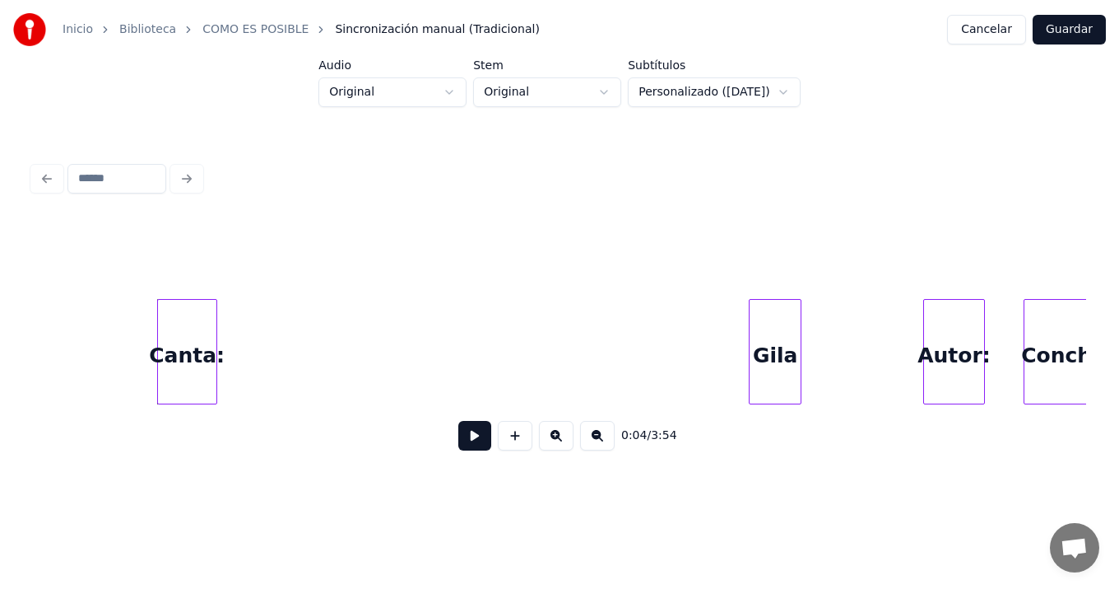
click at [769, 339] on div "Gila" at bounding box center [775, 356] width 51 height 112
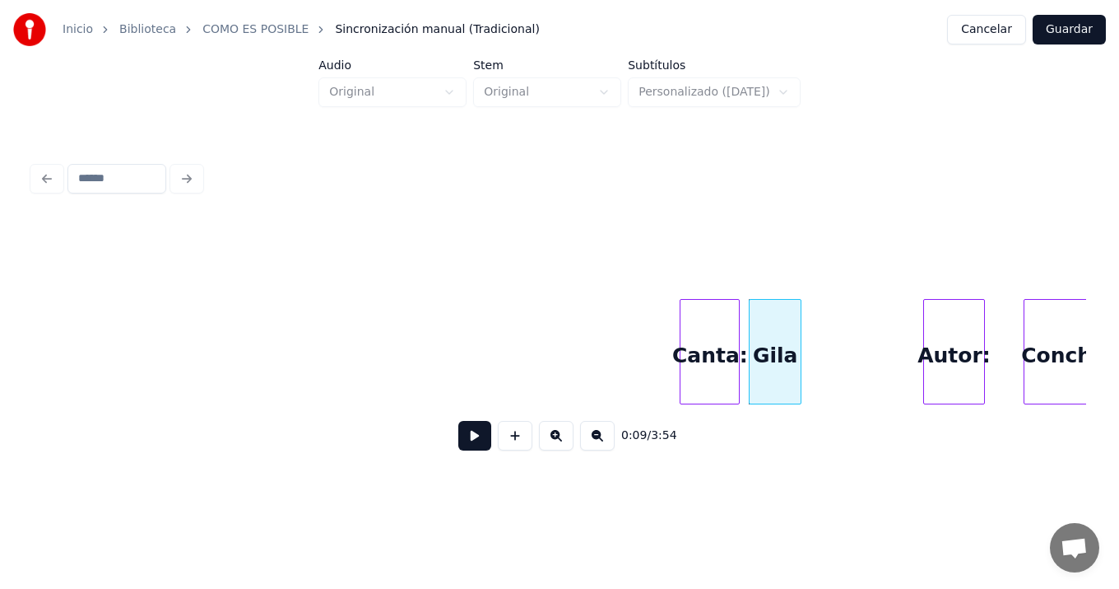
click at [710, 373] on div "Canta:" at bounding box center [710, 356] width 58 height 112
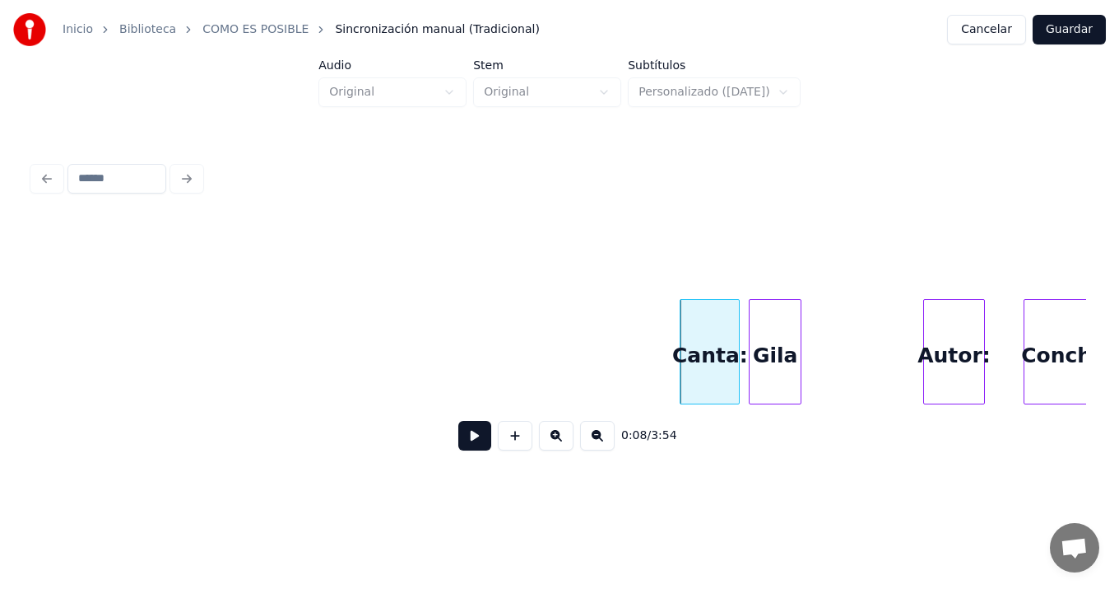
click at [1068, 34] on button "Guardar" at bounding box center [1069, 30] width 73 height 30
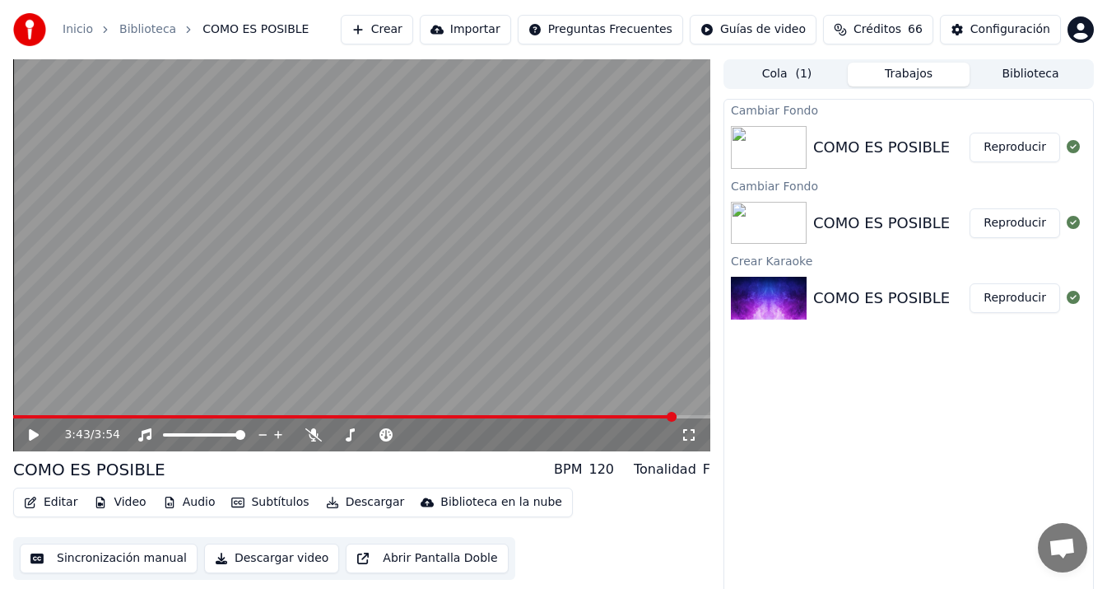
scroll to position [11, 0]
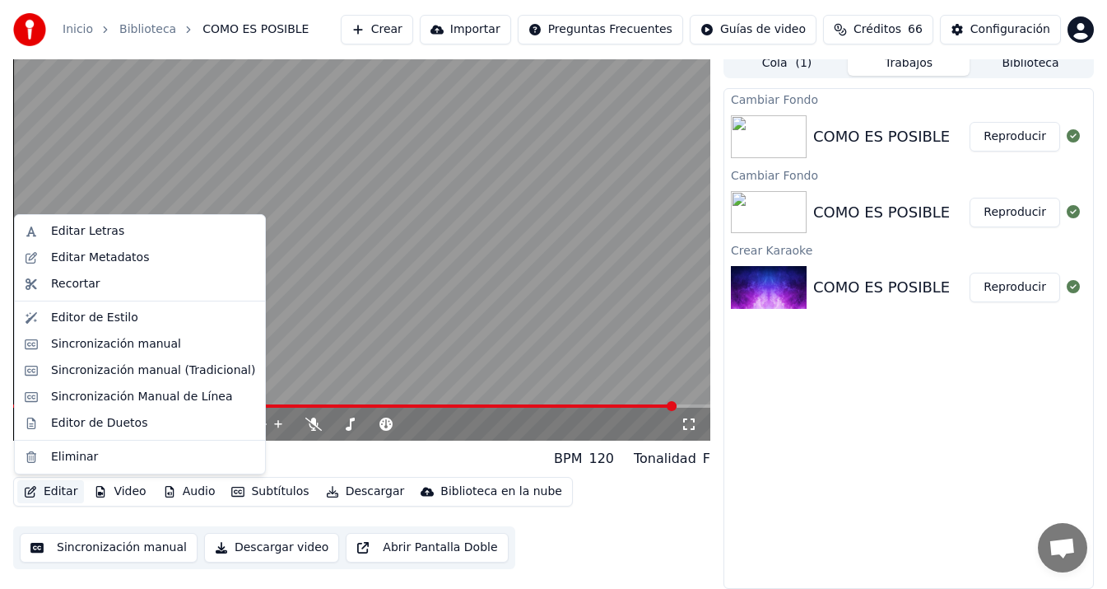
click at [53, 491] on button "Editar" at bounding box center [50, 491] width 67 height 23
click at [195, 369] on div "Sincronización manual (Tradicional)" at bounding box center [153, 370] width 204 height 16
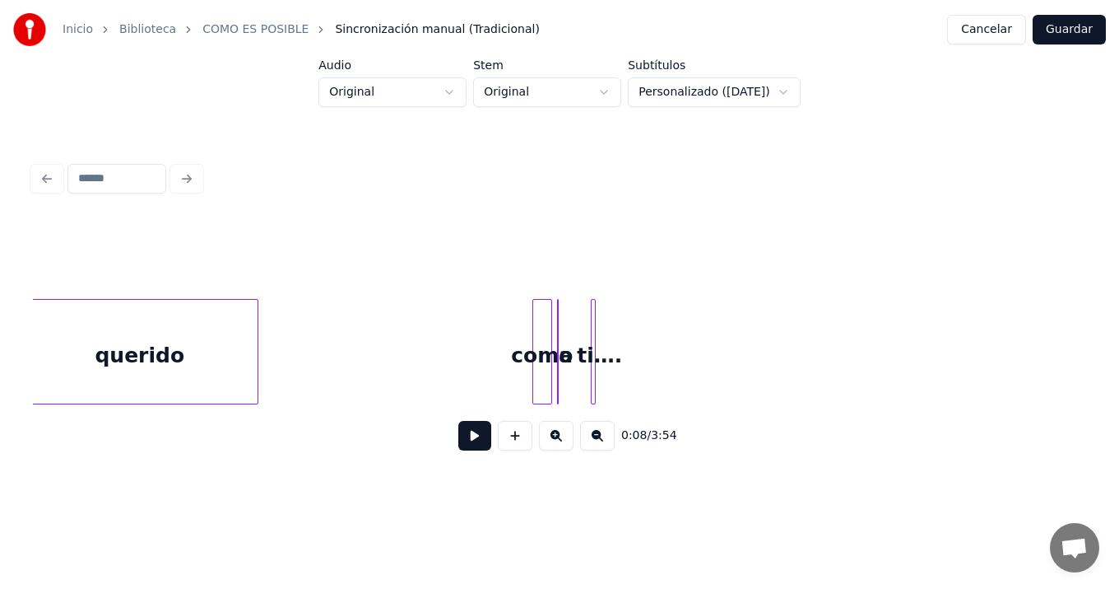
scroll to position [0, 25829]
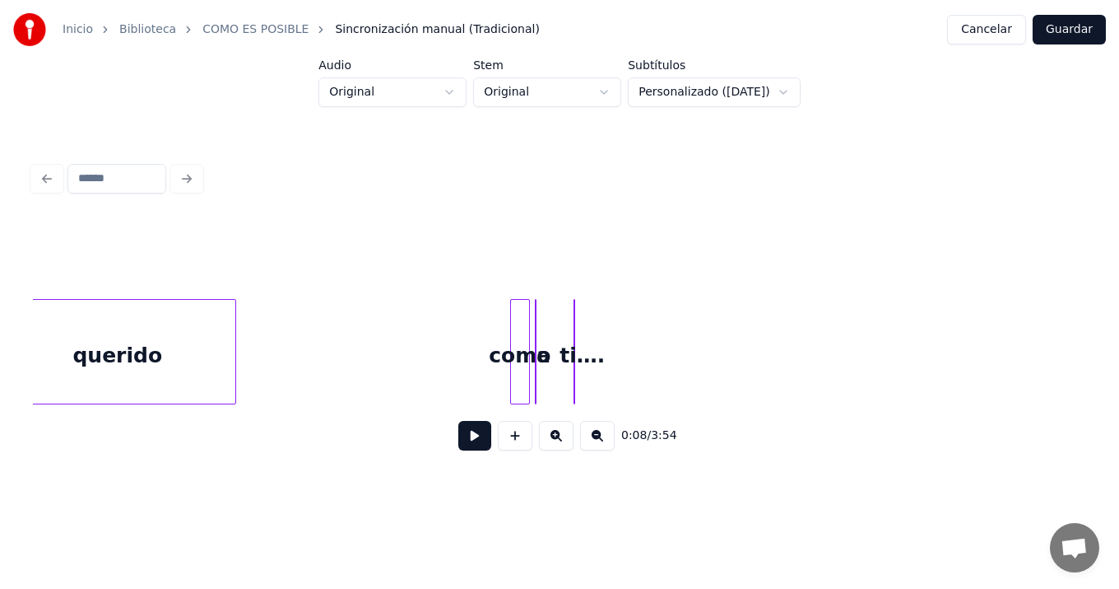
click at [571, 317] on div at bounding box center [570, 352] width 5 height 104
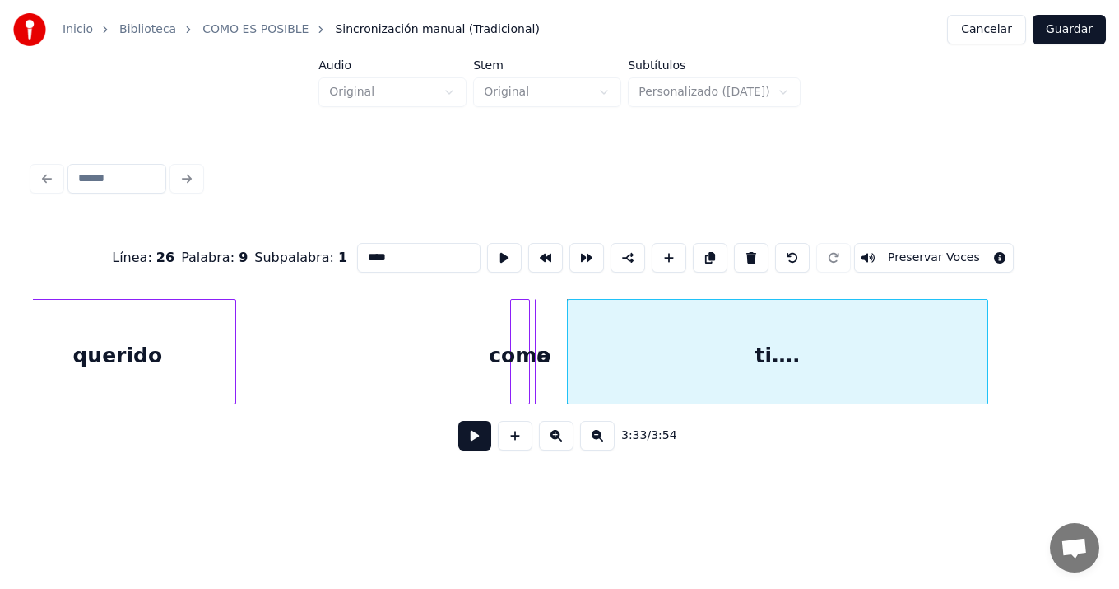
click at [987, 354] on div at bounding box center [985, 352] width 5 height 104
click at [710, 337] on div "ti…." at bounding box center [780, 356] width 420 height 112
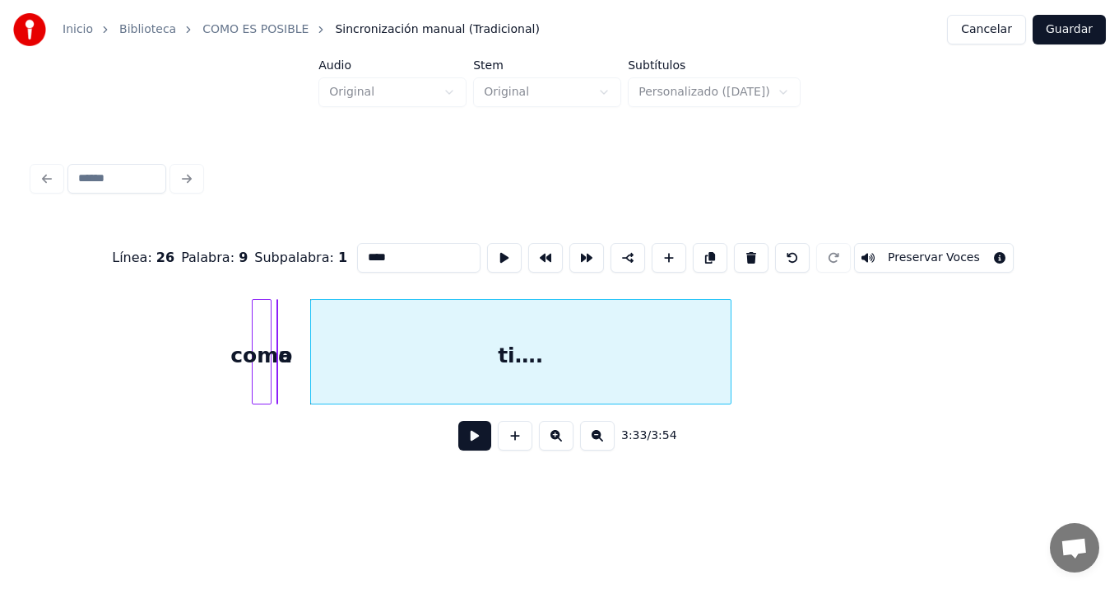
scroll to position [0, 26133]
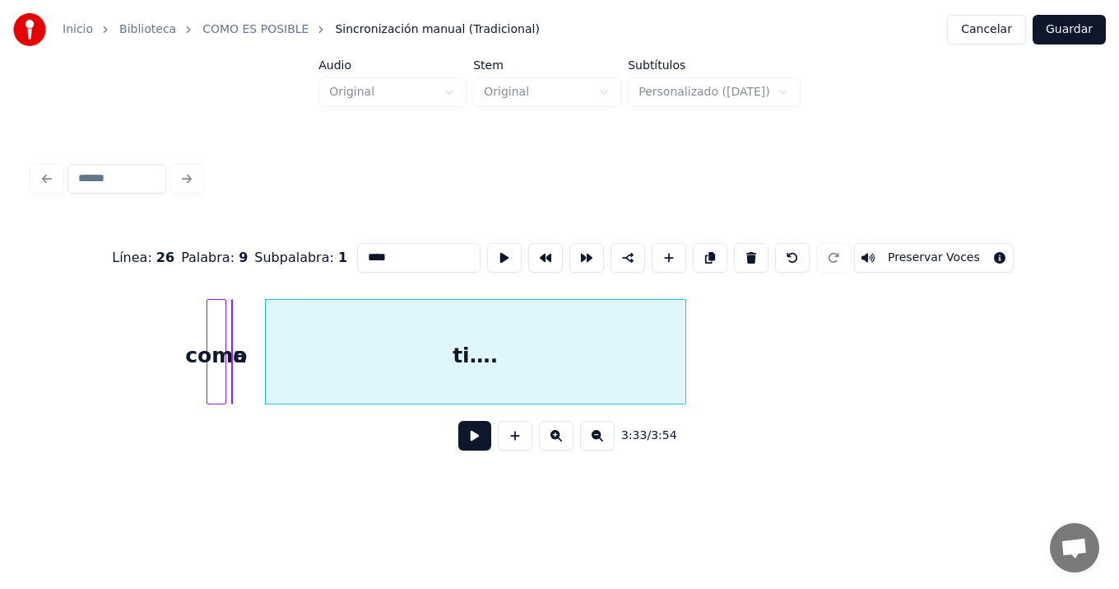
click at [233, 328] on div "a" at bounding box center [232, 351] width 2 height 105
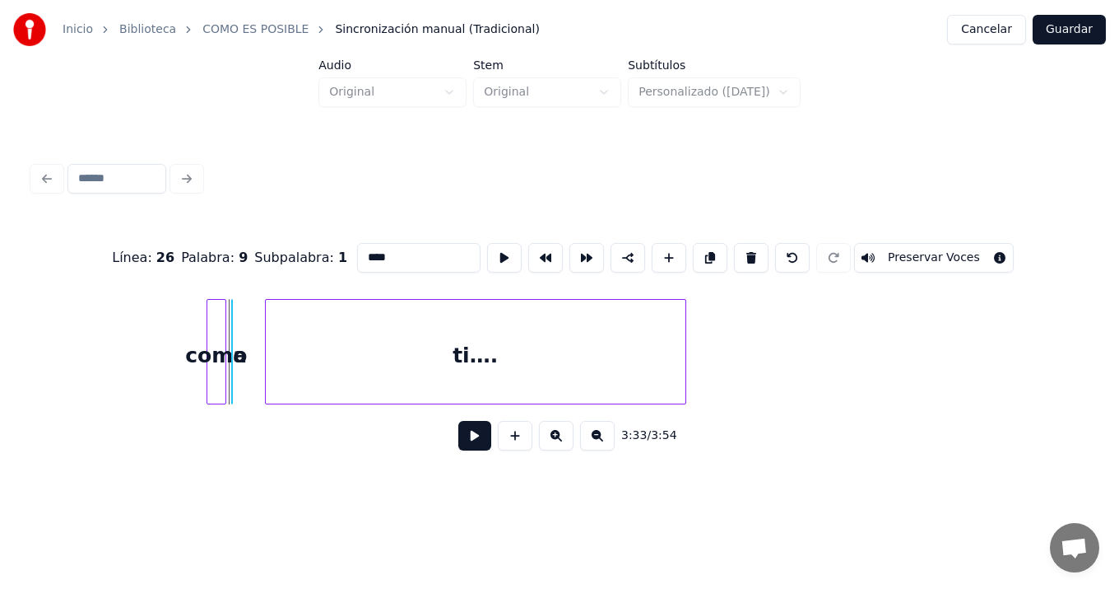
click at [233, 322] on div "a" at bounding box center [232, 351] width 2 height 105
click at [233, 316] on div "a" at bounding box center [232, 351] width 2 height 105
click at [233, 309] on div "a" at bounding box center [232, 351] width 2 height 105
click at [254, 310] on div "a" at bounding box center [254, 356] width 16 height 112
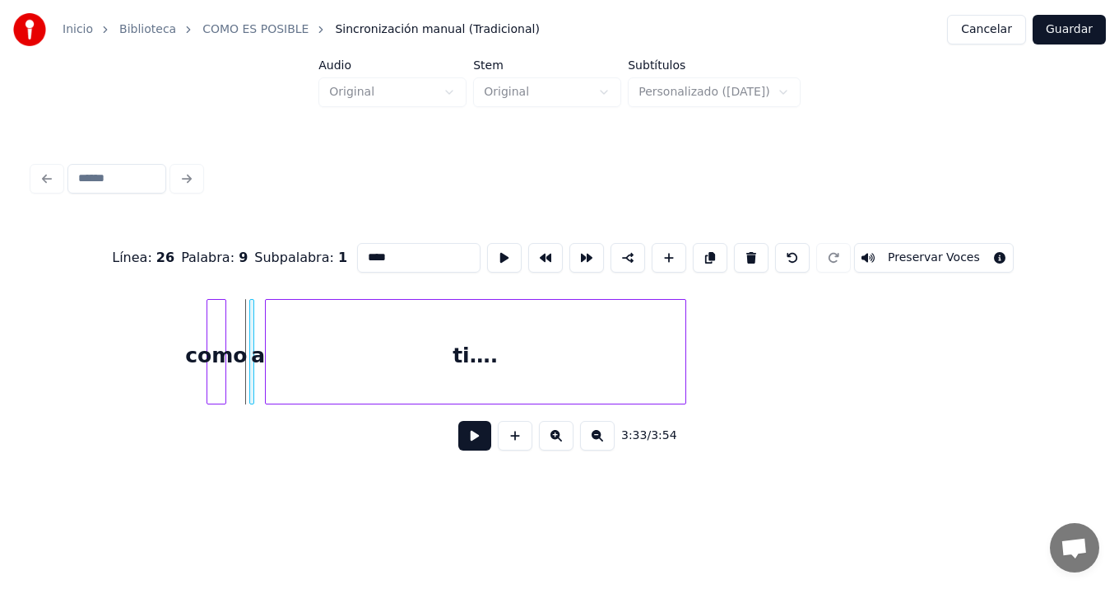
click at [255, 300] on div "a" at bounding box center [258, 356] width 16 height 112
click at [254, 339] on div at bounding box center [252, 352] width 5 height 104
click at [263, 338] on div at bounding box center [265, 352] width 5 height 104
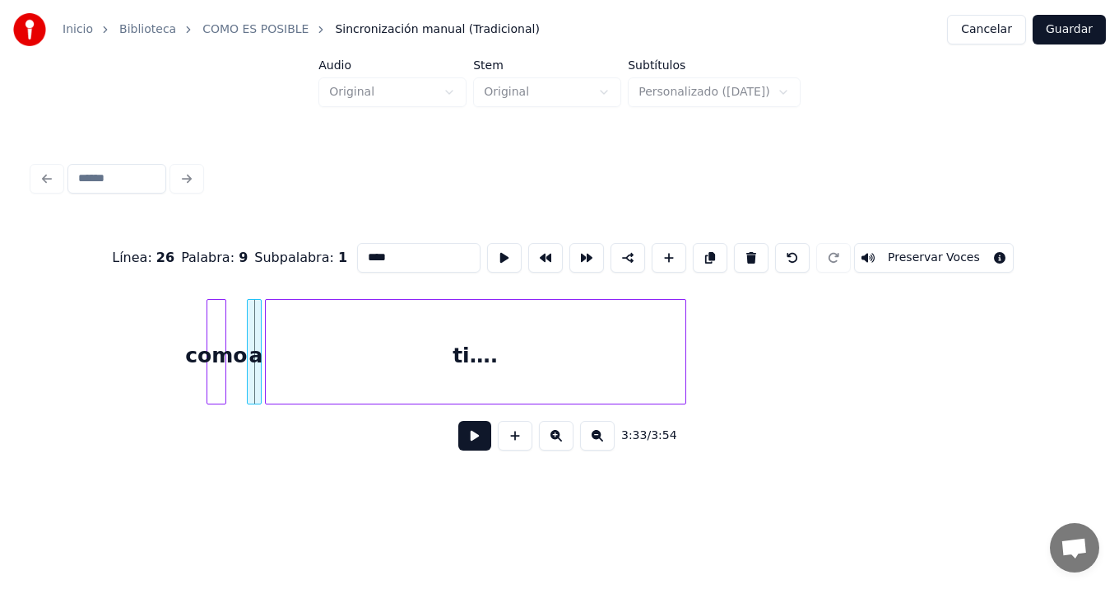
click at [254, 334] on div "a" at bounding box center [256, 356] width 16 height 112
click at [199, 327] on div at bounding box center [200, 352] width 5 height 104
click at [243, 337] on div at bounding box center [244, 352] width 5 height 104
click at [263, 326] on div at bounding box center [261, 352] width 5 height 104
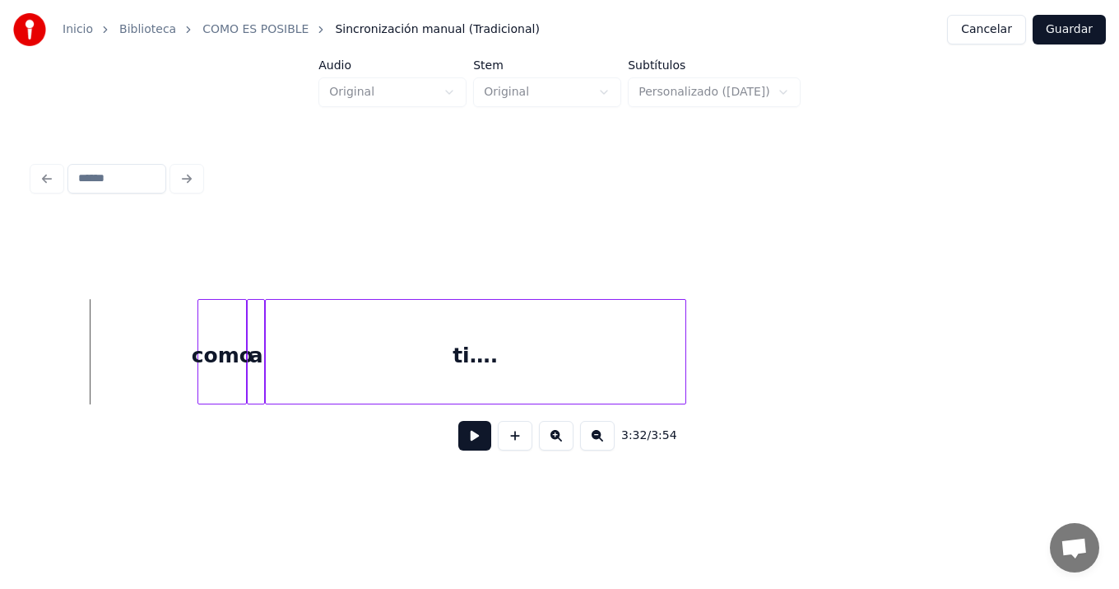
click at [471, 443] on button at bounding box center [474, 436] width 33 height 30
click at [458, 421] on button at bounding box center [474, 436] width 33 height 30
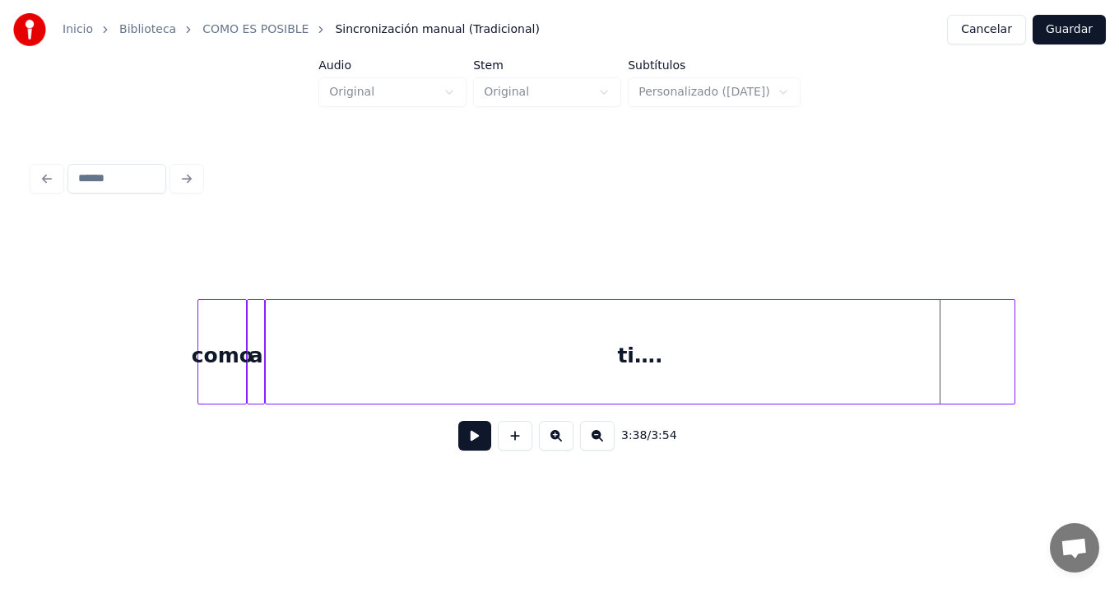
click at [1012, 378] on div at bounding box center [1012, 352] width 5 height 104
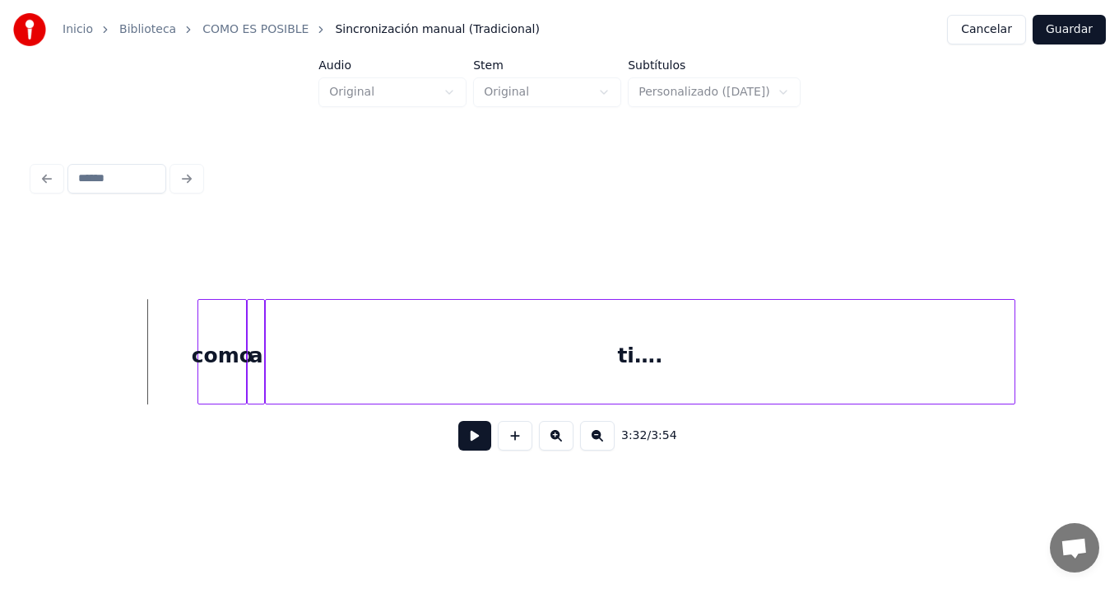
click at [474, 444] on button at bounding box center [474, 436] width 33 height 30
click at [458, 421] on button at bounding box center [474, 436] width 33 height 30
click at [1085, 372] on div "ti…." at bounding box center [675, 351] width 821 height 105
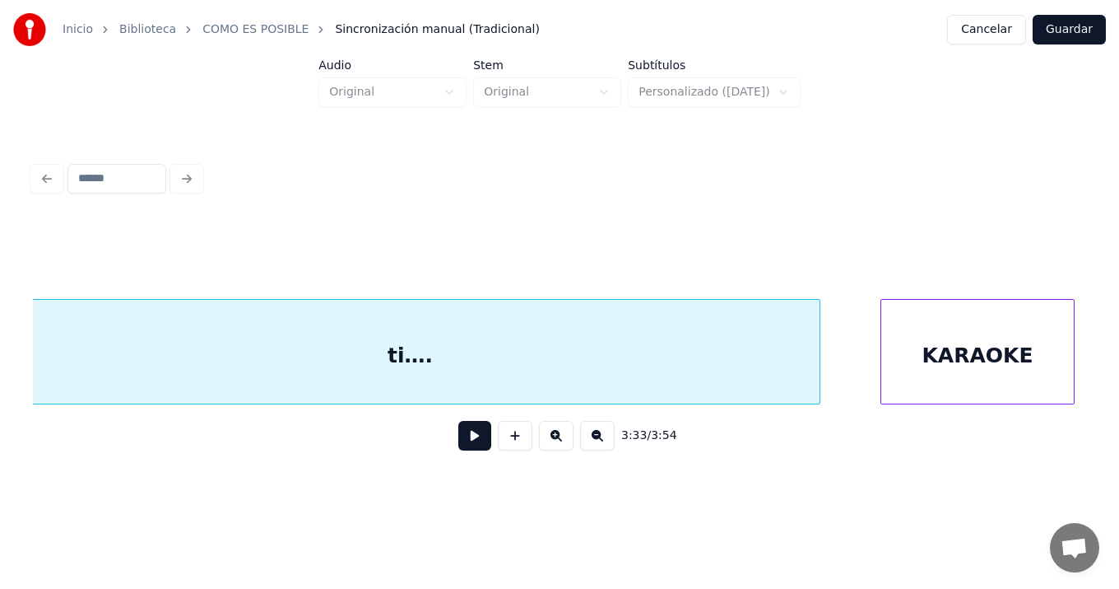
scroll to position [0, 26420]
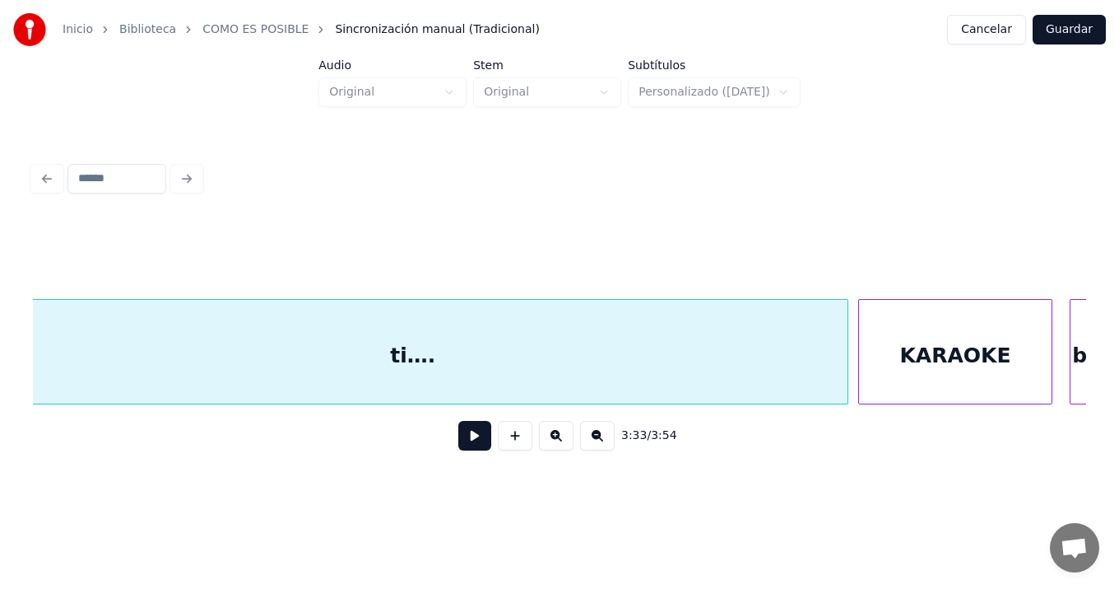
click at [844, 365] on div at bounding box center [845, 352] width 5 height 104
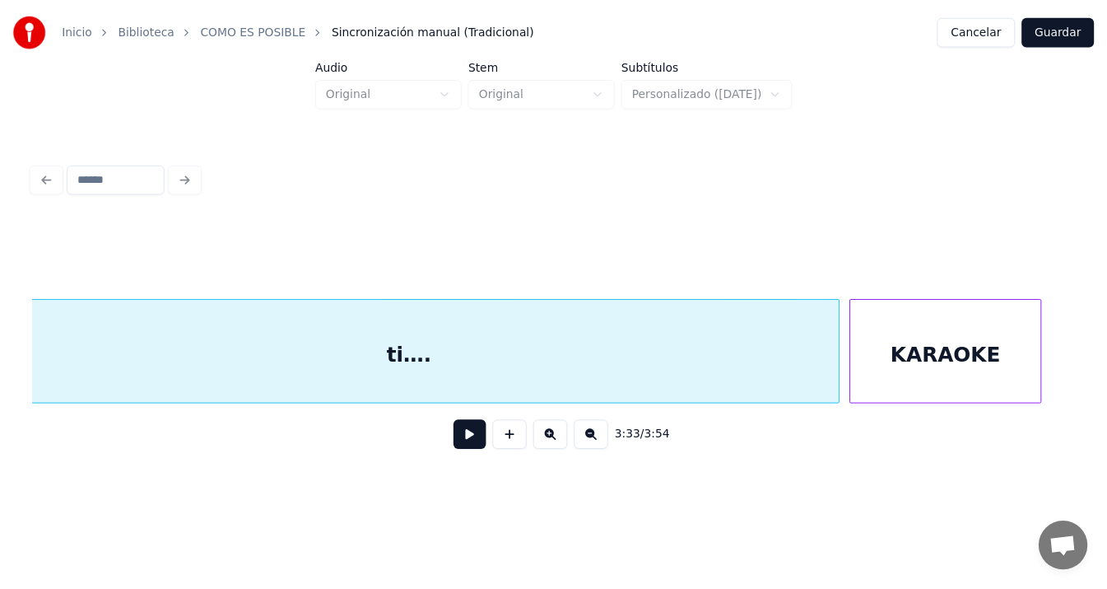
scroll to position [0, 26364]
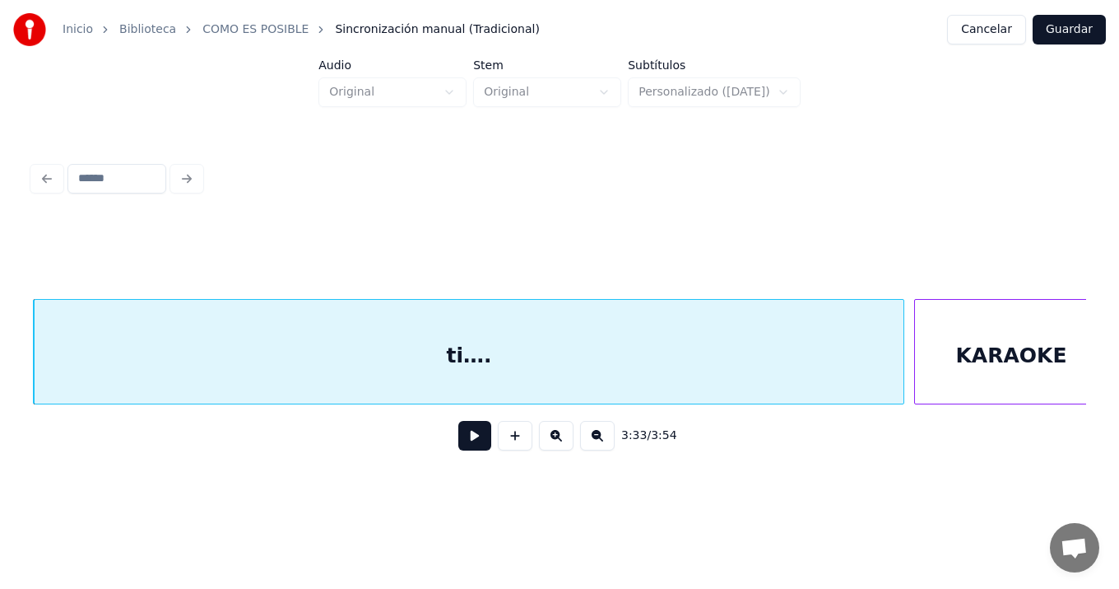
click at [1059, 31] on button "Guardar" at bounding box center [1069, 30] width 73 height 30
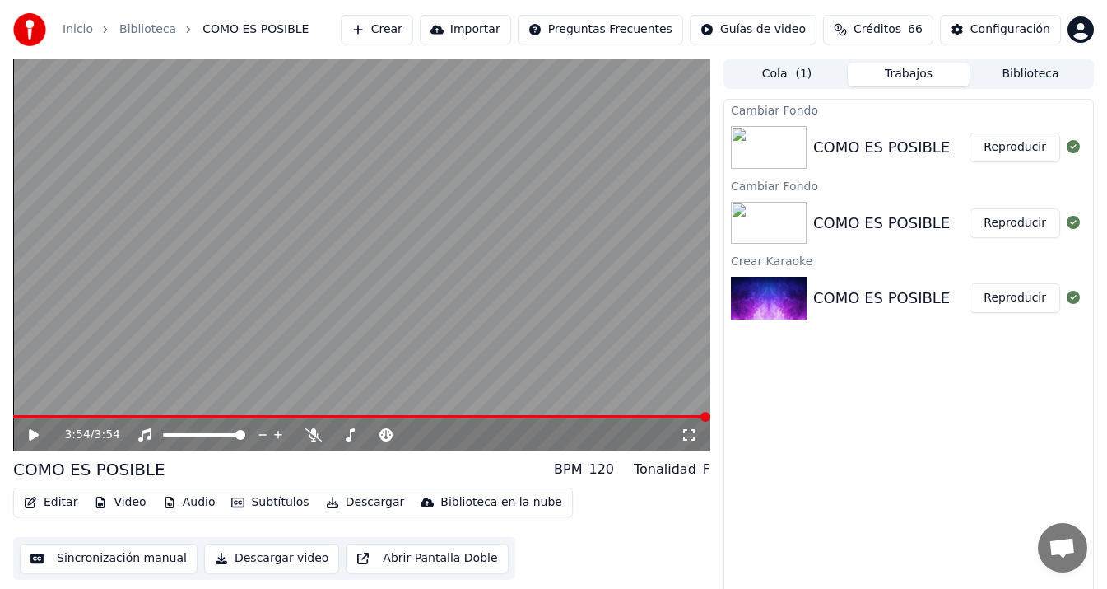
scroll to position [11, 0]
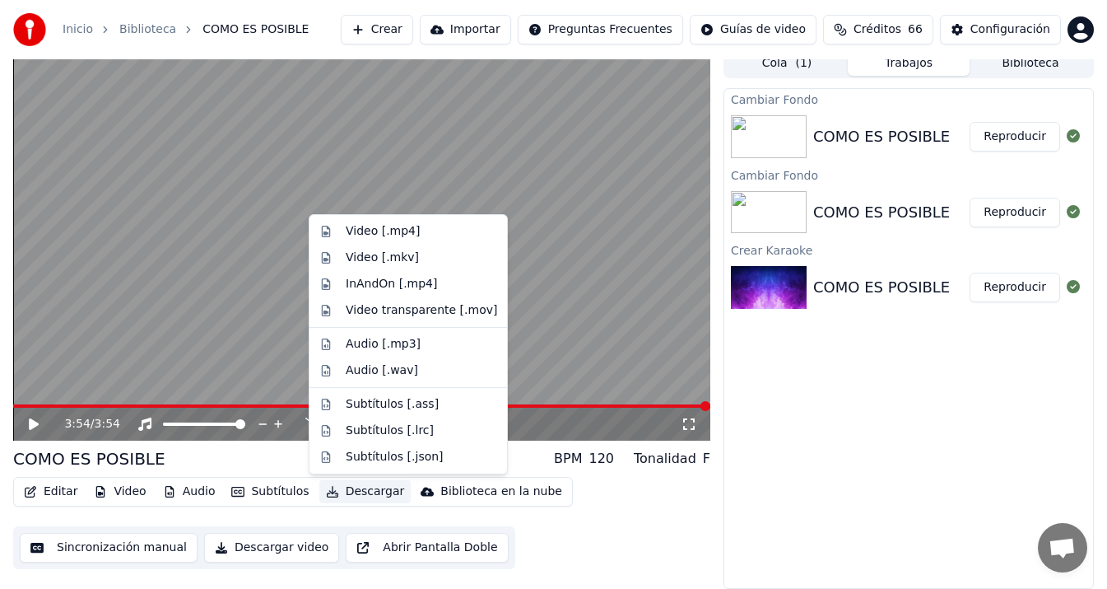
click at [366, 490] on button "Descargar" at bounding box center [365, 491] width 92 height 23
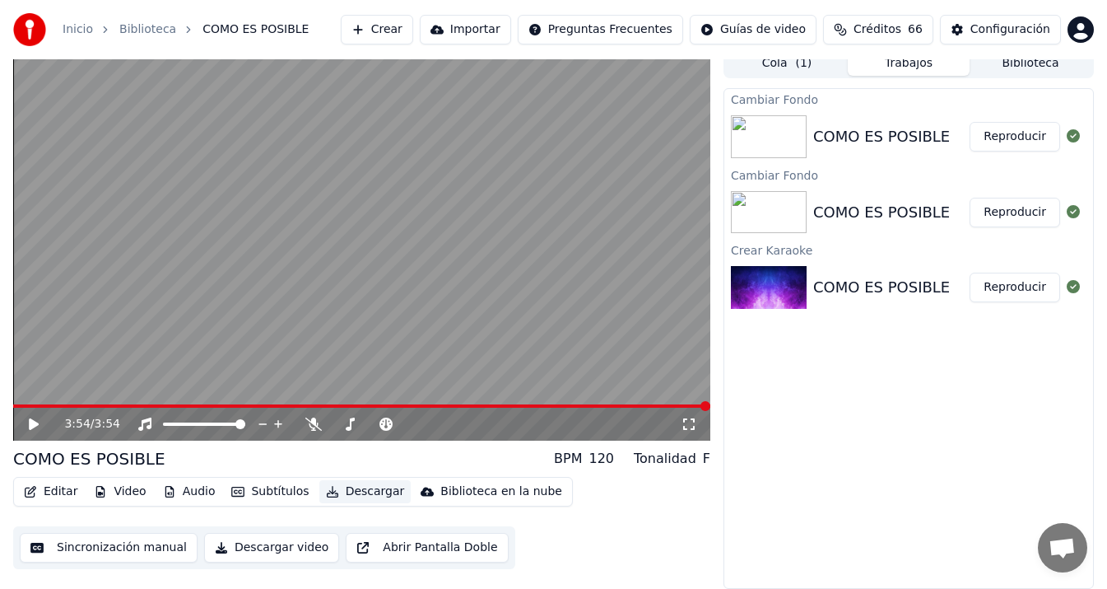
click at [366, 490] on button "Descargar" at bounding box center [365, 491] width 92 height 23
click at [282, 547] on button "Descargar video" at bounding box center [271, 548] width 135 height 30
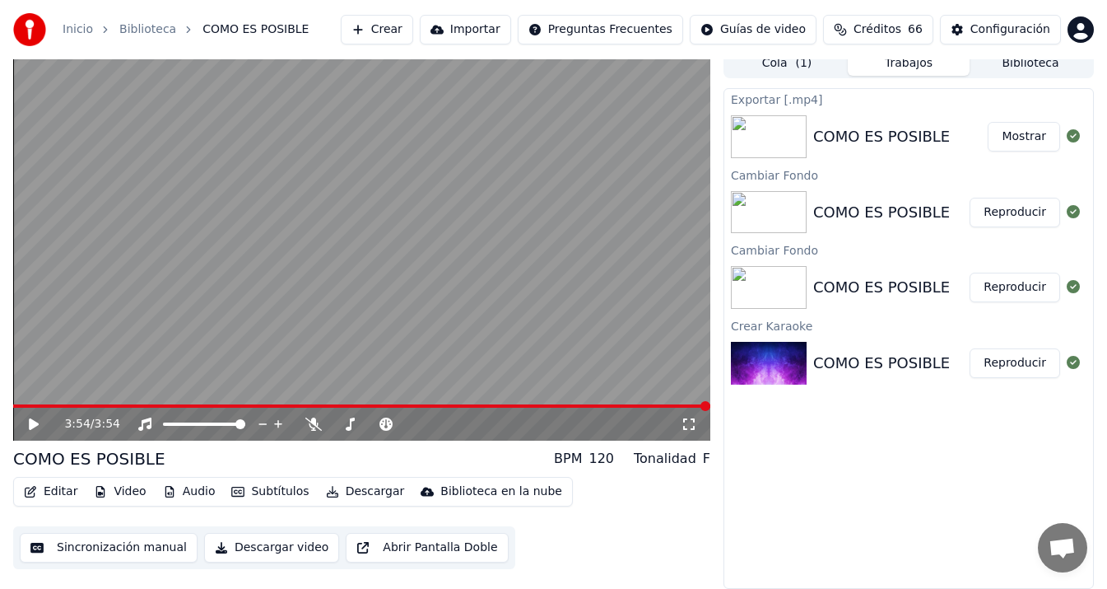
click at [1031, 58] on div "Inicio Biblioteca COMO ES POSIBLE Crear Importar Preguntas Frecuentes Guías de …" at bounding box center [553, 29] width 1107 height 59
click at [1026, 61] on button "Biblioteca" at bounding box center [1031, 64] width 122 height 24
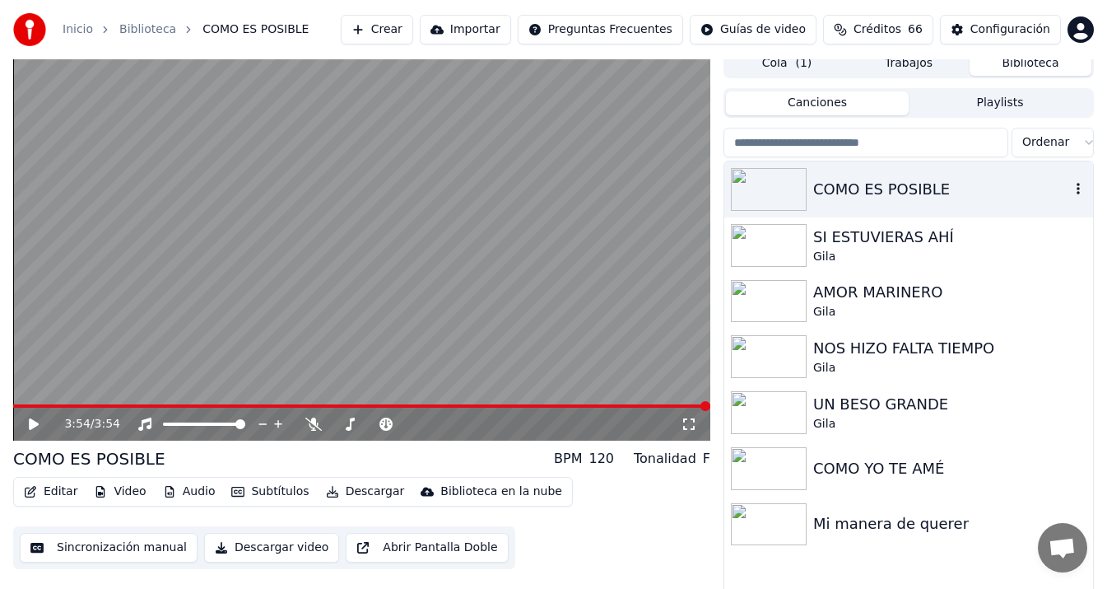
click at [845, 186] on div "COMO ES POSIBLE" at bounding box center [941, 189] width 257 height 23
click at [1017, 61] on button "Biblioteca" at bounding box center [1031, 64] width 122 height 24
click at [1024, 63] on button "Biblioteca" at bounding box center [1031, 64] width 122 height 24
click at [340, 490] on button "Descargar" at bounding box center [365, 491] width 92 height 23
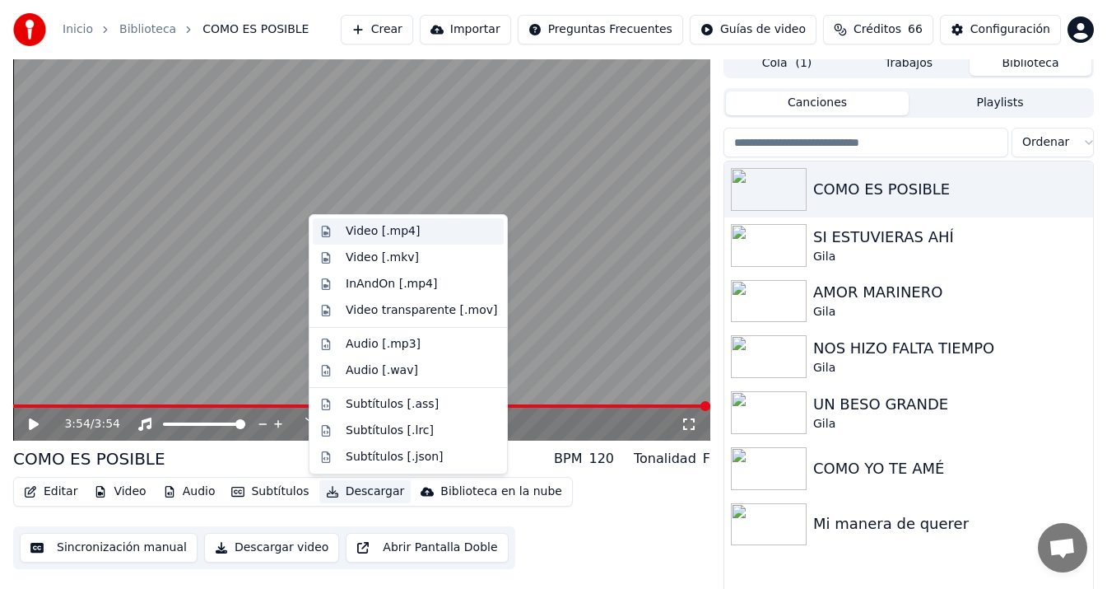
click at [416, 232] on div "Video [.mp4]" at bounding box center [421, 231] width 151 height 16
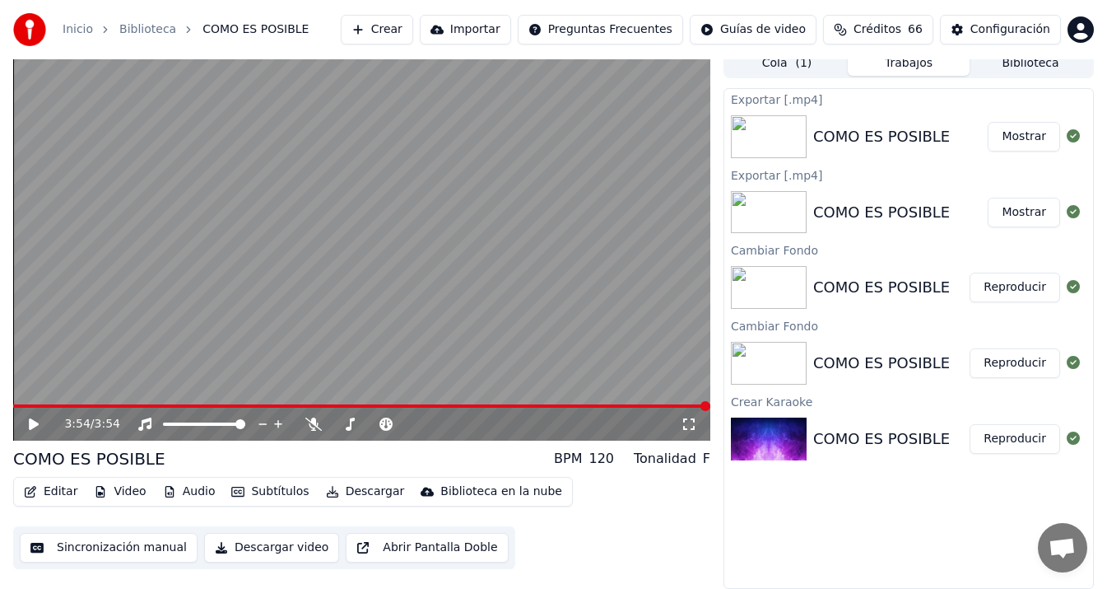
click at [1017, 135] on button "Mostrar" at bounding box center [1024, 137] width 72 height 30
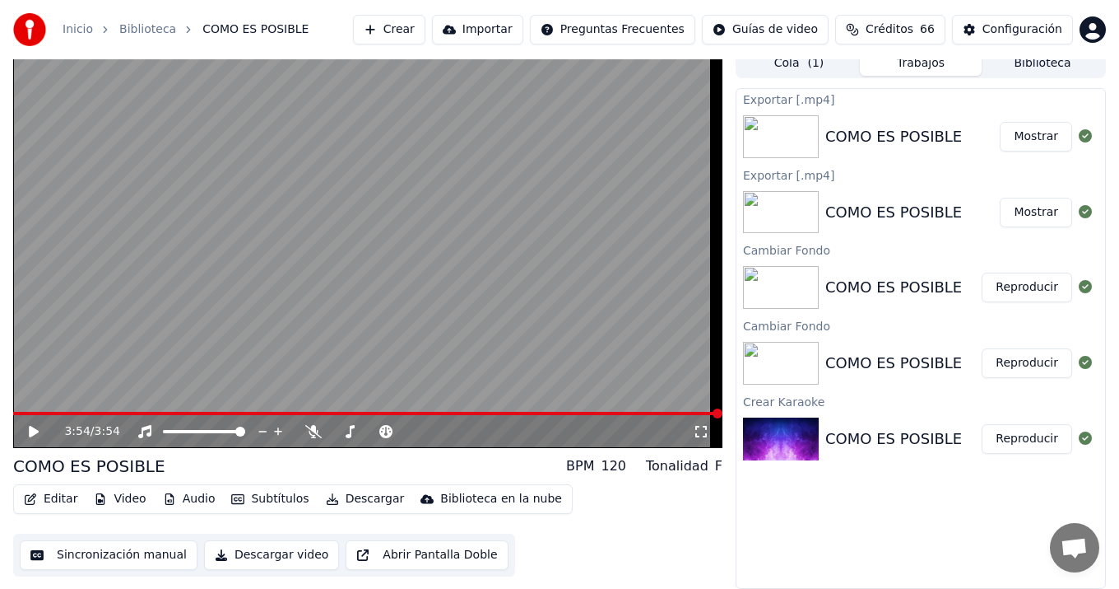
click at [1082, 28] on html "Inicio Biblioteca COMO ES POSIBLE Crear Importar Preguntas Frecuentes Guías de …" at bounding box center [559, 283] width 1119 height 589
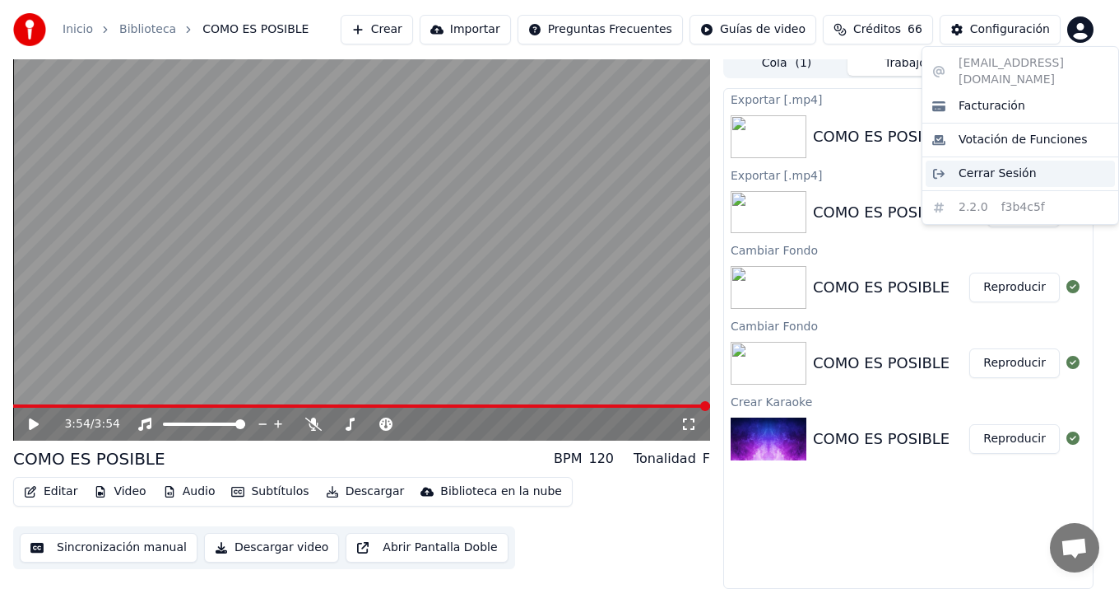
click at [990, 165] on span "Cerrar Sesión" at bounding box center [998, 173] width 78 height 16
